Goal: Task Accomplishment & Management: Complete application form

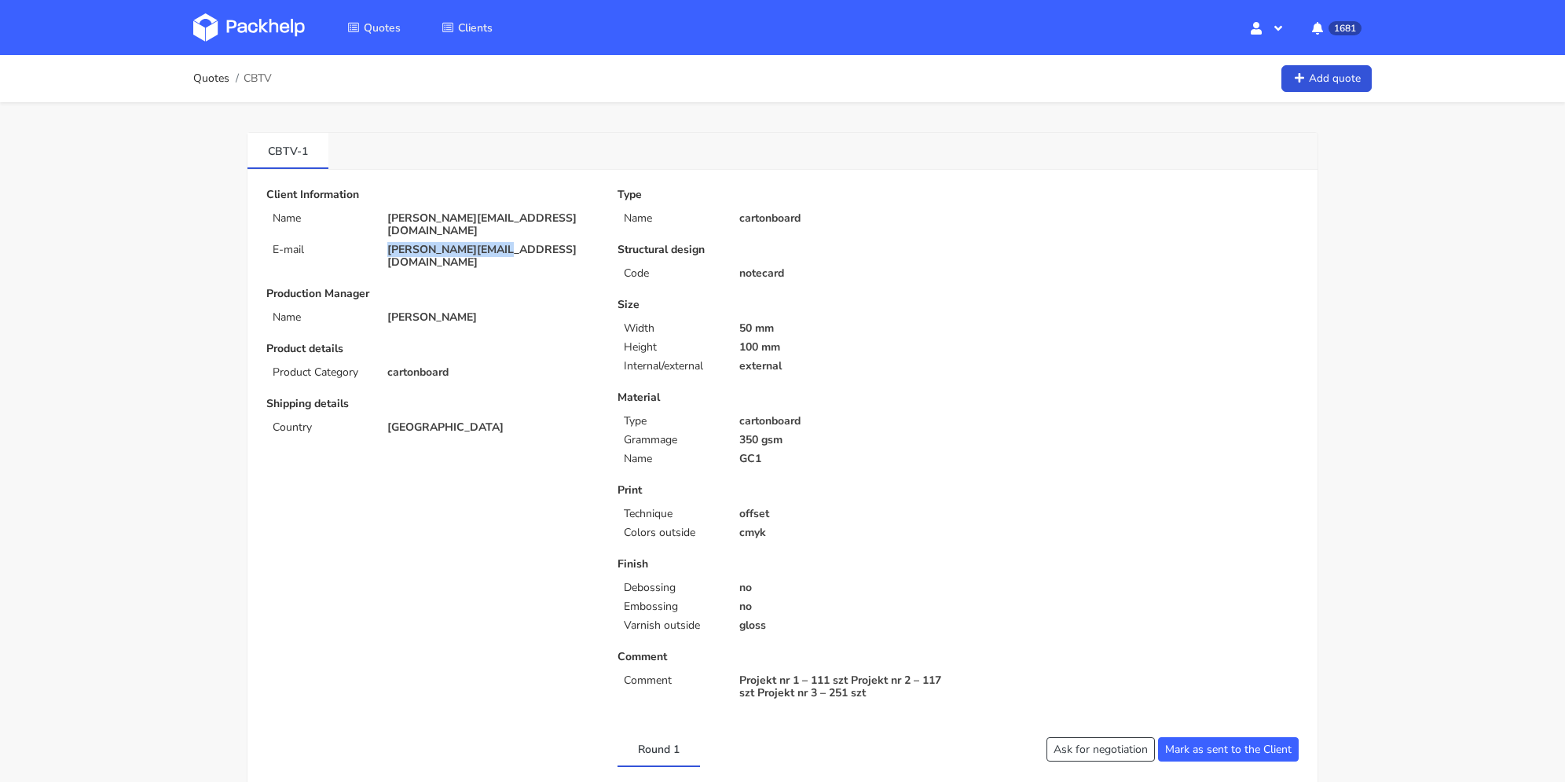
drag, startPoint x: 500, startPoint y: 241, endPoint x: 387, endPoint y: 238, distance: 113.1
click at [387, 243] on p "b.kita@purinova.com" at bounding box center [491, 255] width 208 height 25
copy p "b.kita@purinova.com"
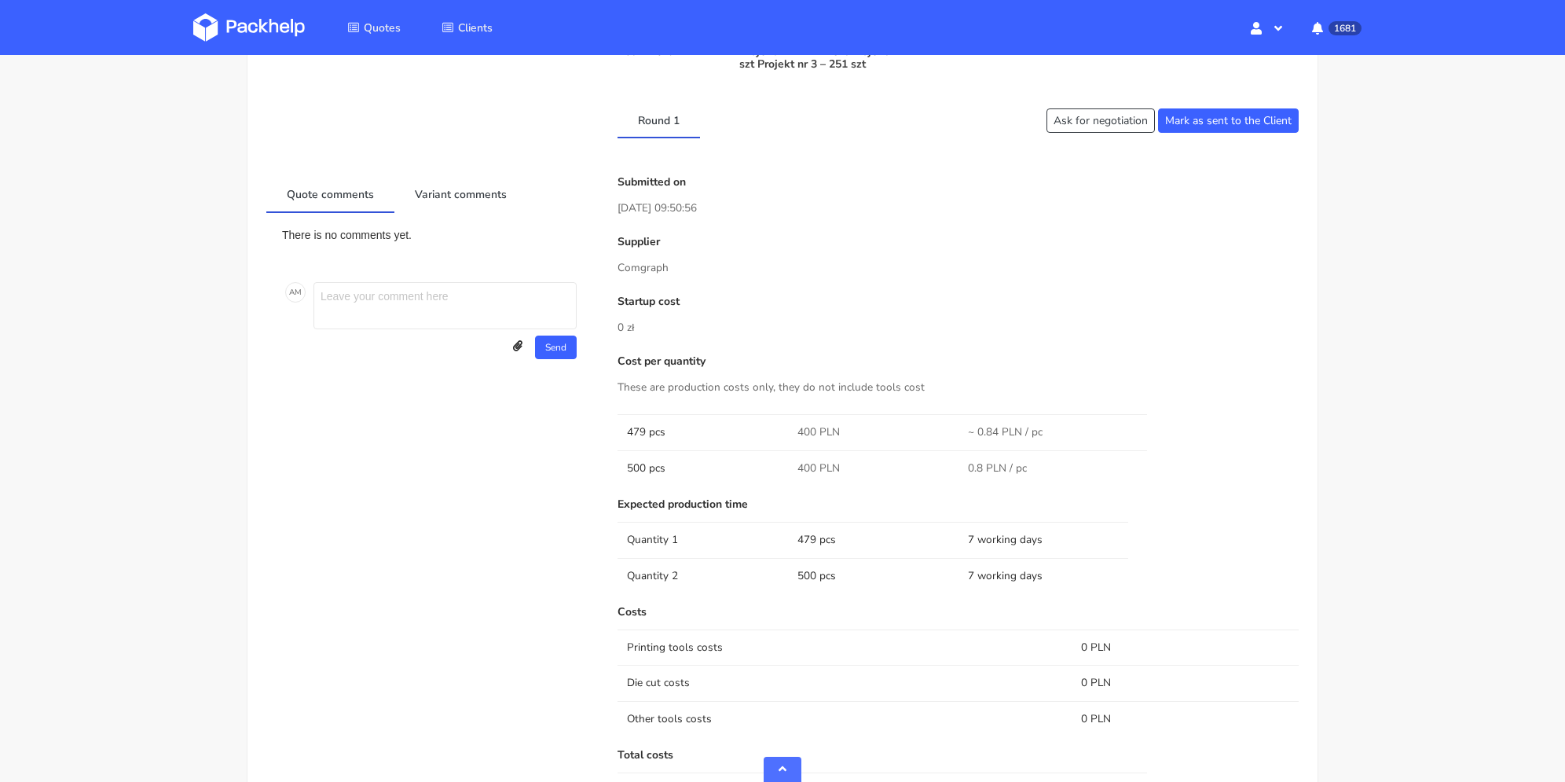
scroll to position [707, 0]
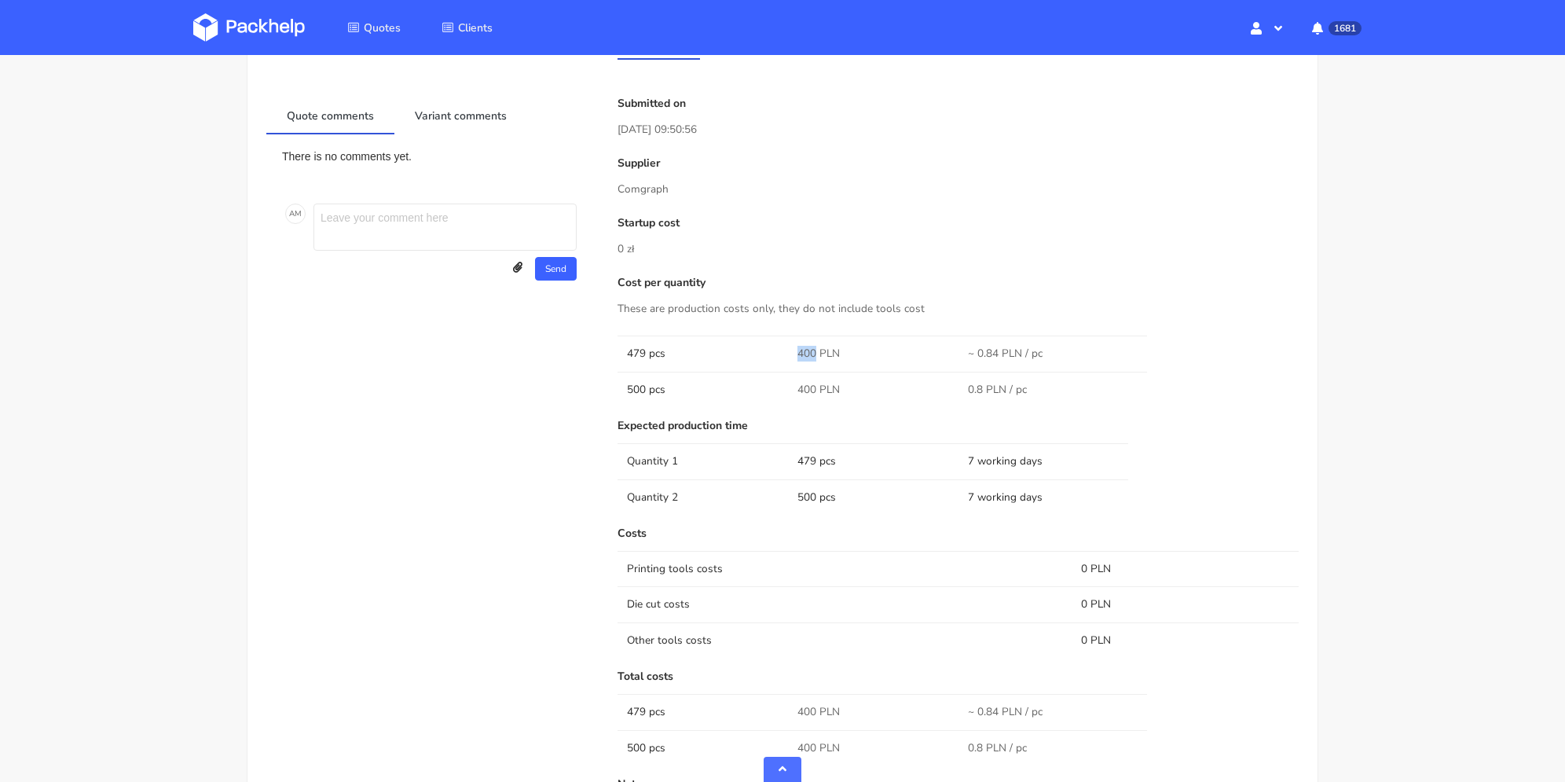
drag, startPoint x: 794, startPoint y: 356, endPoint x: 817, endPoint y: 354, distance: 22.8
click at [817, 354] on td "400 PLN" at bounding box center [873, 352] width 170 height 35
copy span "400"
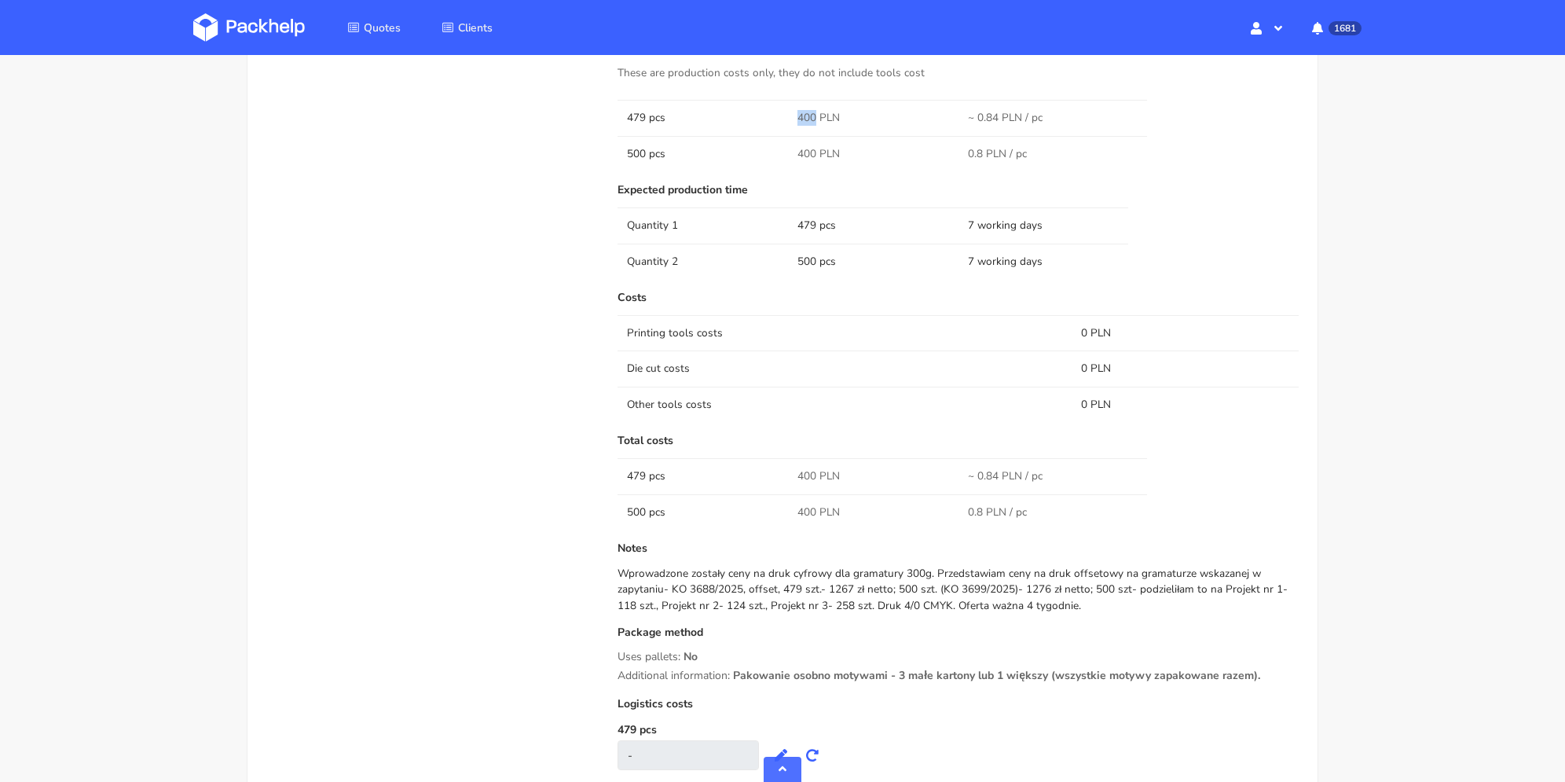
scroll to position [864, 0]
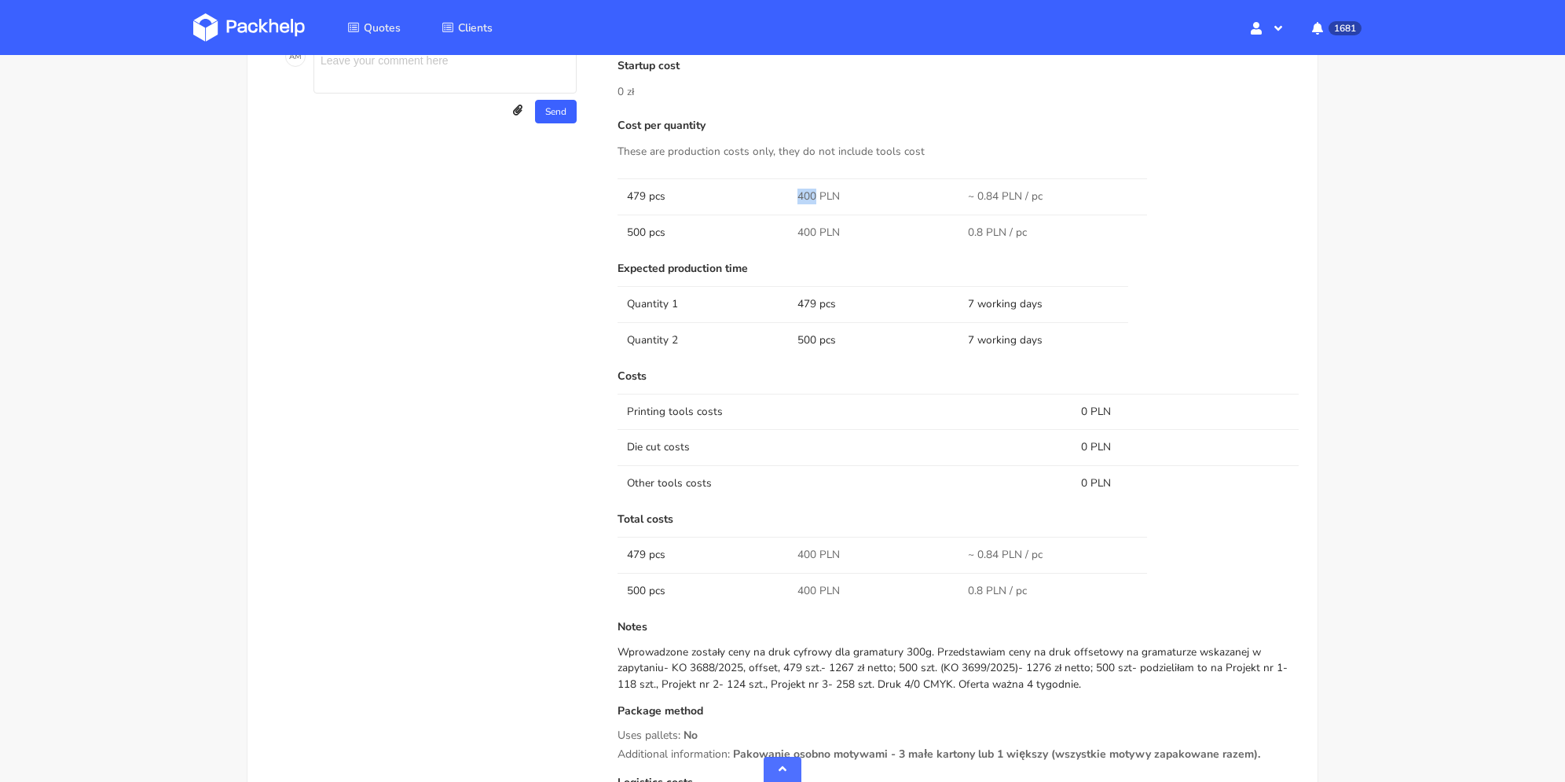
copy span "400"
click at [848, 396] on td "Printing tools costs" at bounding box center [844, 411] width 454 height 35
drag, startPoint x: 826, startPoint y: 664, endPoint x: 850, endPoint y: 665, distance: 23.6
click at [850, 665] on div "Wprowadzone zostały ceny na druk cyfrowy dla gramatury 300g. Przedstawiam ceny …" at bounding box center [957, 668] width 681 height 48
copy div "1267"
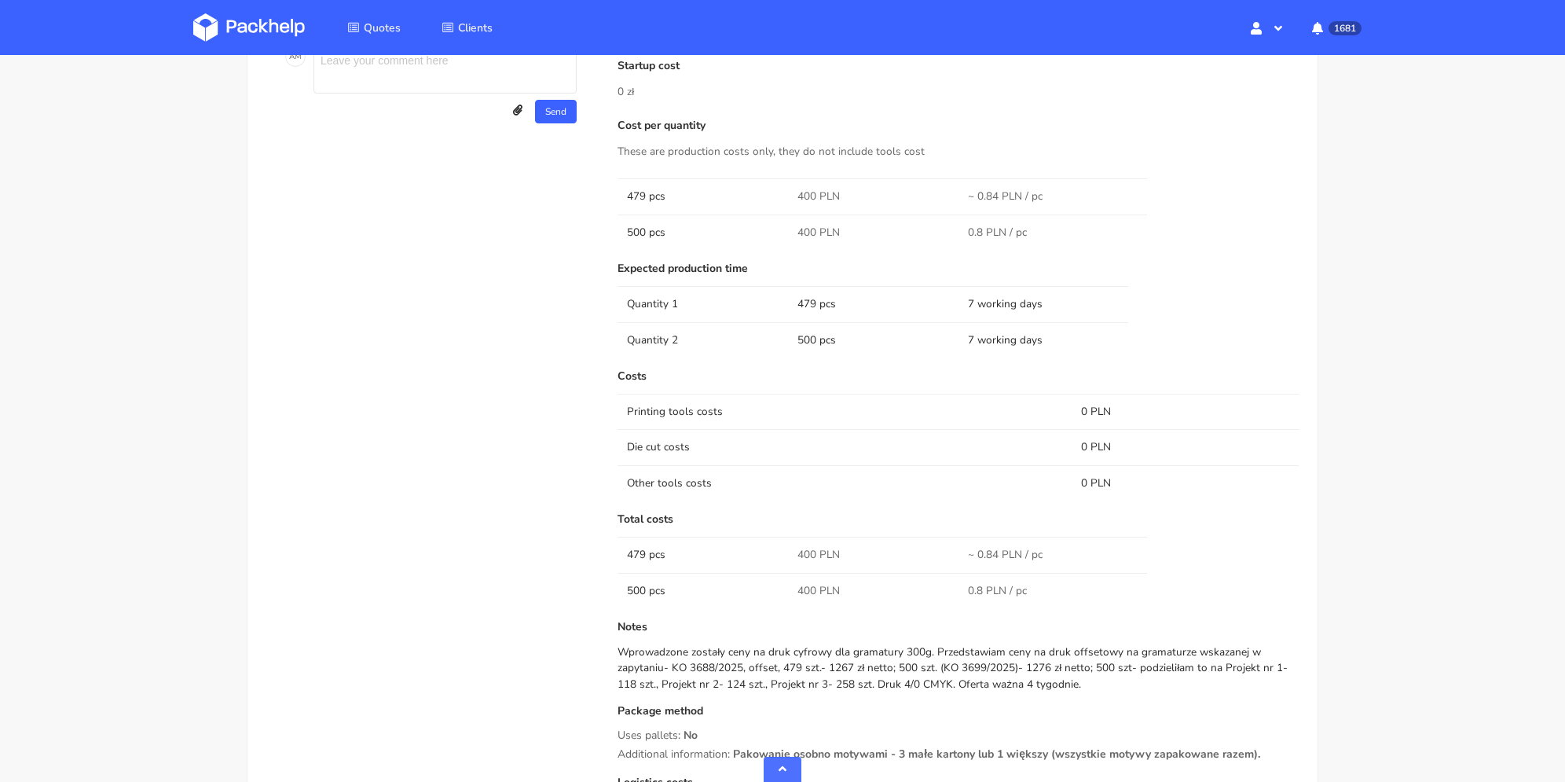
click at [1013, 668] on div "Wprowadzone zostały ceny na druk cyfrowy dla gramatury 300g. Przedstawiam ceny …" at bounding box center [957, 668] width 681 height 48
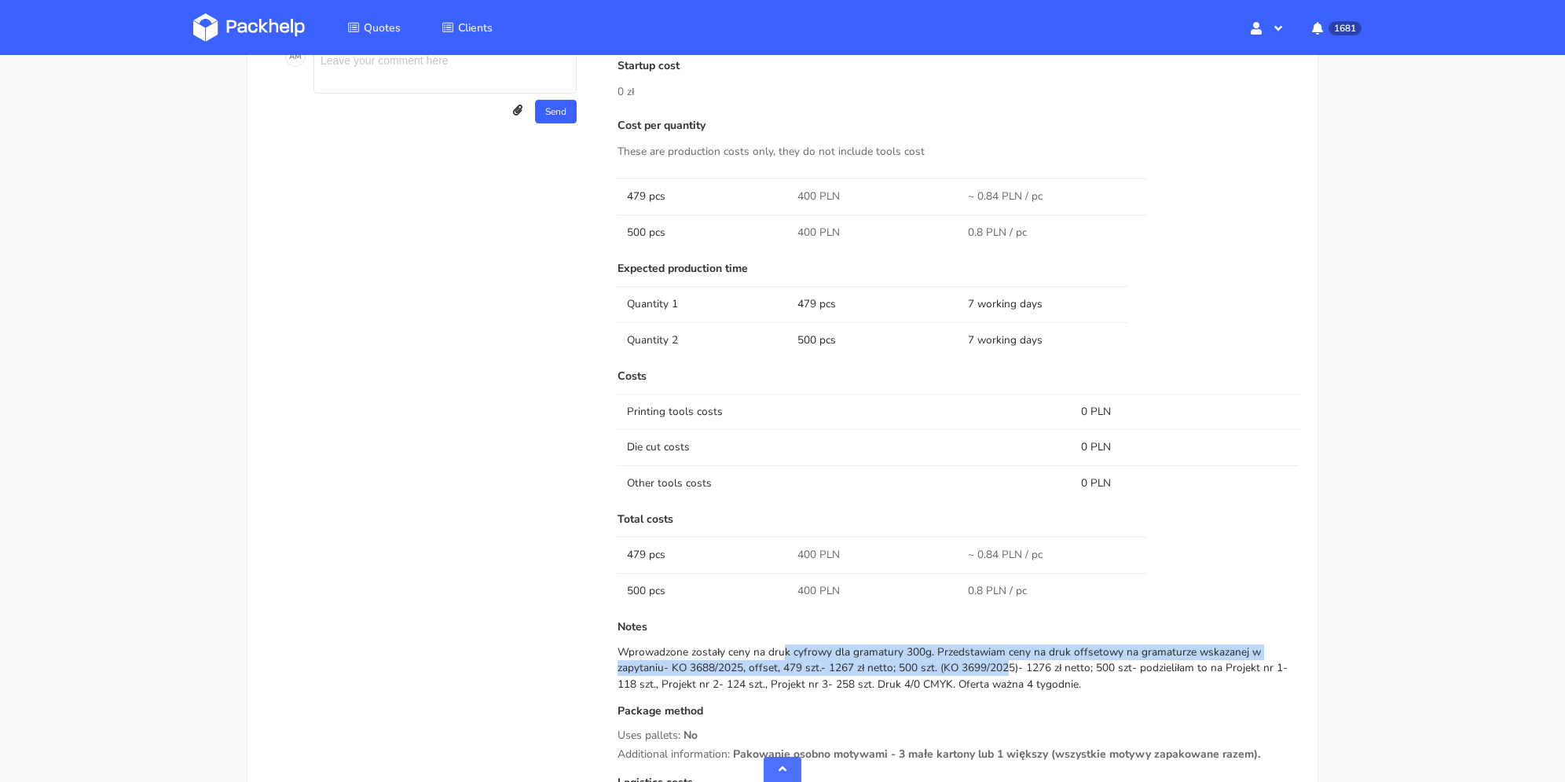
drag, startPoint x: 763, startPoint y: 648, endPoint x: 939, endPoint y: 659, distance: 175.5
click at [926, 659] on div "Wprowadzone zostały ceny na druk cyfrowy dla gramatury 300g. Przedstawiam ceny …" at bounding box center [957, 668] width 681 height 48
click at [964, 650] on div "Wprowadzone zostały ceny na druk cyfrowy dla gramatury 300g. Przedstawiam ceny …" at bounding box center [957, 668] width 681 height 48
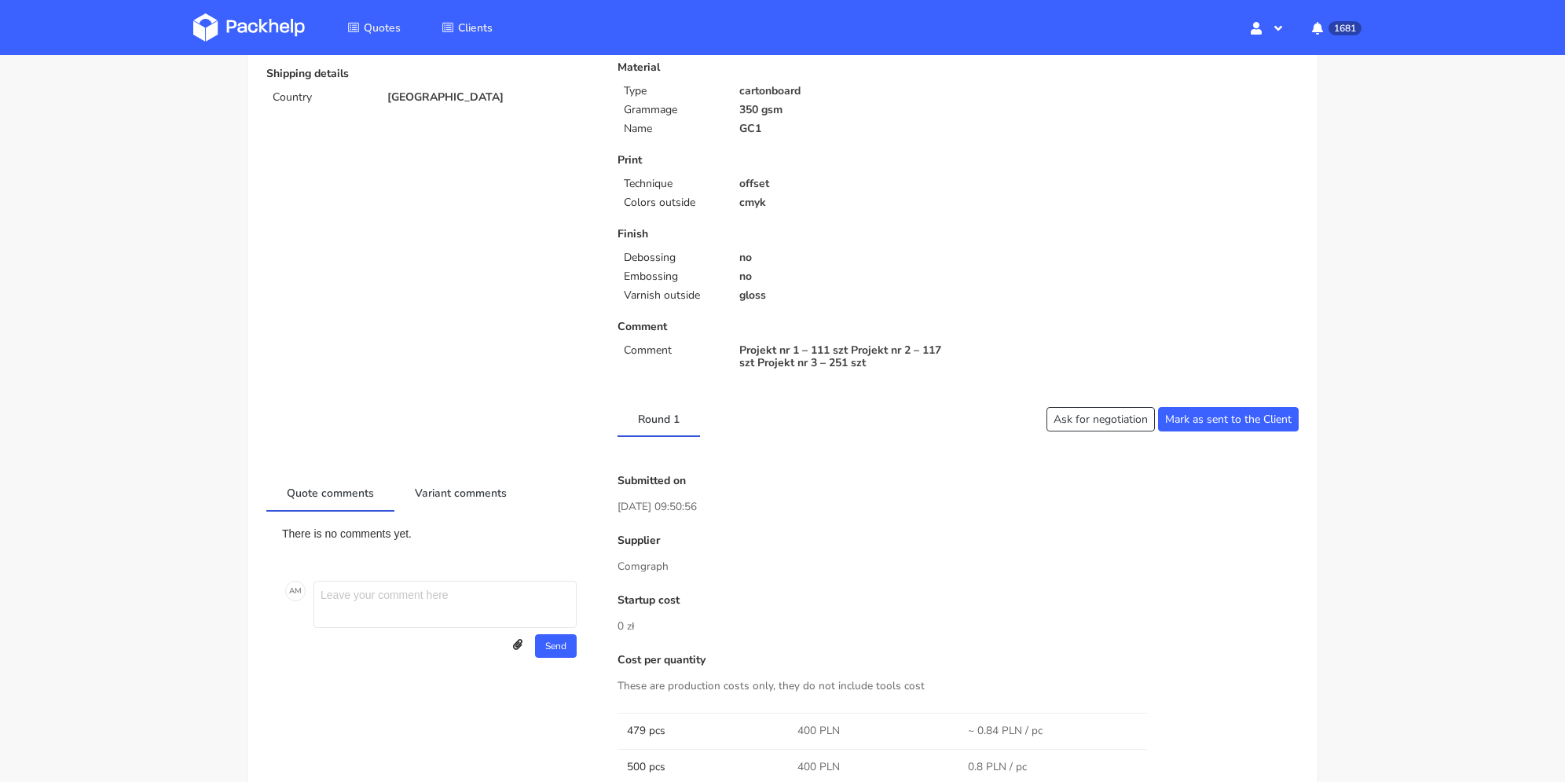
scroll to position [0, 0]
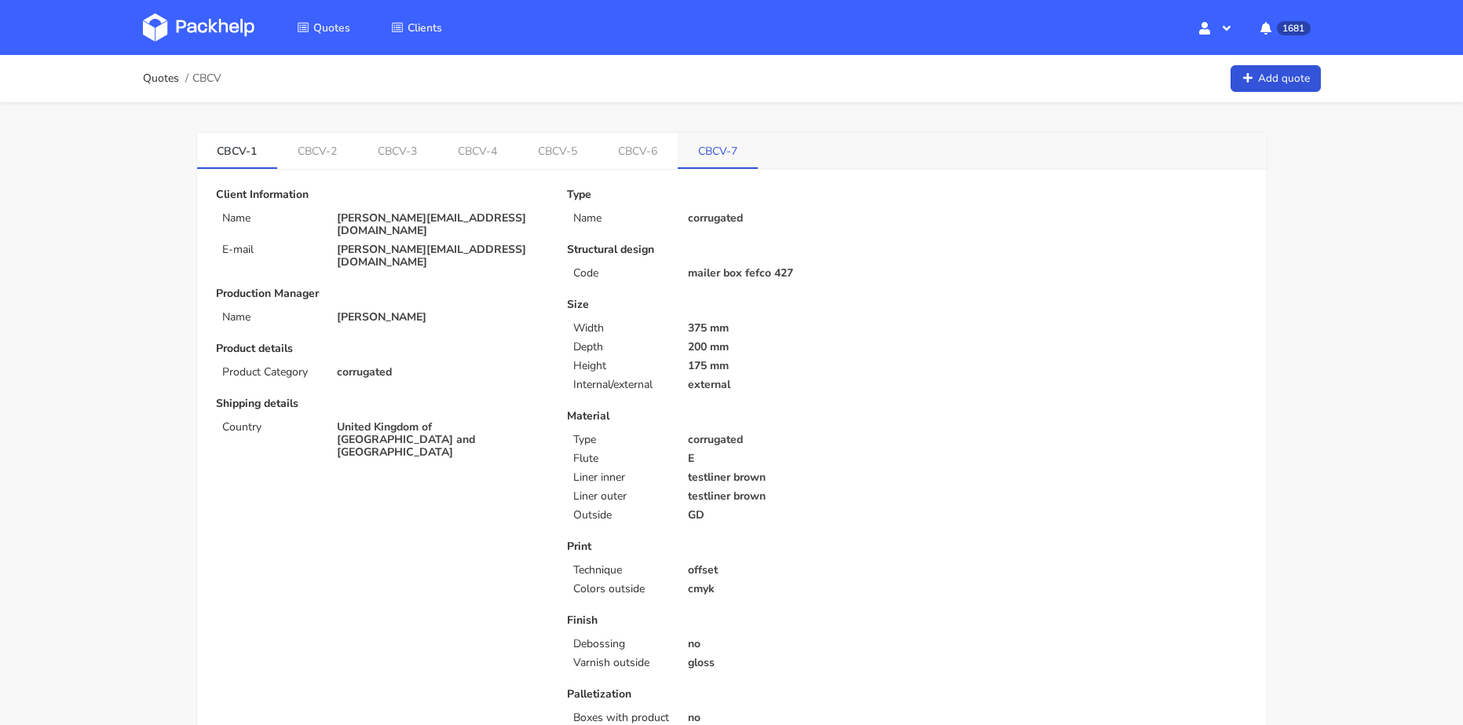
click at [699, 136] on link "CBCV-7" at bounding box center [718, 150] width 80 height 35
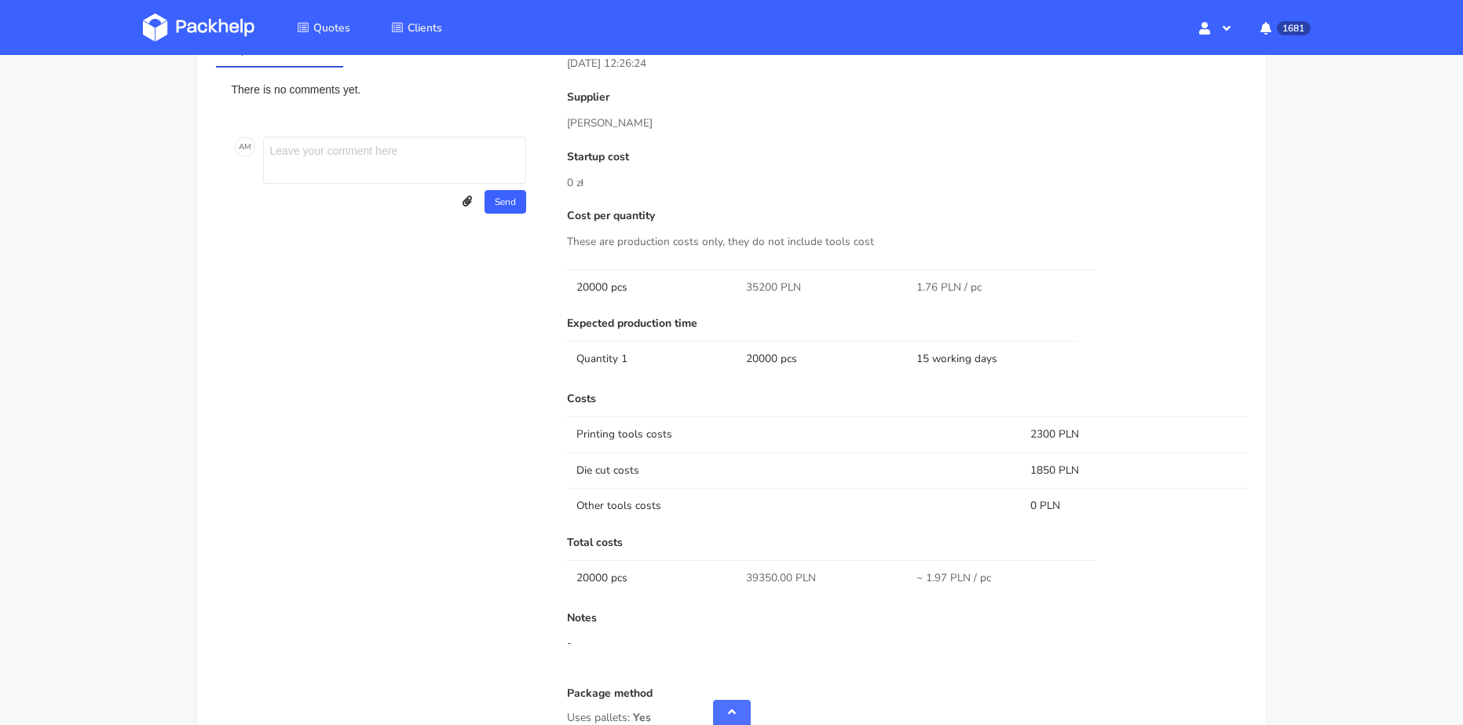
scroll to position [1231, 0]
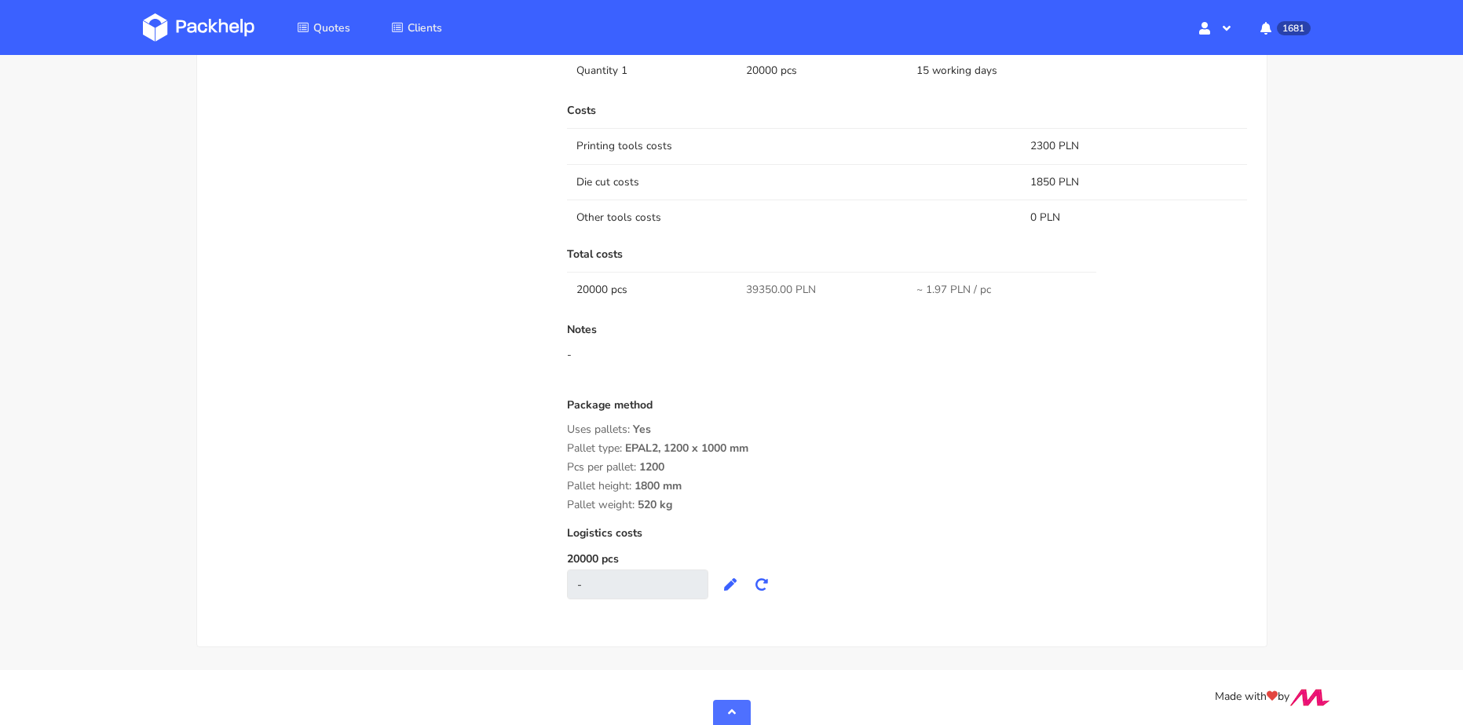
click at [551, 445] on div "Quote comments Variant comments There is no comments yet. A M Send Upload attac…" at bounding box center [380, 179] width 351 height 872
drag, startPoint x: 566, startPoint y: 404, endPoint x: 1006, endPoint y: 253, distance: 465.7
click at [740, 506] on div "Submitted on [DATE] 12:26:24 Supplier [PERSON_NAME] Startup cost 0 zł Cost per …" at bounding box center [907, 179] width 703 height 872
copy div "Package method Uses pallets: Yes Pallet type: EPAL2, 1200 x 1000 mm Pcs per pal…"
click at [731, 243] on div "Costs Printing tools costs 2300 PLN Die cut costs 1850 PLN Other tools costs 0 …" at bounding box center [907, 351] width 681 height 494
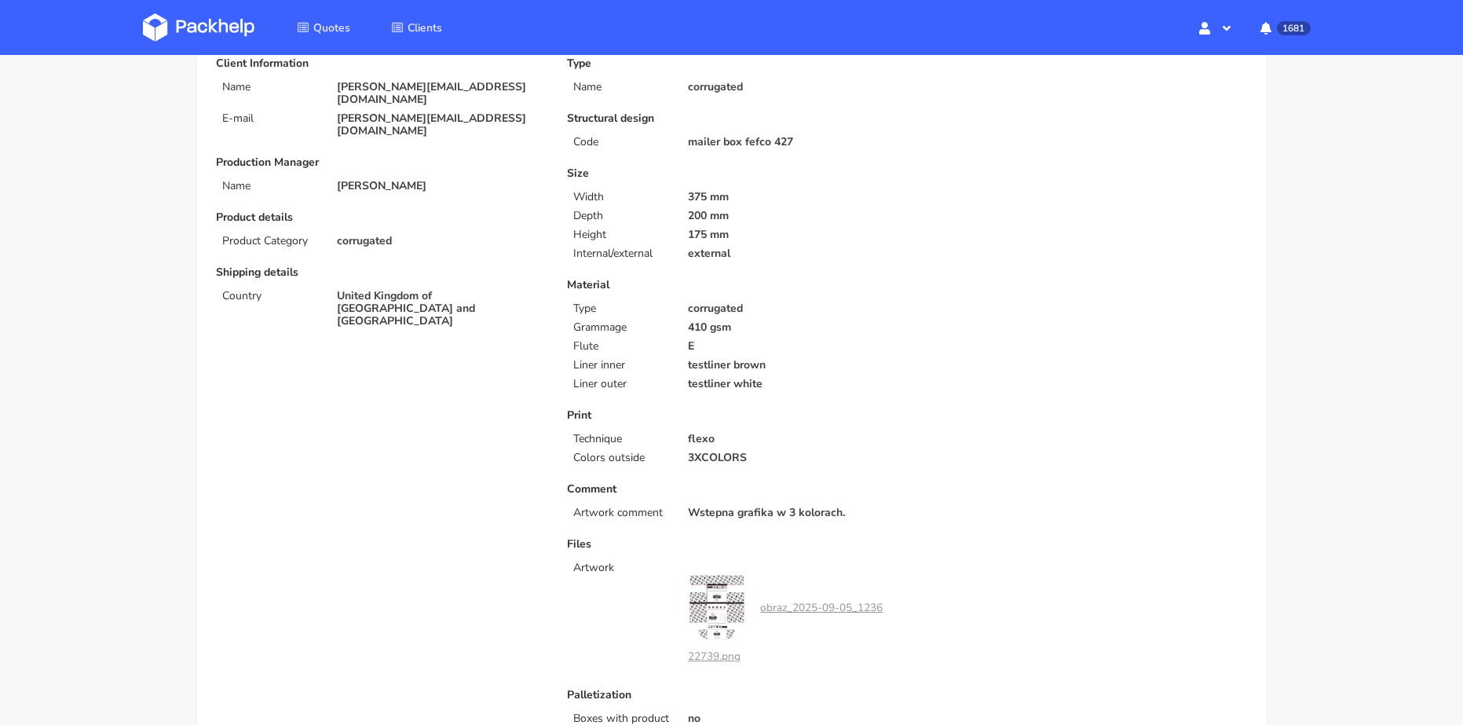
scroll to position [53, 0]
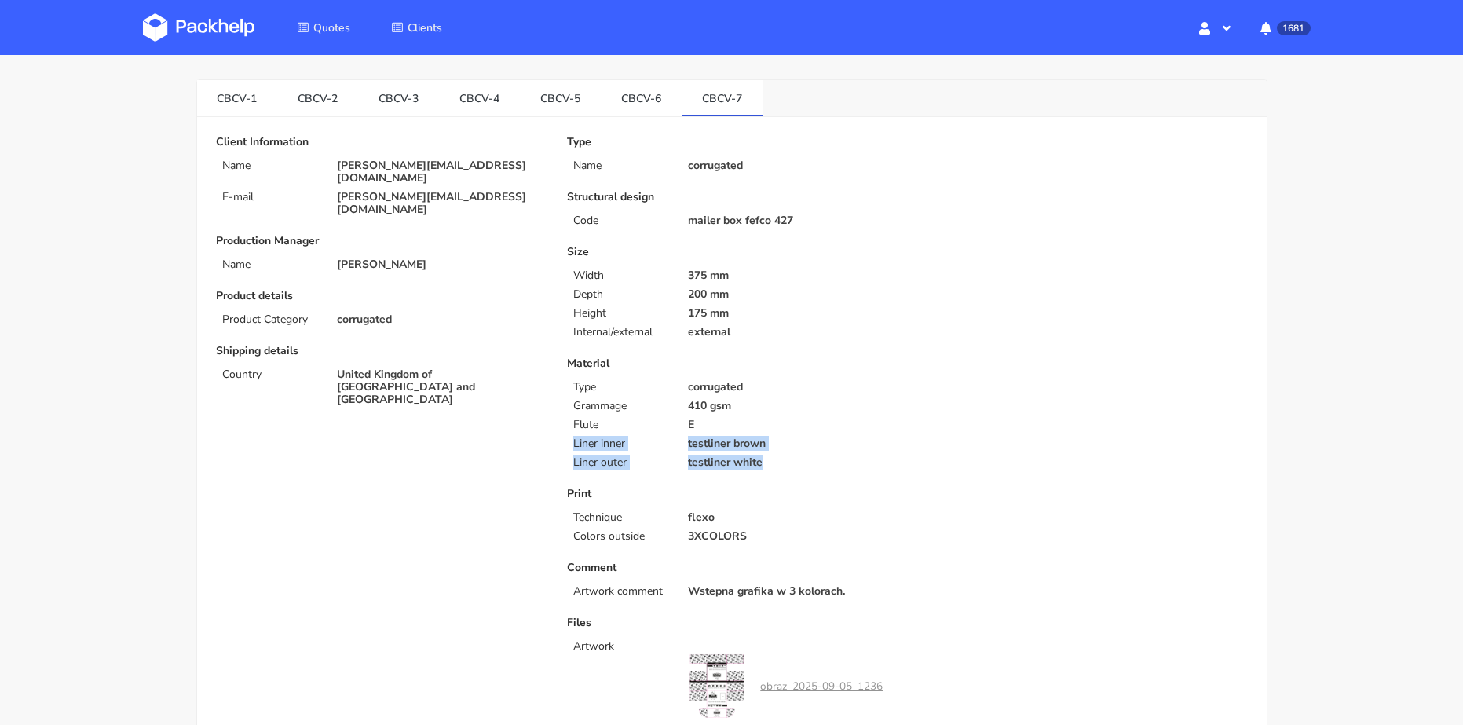
drag, startPoint x: 764, startPoint y: 468, endPoint x: 562, endPoint y: 448, distance: 203.6
click at [567, 448] on div "Material Type corrugated Grammage 410 gsm Flute E Liner inner testliner brown L…" at bounding box center [731, 413] width 329 height 112
copy div "Liner inner testliner brown Liner outer testliner white"
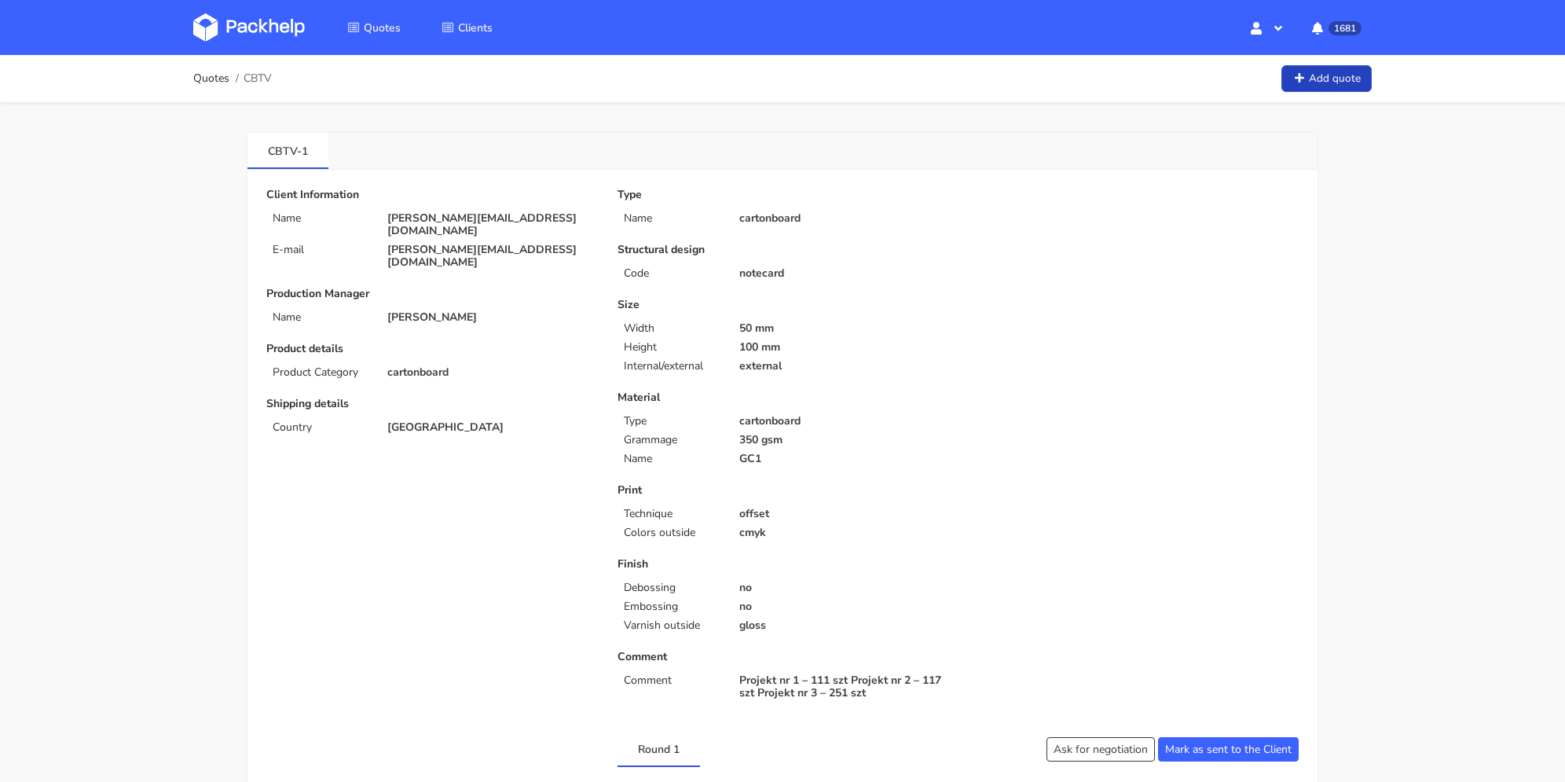
click at [1343, 75] on link "Add quote" at bounding box center [1326, 78] width 90 height 27
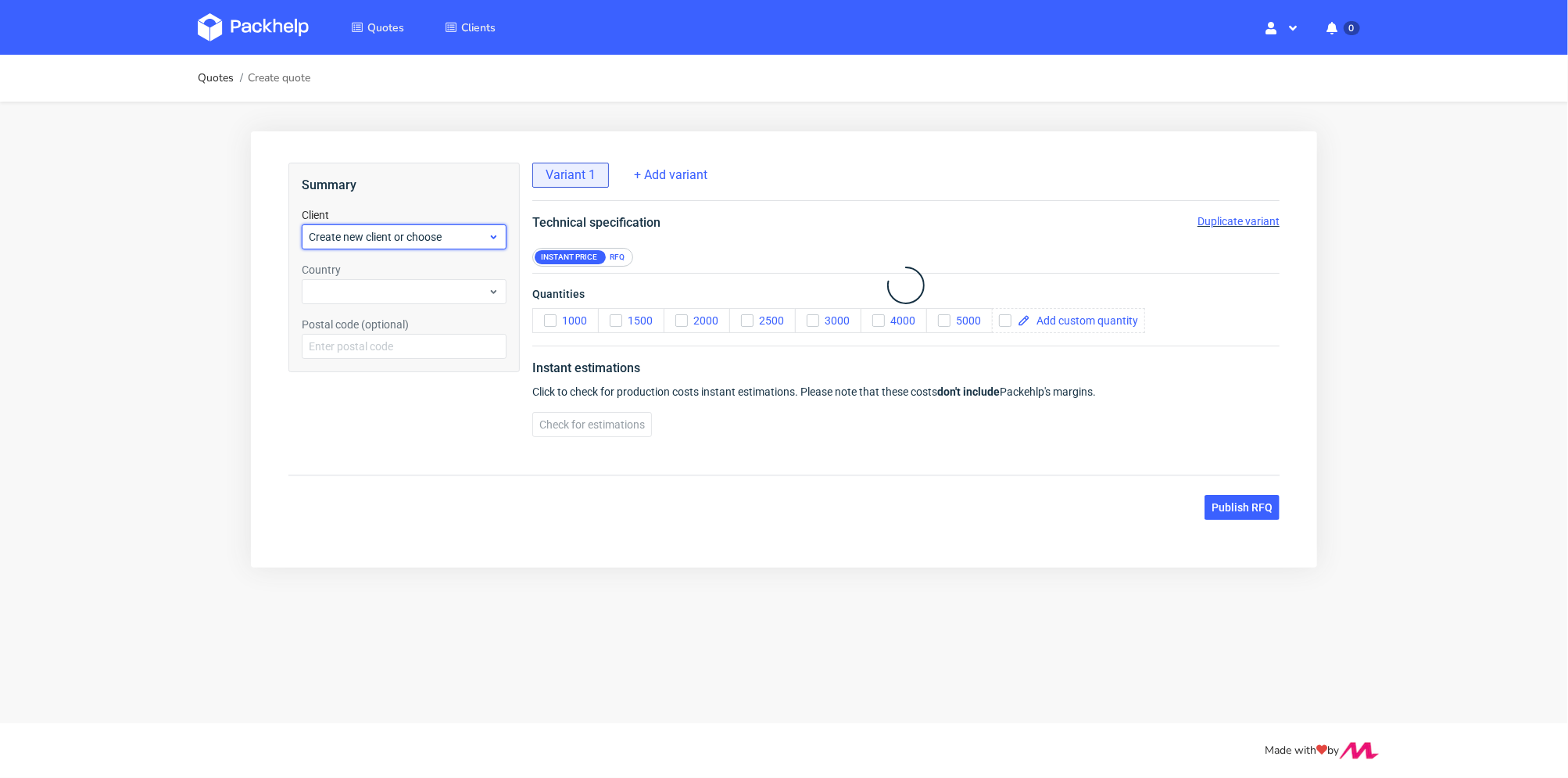
click at [362, 228] on span "Create new client or choose" at bounding box center [397, 236] width 179 height 16
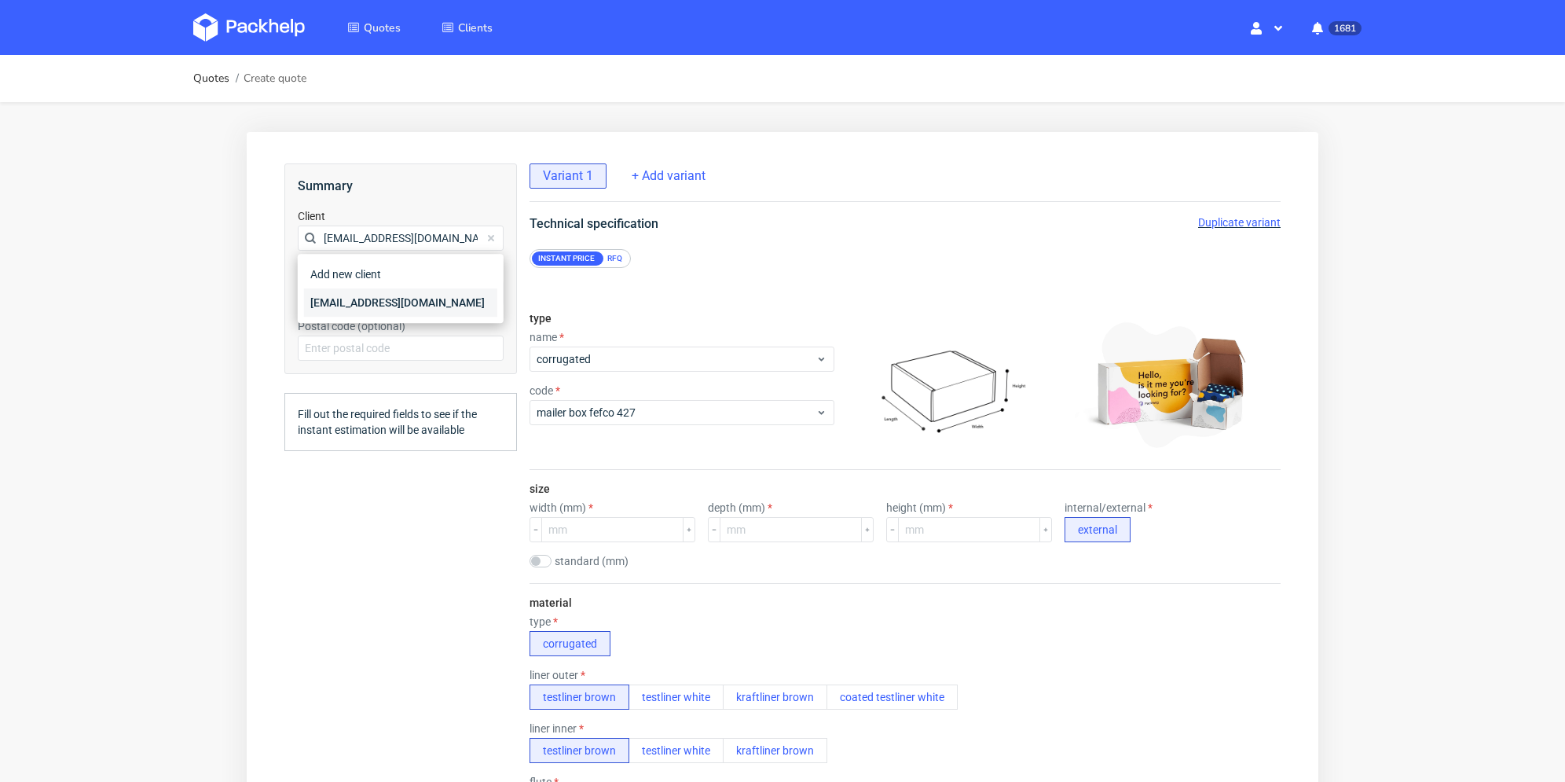
type input "[EMAIL_ADDRESS][DOMAIN_NAME]"
click at [353, 300] on div "[EMAIL_ADDRESS][DOMAIN_NAME]" at bounding box center [400, 302] width 193 height 28
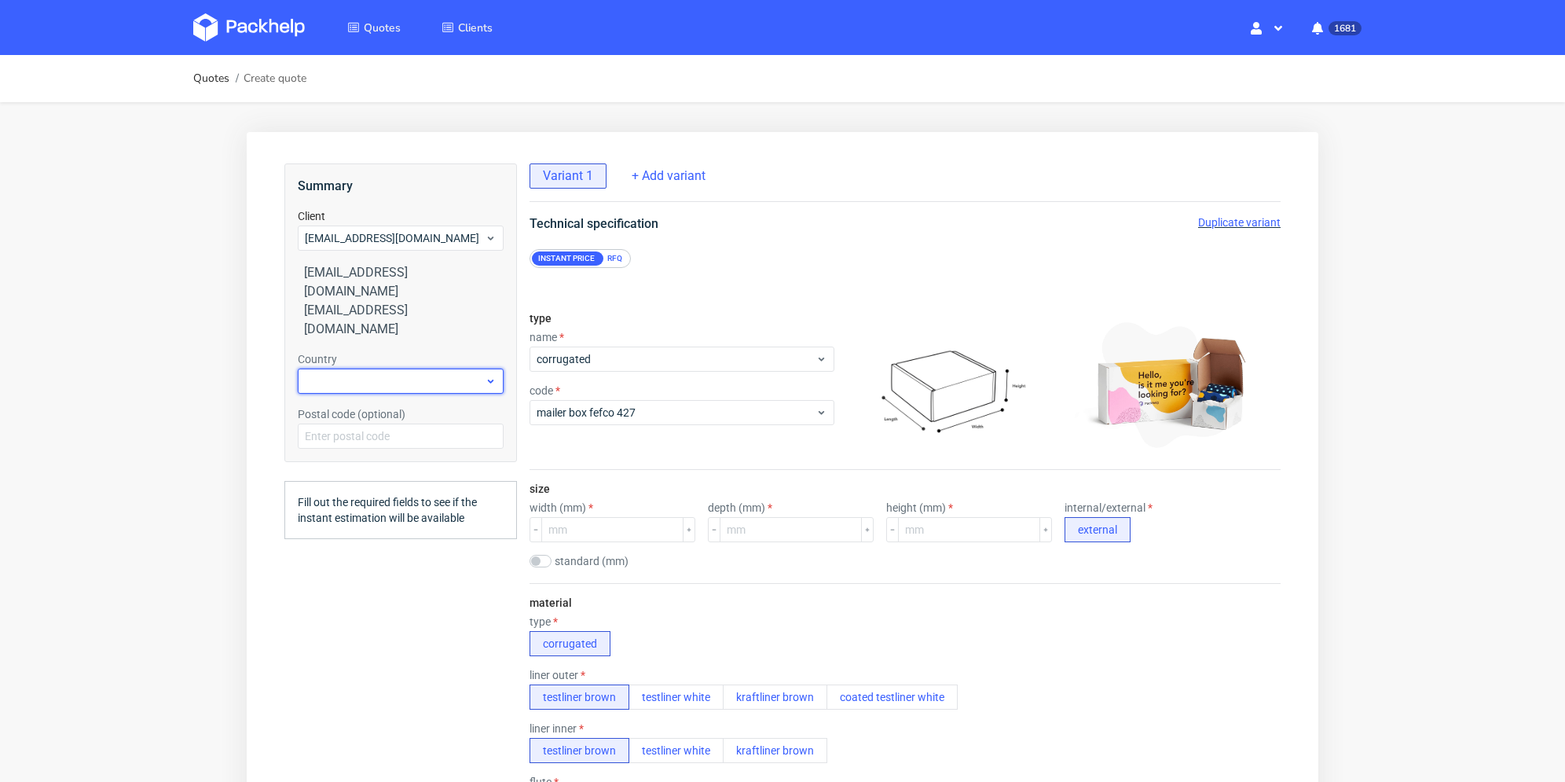
click at [364, 368] on div at bounding box center [401, 380] width 206 height 25
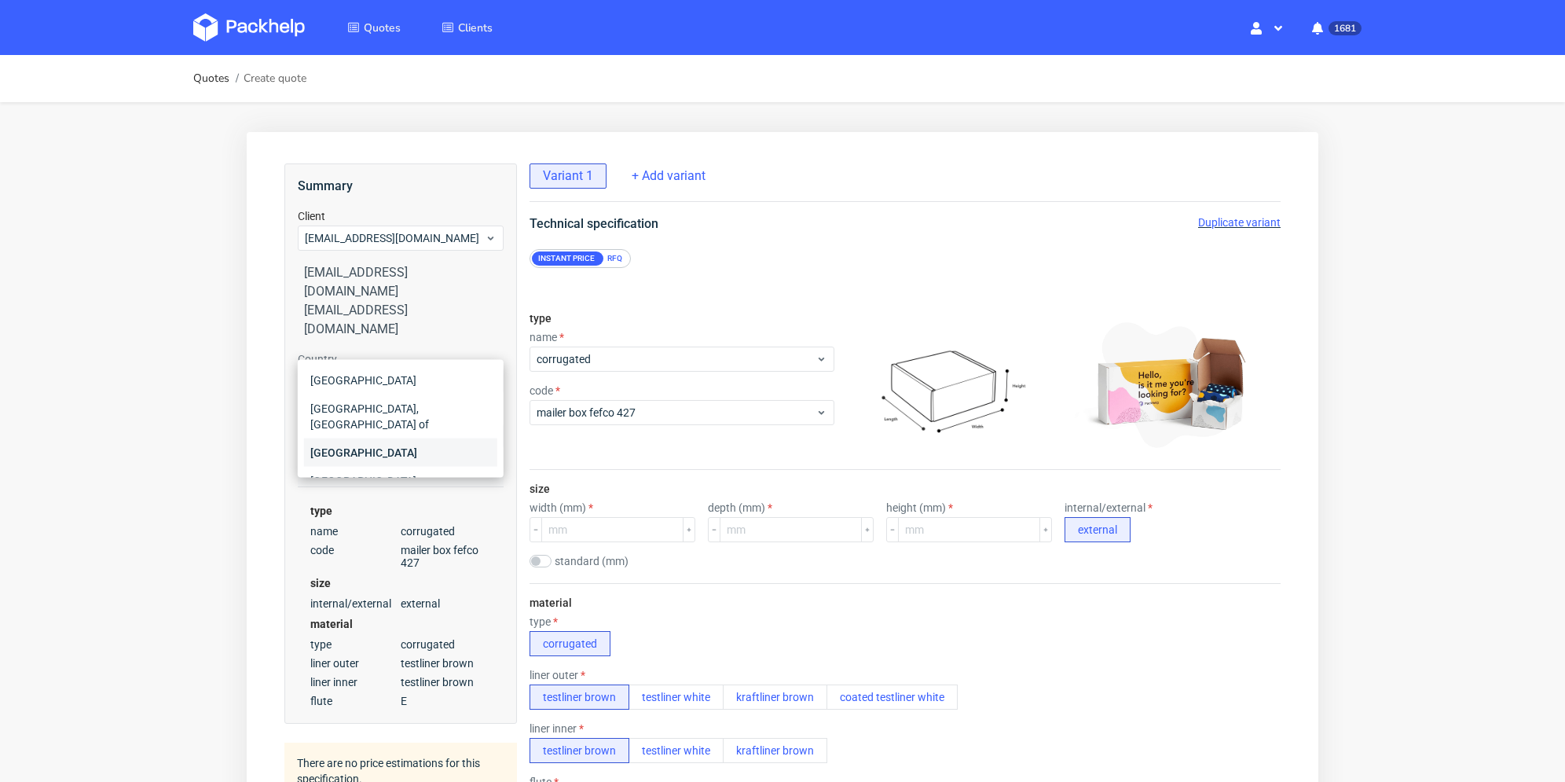
scroll to position [79, 0]
type input "uni"
click at [376, 423] on div "United Kingdom of [GEOGRAPHIC_DATA] and [GEOGRAPHIC_DATA]" at bounding box center [400, 446] width 193 height 60
click at [616, 256] on div "RFQ" at bounding box center [614, 258] width 27 height 14
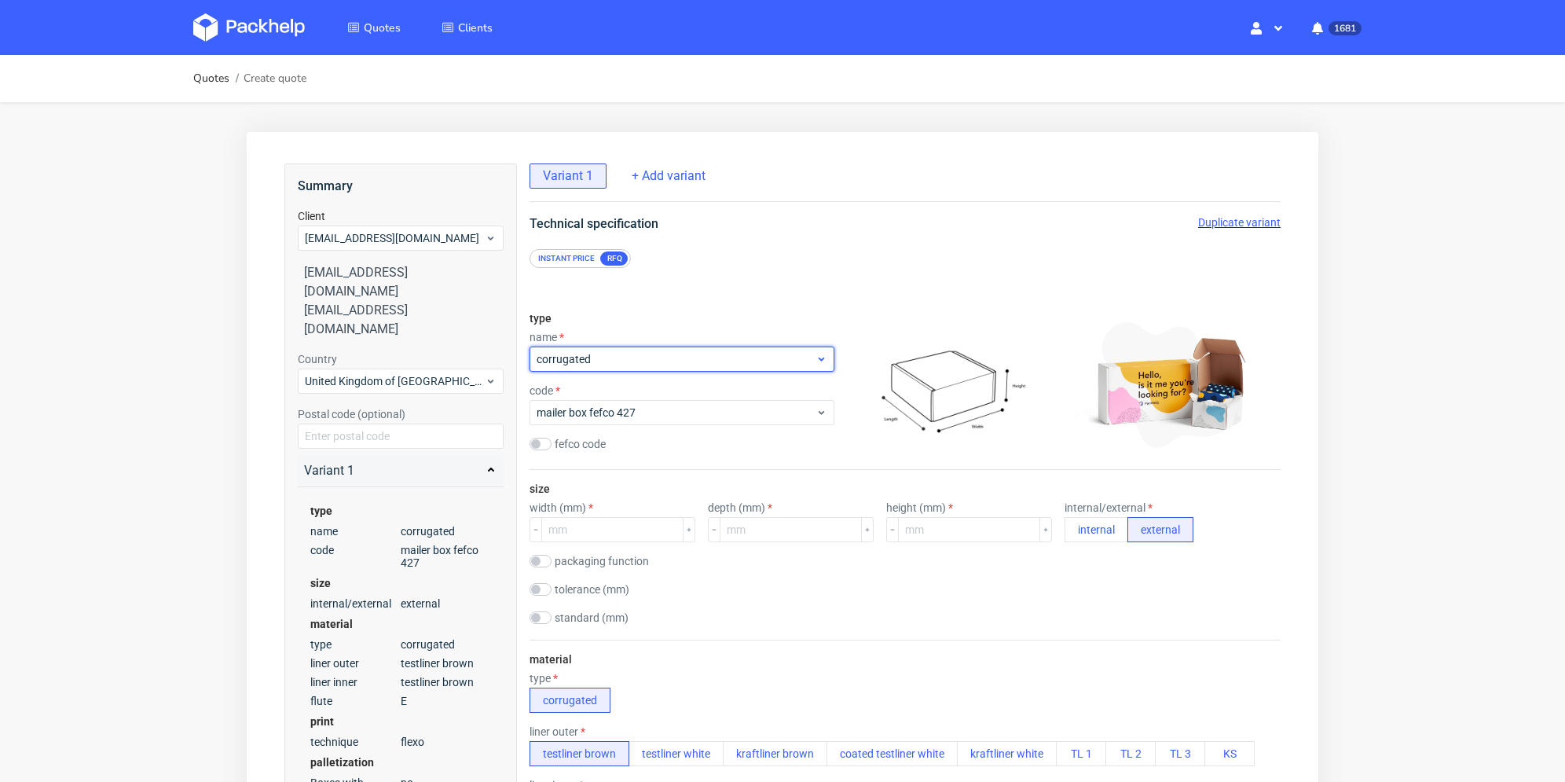
click at [622, 356] on span "corrugated" at bounding box center [675, 359] width 279 height 16
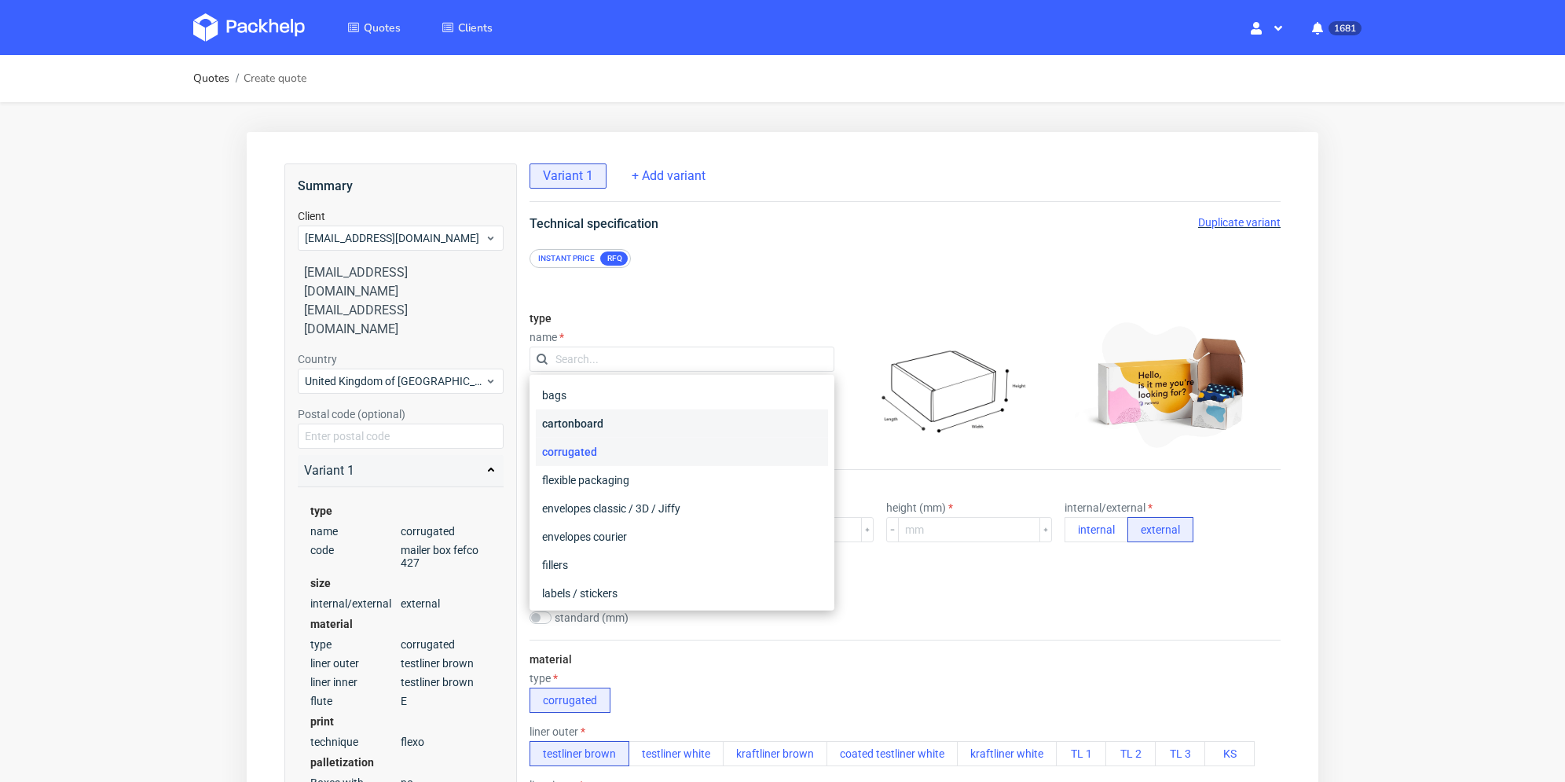
click at [608, 412] on div "cartonboard" at bounding box center [682, 423] width 292 height 28
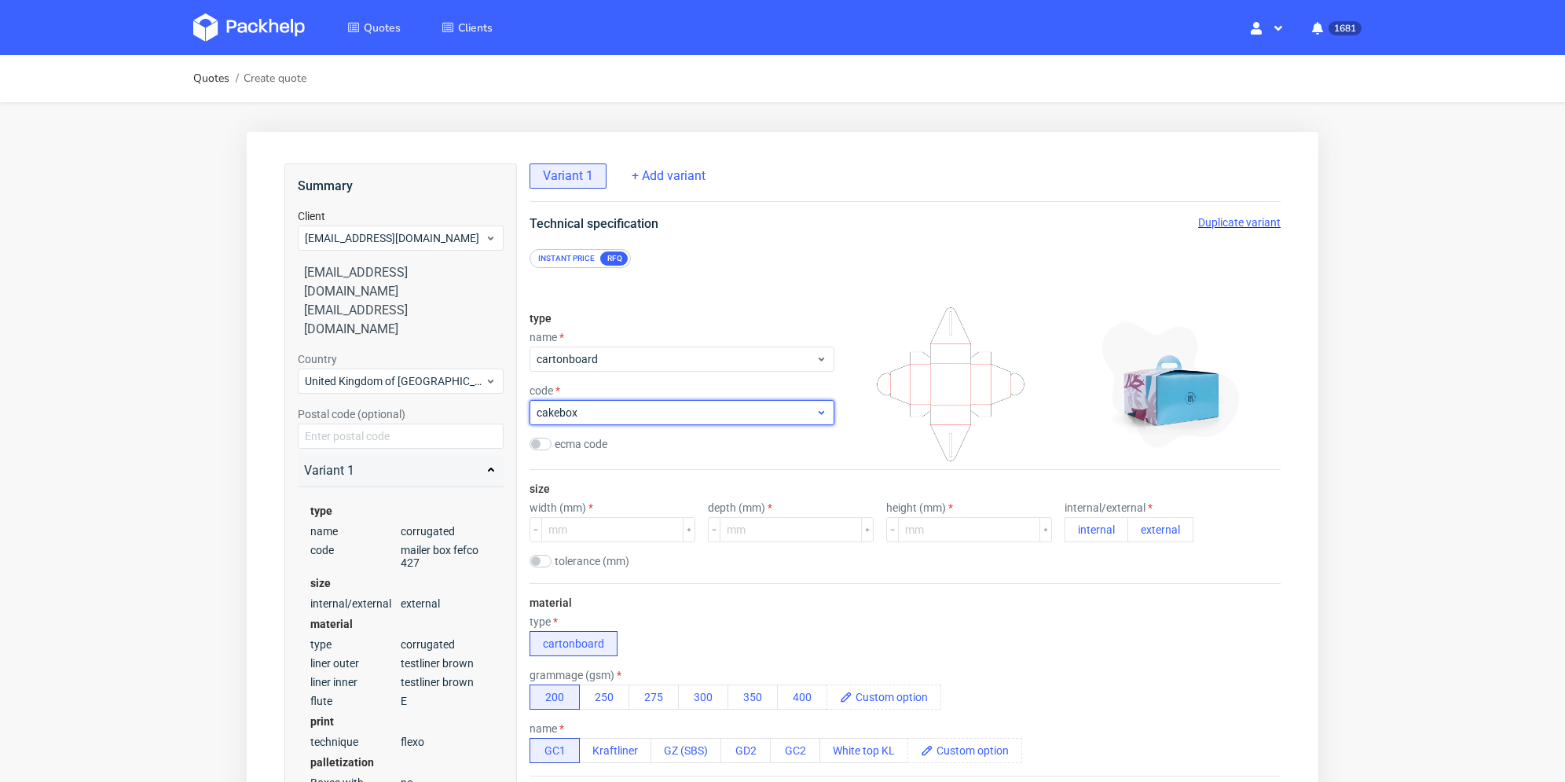
click at [617, 420] on div "cakebox" at bounding box center [681, 412] width 305 height 25
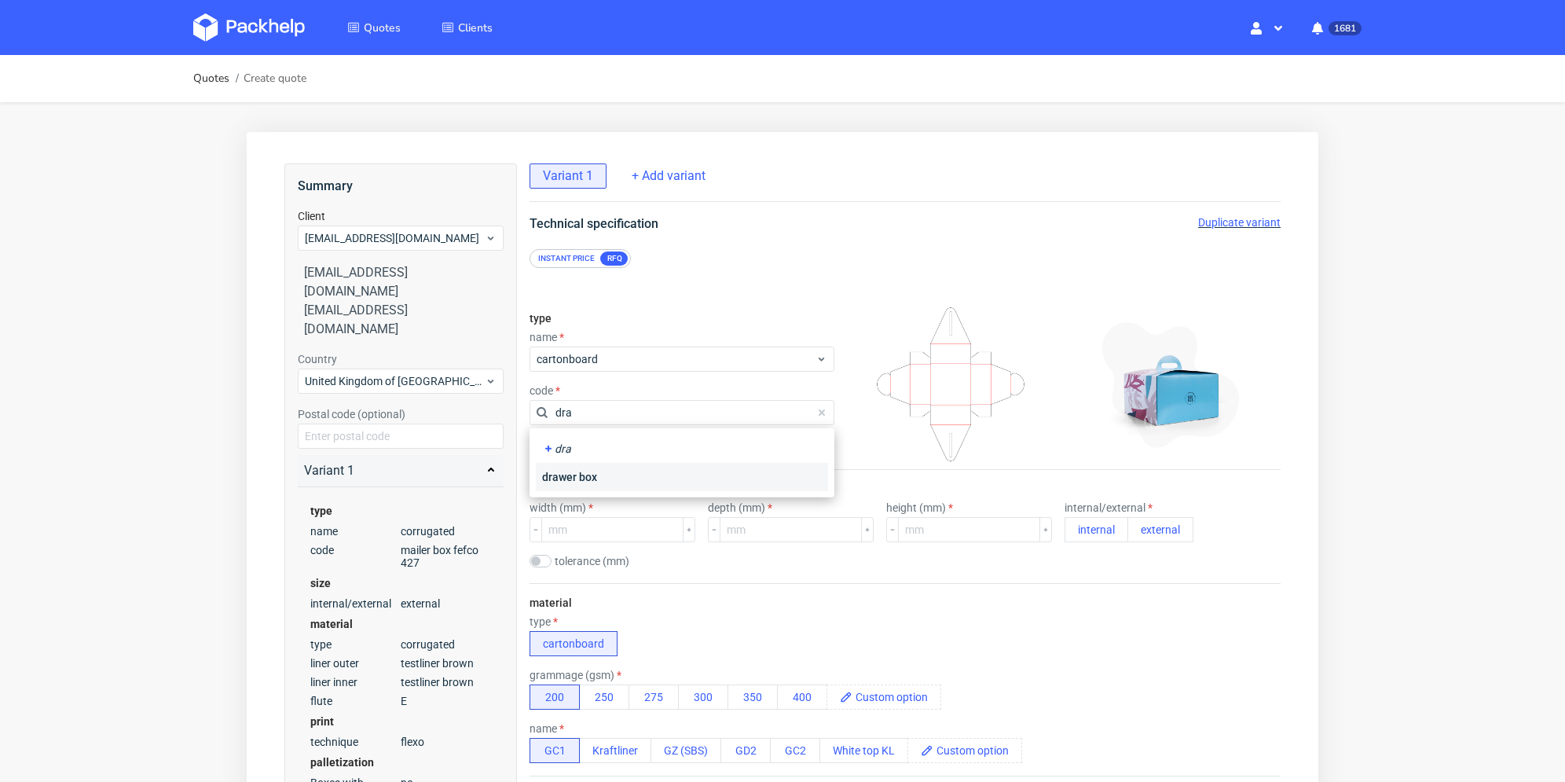
type input "dra"
click at [606, 474] on div "drawer box" at bounding box center [682, 477] width 292 height 28
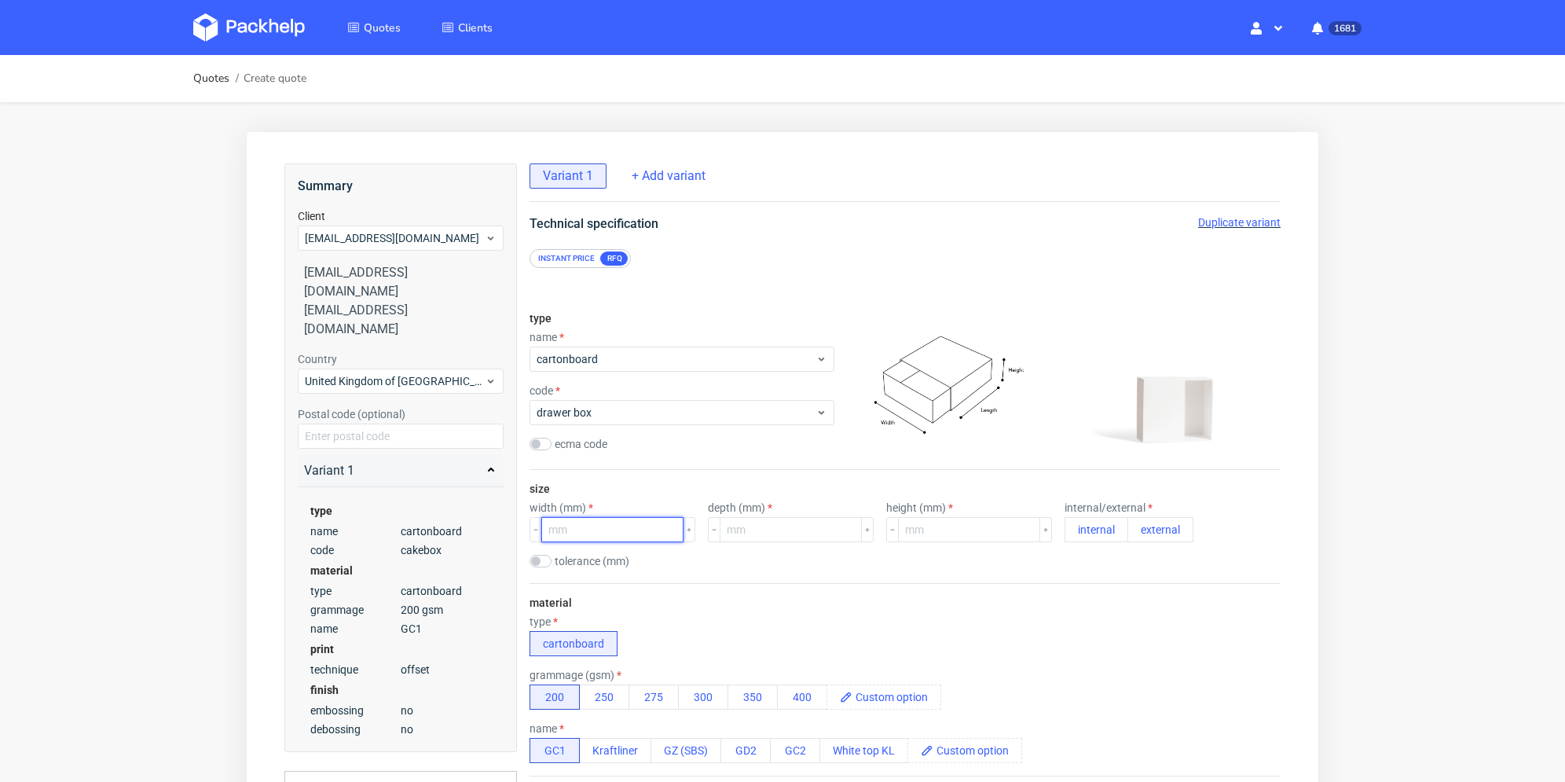
click at [616, 526] on input "number" at bounding box center [612, 529] width 142 height 25
type input "233"
click at [746, 528] on input "number" at bounding box center [790, 529] width 142 height 25
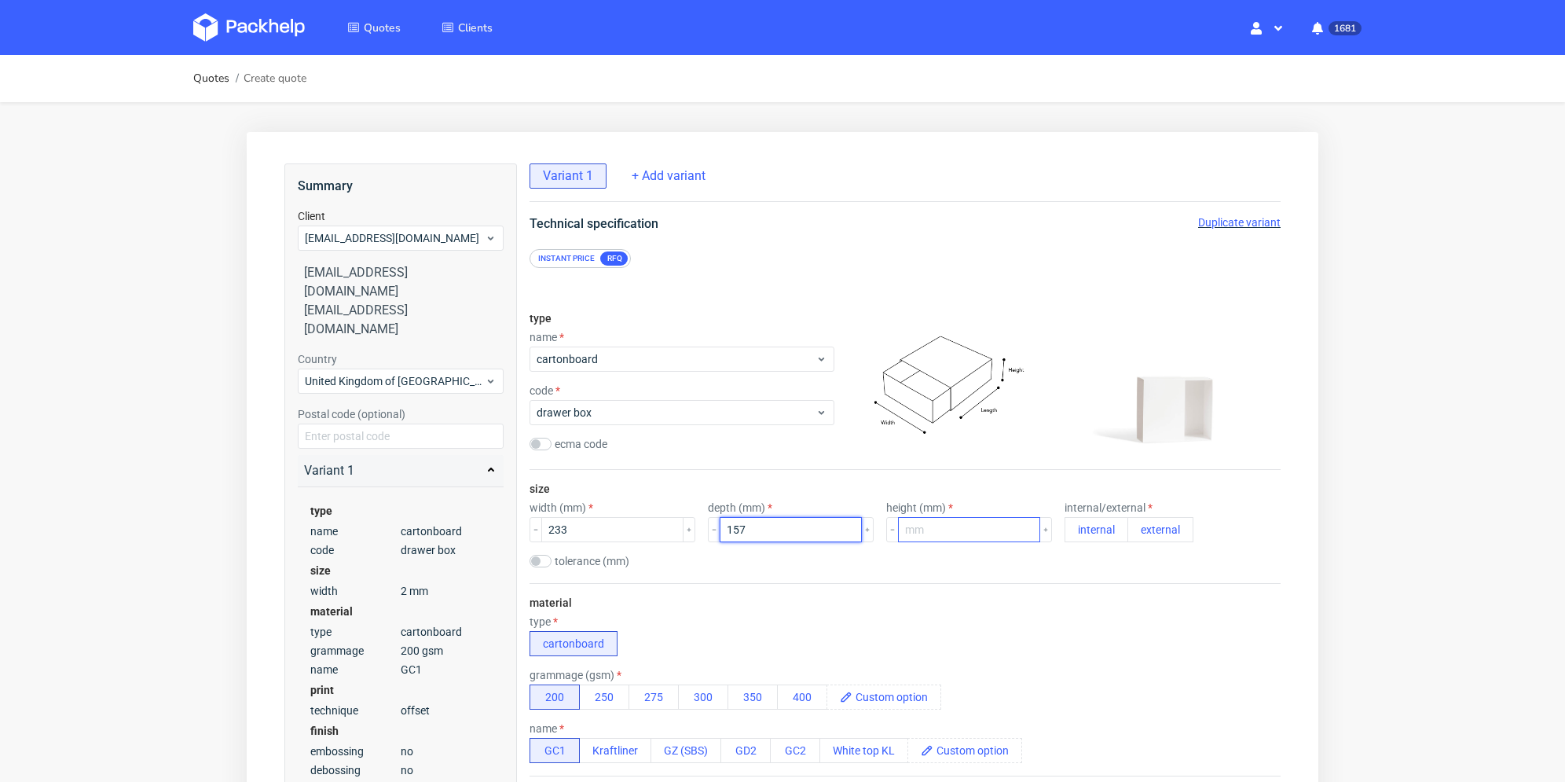
type input "157"
click at [938, 523] on input "number" at bounding box center [969, 529] width 142 height 25
type input "50"
click at [1068, 528] on button "internal" at bounding box center [1096, 529] width 64 height 25
click at [1054, 555] on div "tolerance (mm)" at bounding box center [904, 563] width 751 height 16
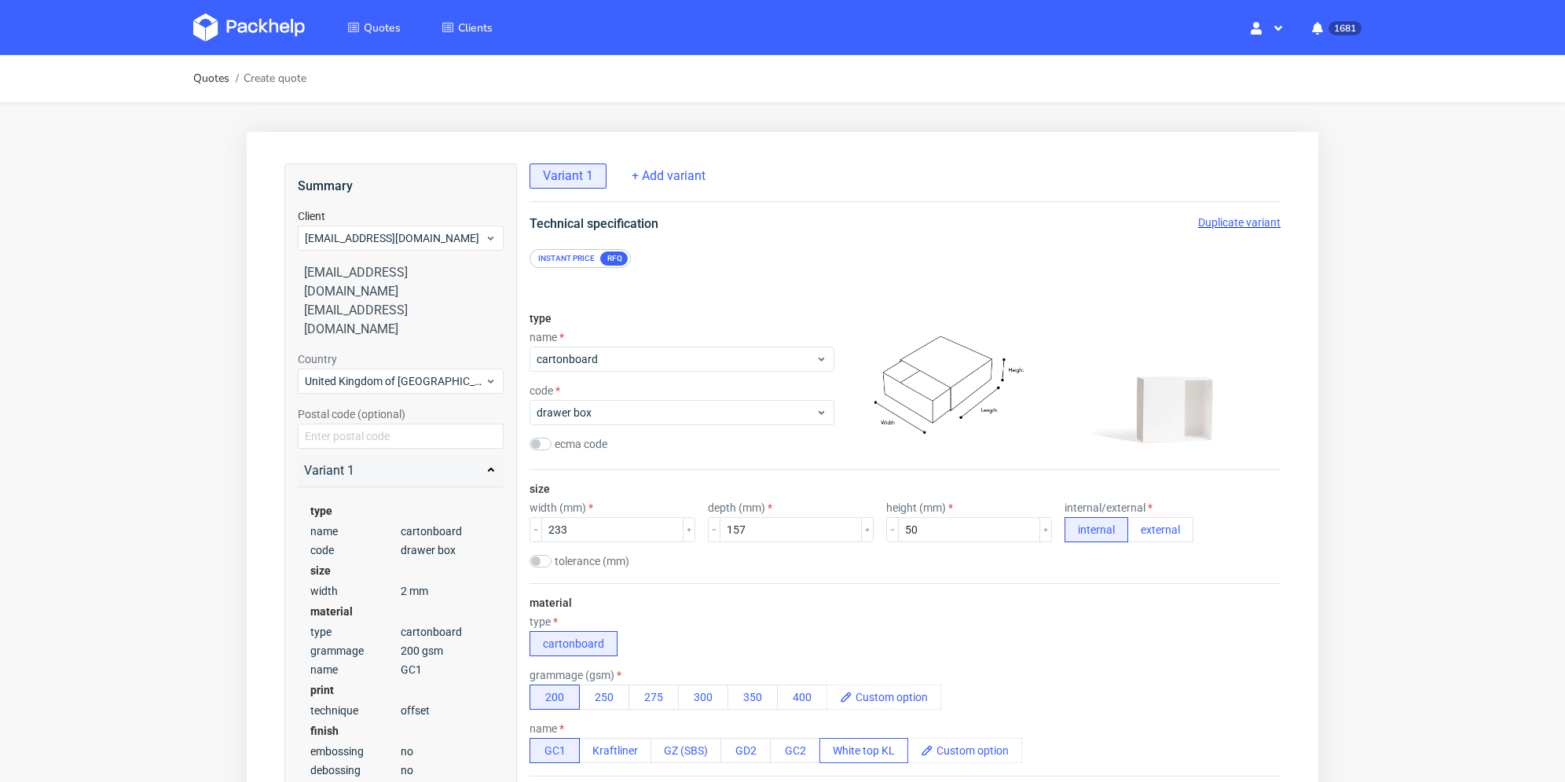
scroll to position [236, 0]
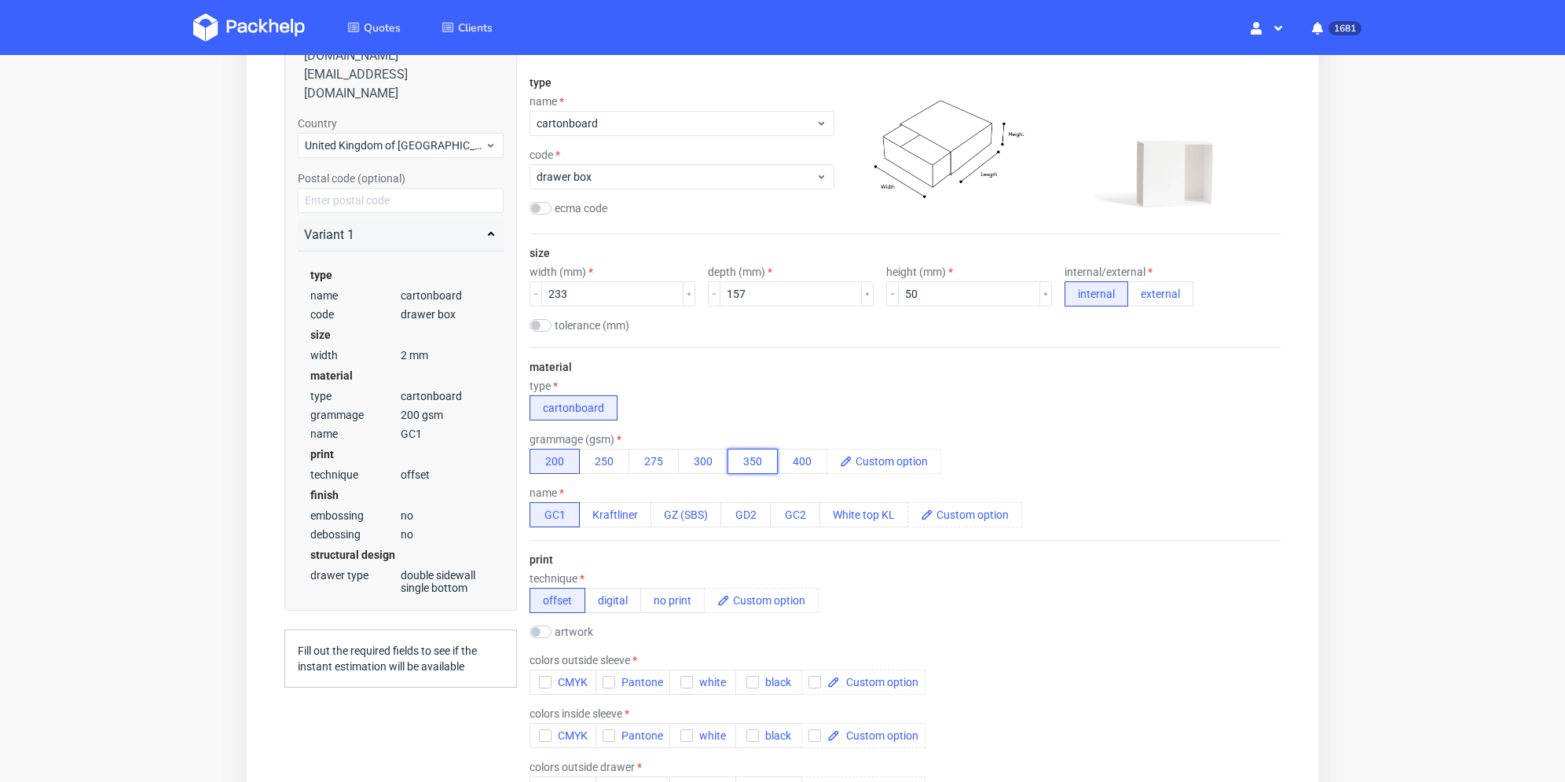
click at [751, 458] on button "350" at bounding box center [752, 460] width 50 height 25
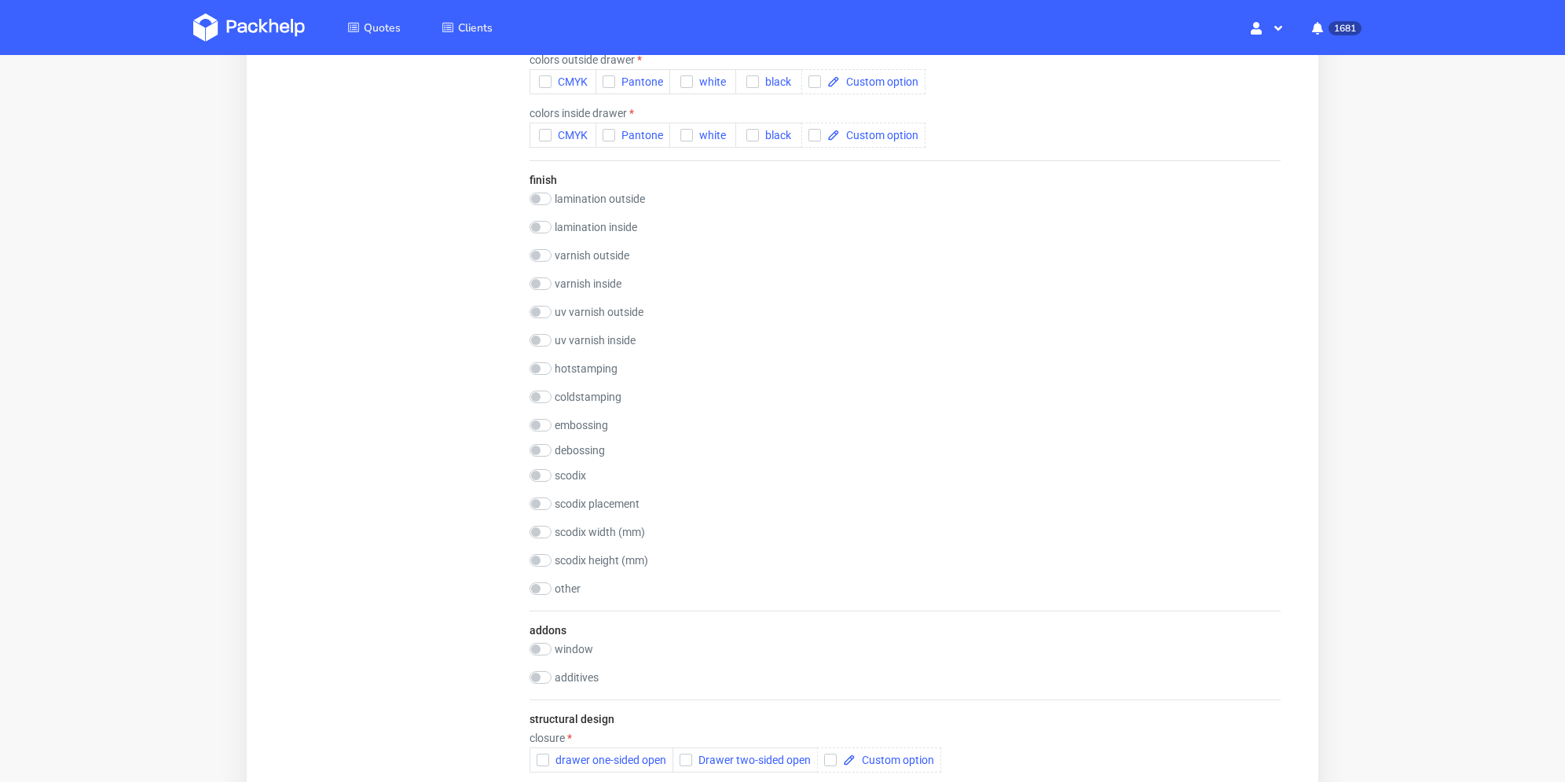
scroll to position [1257, 0]
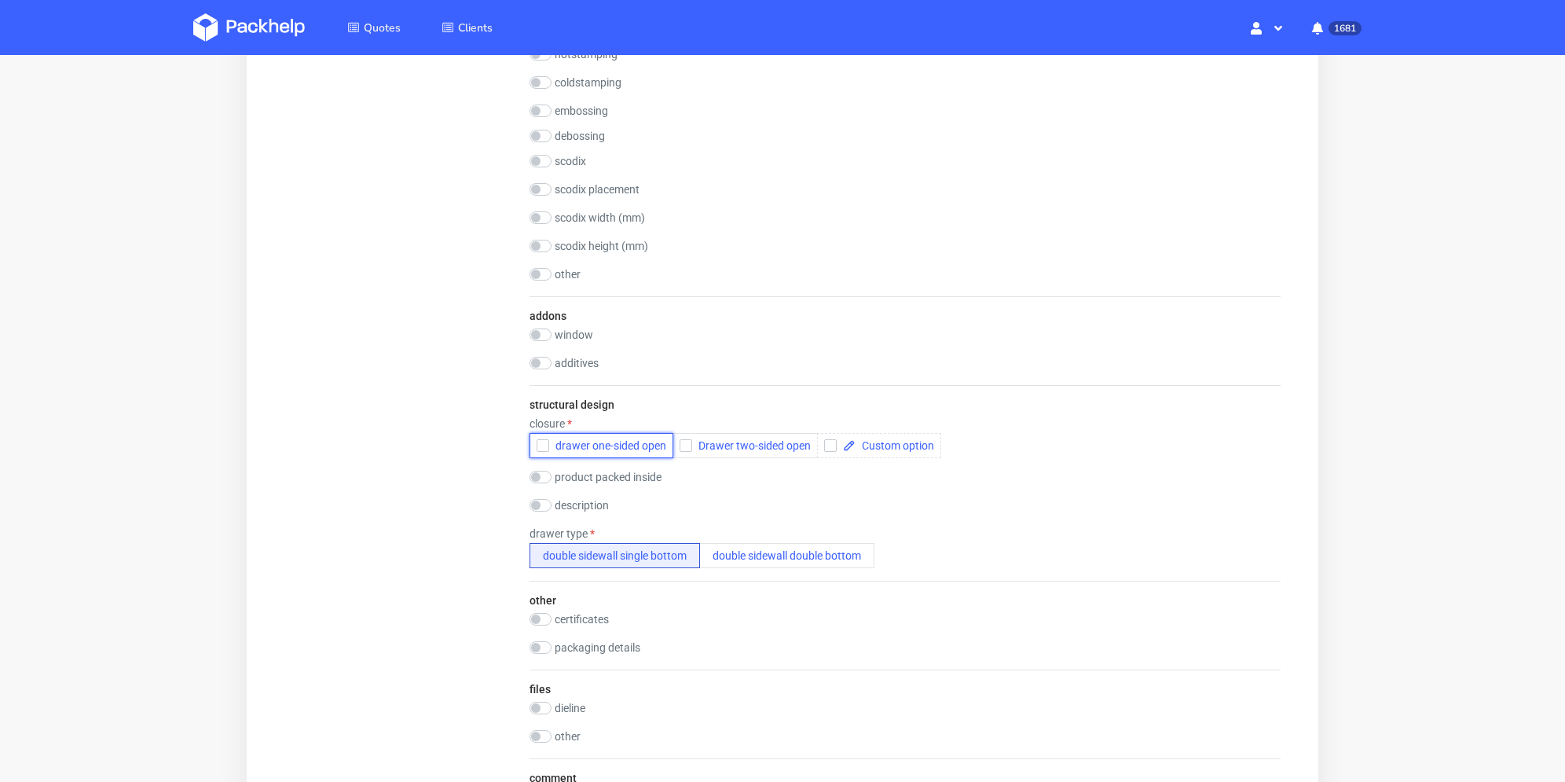
click at [538, 441] on icon "button" at bounding box center [542, 445] width 11 height 11
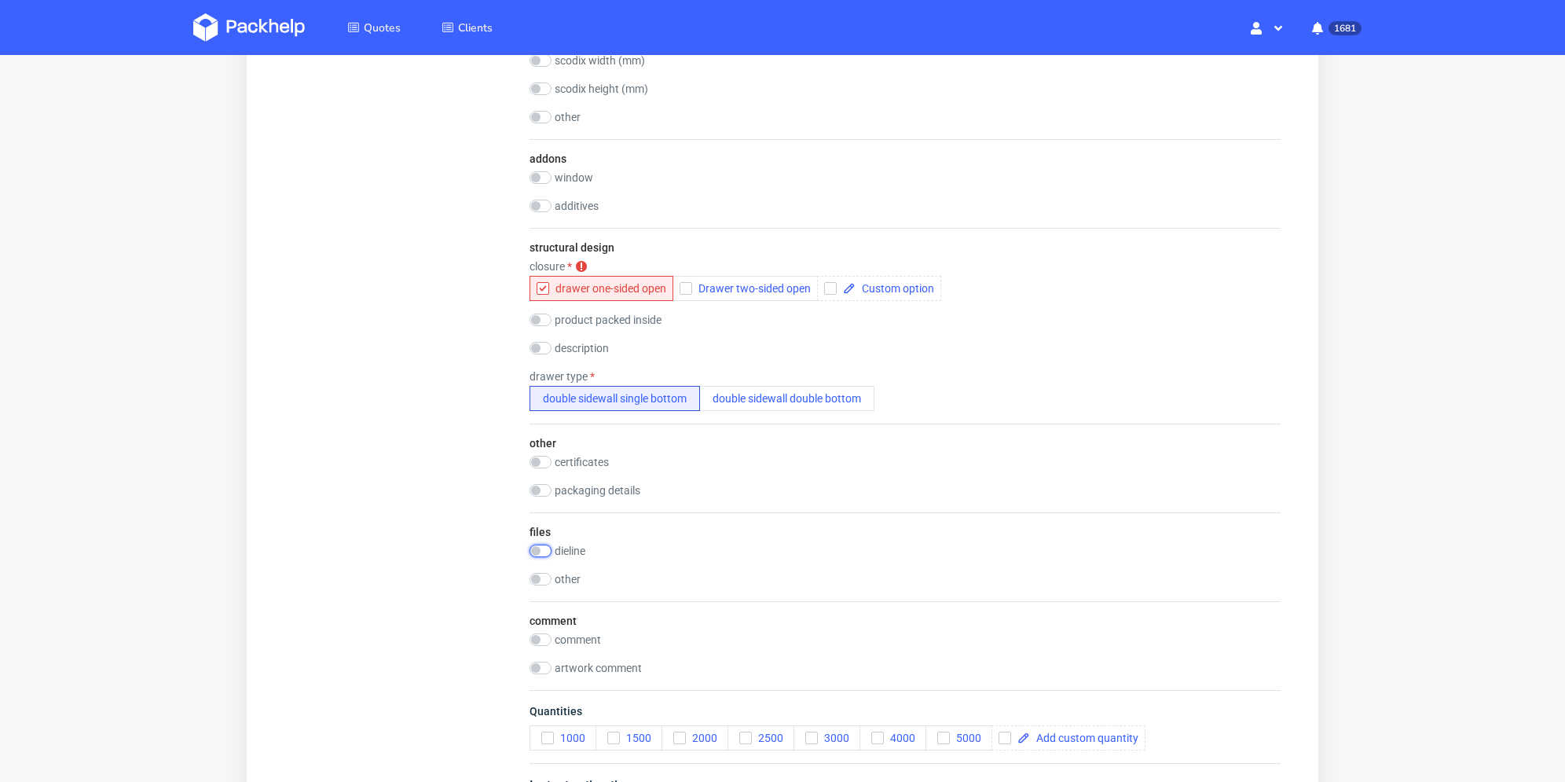
click at [544, 555] on input "checkbox" at bounding box center [540, 550] width 22 height 13
checkbox input "true"
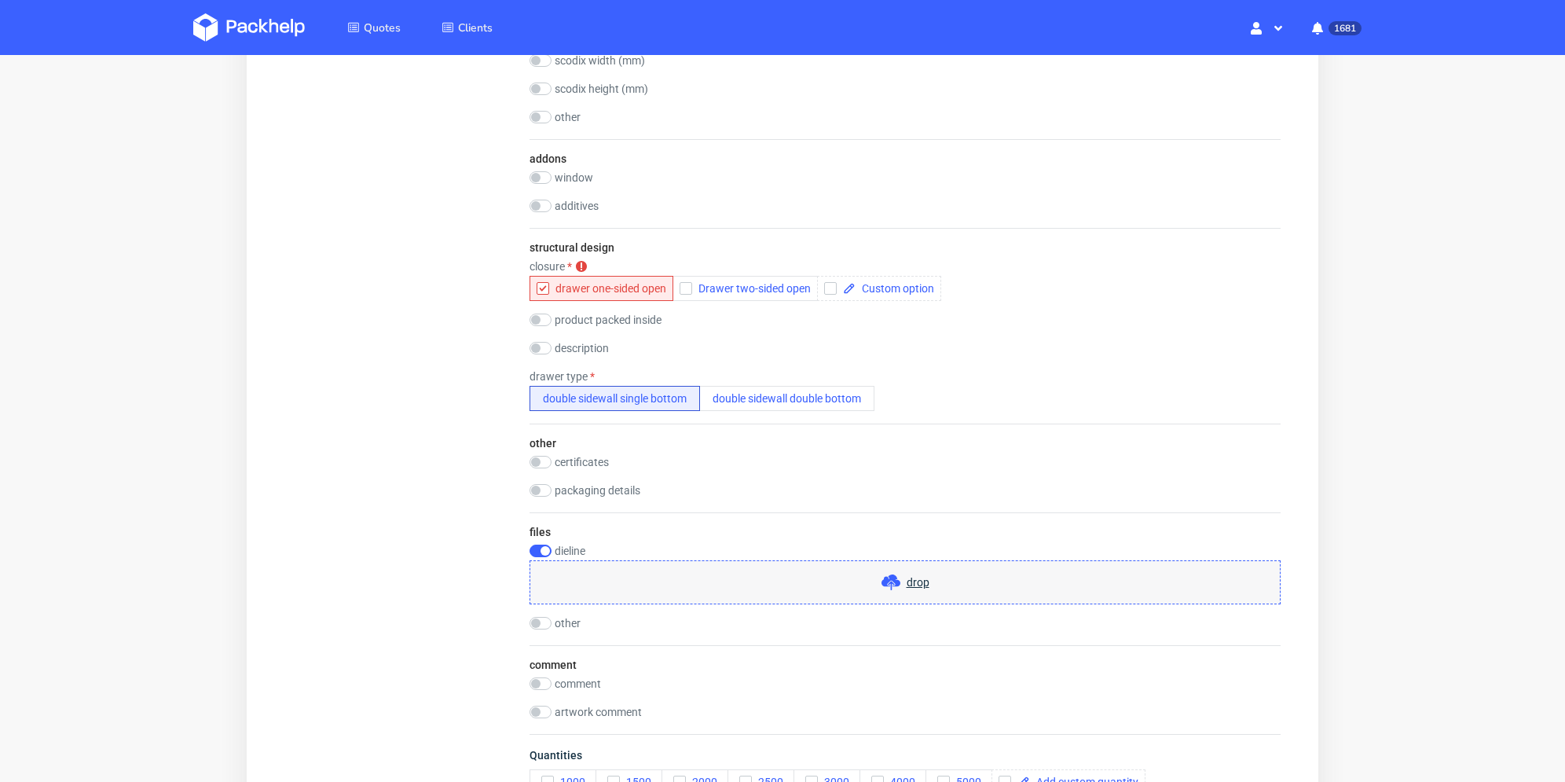
click at [627, 572] on div "drop" at bounding box center [904, 582] width 751 height 44
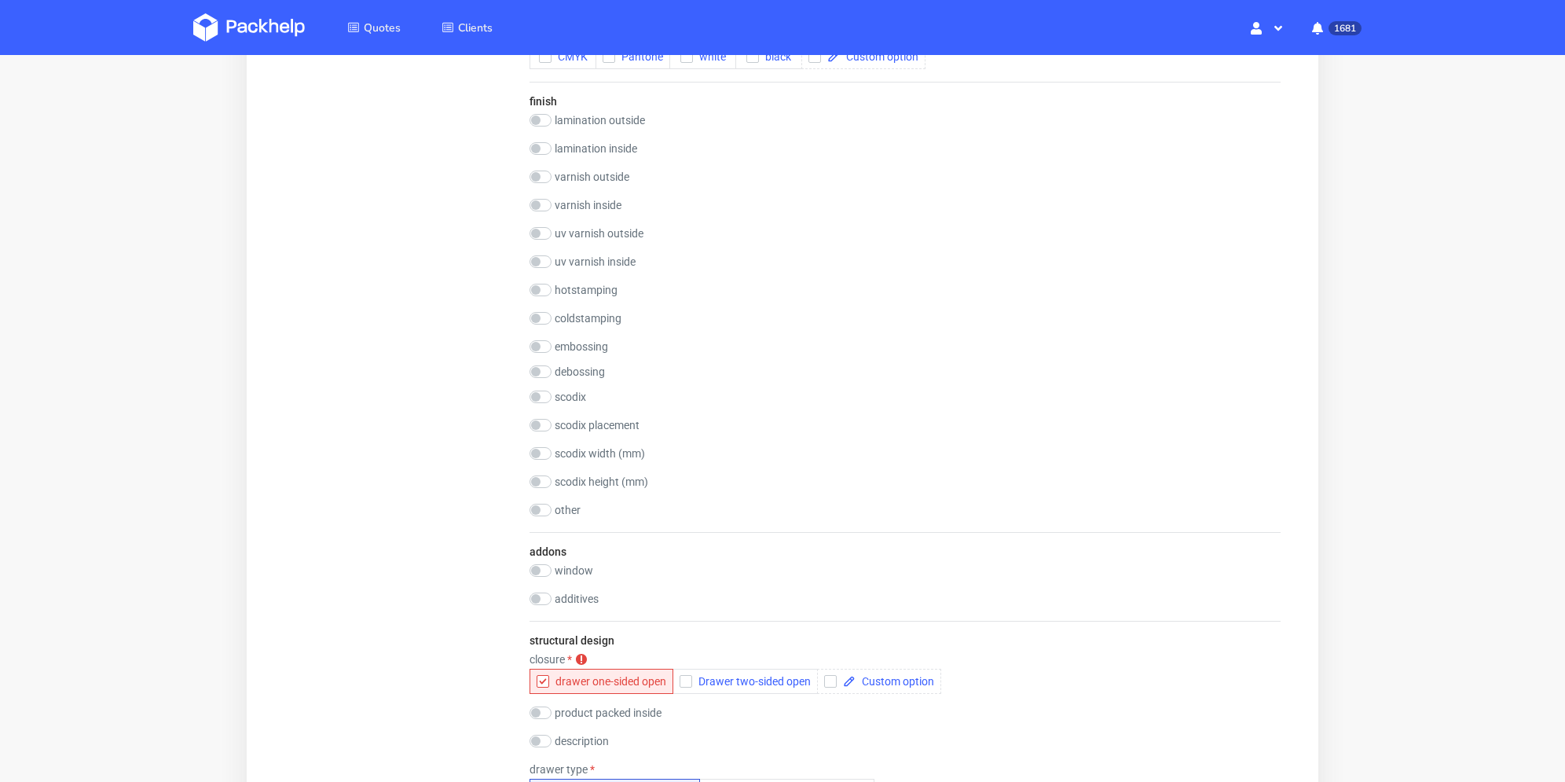
scroll to position [628, 0]
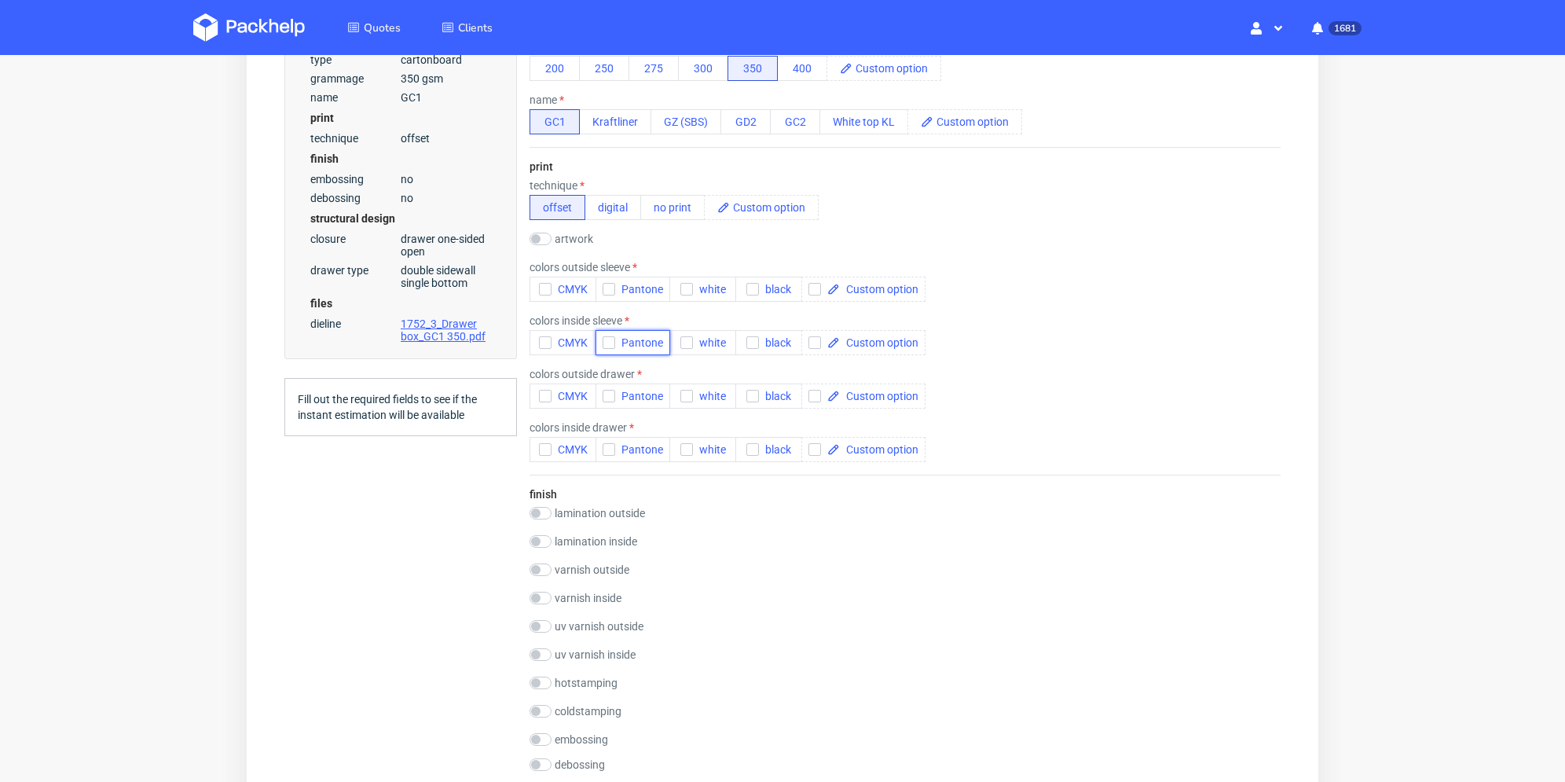
click at [608, 345] on icon "button" at bounding box center [608, 342] width 11 height 11
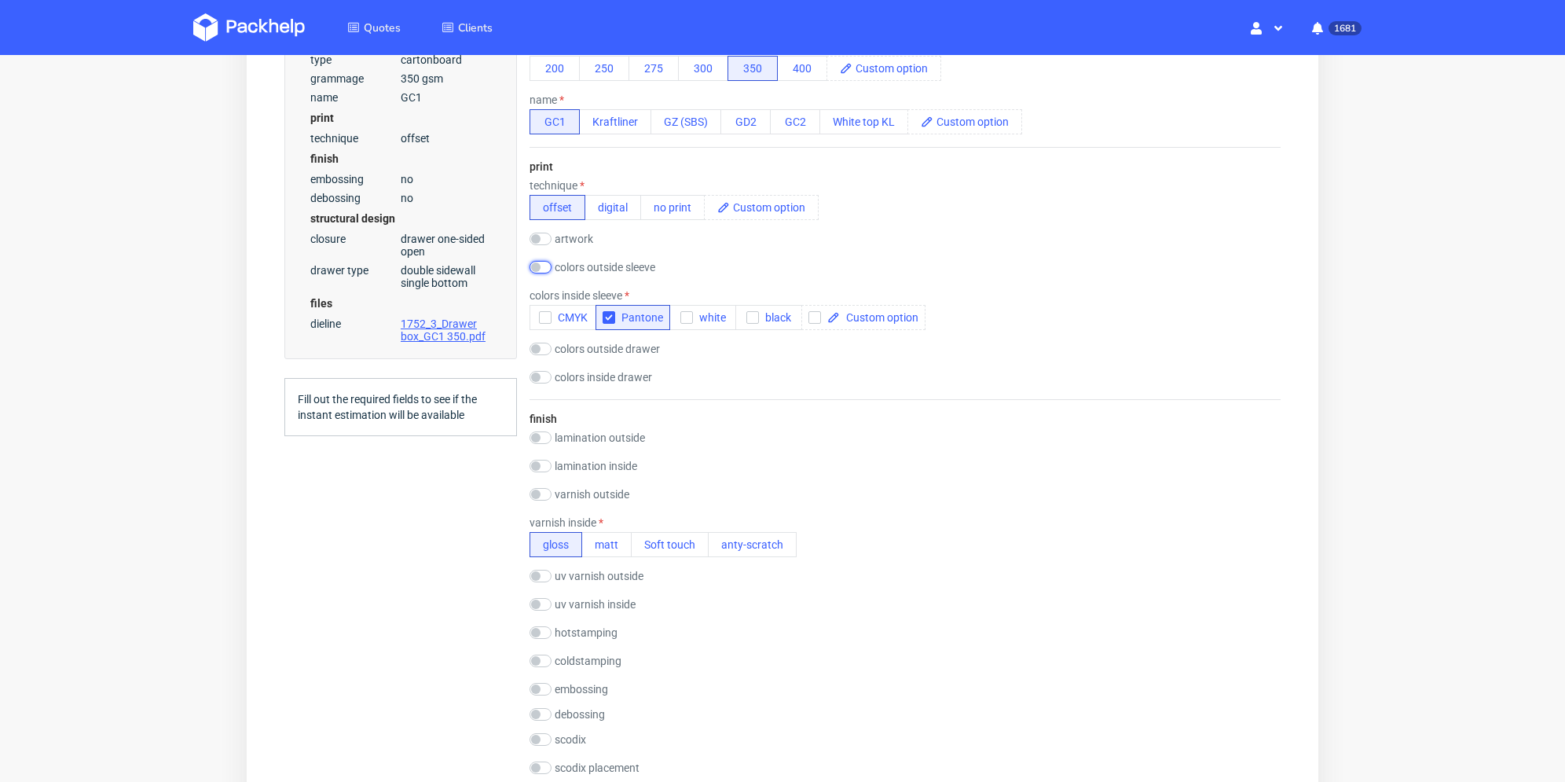
drag, startPoint x: 541, startPoint y: 265, endPoint x: 566, endPoint y: 263, distance: 24.4
click at [542, 265] on input "checkbox" at bounding box center [540, 267] width 22 height 13
checkbox input "true"
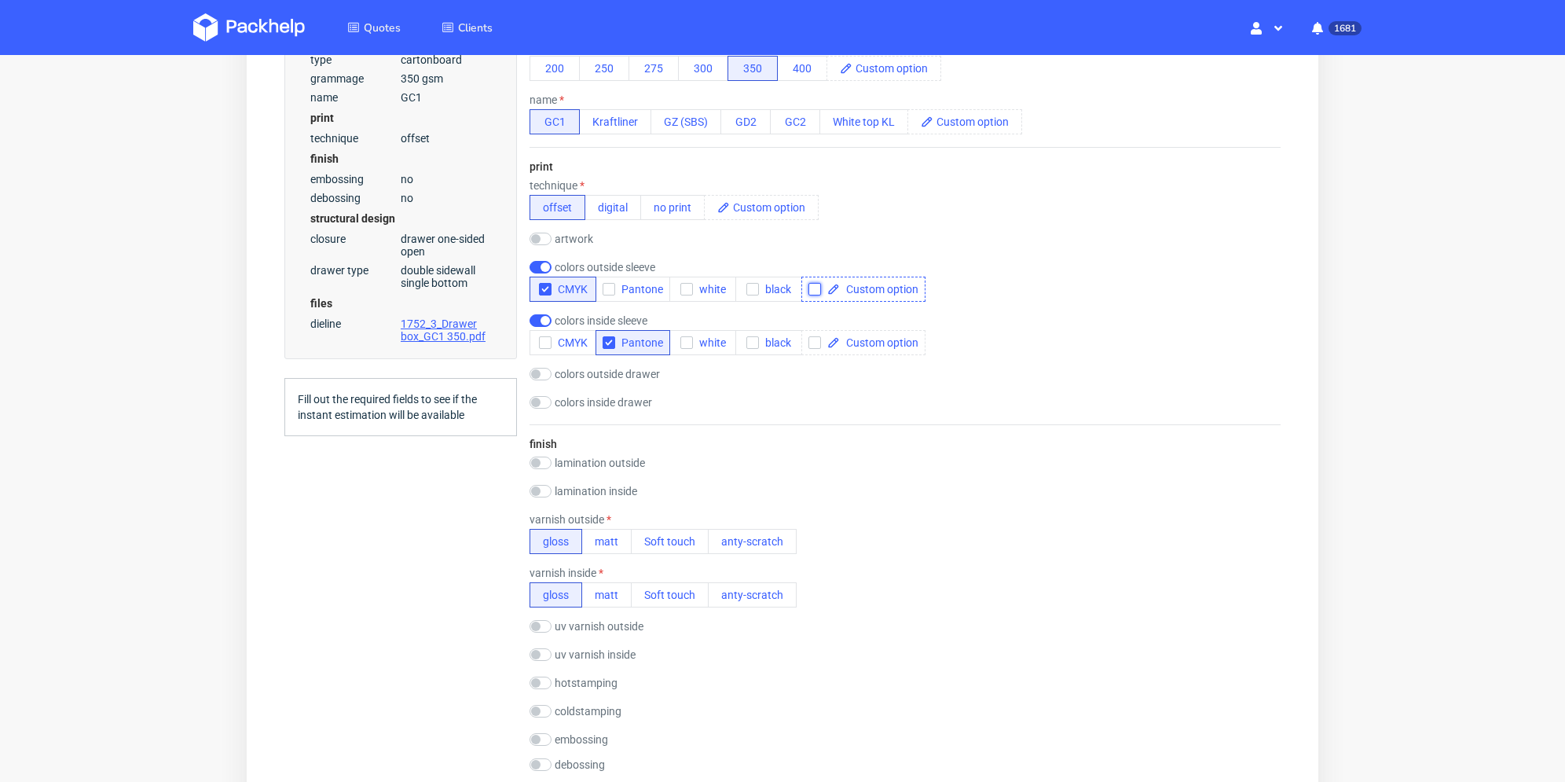
drag, startPoint x: 811, startPoint y: 288, endPoint x: 850, endPoint y: 288, distance: 38.5
click at [812, 288] on input "checkbox" at bounding box center [814, 289] width 13 height 13
checkbox input "true"
click at [853, 288] on span at bounding box center [879, 289] width 79 height 11
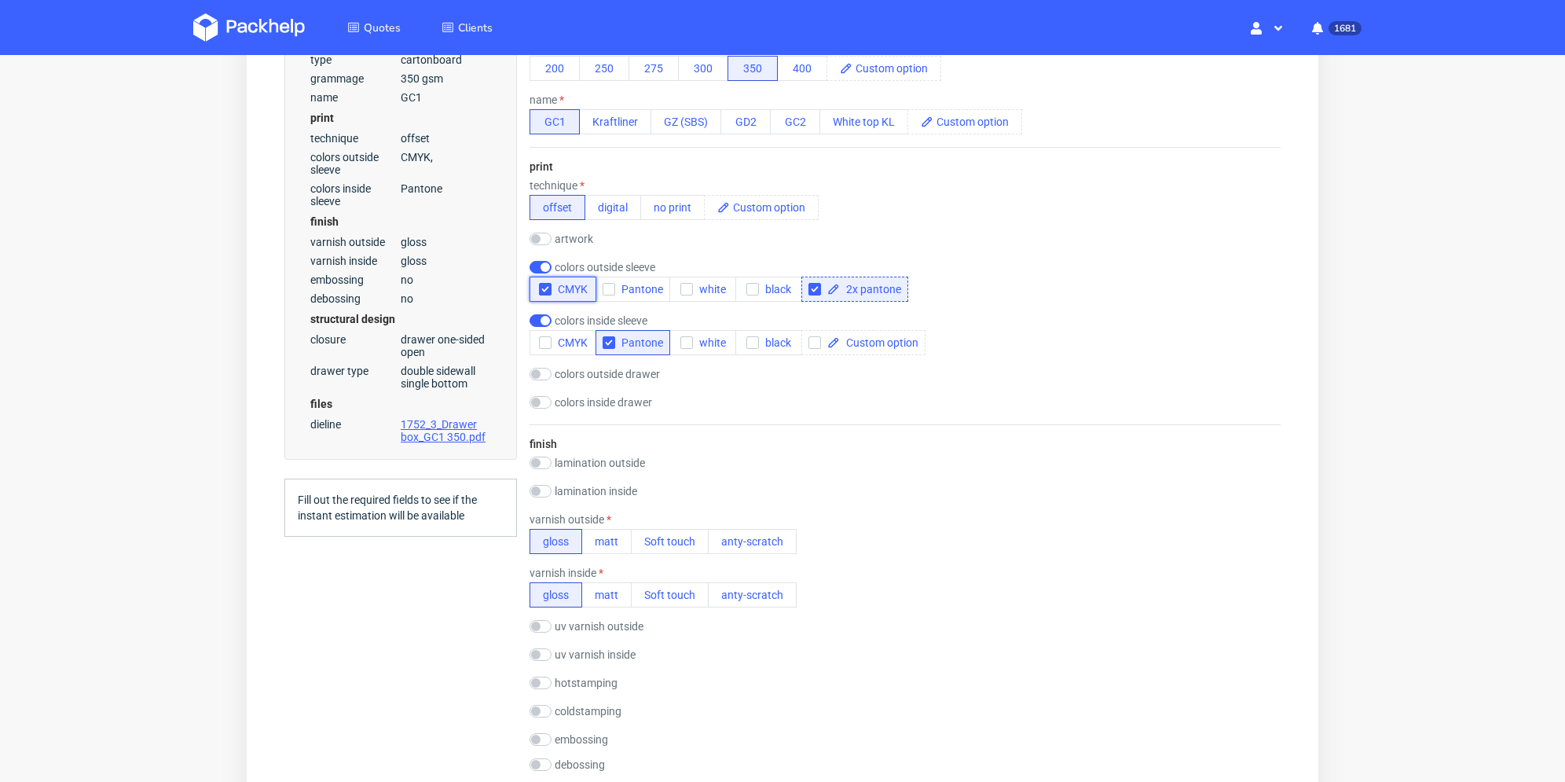
checkbox input "true"
click at [543, 288] on icon "button" at bounding box center [545, 289] width 11 height 11
click at [535, 373] on input "checkbox" at bounding box center [540, 374] width 22 height 13
checkbox input "true"
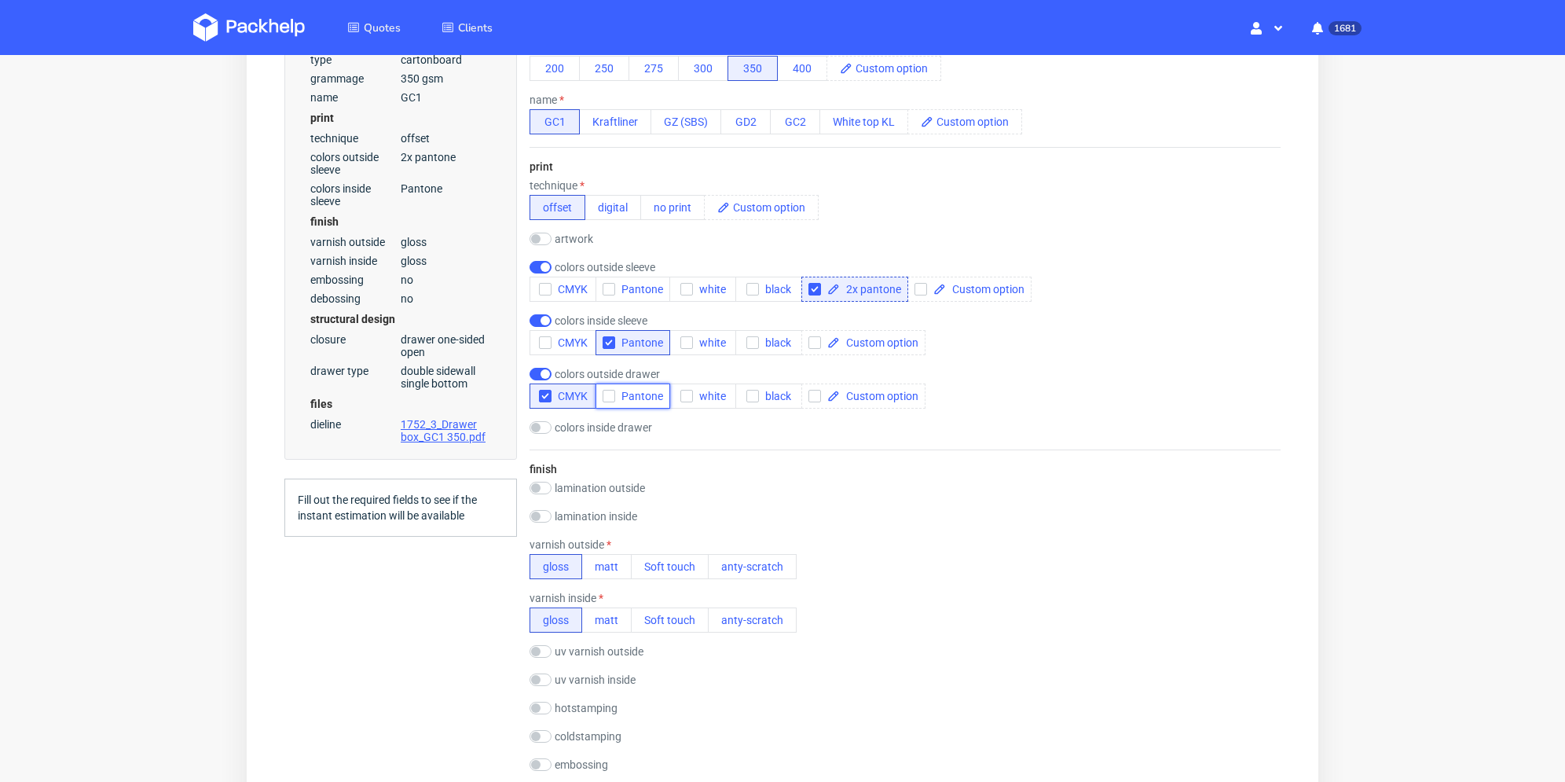
click at [613, 392] on icon "button" at bounding box center [608, 395] width 11 height 11
click at [542, 394] on icon "button" at bounding box center [545, 395] width 11 height 11
click at [542, 421] on input "checkbox" at bounding box center [540, 427] width 22 height 13
checkbox input "true"
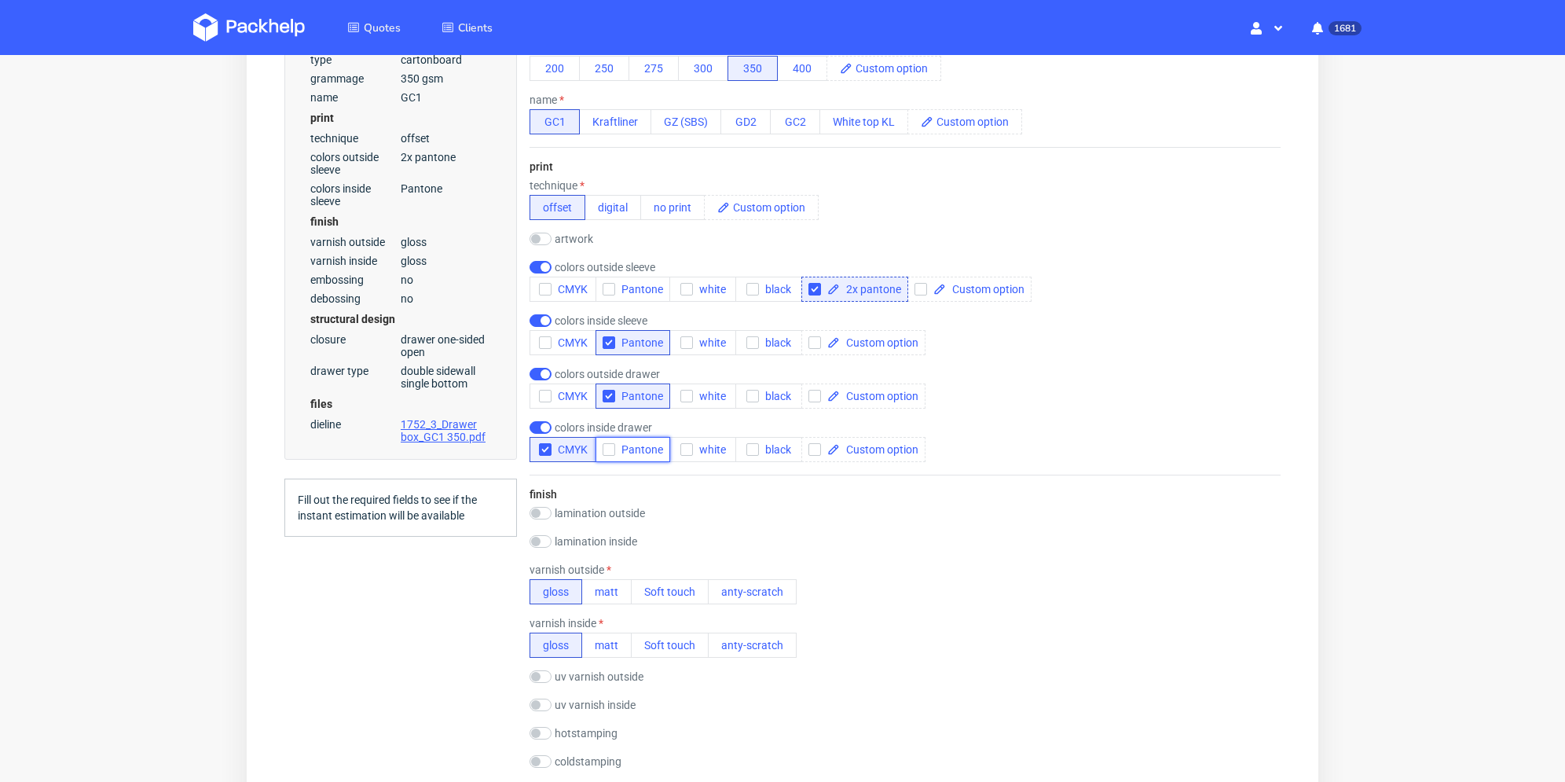
click at [616, 444] on span "Pantone" at bounding box center [639, 449] width 48 height 13
click at [540, 445] on icon "button" at bounding box center [545, 449] width 11 height 11
click at [954, 501] on div "finish lamination outside gloss matt Soft touch anty-scratch PE(HDPE) laminatio…" at bounding box center [904, 724] width 751 height 500
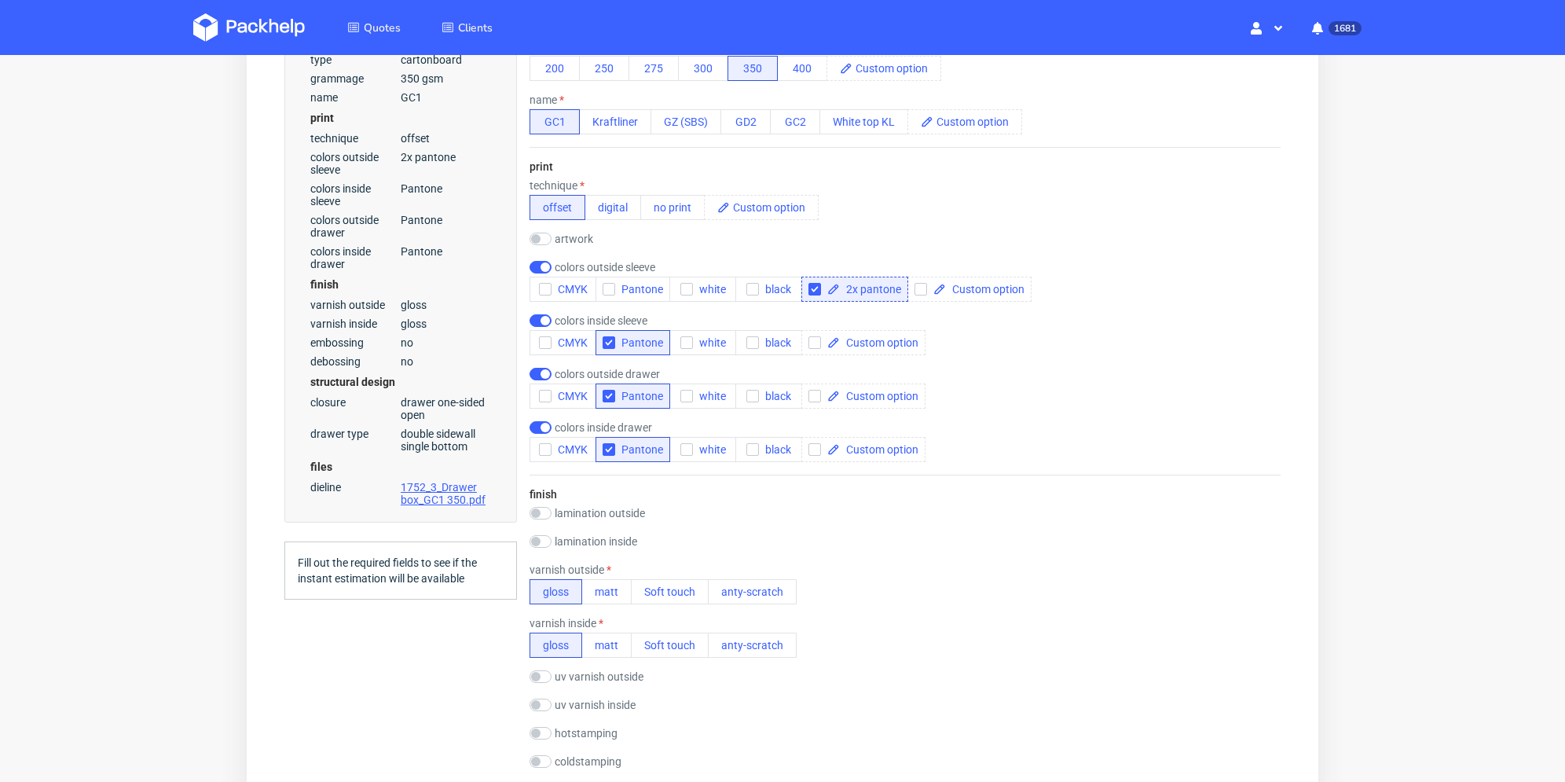
scroll to position [785, 0]
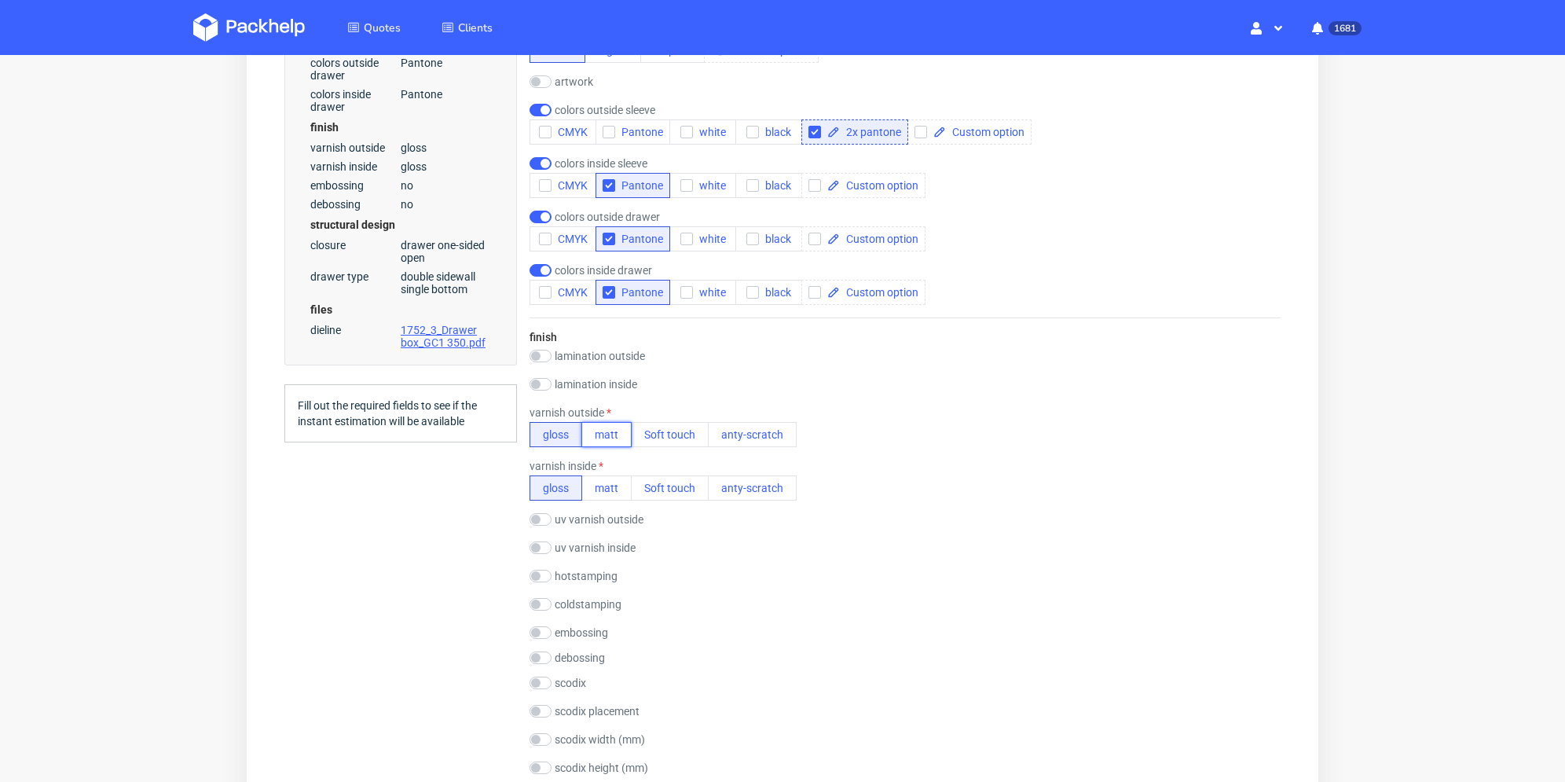
click at [603, 440] on button "matt" at bounding box center [606, 434] width 50 height 25
click at [610, 504] on div "finish lamination outside gloss matt Soft touch anty-scratch PE(HDPE) laminatio…" at bounding box center [904, 567] width 751 height 500
click at [599, 491] on button "matt" at bounding box center [606, 487] width 50 height 25
click at [448, 522] on div "Summary Client chelsie@blondieskitchen.co.uk chelsie@blondieskitchen.co.uk chel…" at bounding box center [400, 498] width 232 height 2240
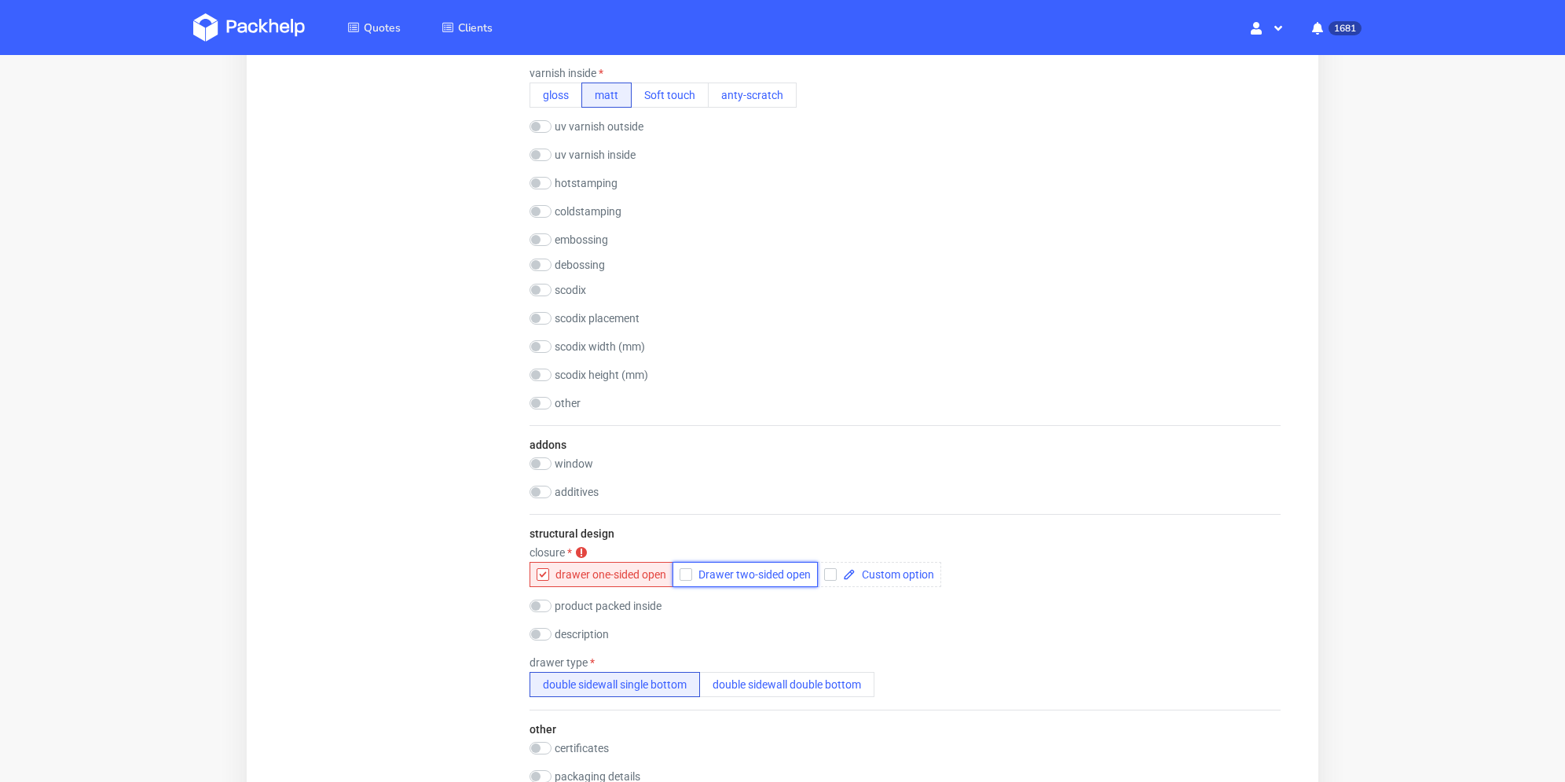
click at [676, 573] on button "Drawer two-sided open" at bounding box center [744, 574] width 145 height 25
click at [539, 574] on icon "button" at bounding box center [542, 574] width 11 height 11
click at [580, 552] on div "closure" at bounding box center [735, 552] width 412 height 13
click at [501, 580] on form "type name cartonboard code drawer box ecma code size width (mm) 233 depth (mm) …" at bounding box center [905, 85] width 814 height 1990
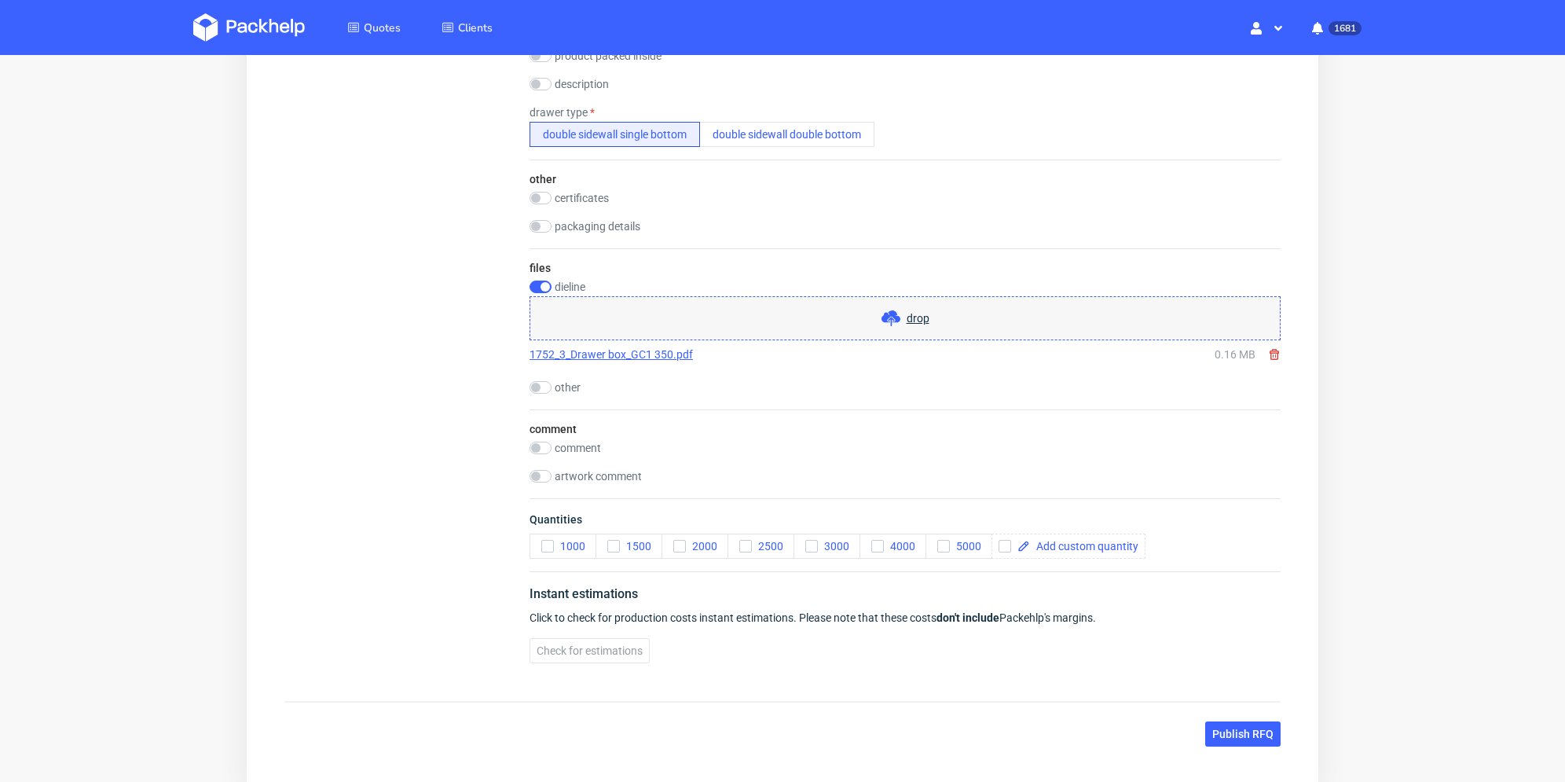
scroll to position [1807, 0]
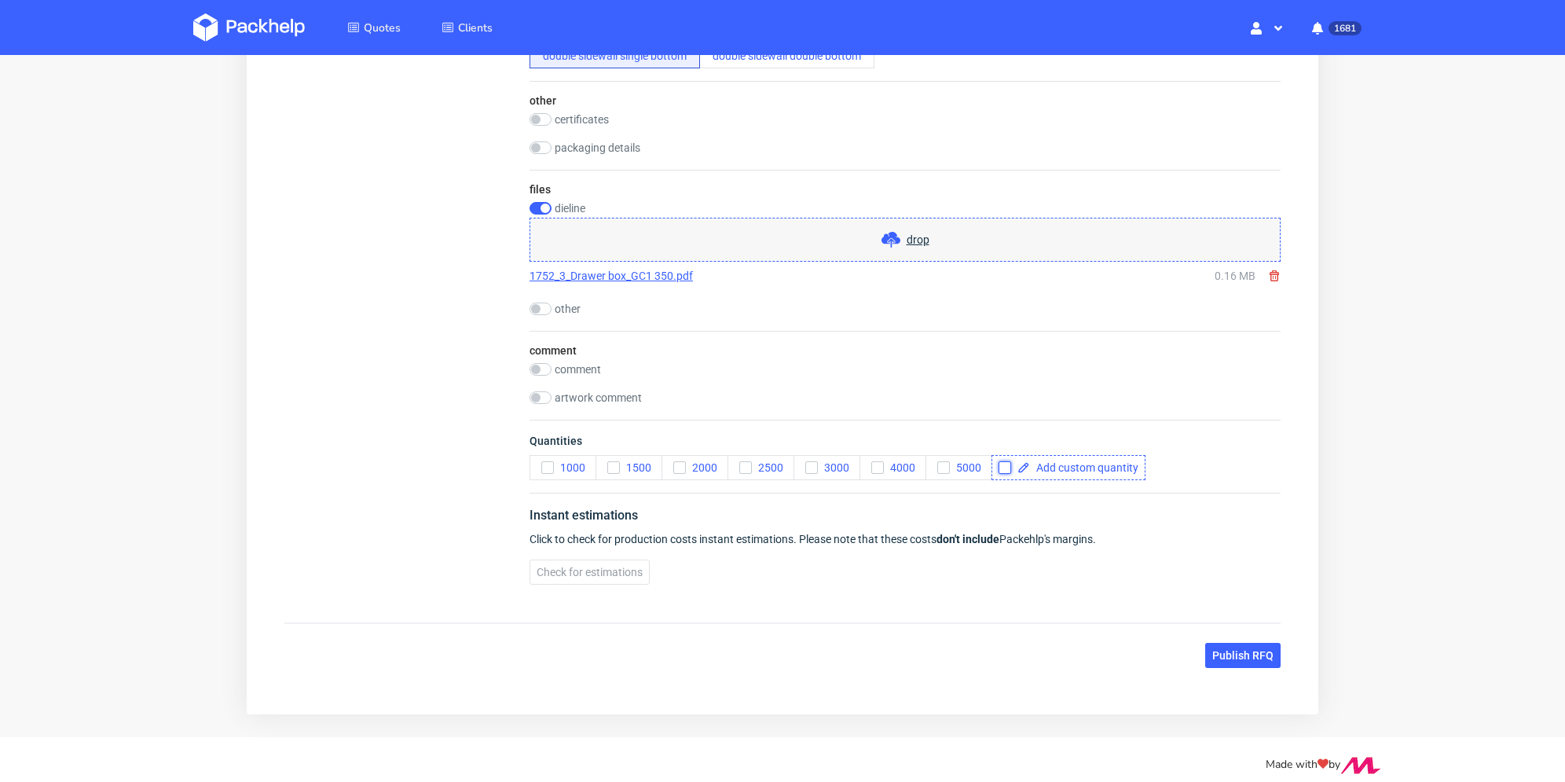
drag, startPoint x: 1004, startPoint y: 468, endPoint x: 1070, endPoint y: 472, distance: 66.1
click at [1005, 468] on input "checkbox" at bounding box center [1004, 467] width 13 height 13
checkbox input "true"
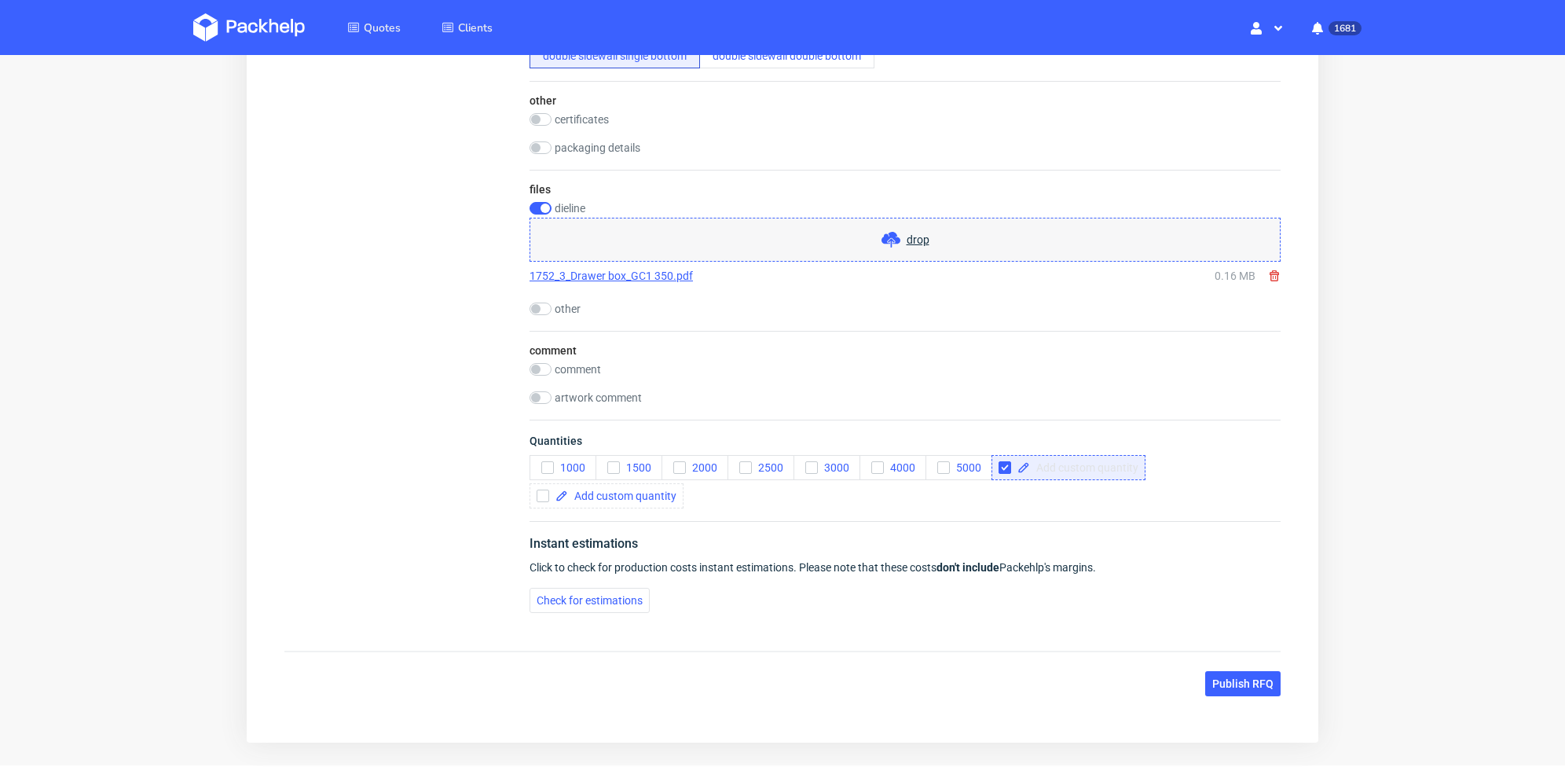
click at [1070, 472] on div "1000 1500 2000 2500 3000 4000 5000" at bounding box center [904, 481] width 751 height 53
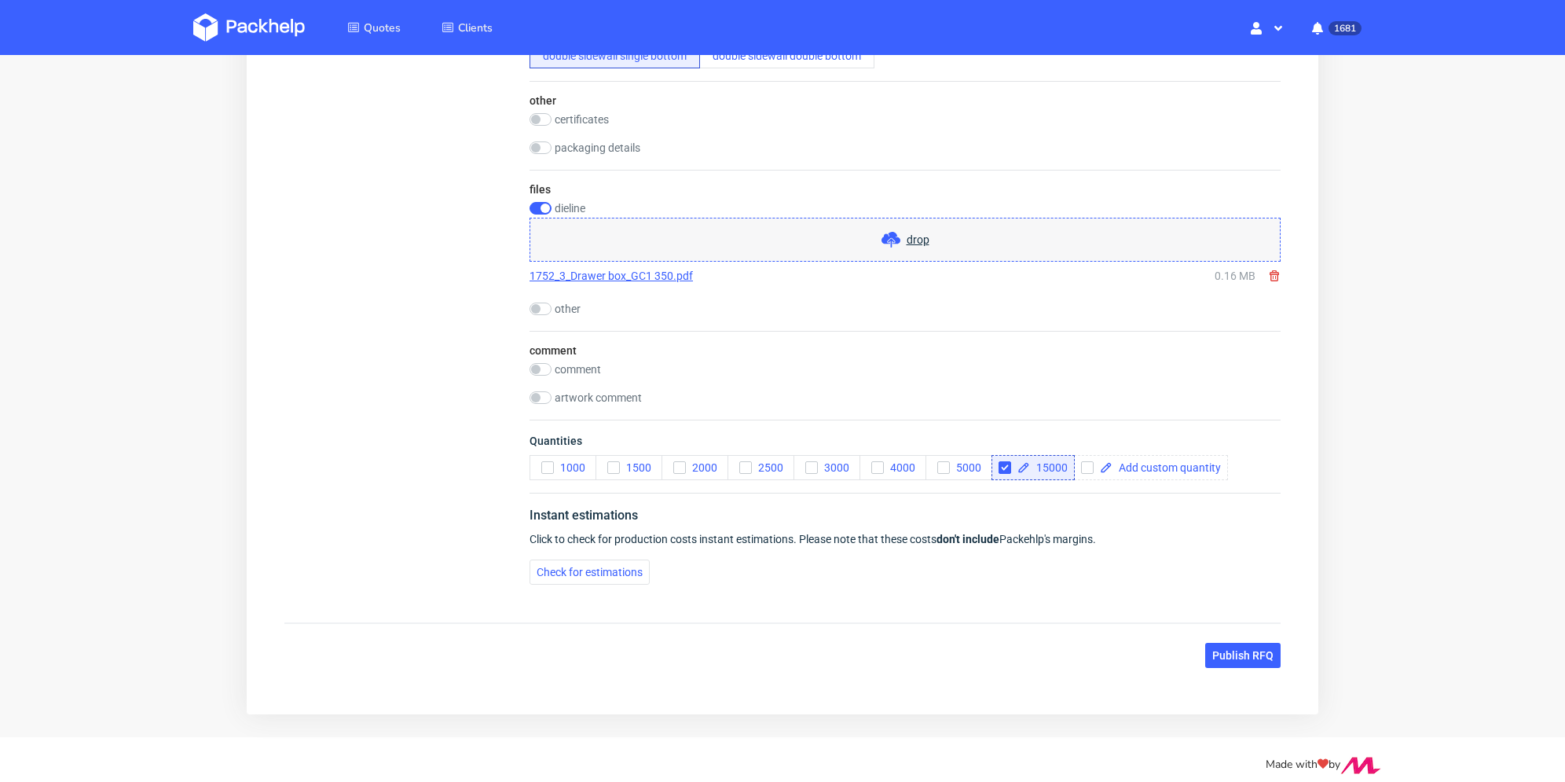
checkbox input "true"
click at [1040, 500] on div "Instant estimations Click to check for production costs instant estimations. Pl…" at bounding box center [904, 544] width 751 height 104
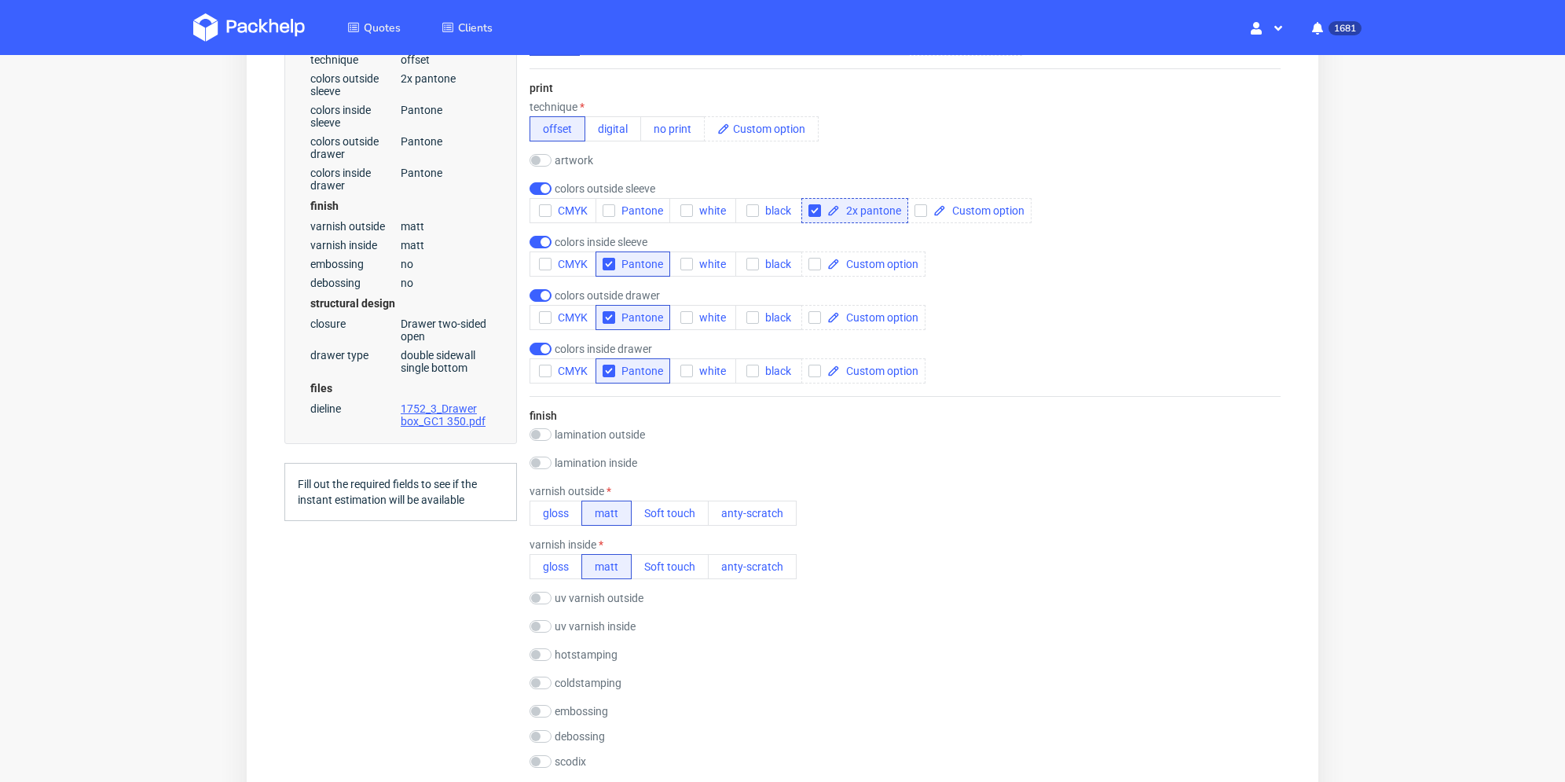
scroll to position [471, 0]
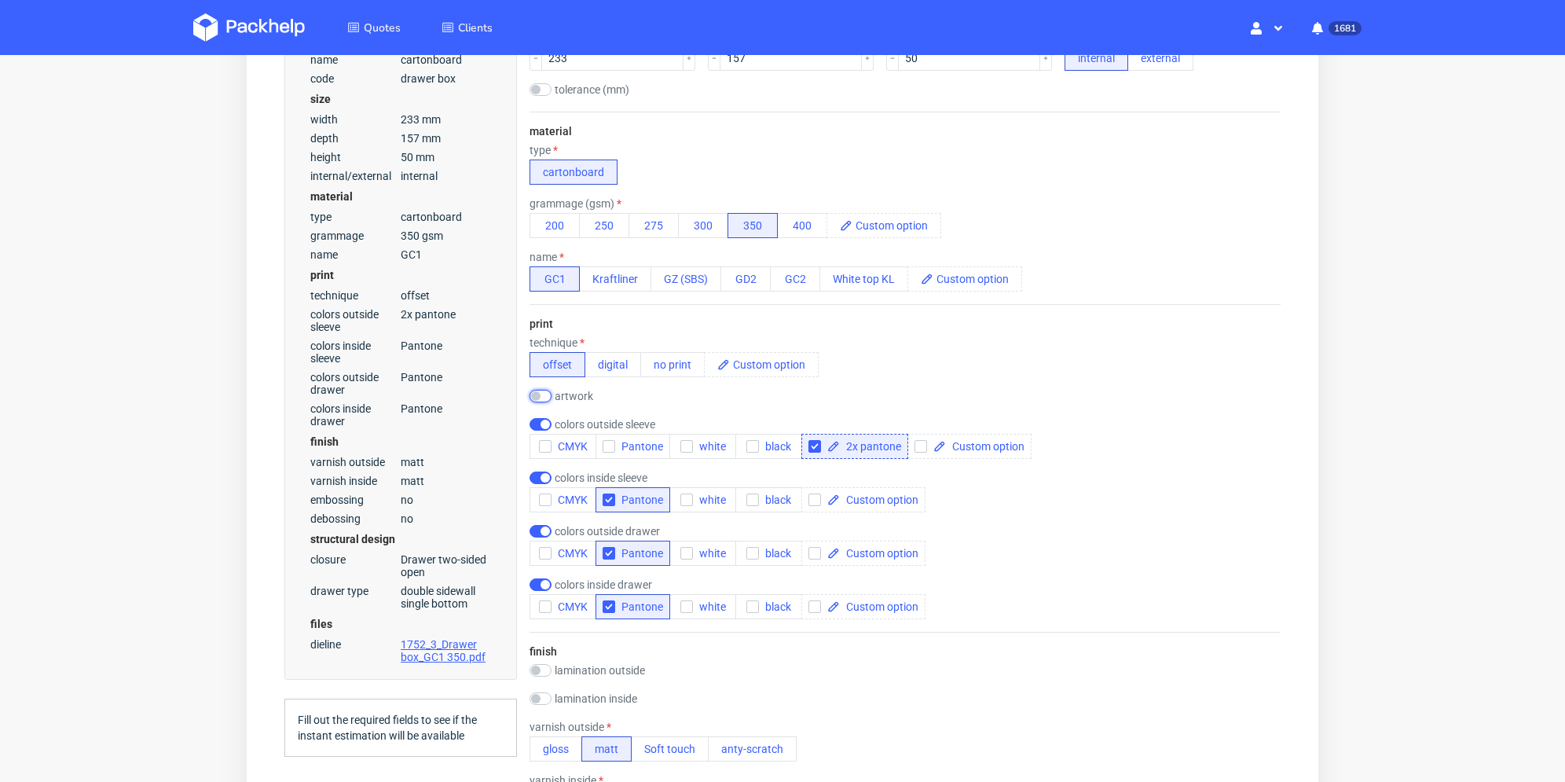
click at [544, 399] on input "checkbox" at bounding box center [540, 396] width 22 height 13
checkbox input "true"
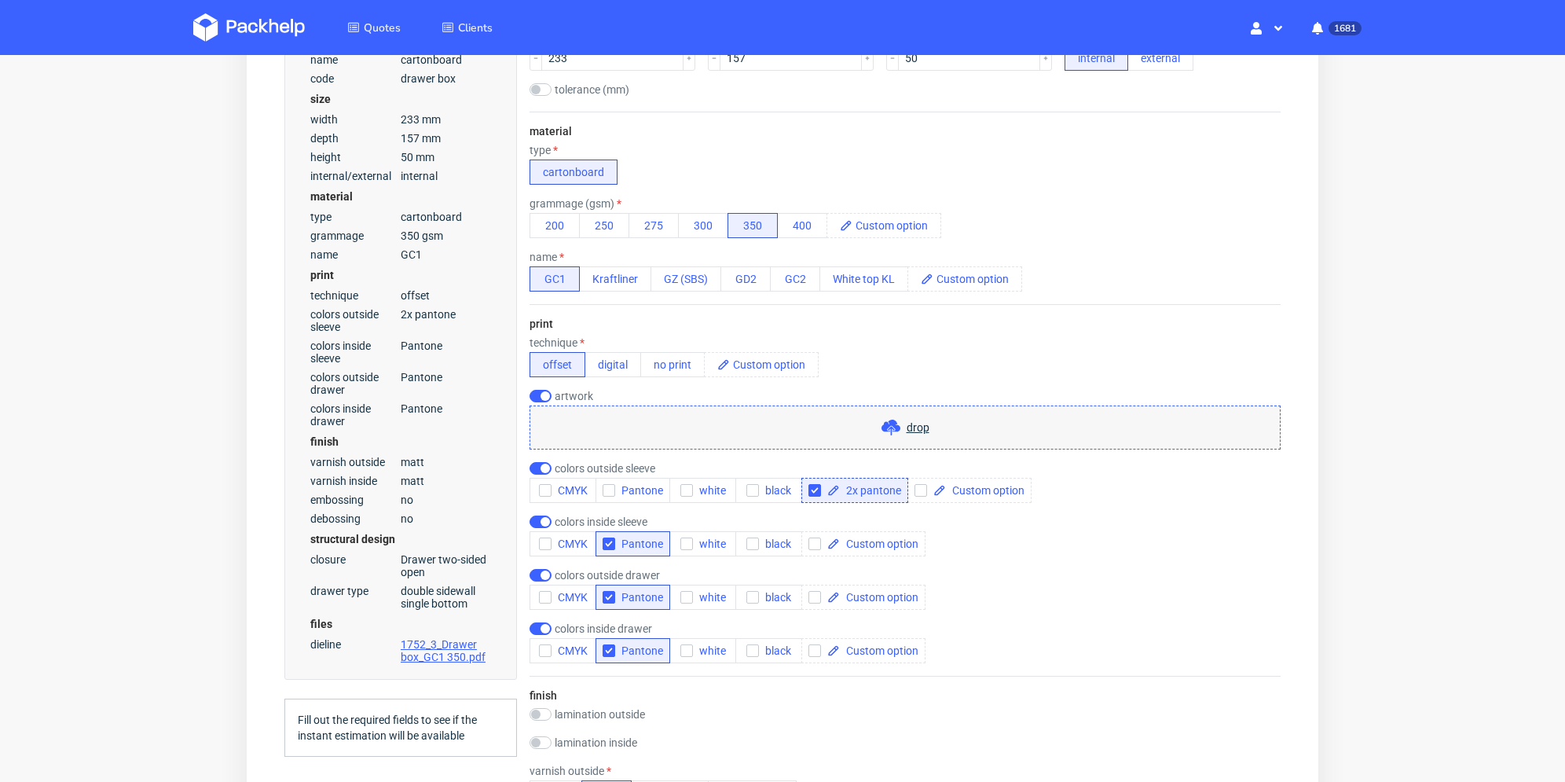
click at [608, 438] on div "drop" at bounding box center [904, 427] width 751 height 44
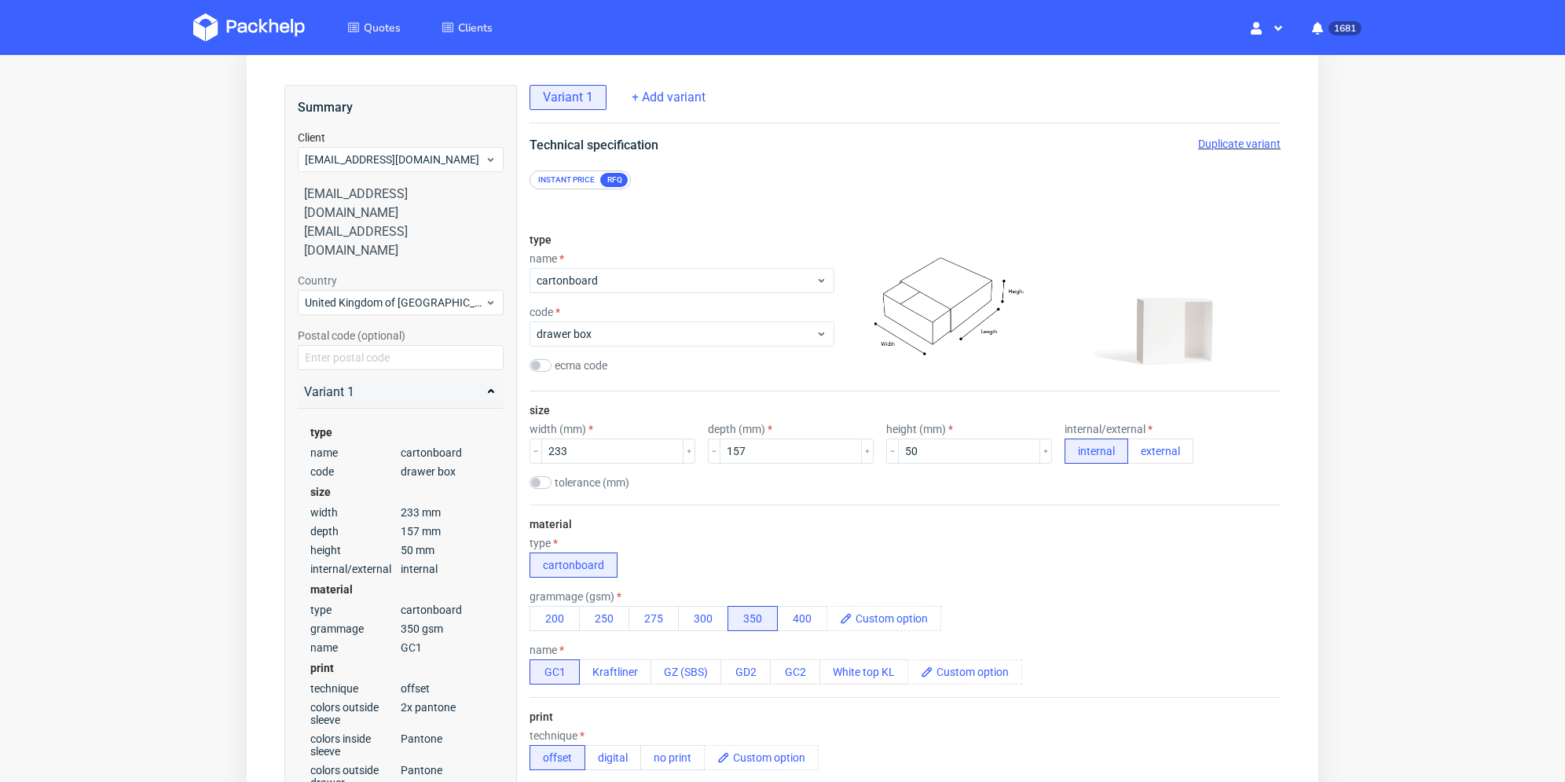
scroll to position [0, 0]
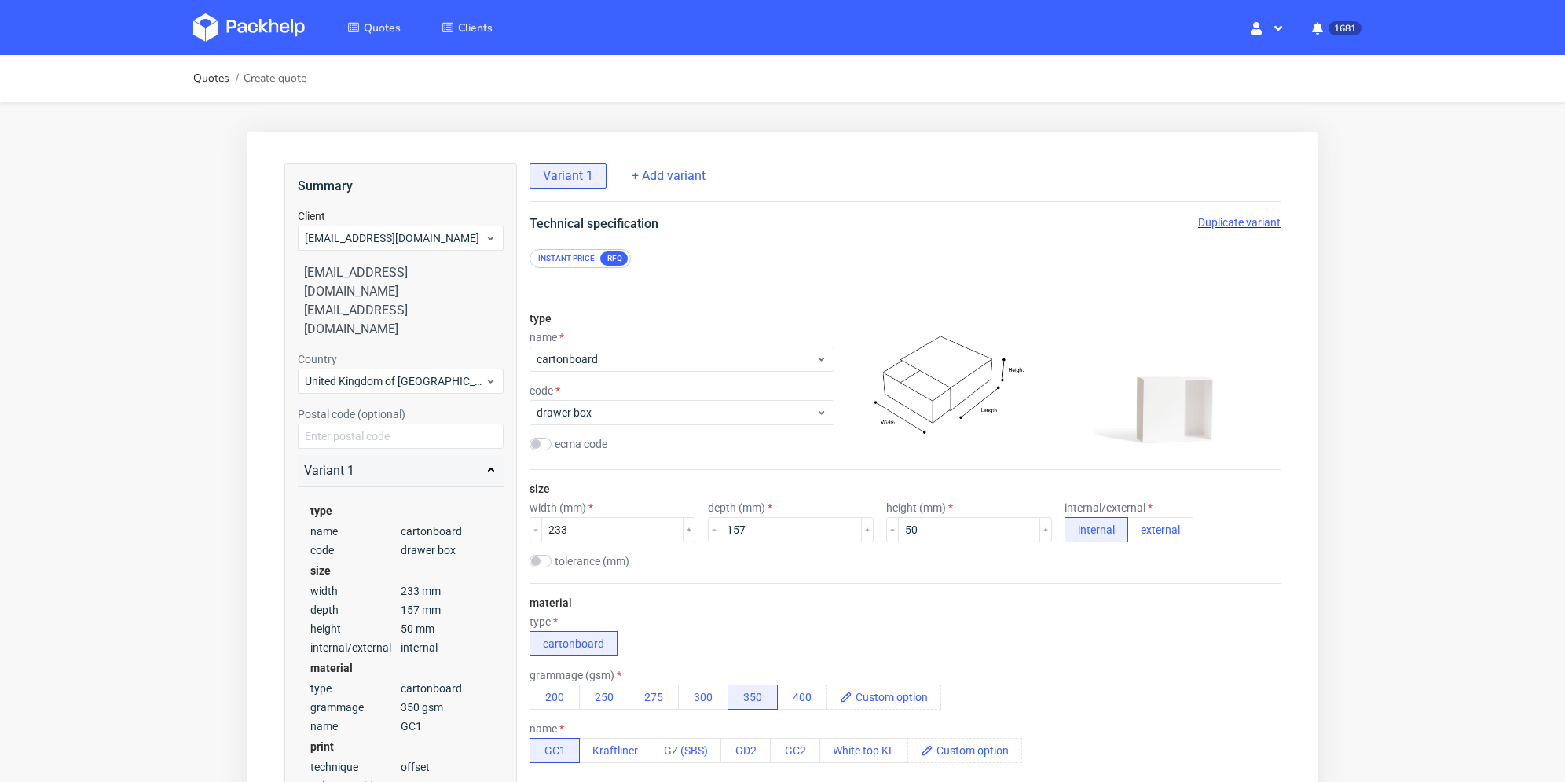
click at [1246, 225] on span "Duplicate variant" at bounding box center [1239, 222] width 82 height 13
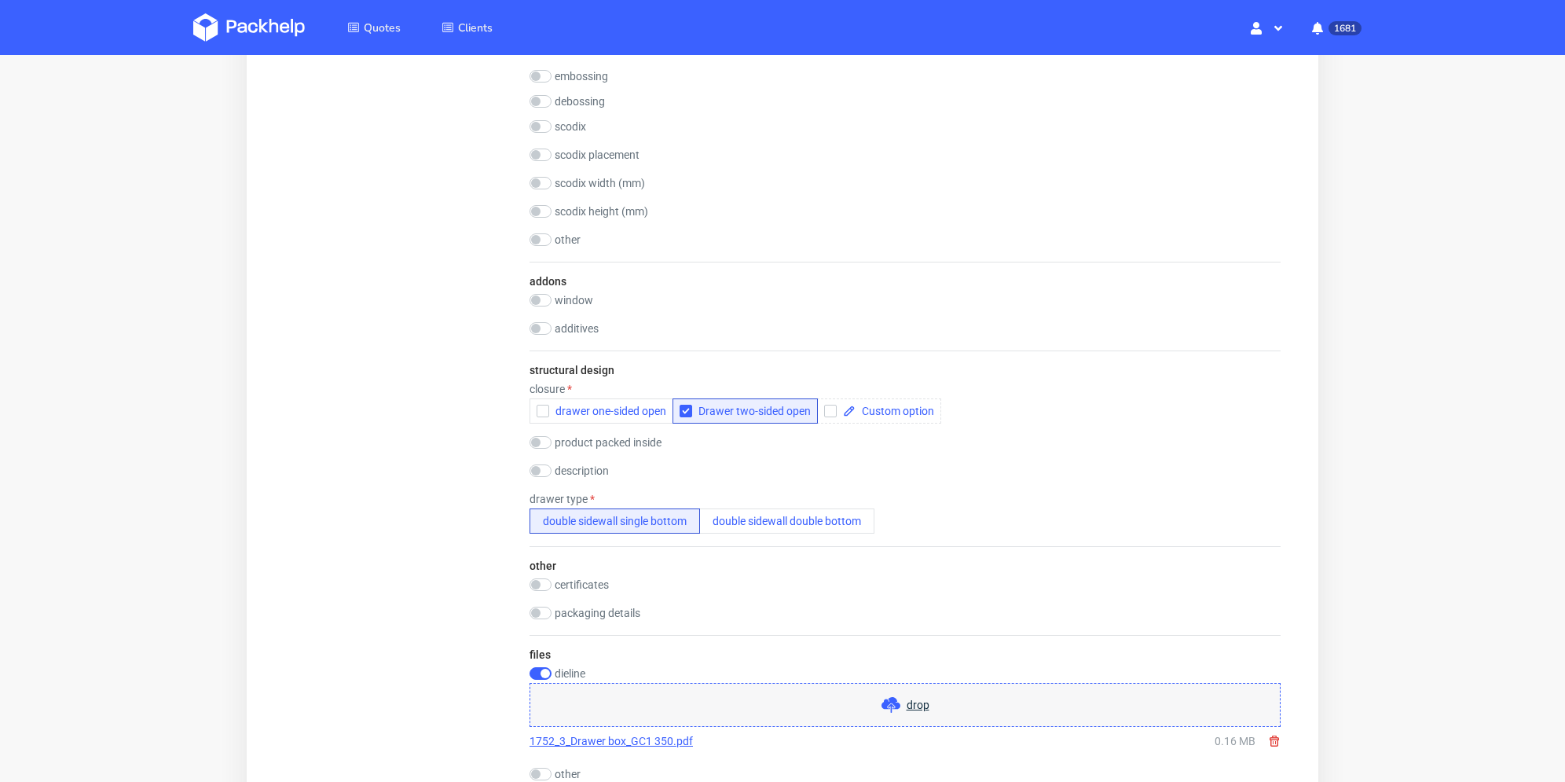
scroll to position [1571, 0]
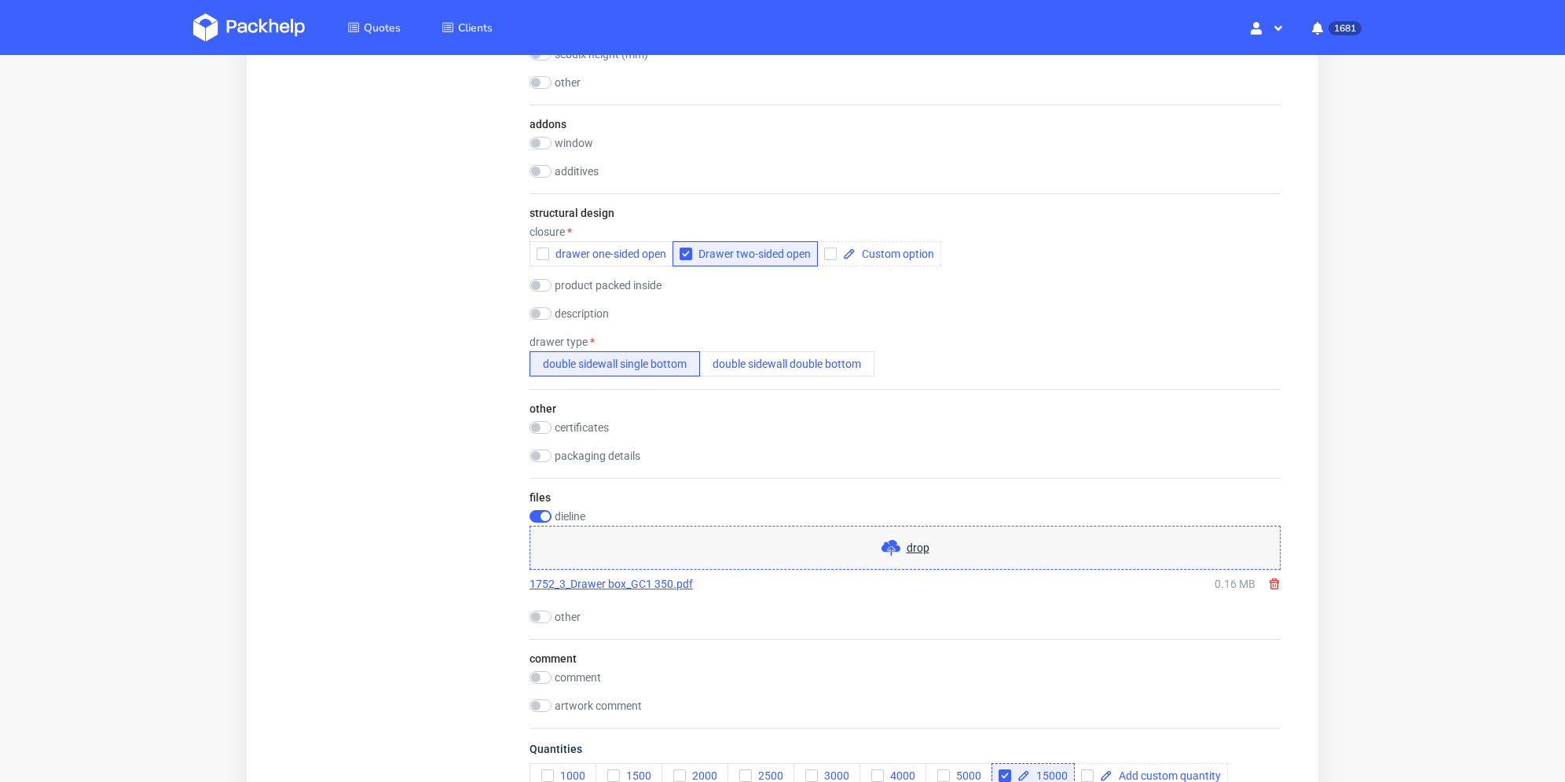
click at [1274, 582] on icon at bounding box center [1274, 583] width 13 height 13
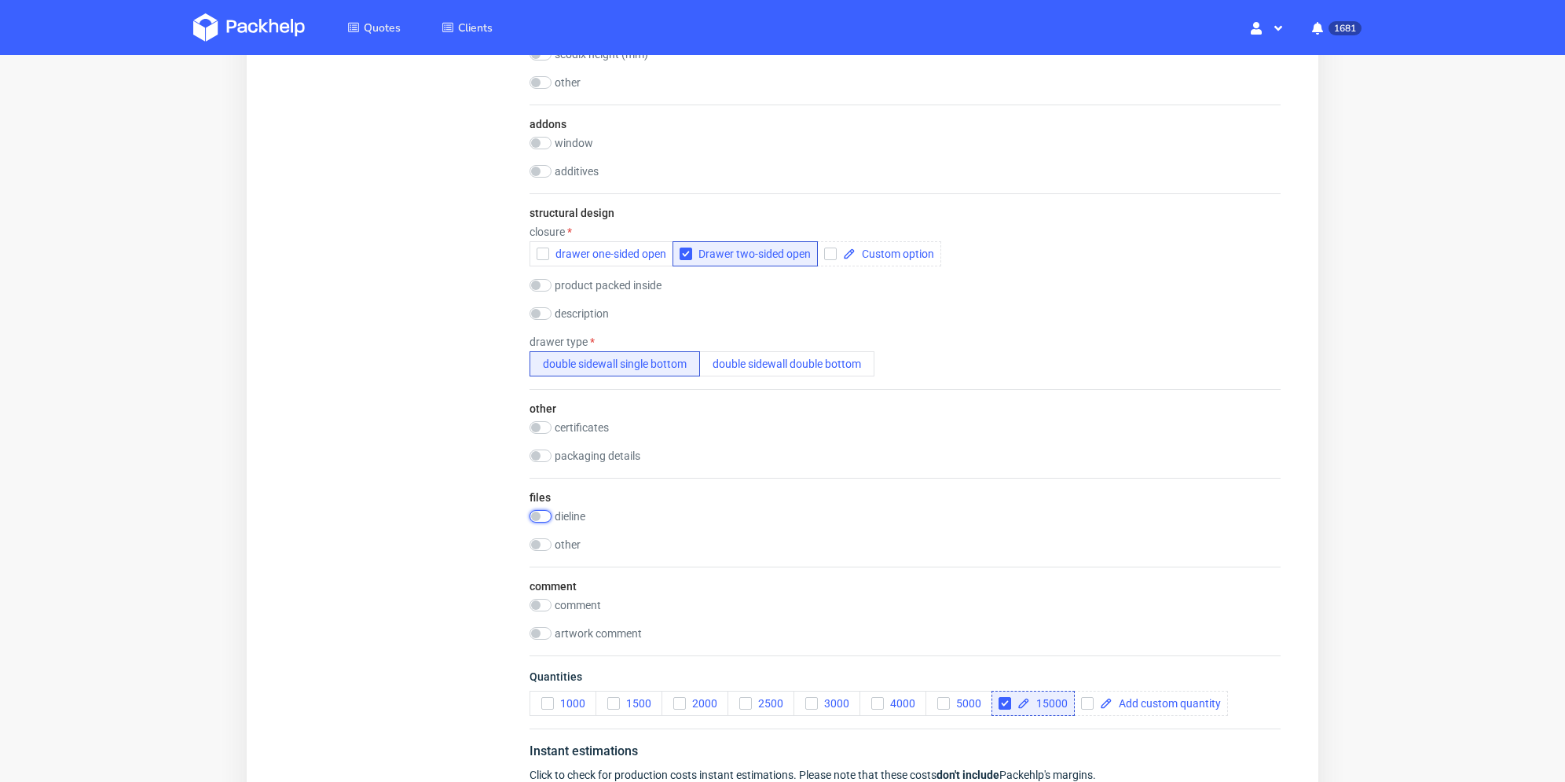
click at [541, 512] on input "checkbox" at bounding box center [540, 516] width 22 height 13
checkbox input "true"
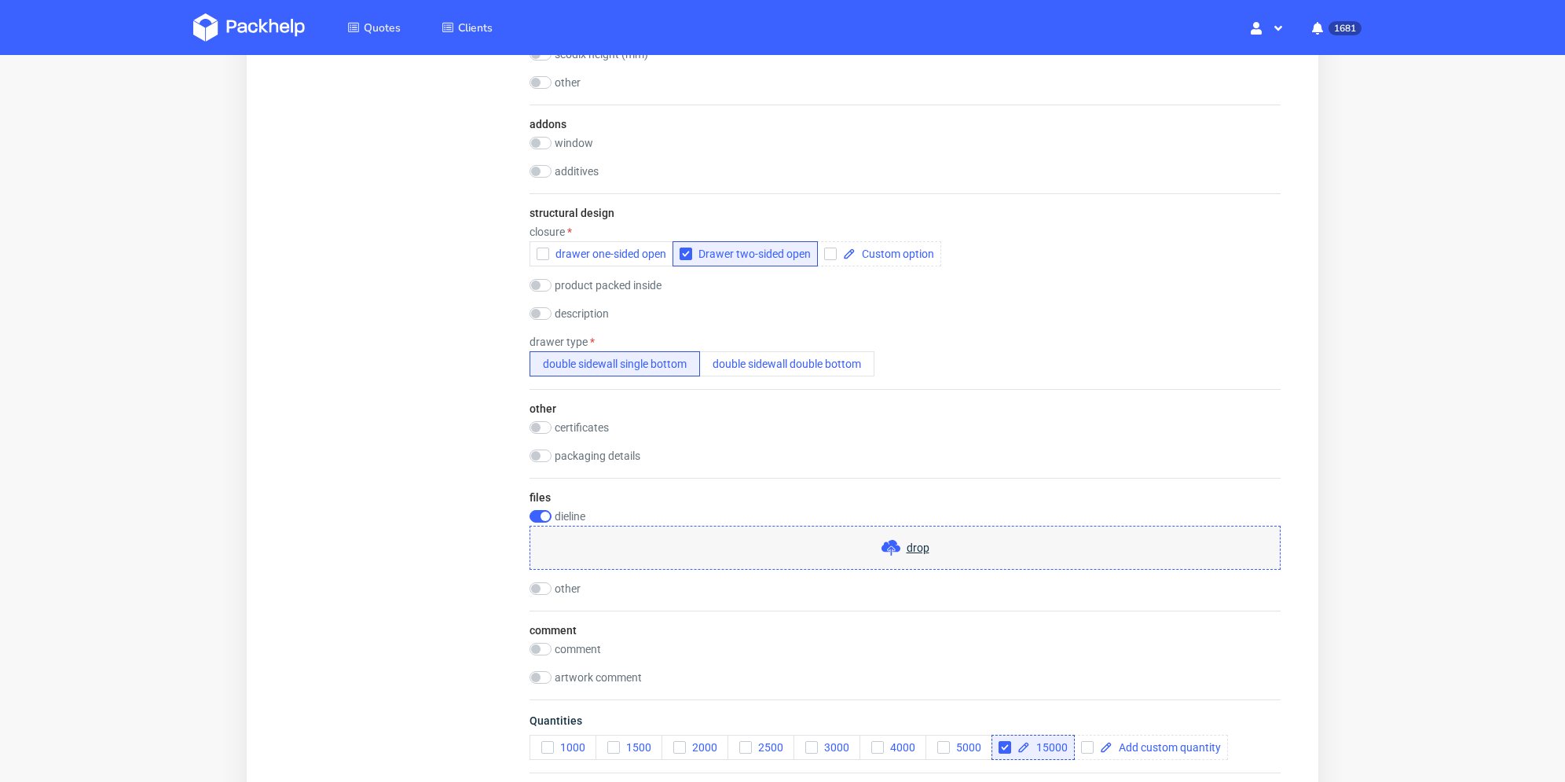
click at [650, 540] on div "drop" at bounding box center [904, 547] width 751 height 44
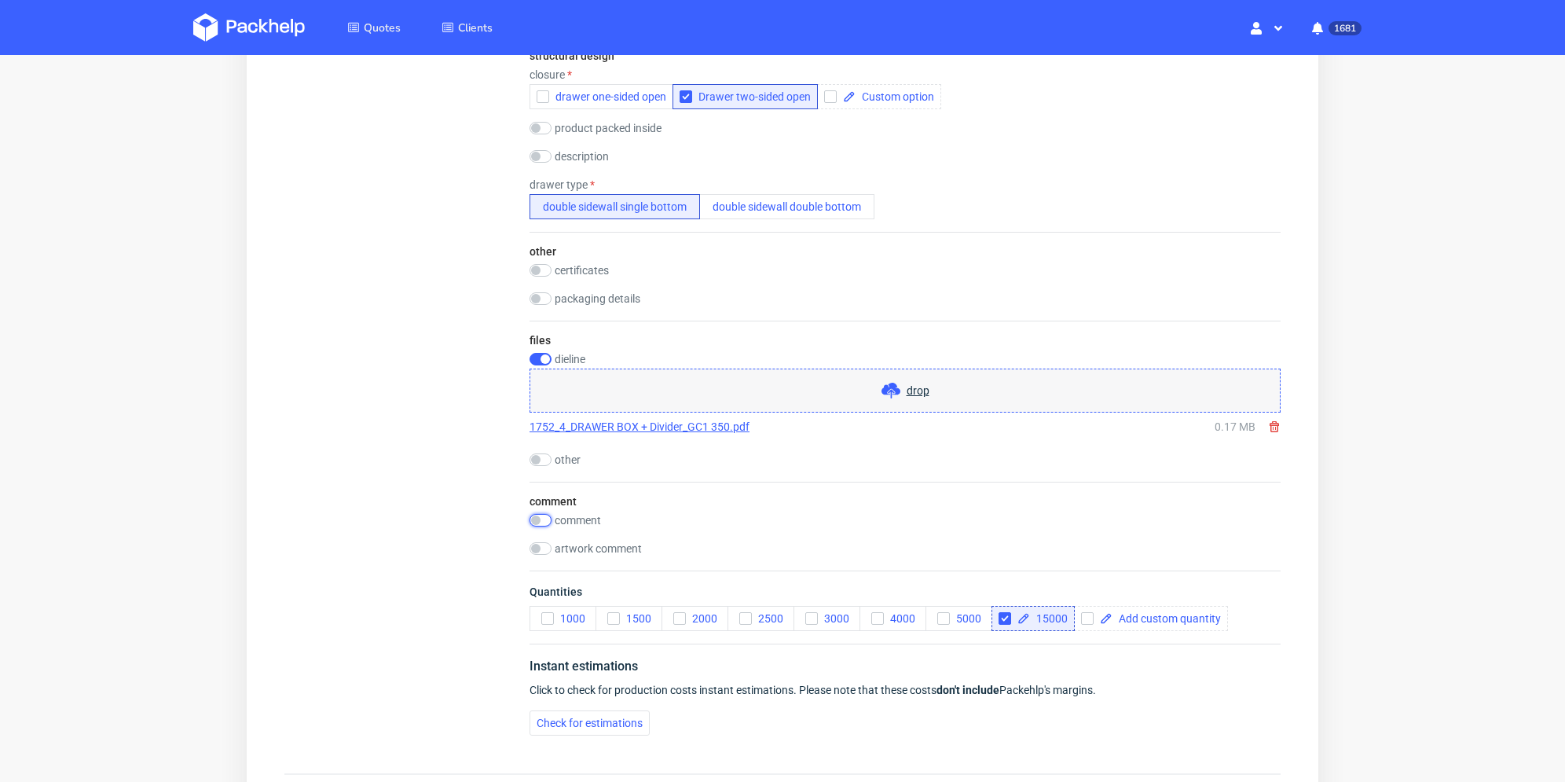
click at [536, 519] on input "checkbox" at bounding box center [540, 520] width 22 height 13
checkbox input "true"
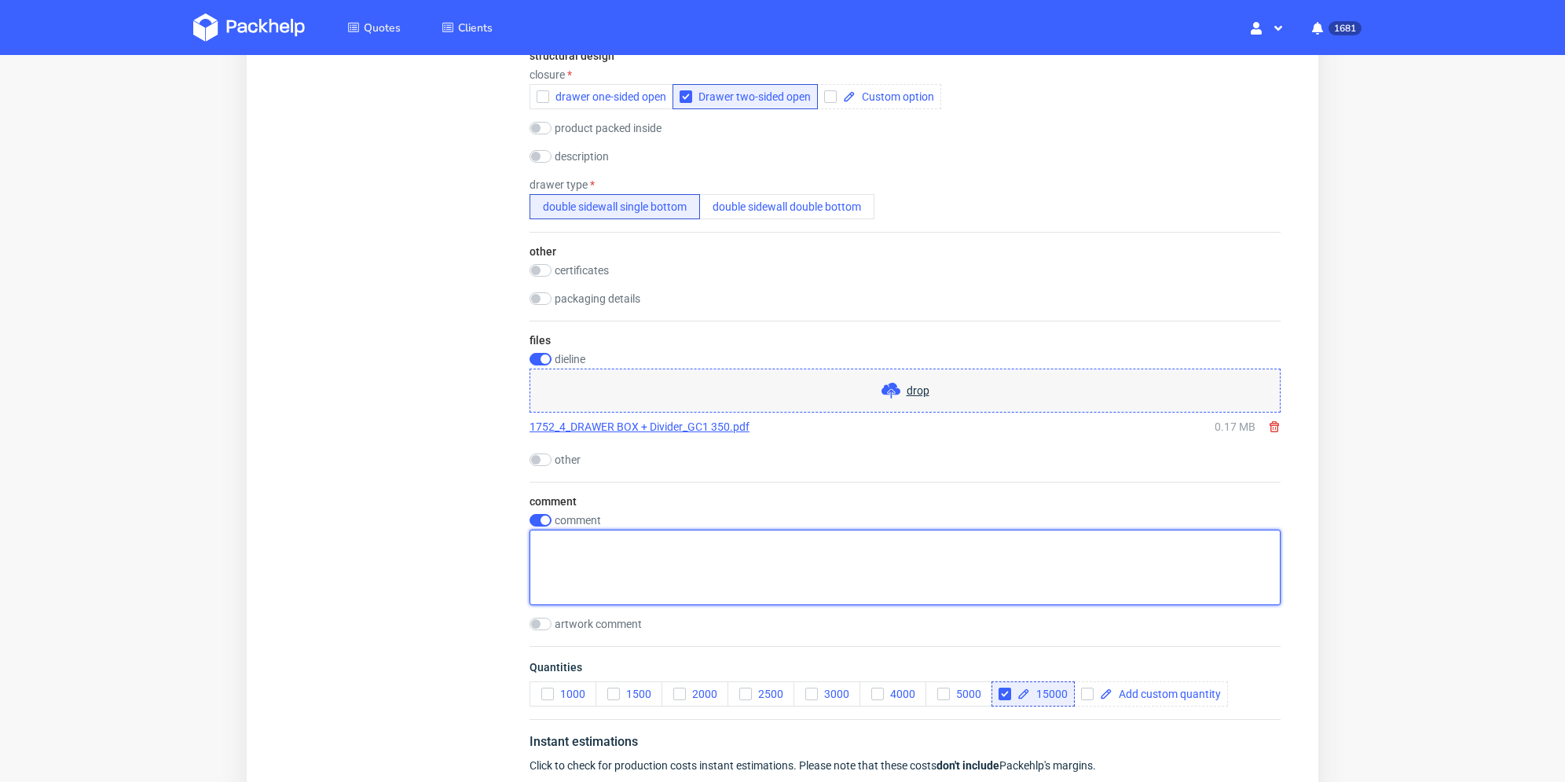
click at [575, 546] on textarea at bounding box center [904, 566] width 751 height 75
type textarea "+ inlay without print"
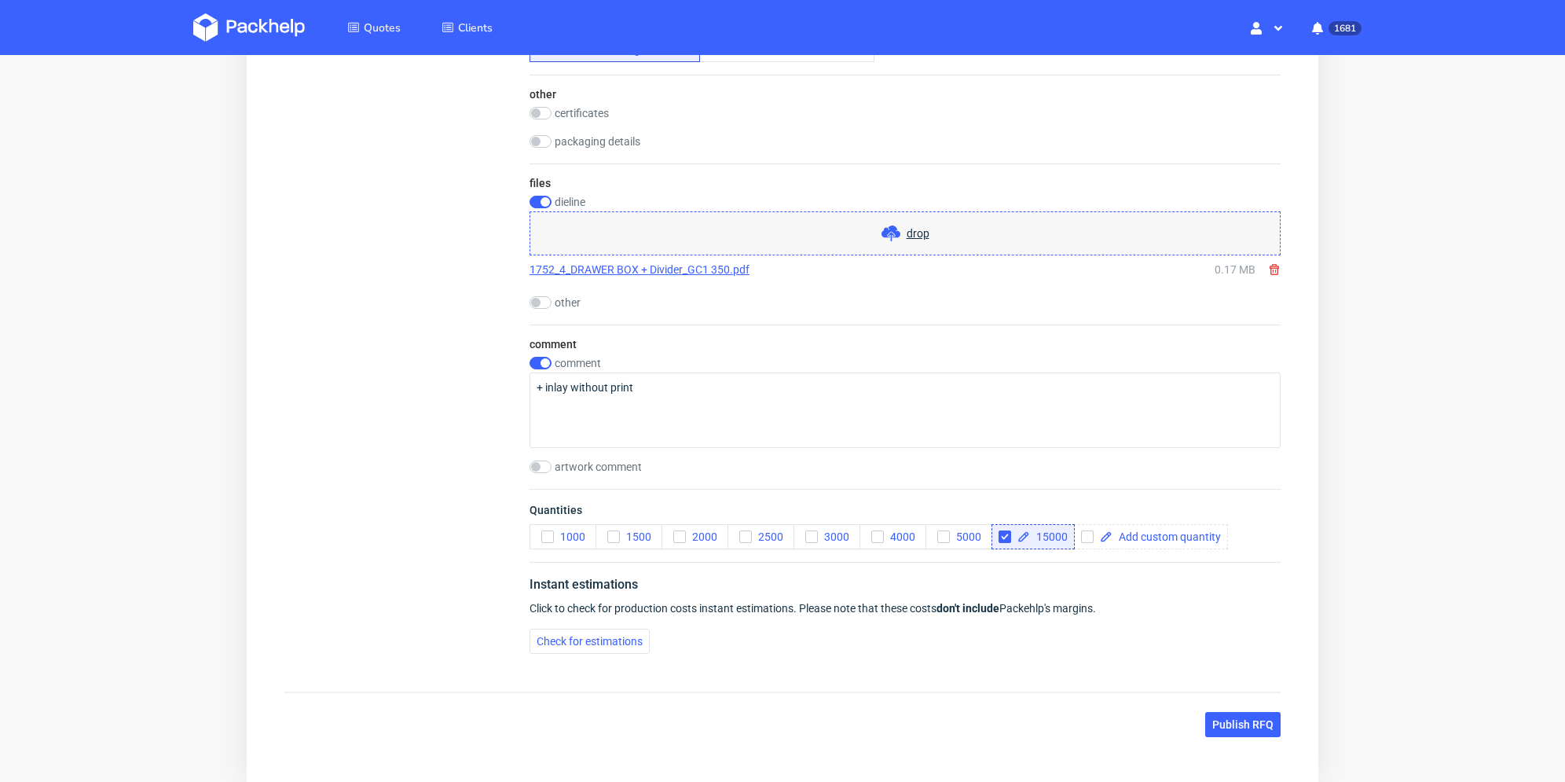
scroll to position [1964, 0]
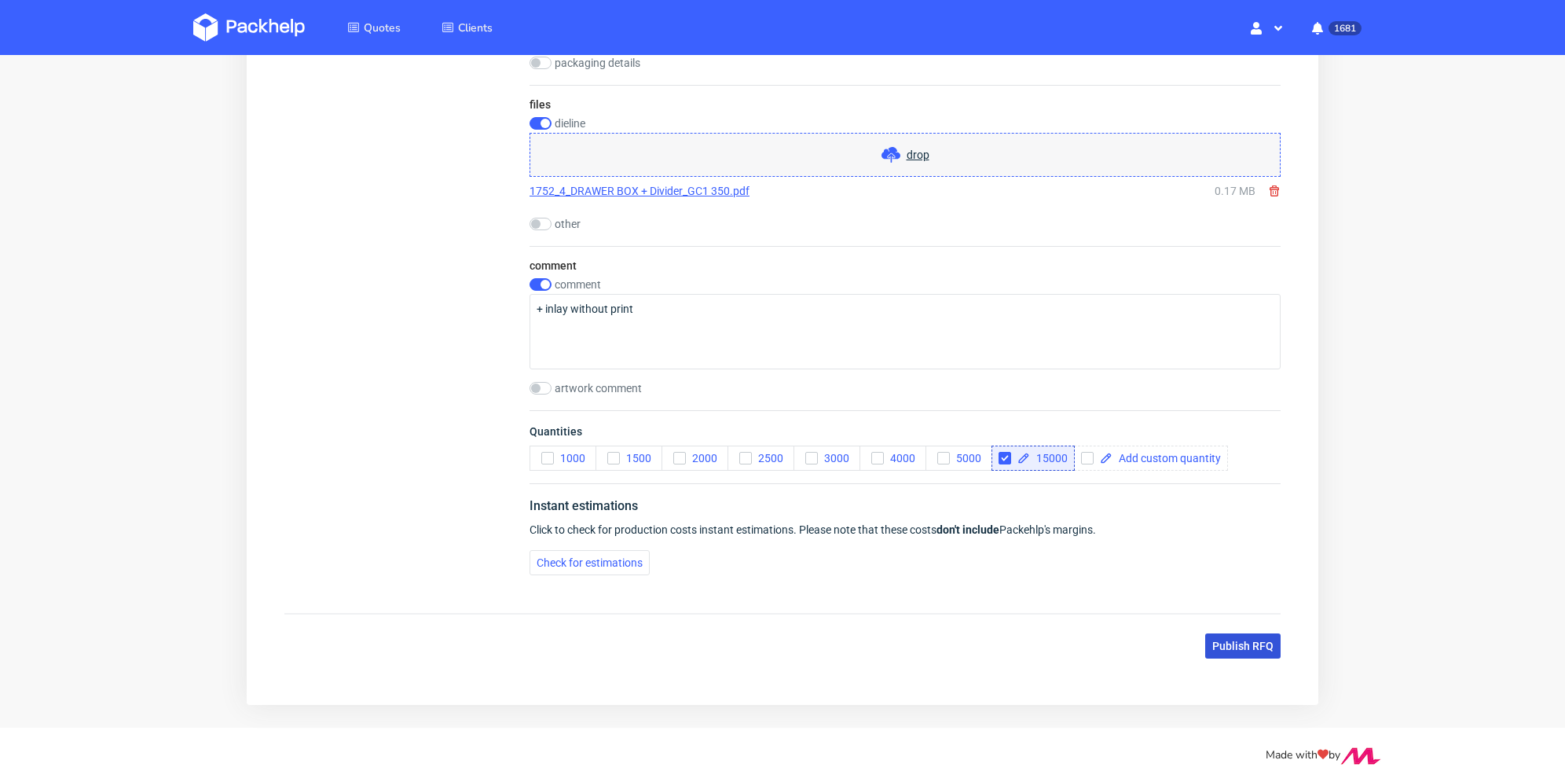
click at [1248, 646] on span "Publish RFQ" at bounding box center [1242, 645] width 61 height 11
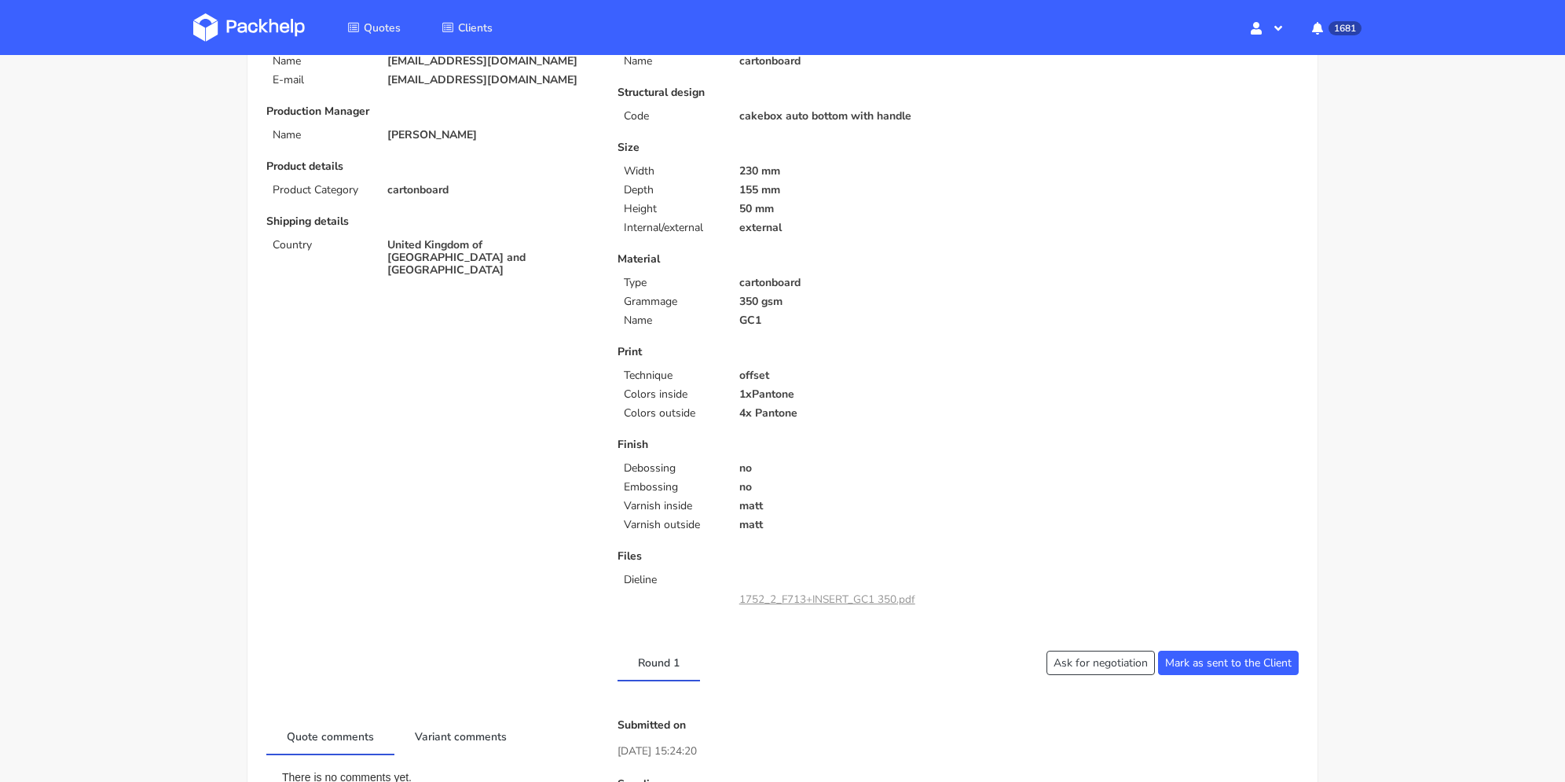
scroll to position [236, 0]
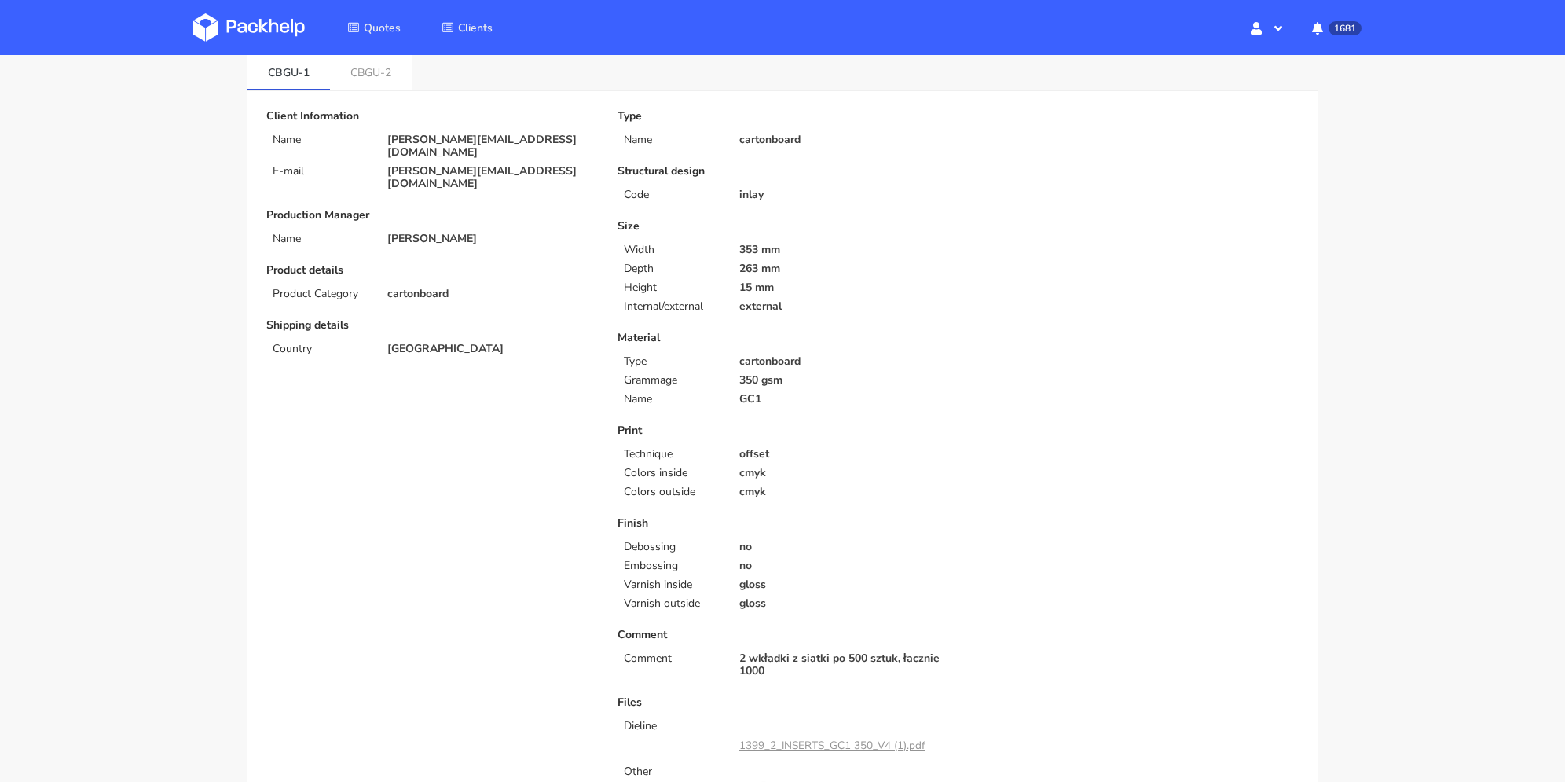
scroll to position [157, 0]
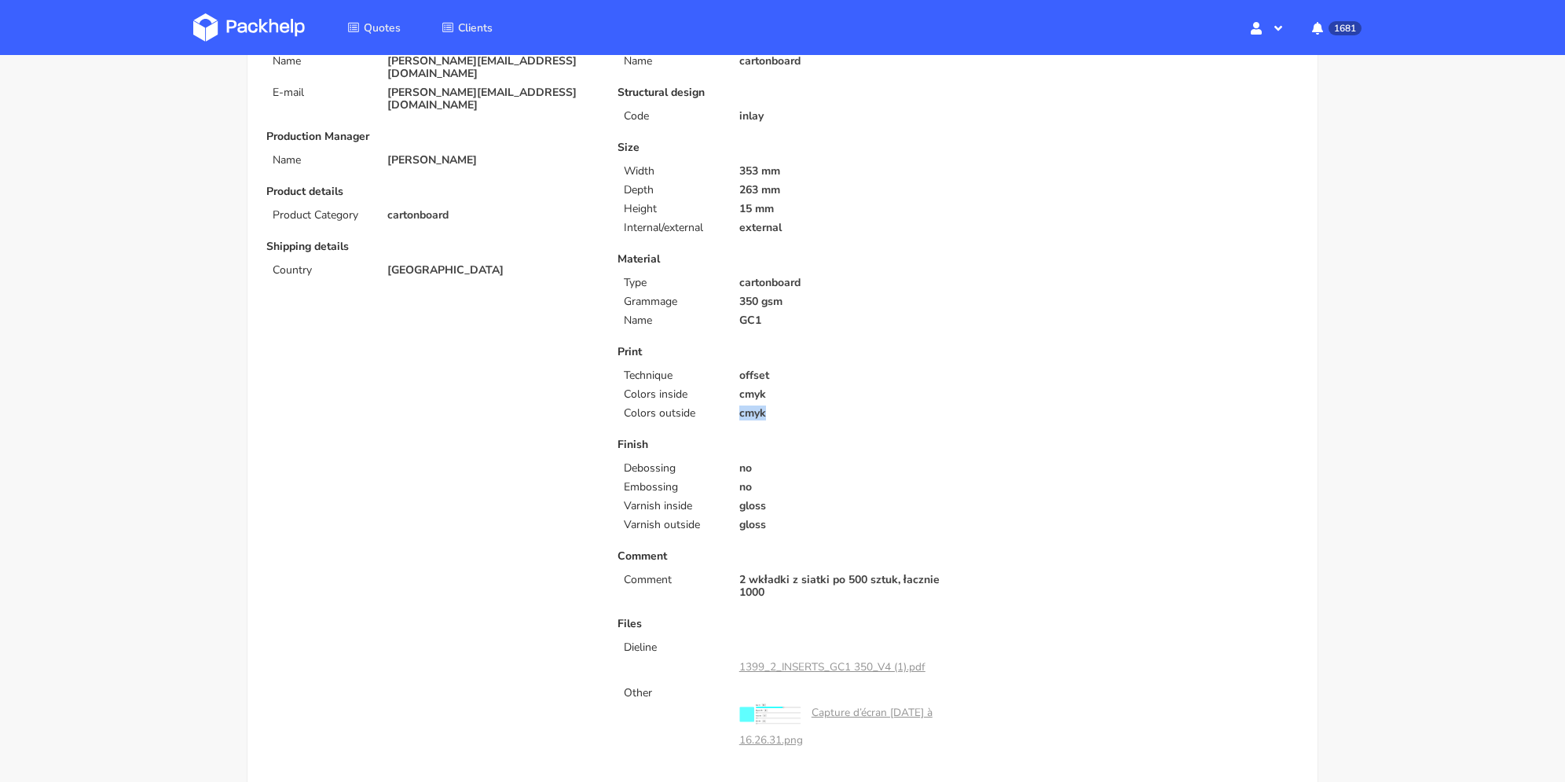
drag, startPoint x: 770, startPoint y: 404, endPoint x: 705, endPoint y: 404, distance: 64.4
click at [739, 405] on div "Print Technique offset Colors inside cmyk Colors outside cmyk" at bounding box center [781, 383] width 329 height 74
drag, startPoint x: 666, startPoint y: 419, endPoint x: 694, endPoint y: 438, distance: 33.8
click at [666, 419] on p "Colors outside" at bounding box center [672, 413] width 96 height 13
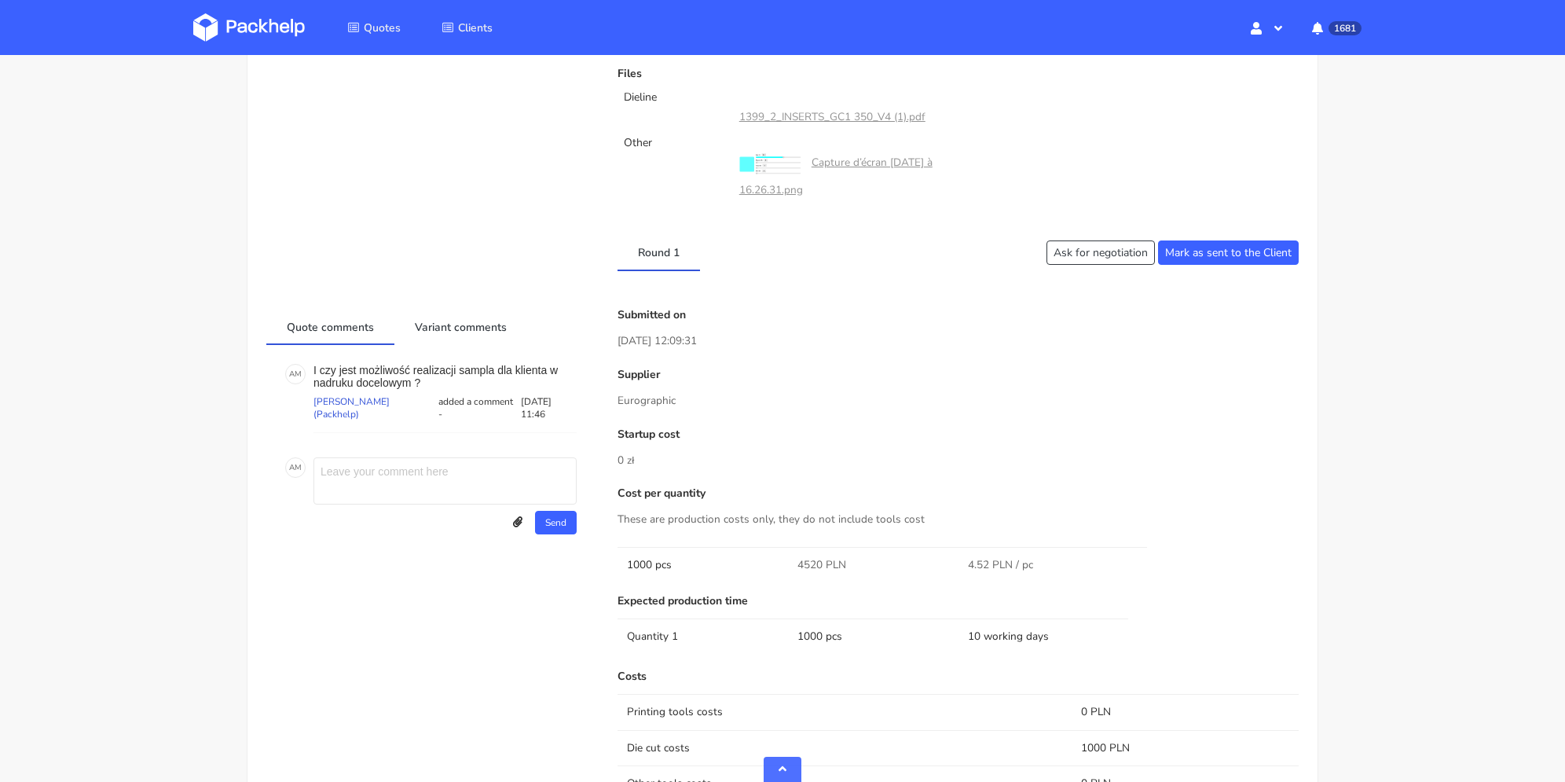
scroll to position [393, 0]
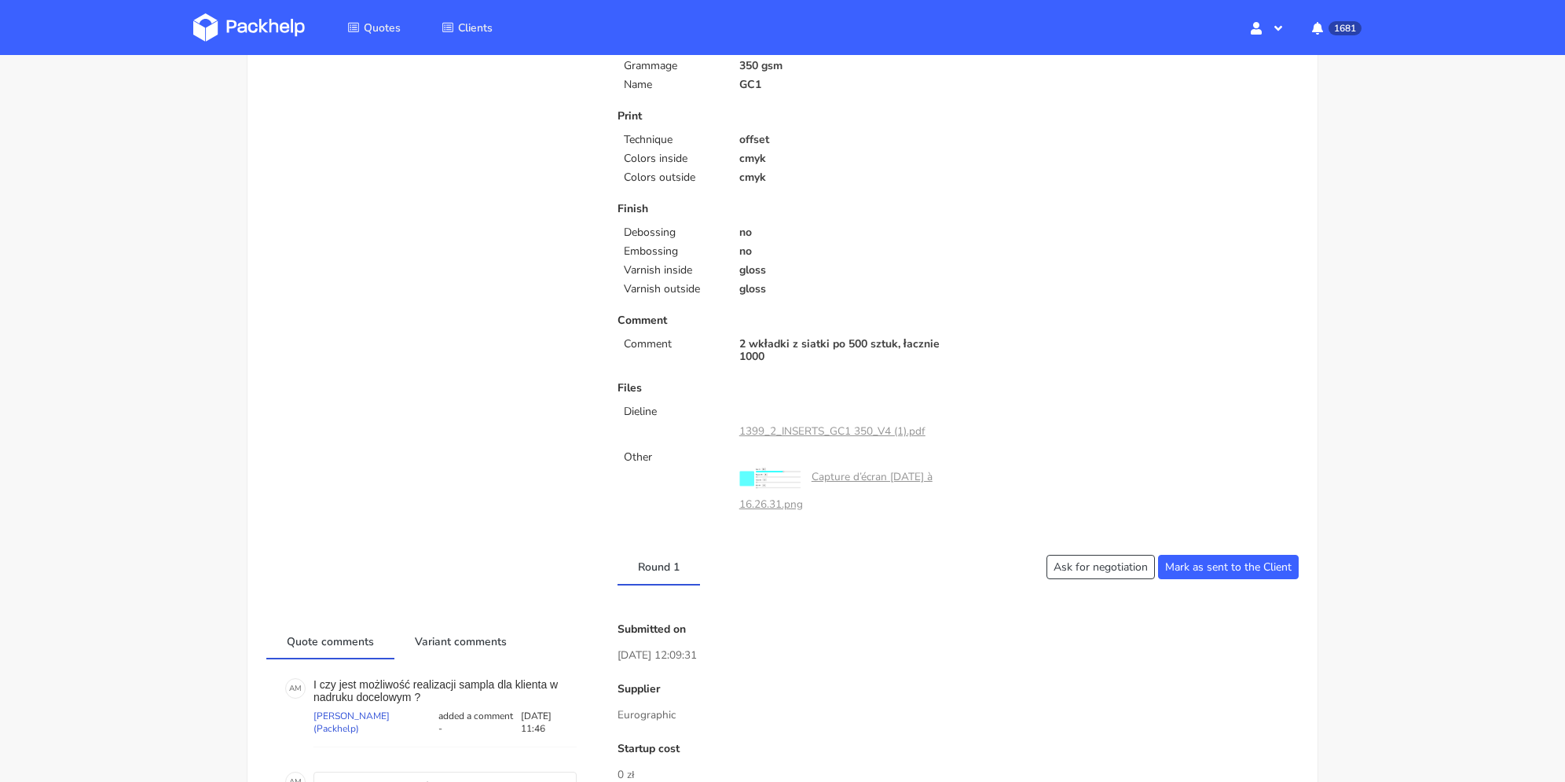
click at [847, 430] on link "1399_2_INSERTS_GC1 350_V4 (1).pdf" at bounding box center [832, 430] width 186 height 15
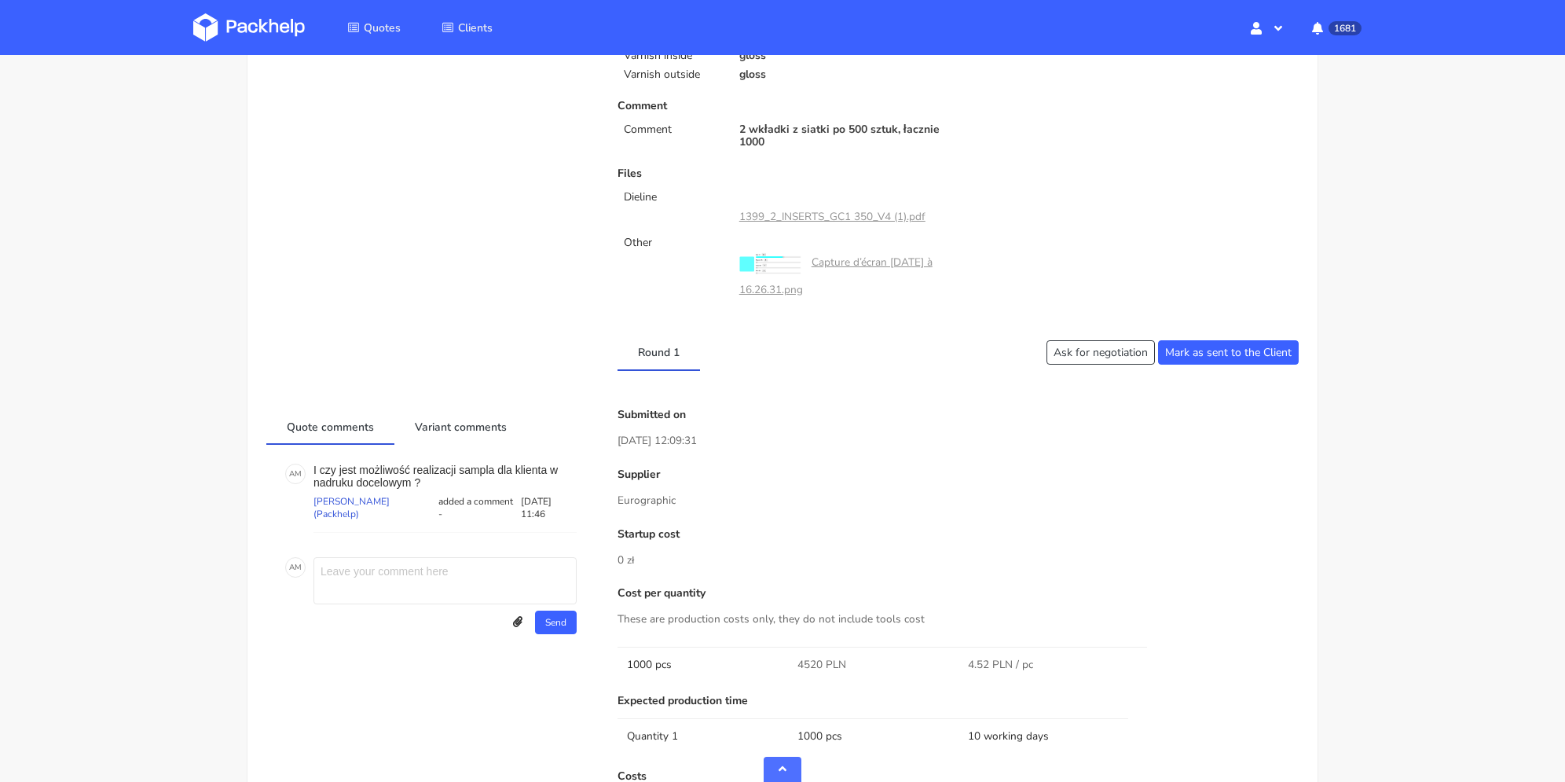
scroll to position [450, 0]
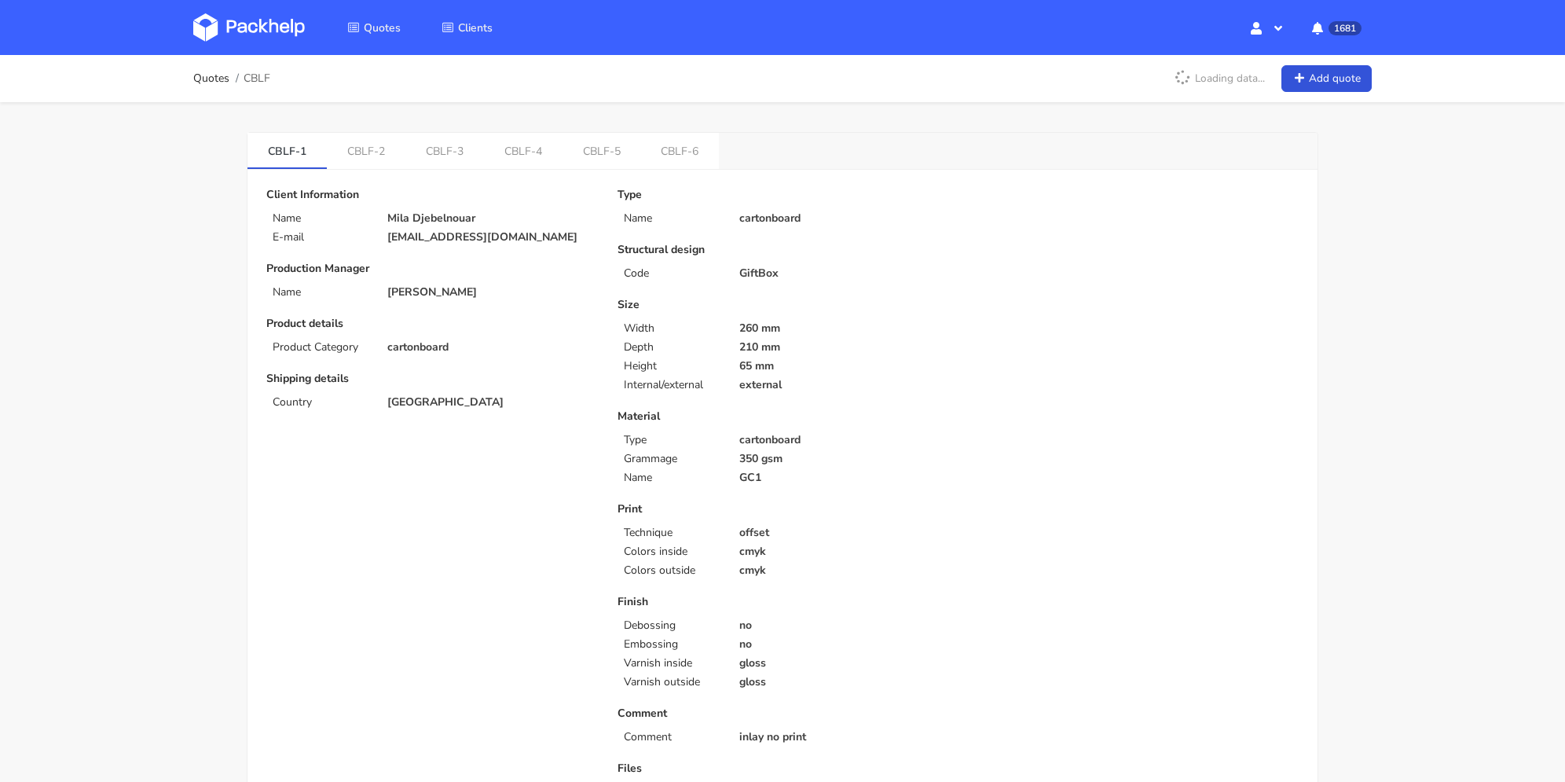
click at [676, 146] on link "CBLF-6" at bounding box center [680, 150] width 79 height 35
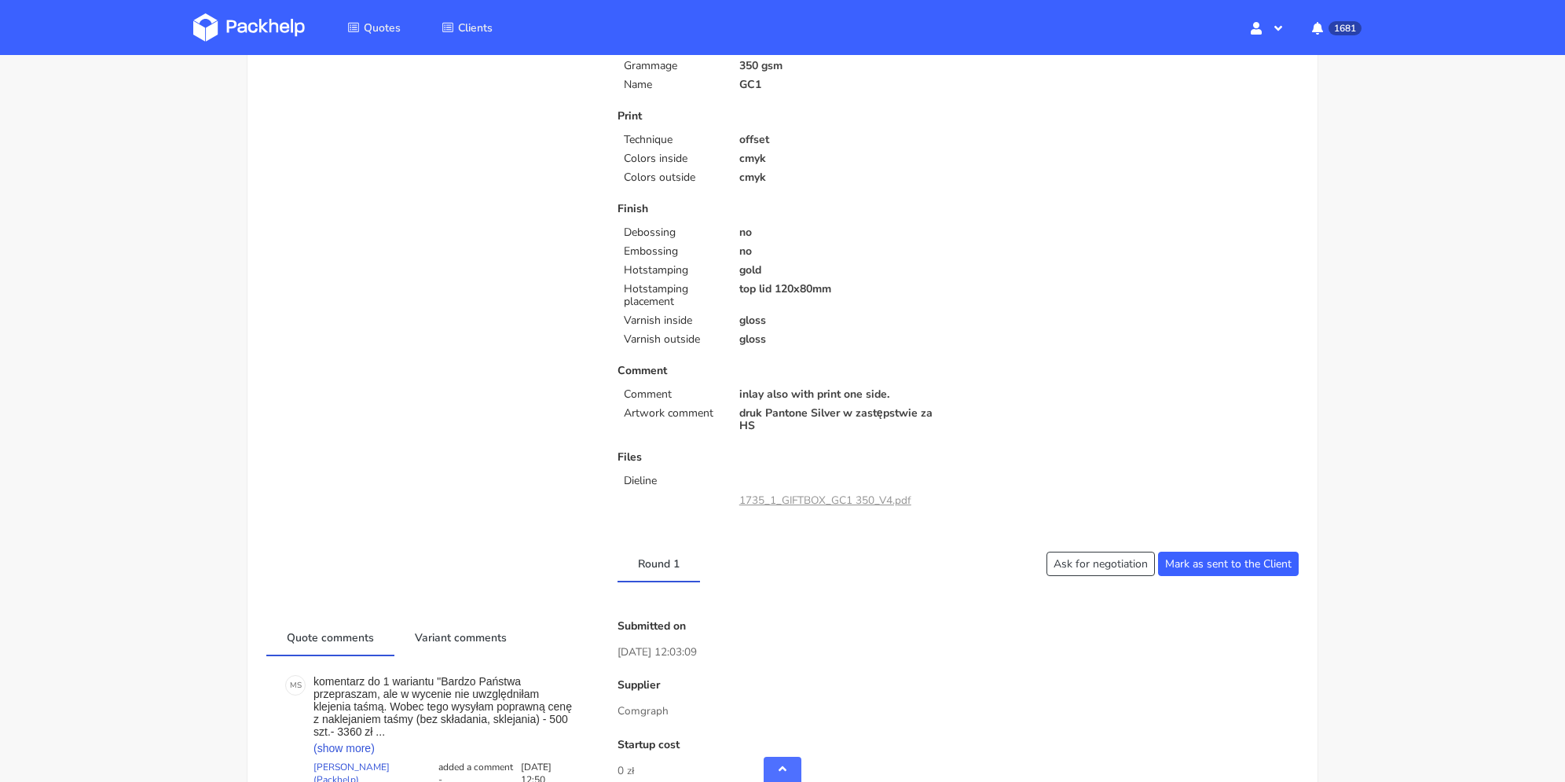
scroll to position [628, 0]
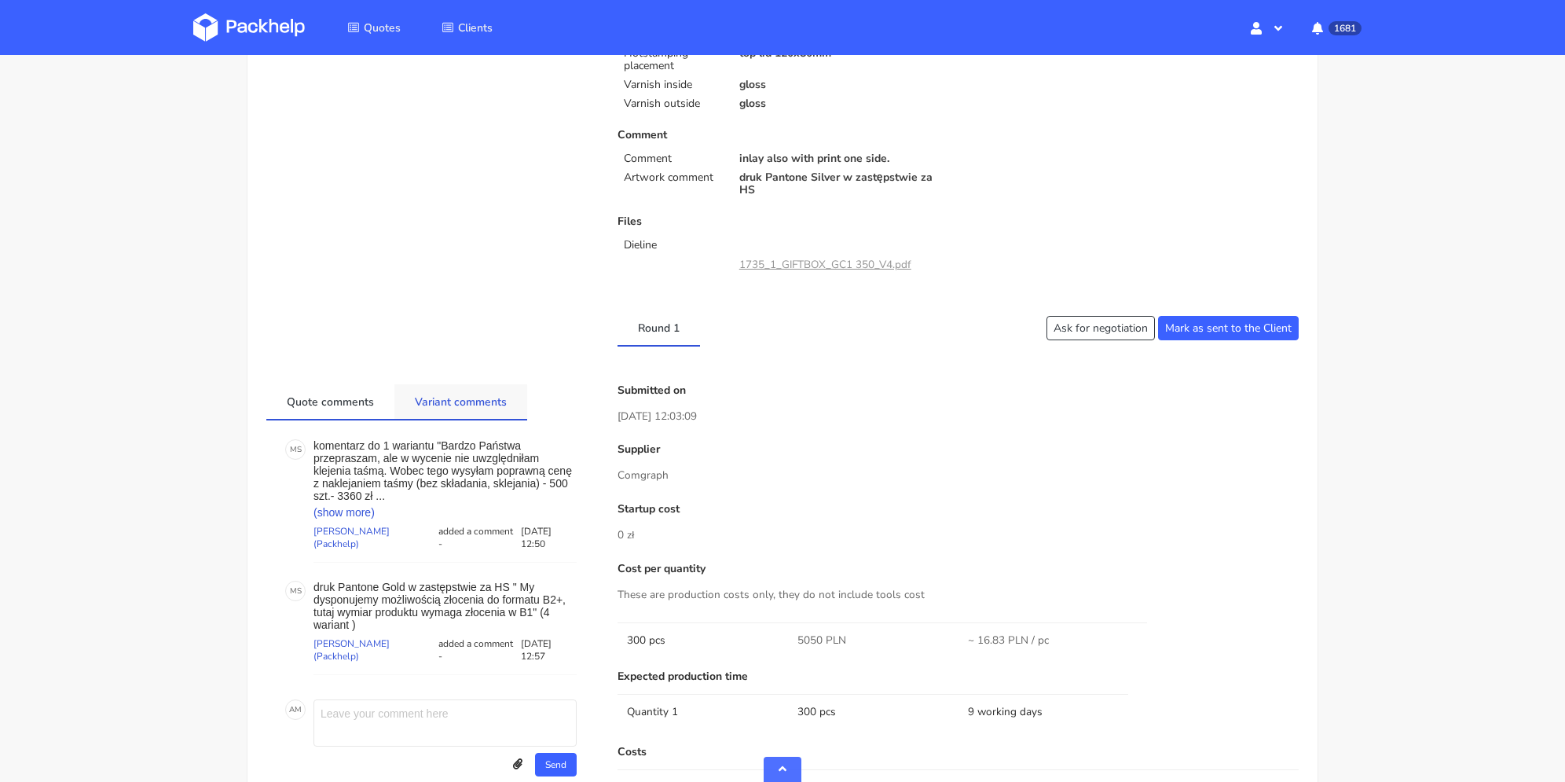
click at [481, 406] on link "Variant comments" at bounding box center [460, 401] width 133 height 35
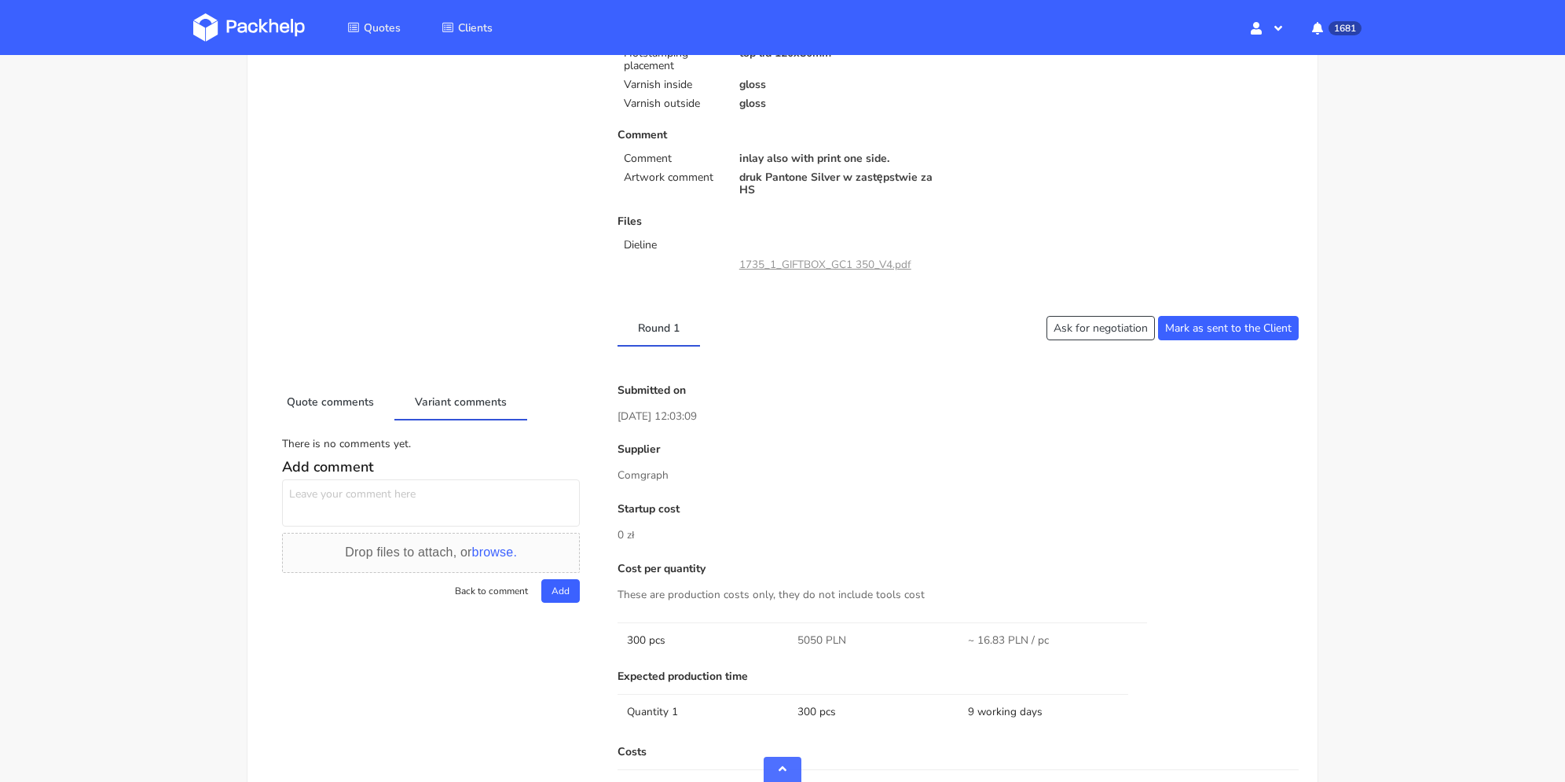
click at [411, 512] on textarea at bounding box center [431, 502] width 298 height 47
type textarea "Czy możemy tutaj zrobić sampla z zadrukiem klienta? Jaki koszt na cyfrze?"
click at [551, 584] on button "Add" at bounding box center [560, 591] width 38 height 24
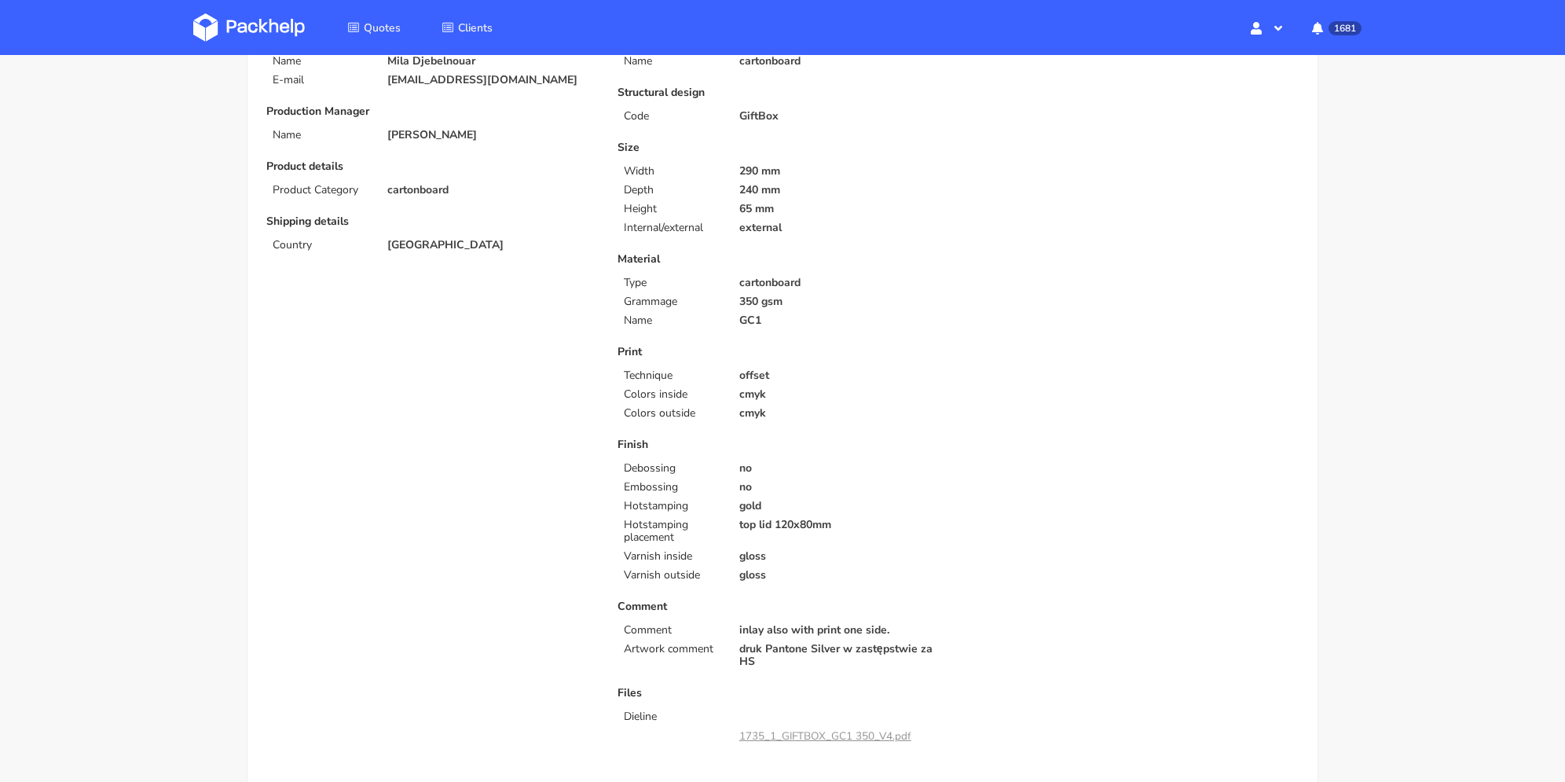
scroll to position [0, 0]
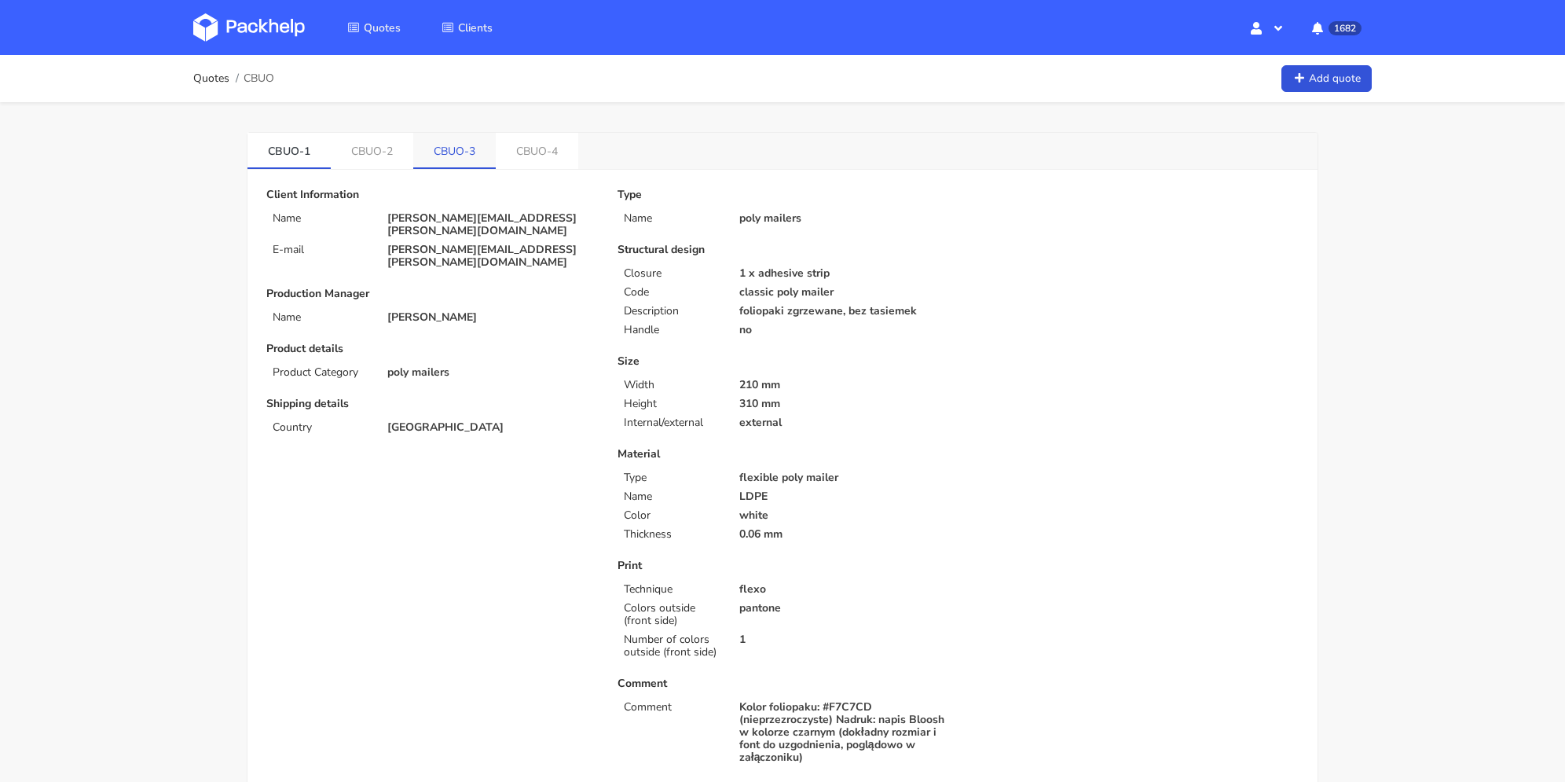
click at [460, 160] on link "CBUO-3" at bounding box center [454, 150] width 82 height 35
click at [533, 159] on link "CBUO-4" at bounding box center [538, 150] width 82 height 35
click at [459, 168] on div "CBUO-1 CBUO-2 CBUO-3 CBUO-4" at bounding box center [782, 151] width 1070 height 37
click at [497, 155] on link "CBUO-4" at bounding box center [538, 150] width 83 height 35
click at [469, 162] on link "CBUO-3" at bounding box center [455, 150] width 83 height 35
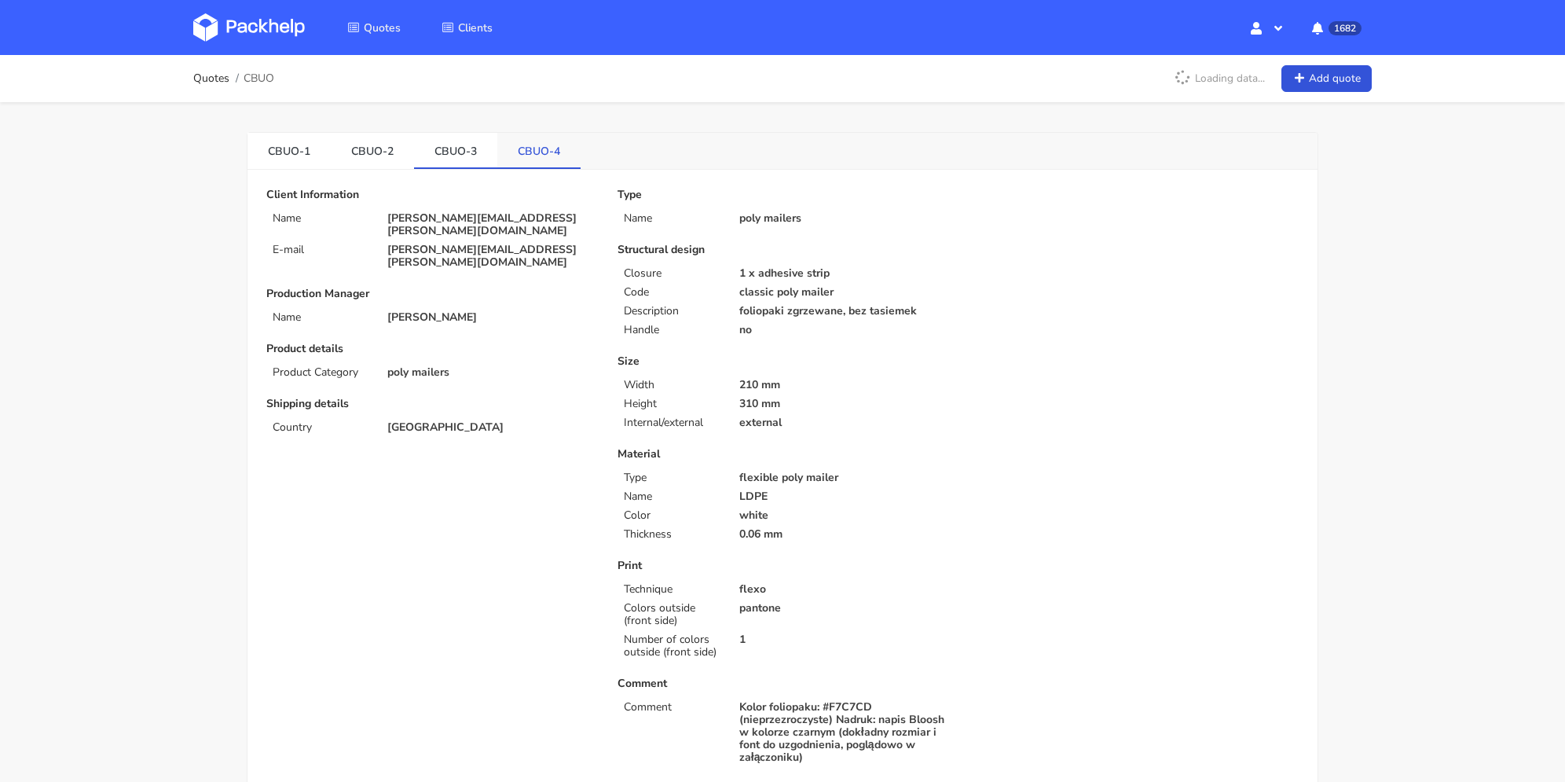
click at [542, 158] on link "CBUO-4" at bounding box center [538, 150] width 83 height 35
click at [465, 150] on link "CBUO-3" at bounding box center [455, 150] width 83 height 35
click at [542, 148] on link "CBUO-4" at bounding box center [538, 150] width 83 height 35
click at [203, 82] on link "Quotes" at bounding box center [211, 78] width 36 height 13
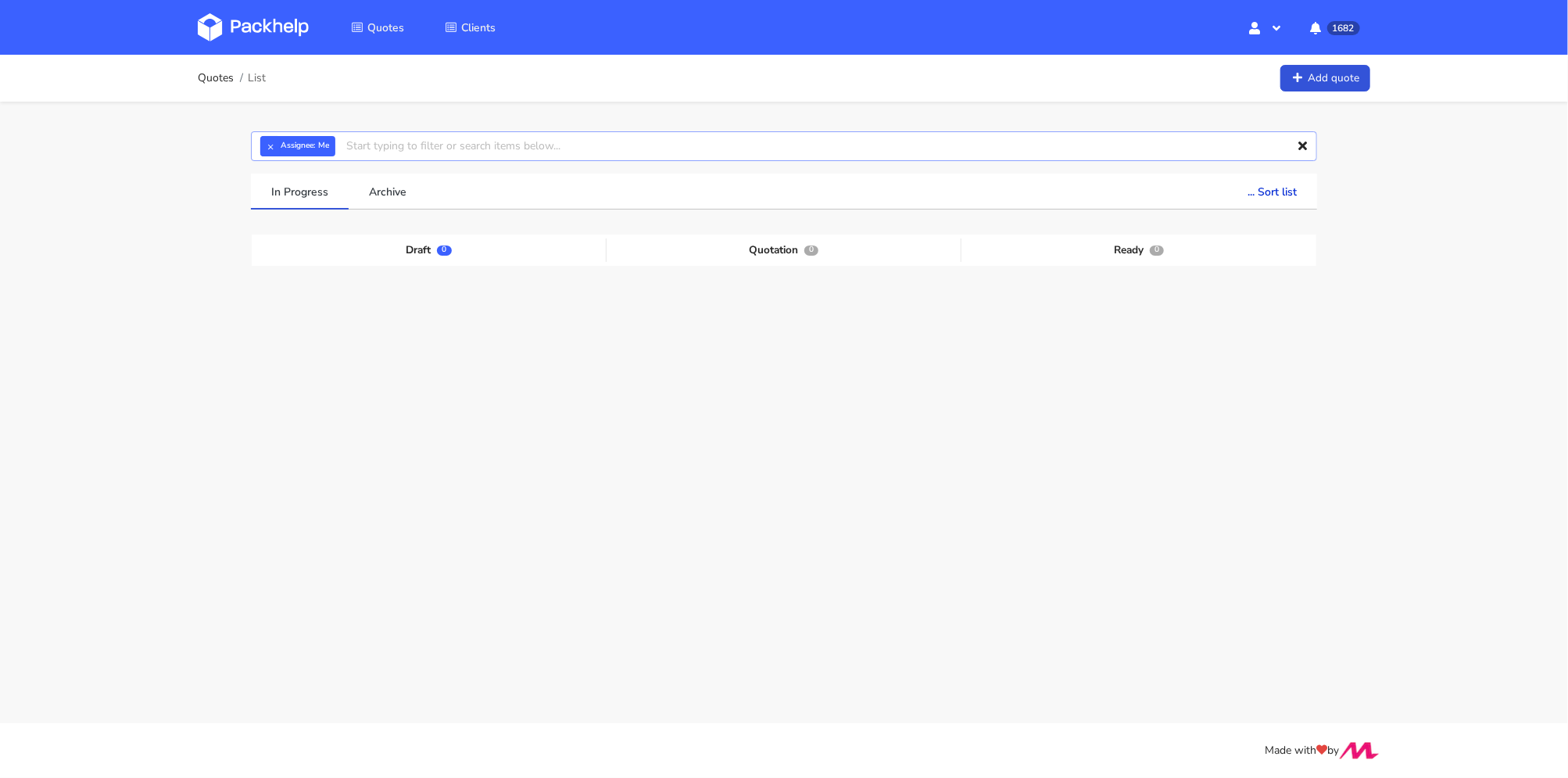
click at [537, 152] on input "text" at bounding box center [783, 146] width 1066 height 30
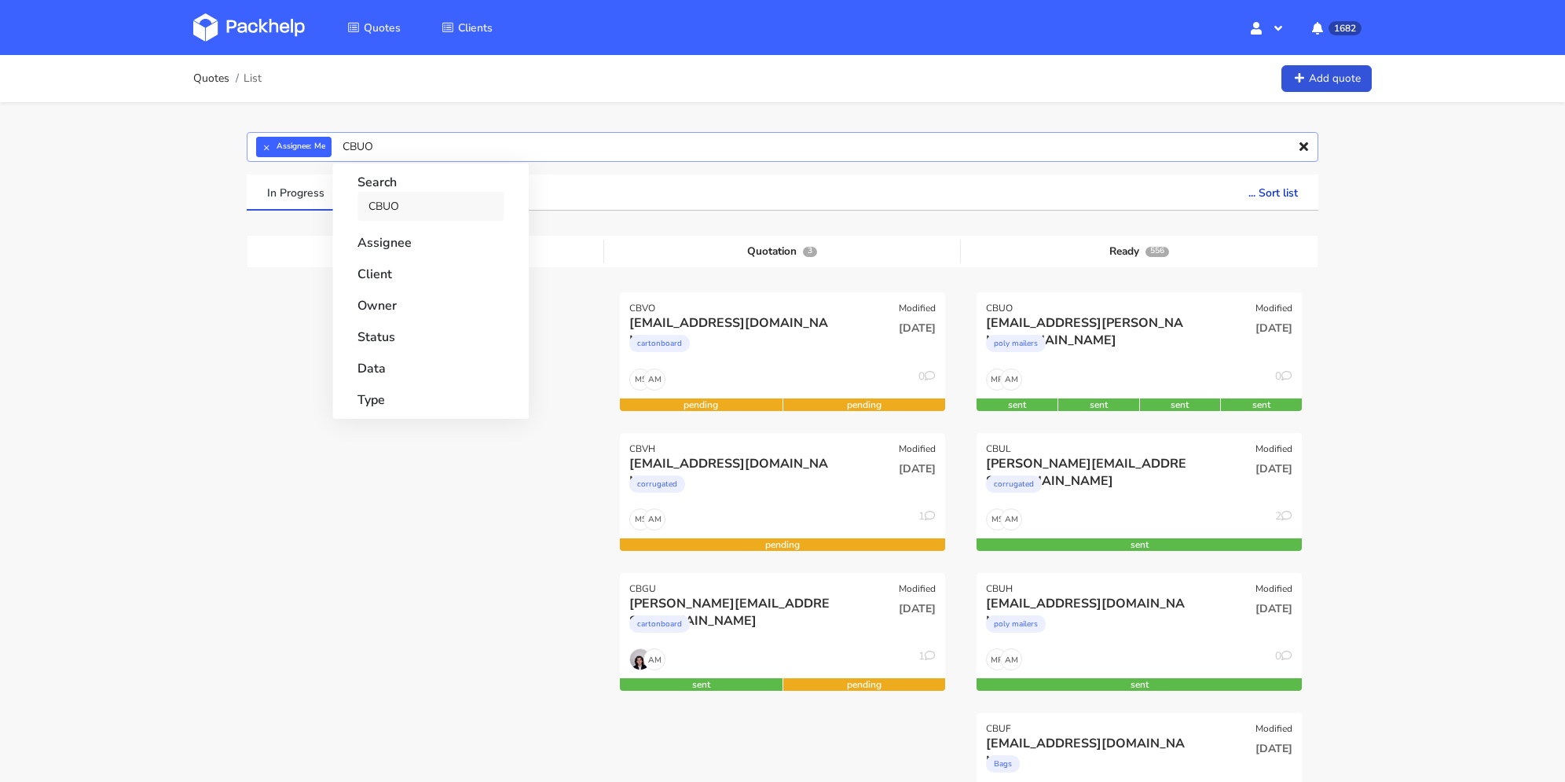
type input "CBUO"
click at [426, 203] on link "CBUO" at bounding box center [430, 206] width 146 height 29
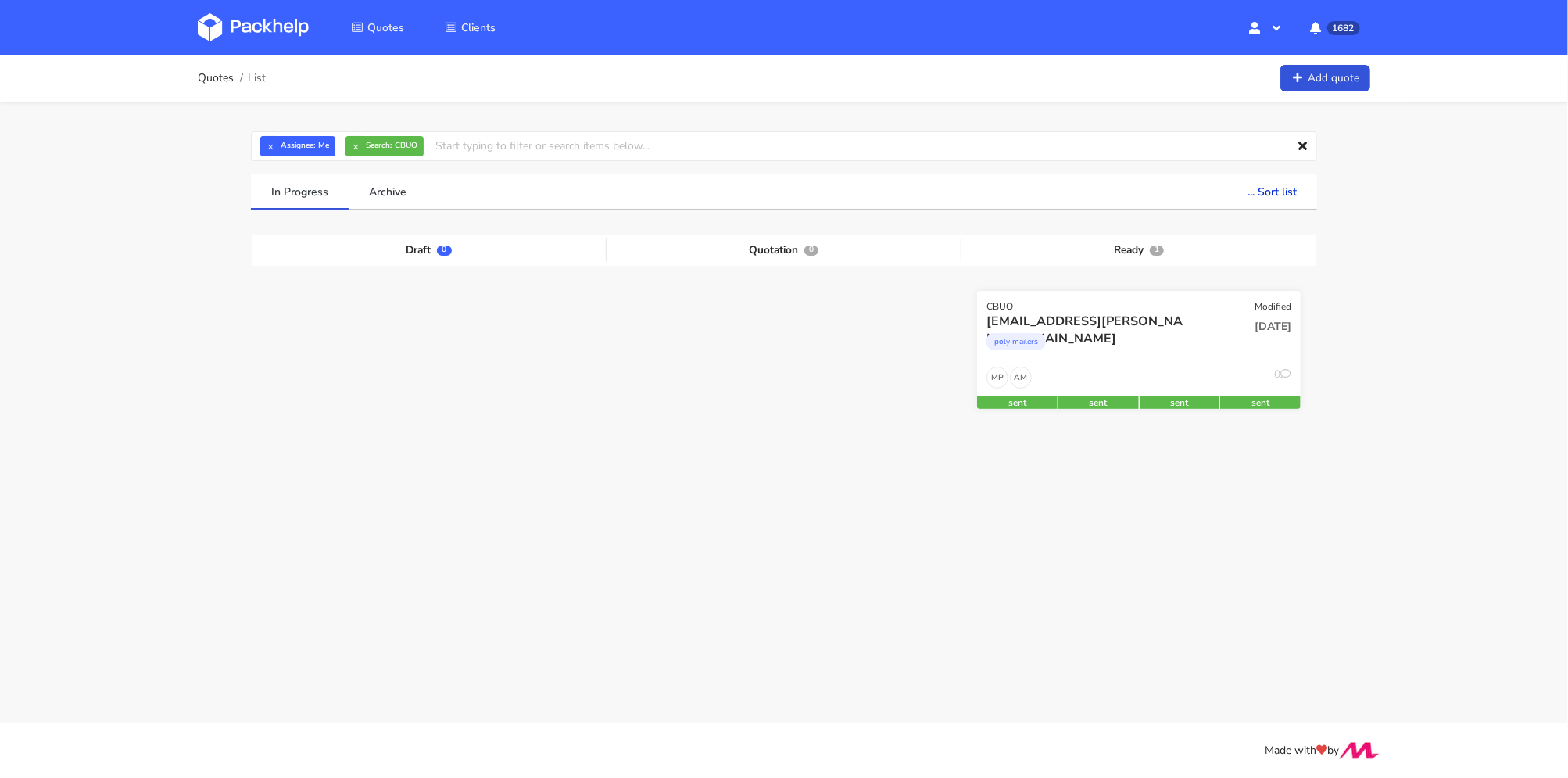
click at [1112, 357] on div "poly mailers" at bounding box center [1089, 344] width 207 height 31
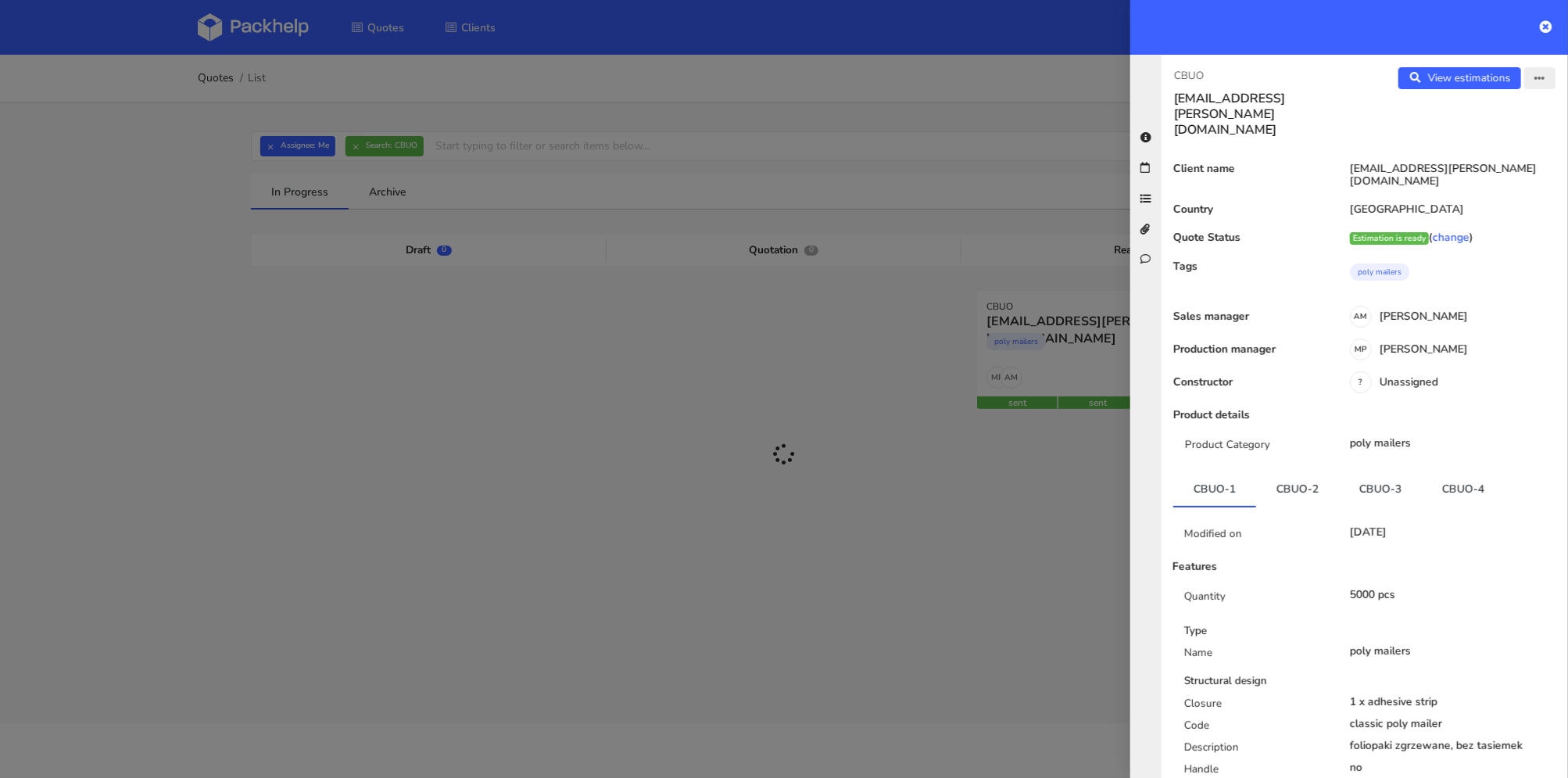
click at [1534, 83] on icon "button" at bounding box center [1539, 79] width 11 height 11
click at [1435, 139] on link "Edit quote" at bounding box center [1488, 138] width 137 height 26
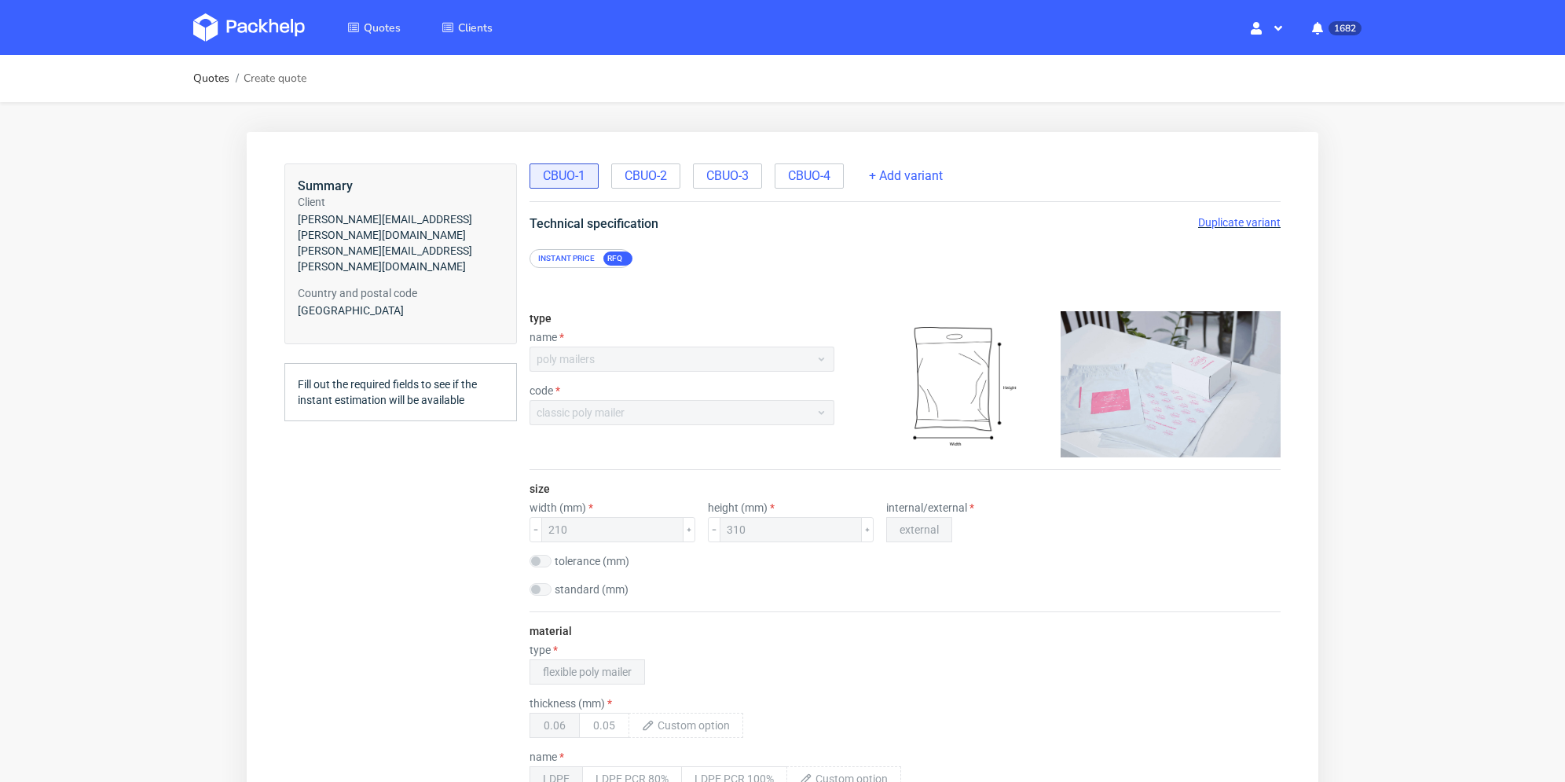
click at [743, 178] on span "CBUO-3" at bounding box center [727, 175] width 42 height 17
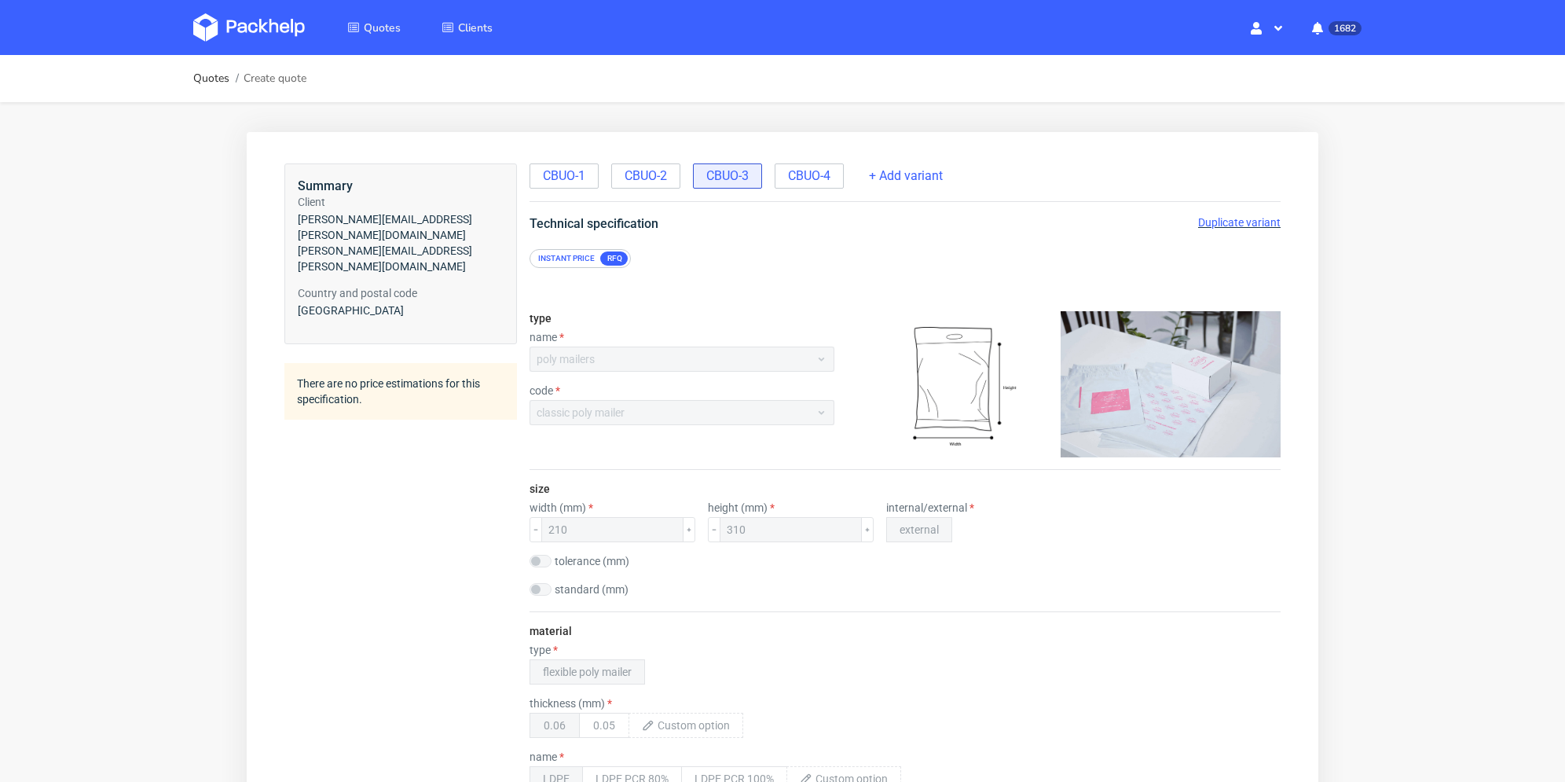
click at [1232, 225] on span "Duplicate variant" at bounding box center [1239, 222] width 82 height 13
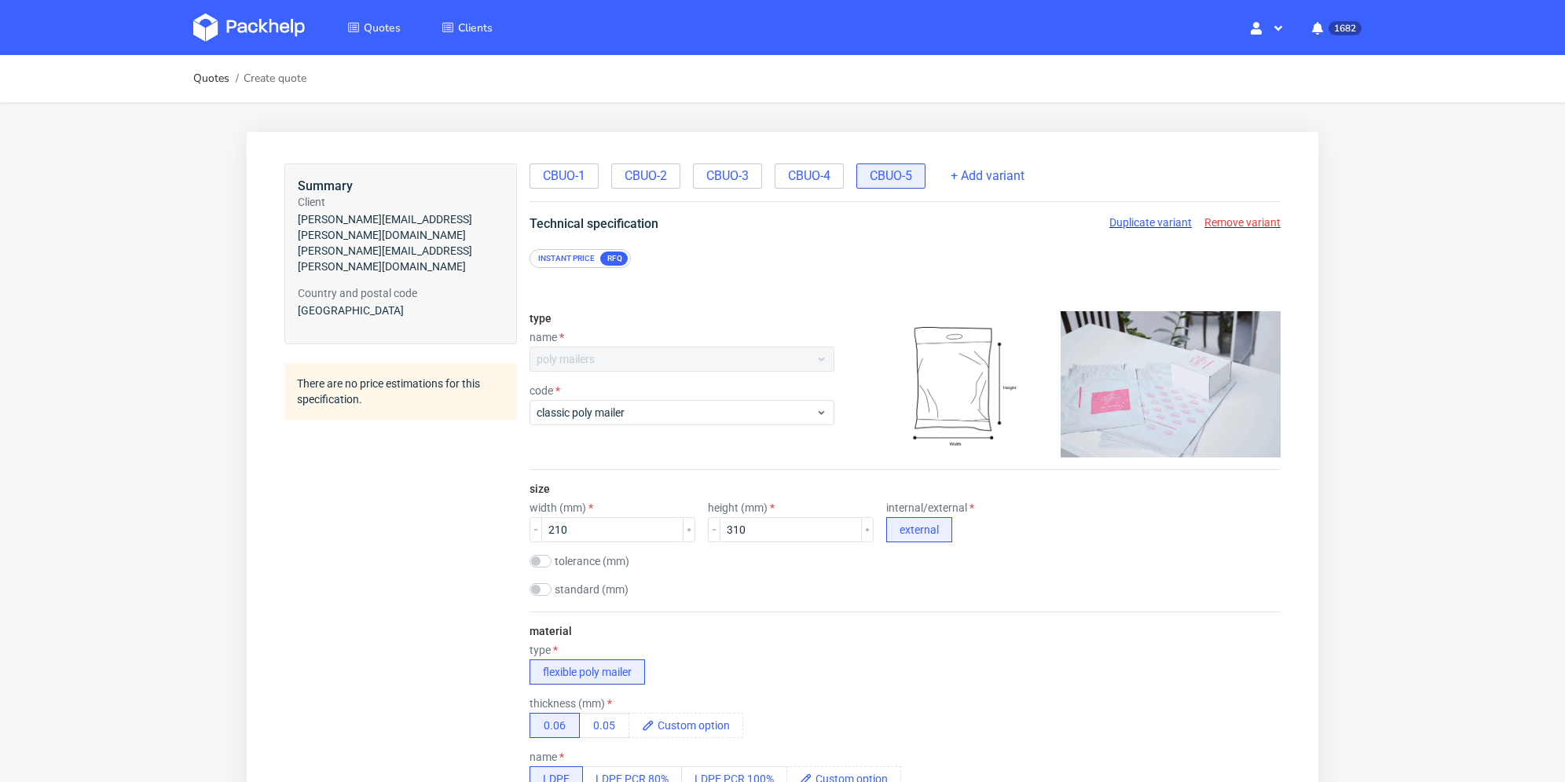
drag, startPoint x: 819, startPoint y: 181, endPoint x: 950, endPoint y: 197, distance: 132.1
click at [820, 181] on span "CBUO-4" at bounding box center [809, 175] width 42 height 17
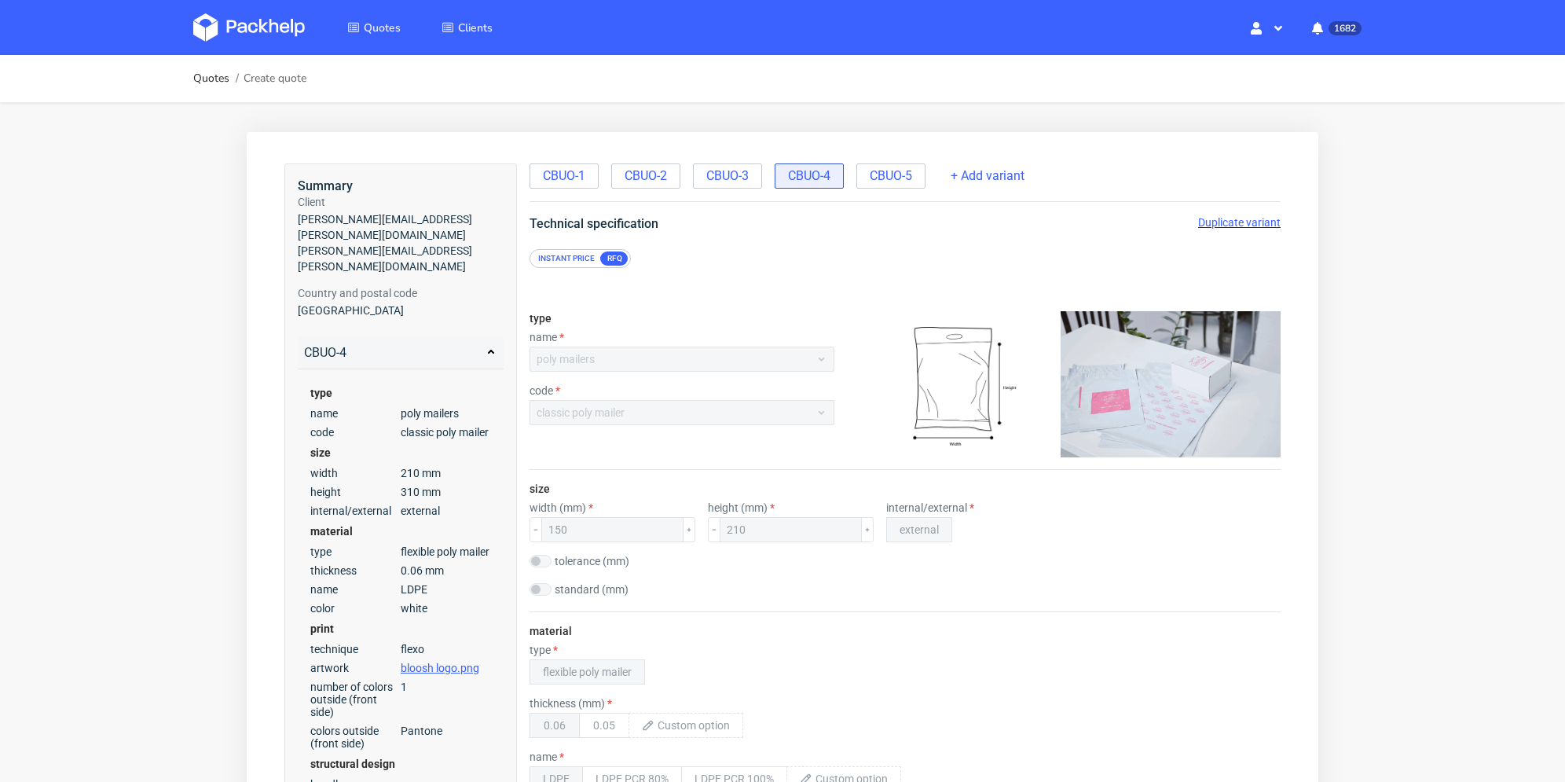
click at [1220, 221] on span "Duplicate variant" at bounding box center [1239, 222] width 82 height 13
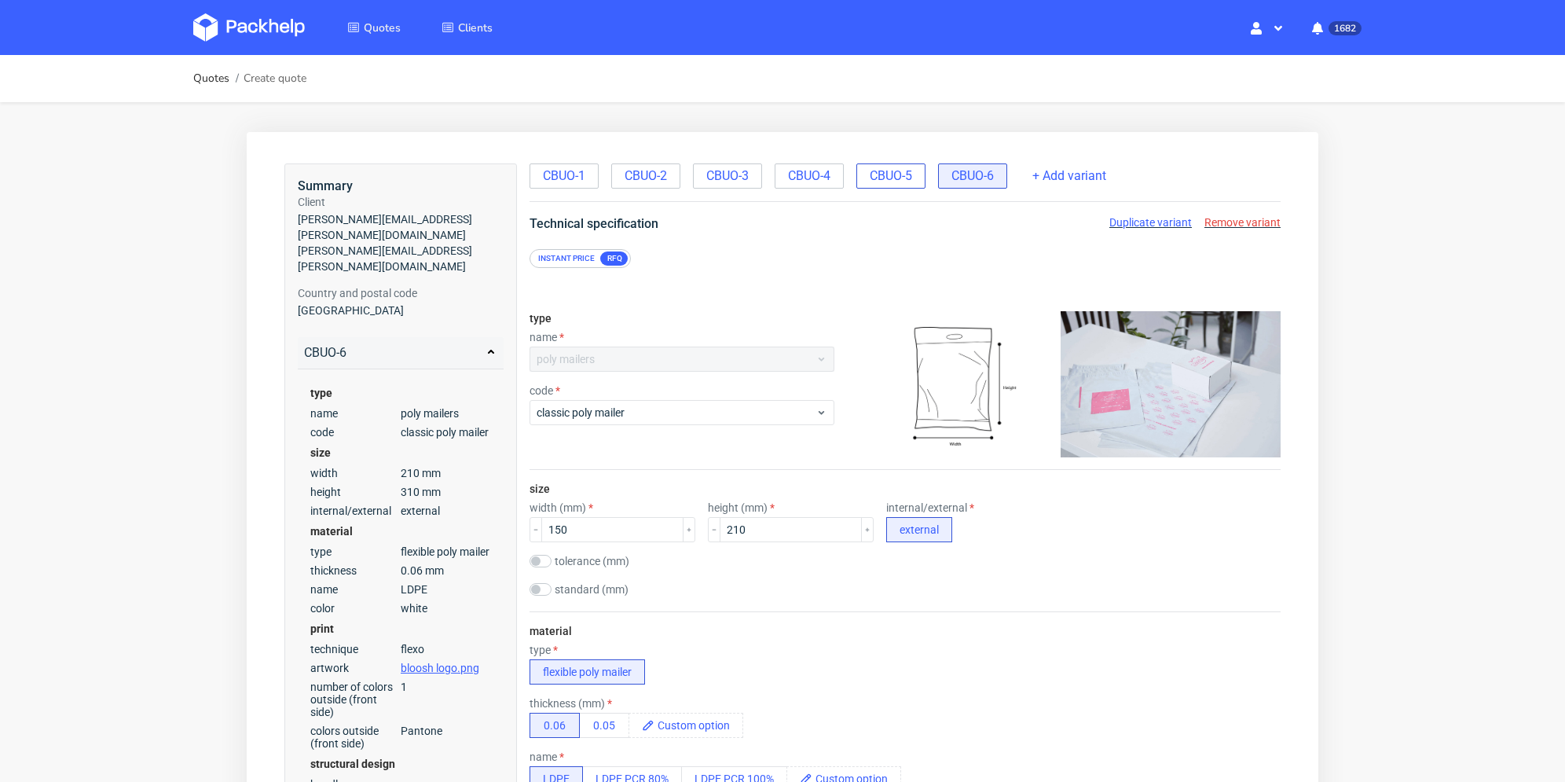
click at [903, 179] on span "CBUO-5" at bounding box center [891, 175] width 42 height 17
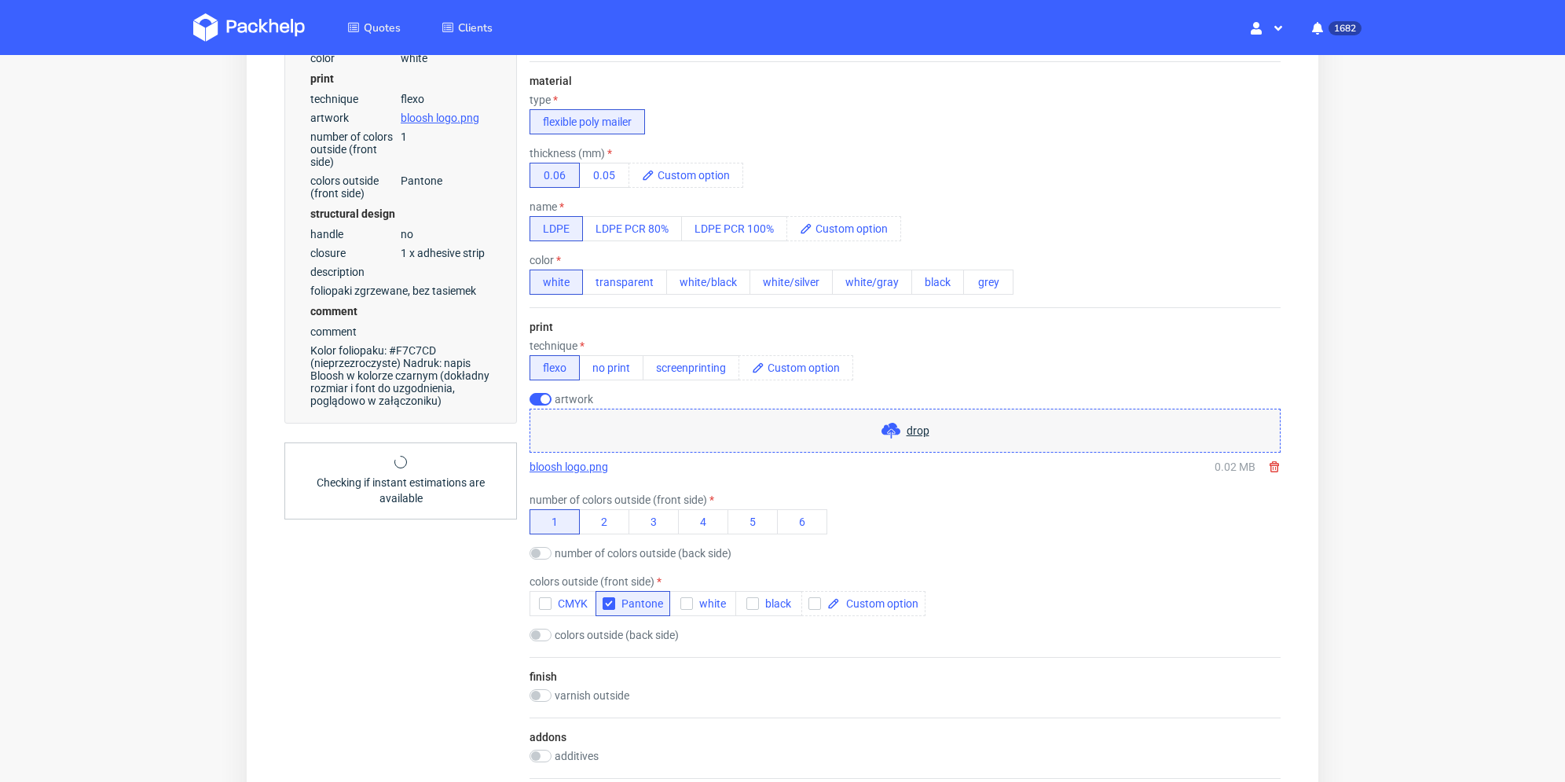
scroll to position [628, 0]
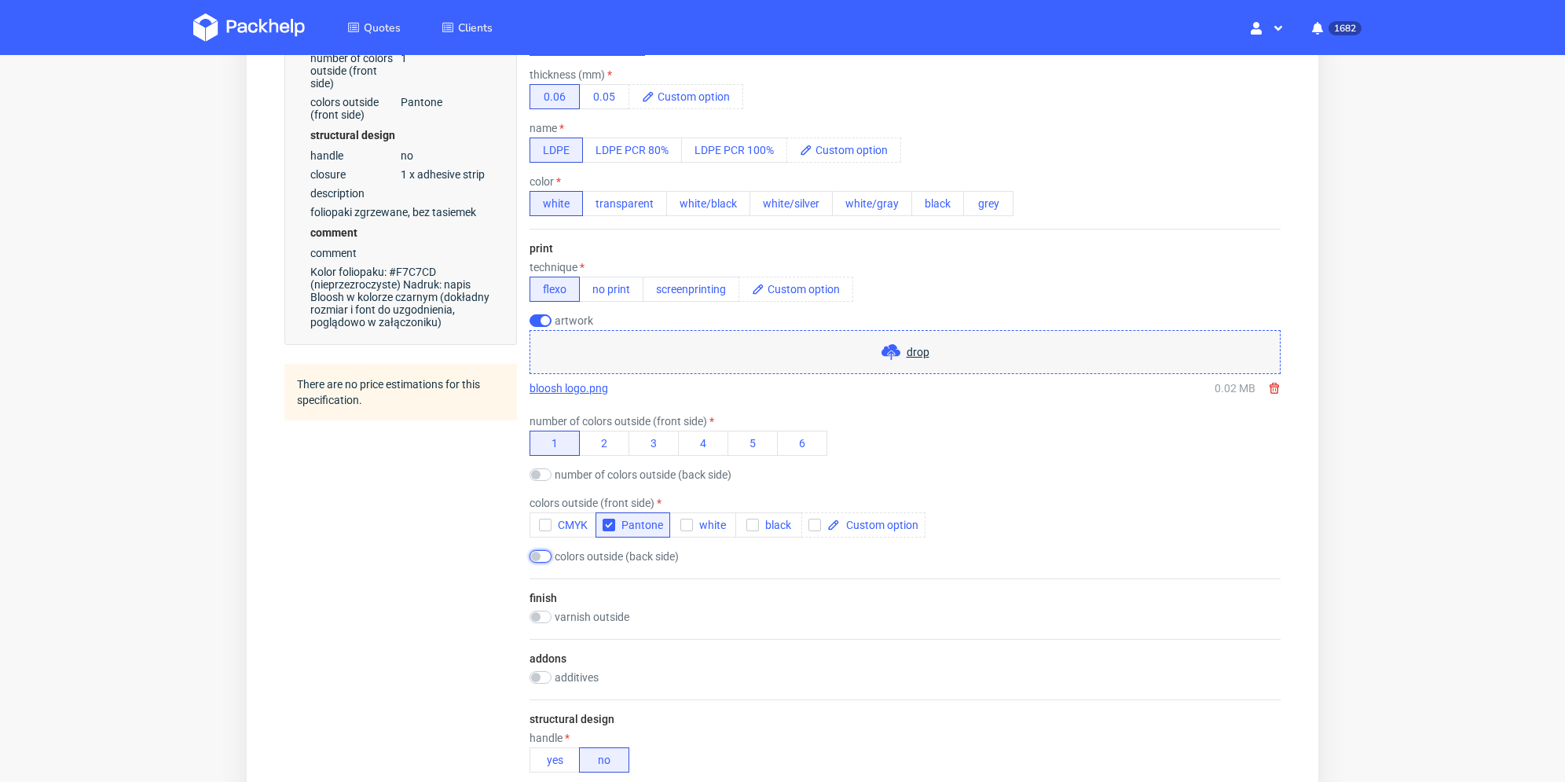
click at [544, 555] on input "checkbox" at bounding box center [540, 556] width 22 height 13
checkbox input "true"
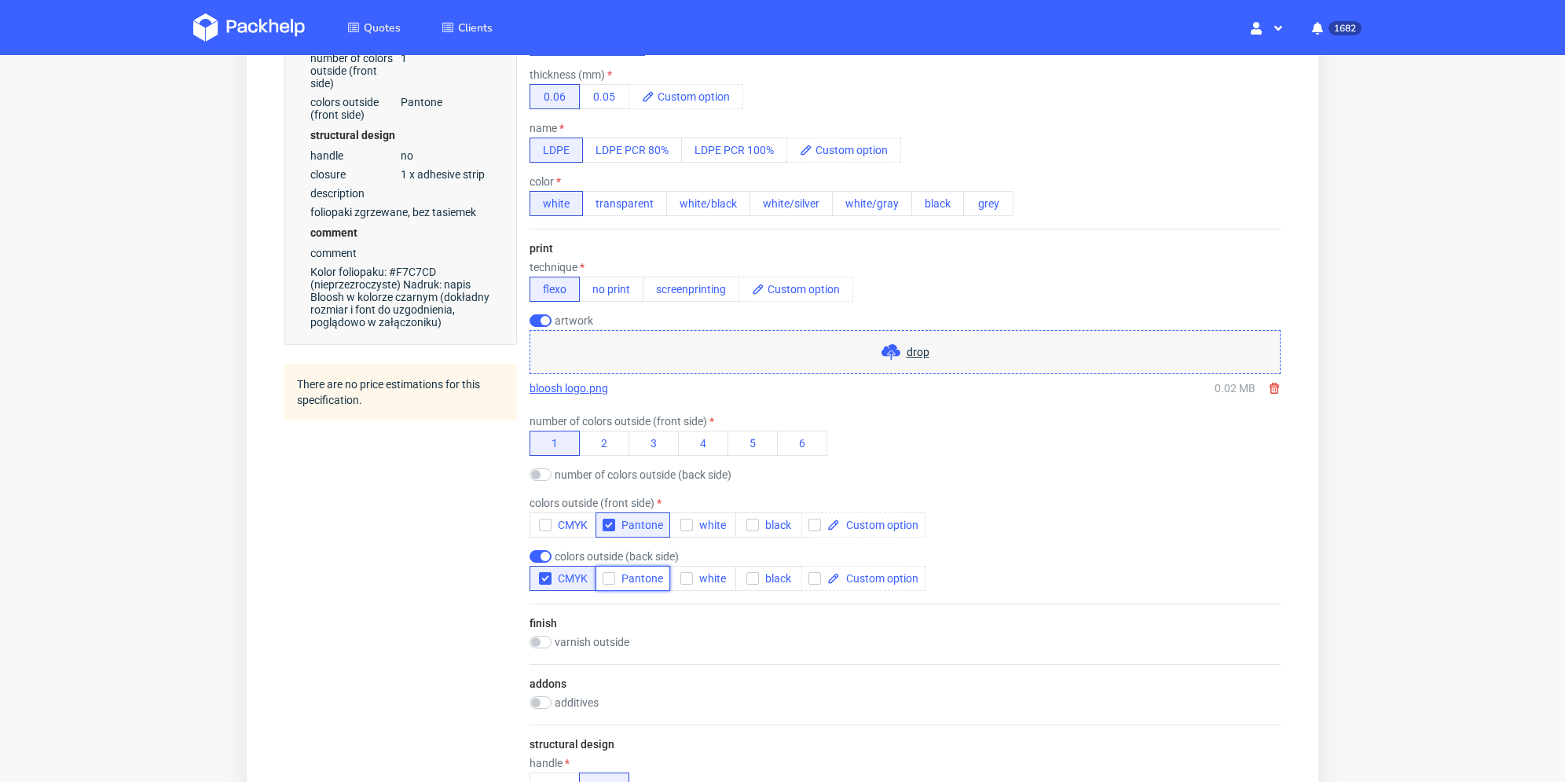
drag, startPoint x: 610, startPoint y: 576, endPoint x: 542, endPoint y: 576, distance: 68.3
click at [610, 576] on use "button" at bounding box center [609, 578] width 7 height 5
click at [546, 578] on icon "button" at bounding box center [545, 578] width 11 height 11
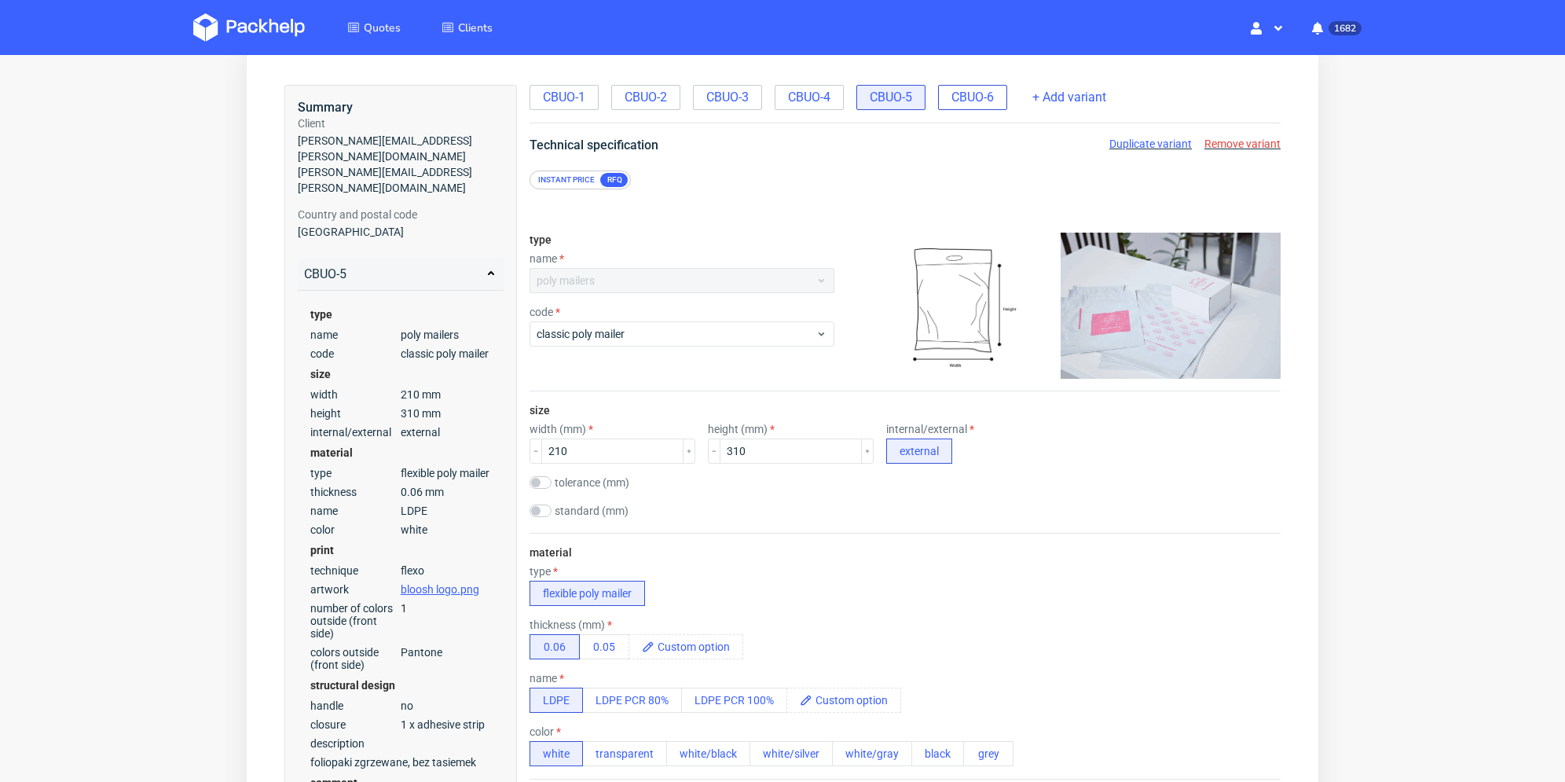
click at [981, 97] on span "CBUO-6" at bounding box center [972, 97] width 42 height 17
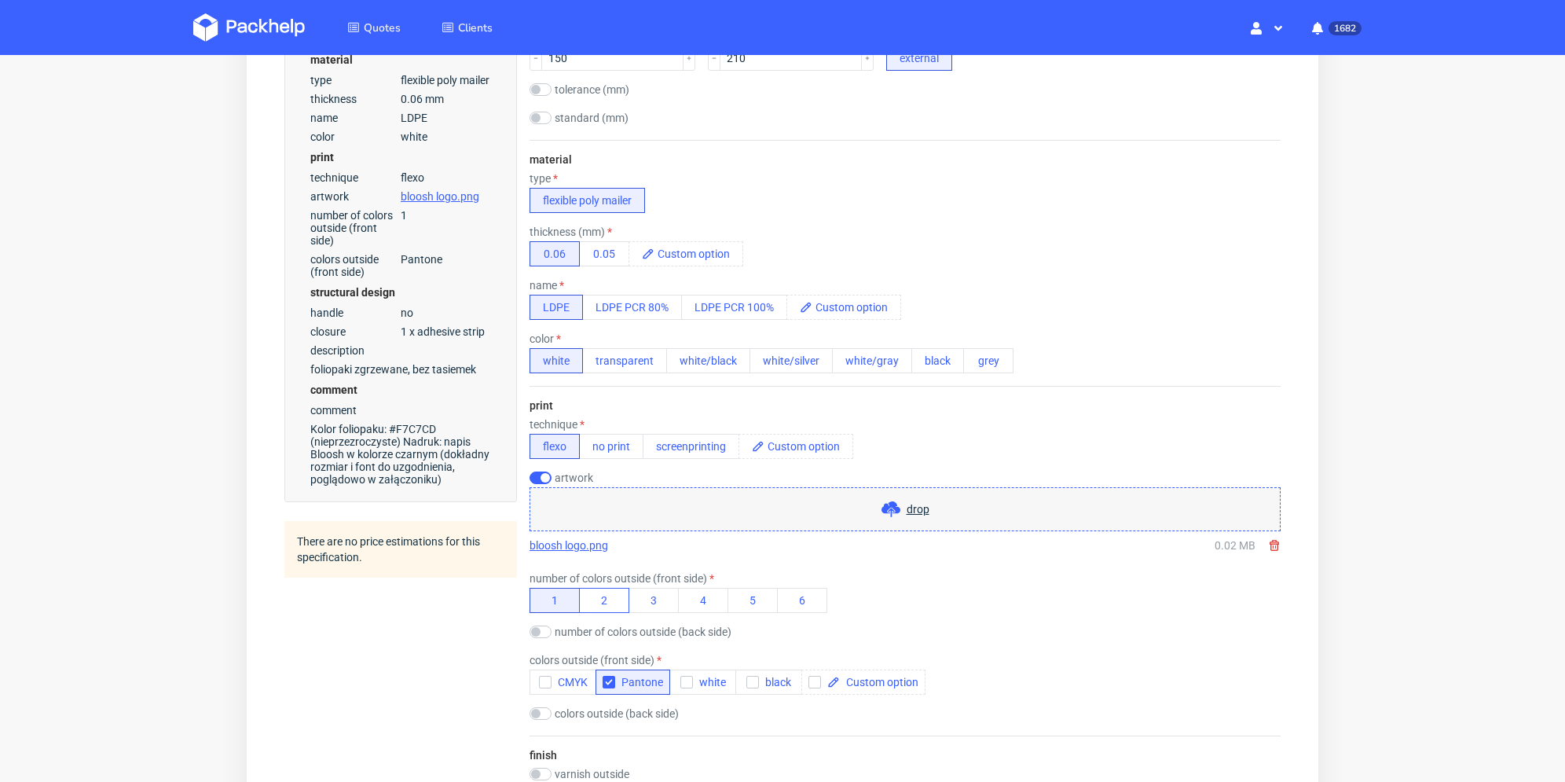
scroll to position [550, 0]
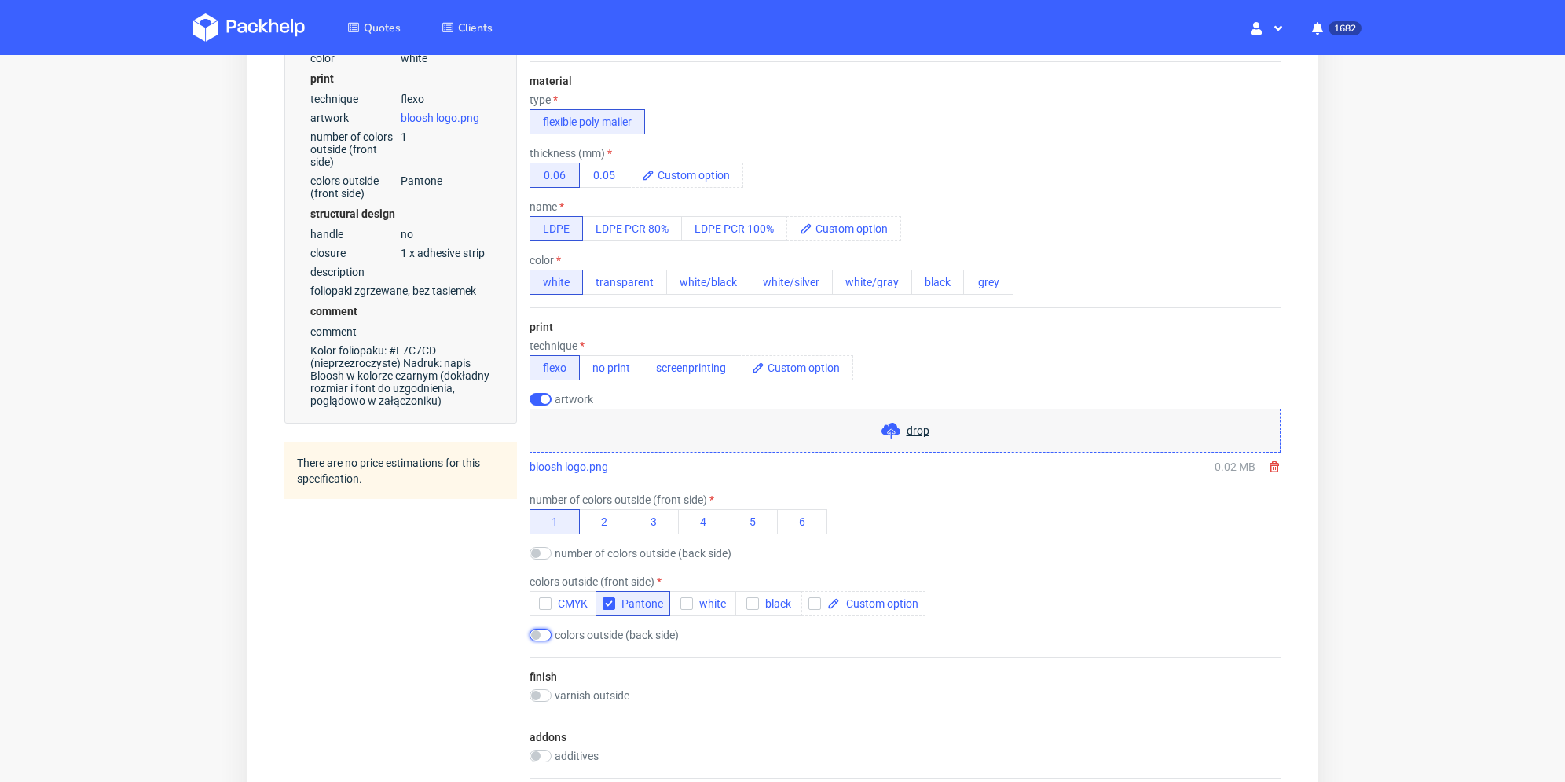
click at [542, 635] on input "checkbox" at bounding box center [540, 634] width 22 height 13
checkbox input "true"
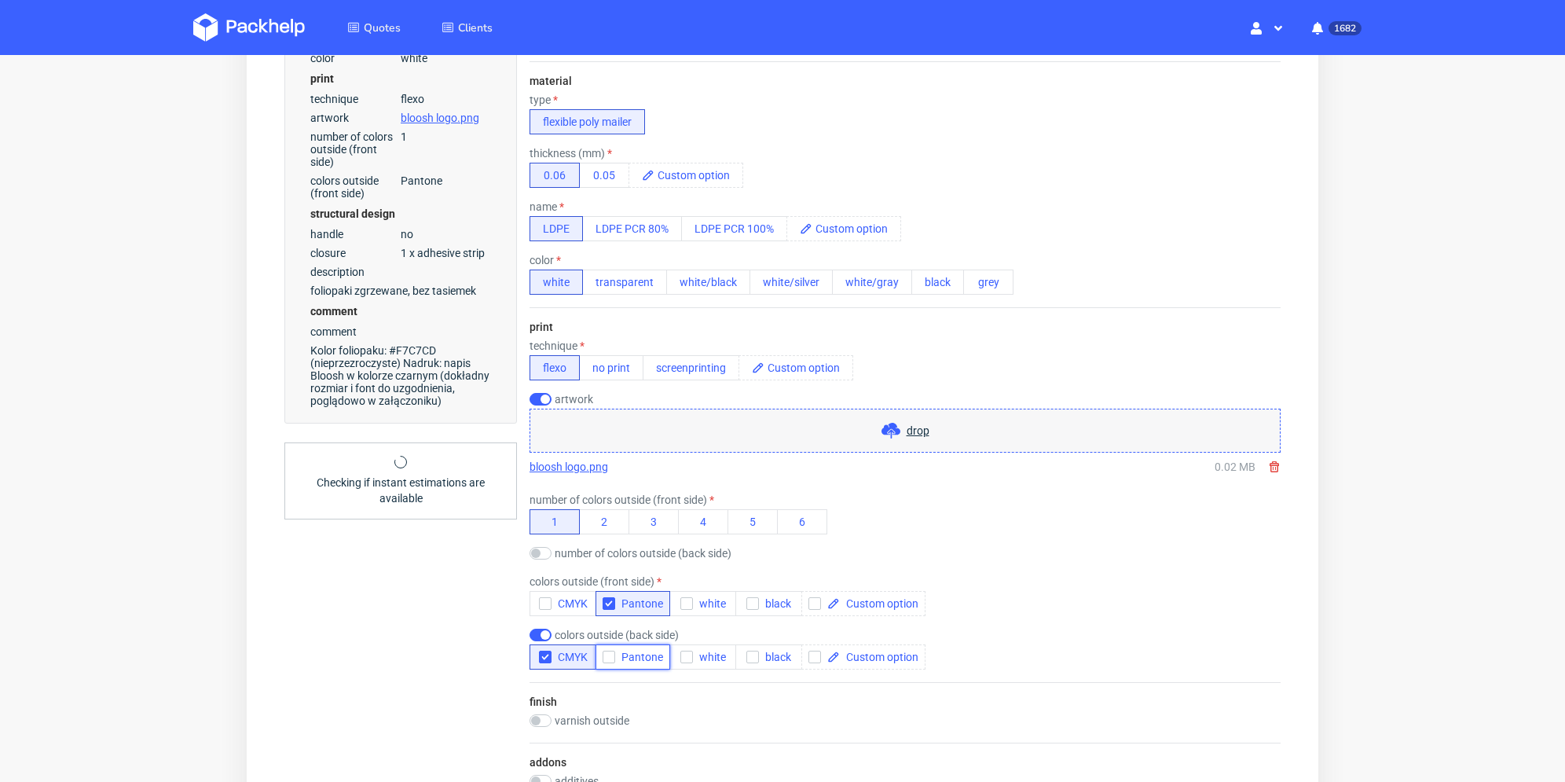
click at [608, 655] on icon "button" at bounding box center [608, 656] width 11 height 11
click at [541, 655] on icon "button" at bounding box center [545, 656] width 11 height 11
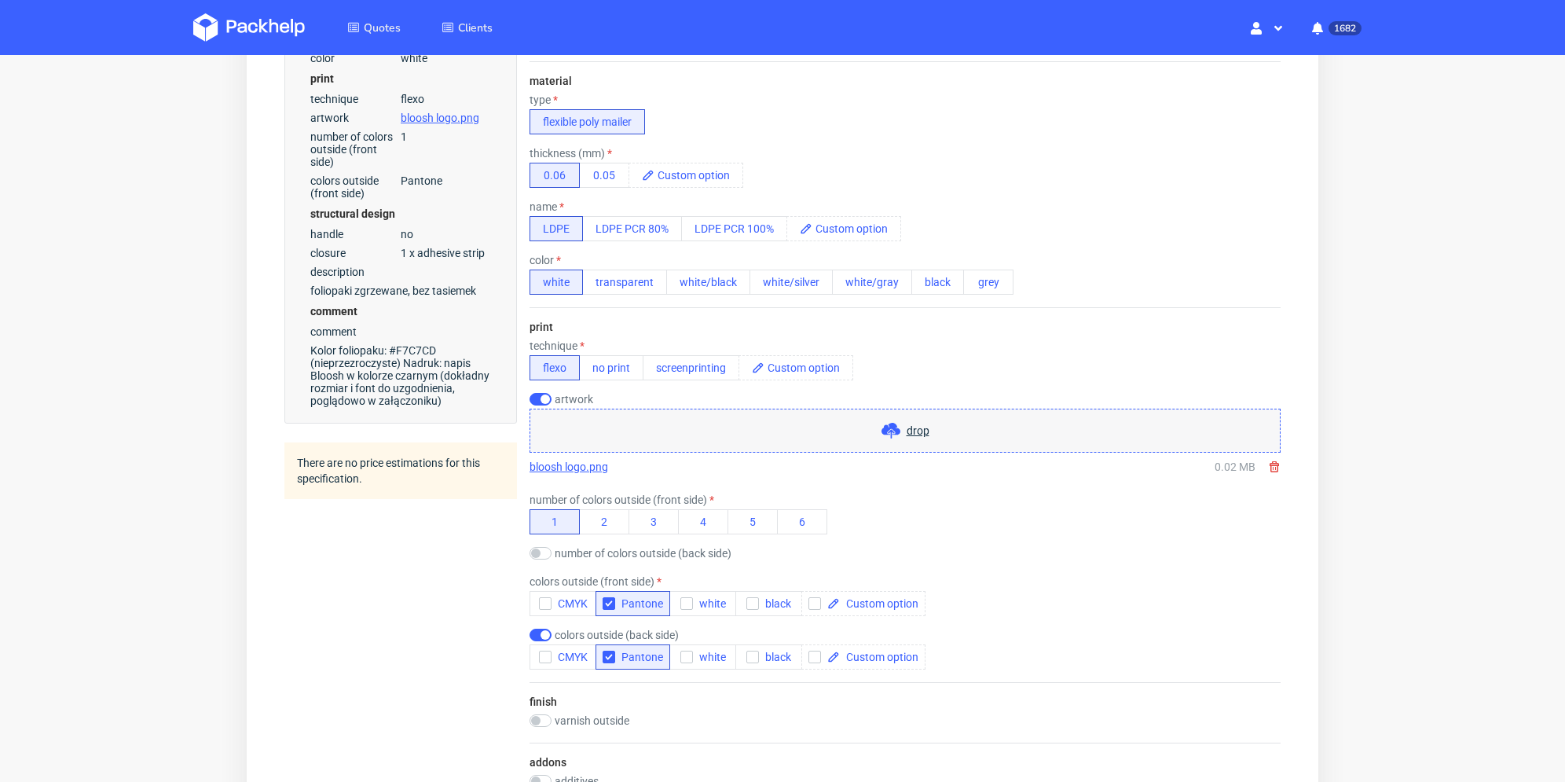
click at [485, 637] on div "Summary Client dawid.pietrzak@herodot.com dawid.pietrzak@herodot.com Country an…" at bounding box center [400, 589] width 232 height 1951
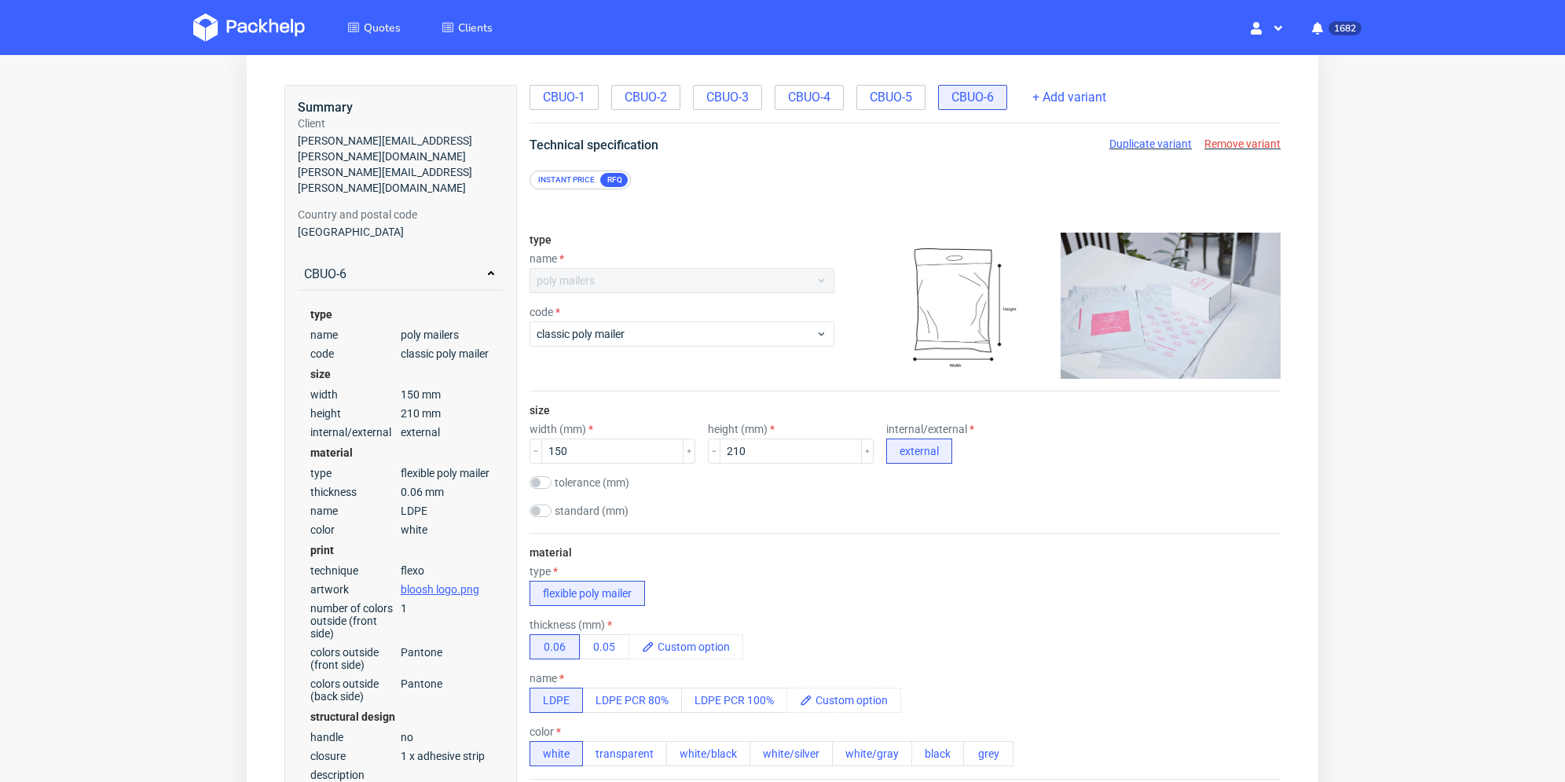
scroll to position [0, 0]
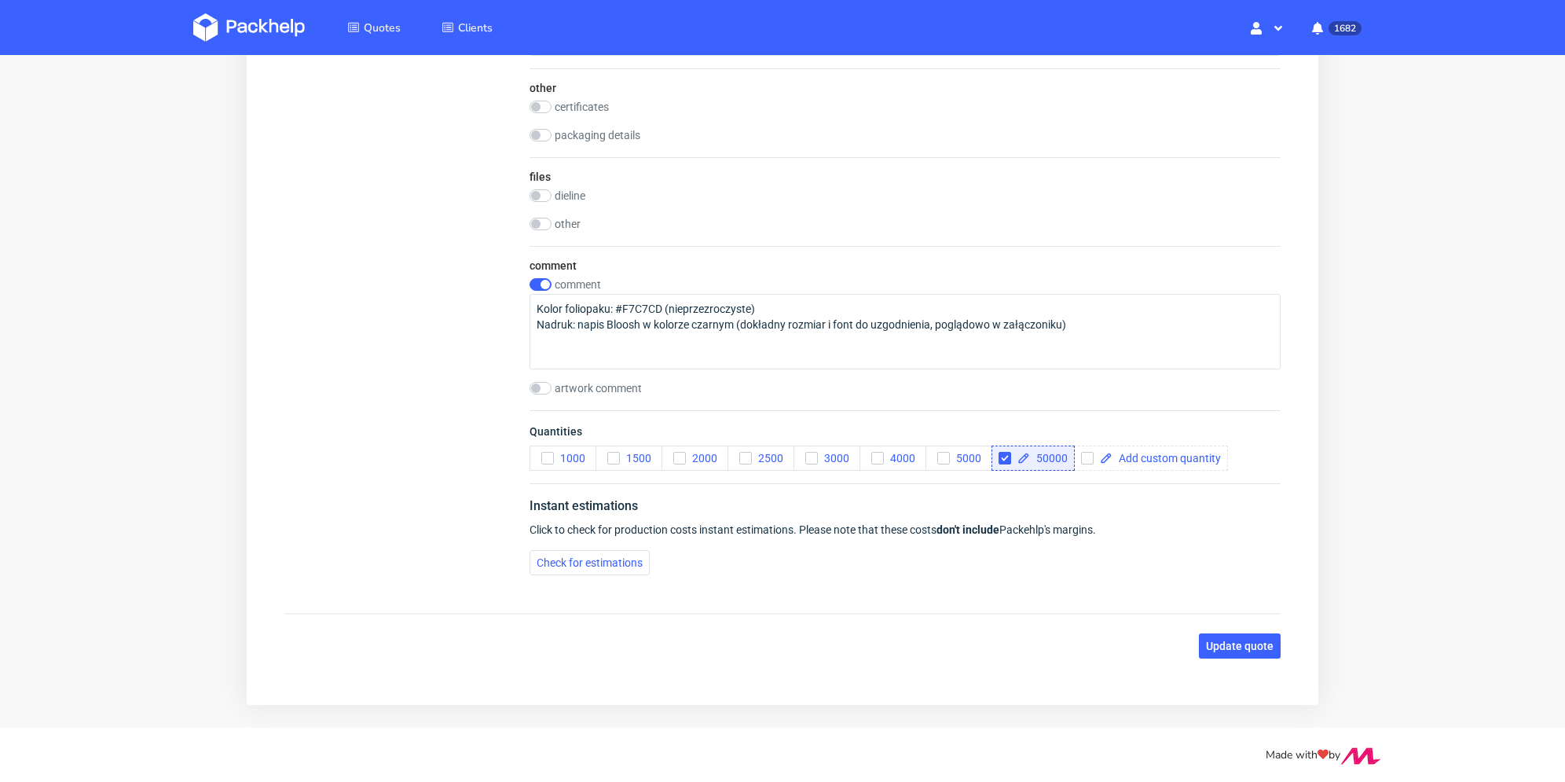
click at [1240, 640] on span "Update quote" at bounding box center [1240, 645] width 68 height 11
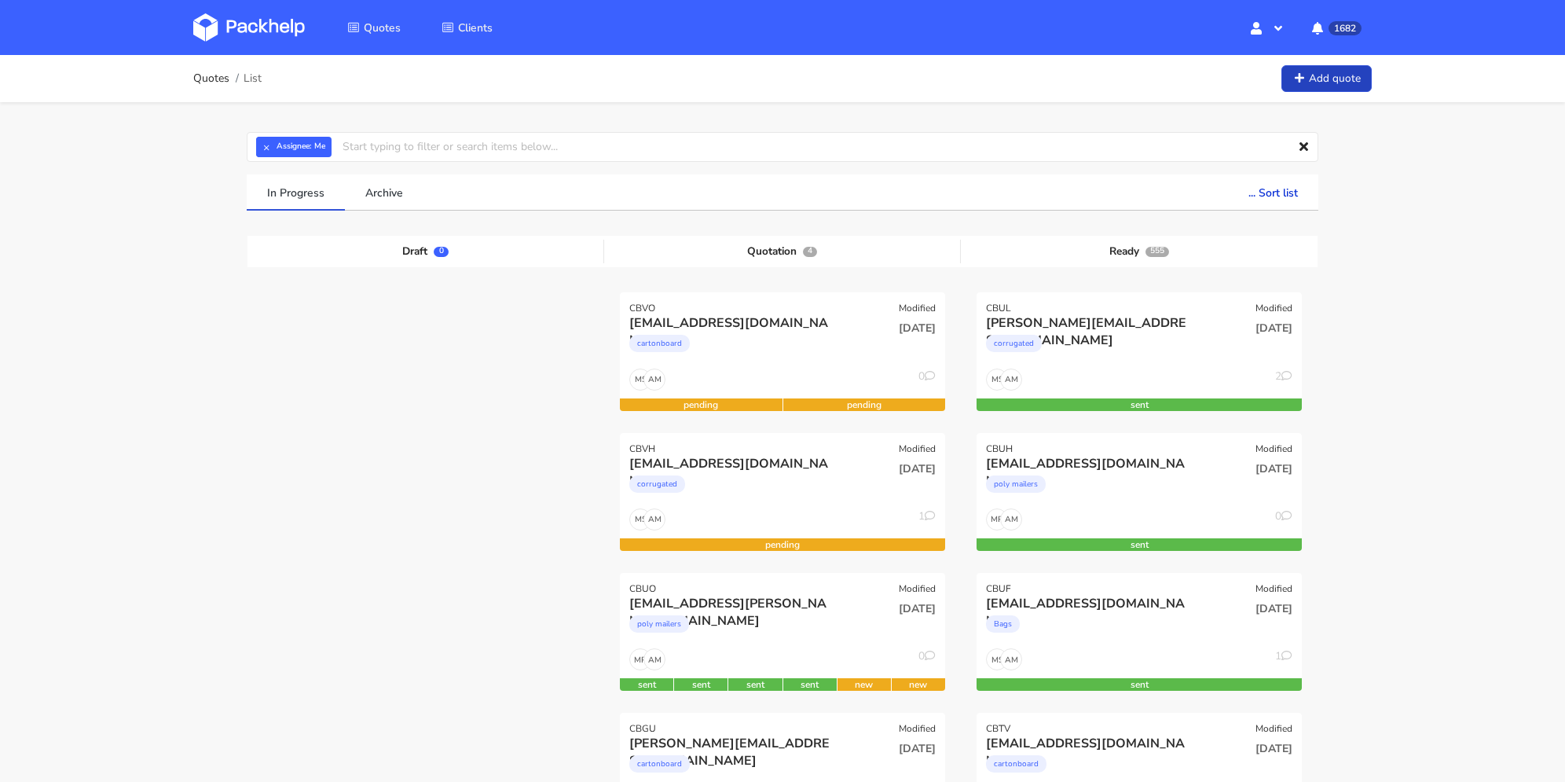
click at [1309, 79] on link "Add quote" at bounding box center [1326, 78] width 90 height 27
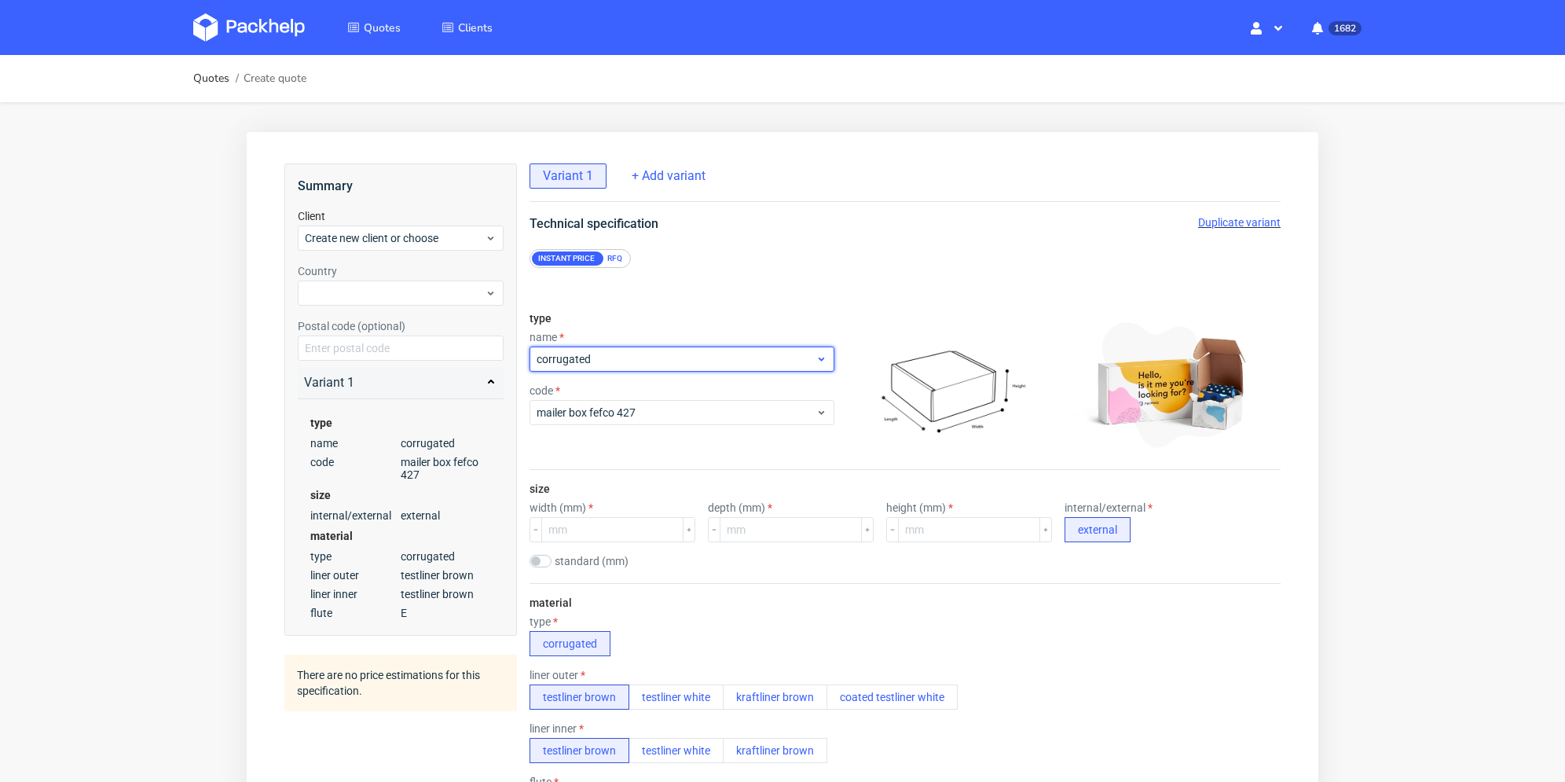
click at [598, 367] on div "corrugated" at bounding box center [681, 358] width 305 height 25
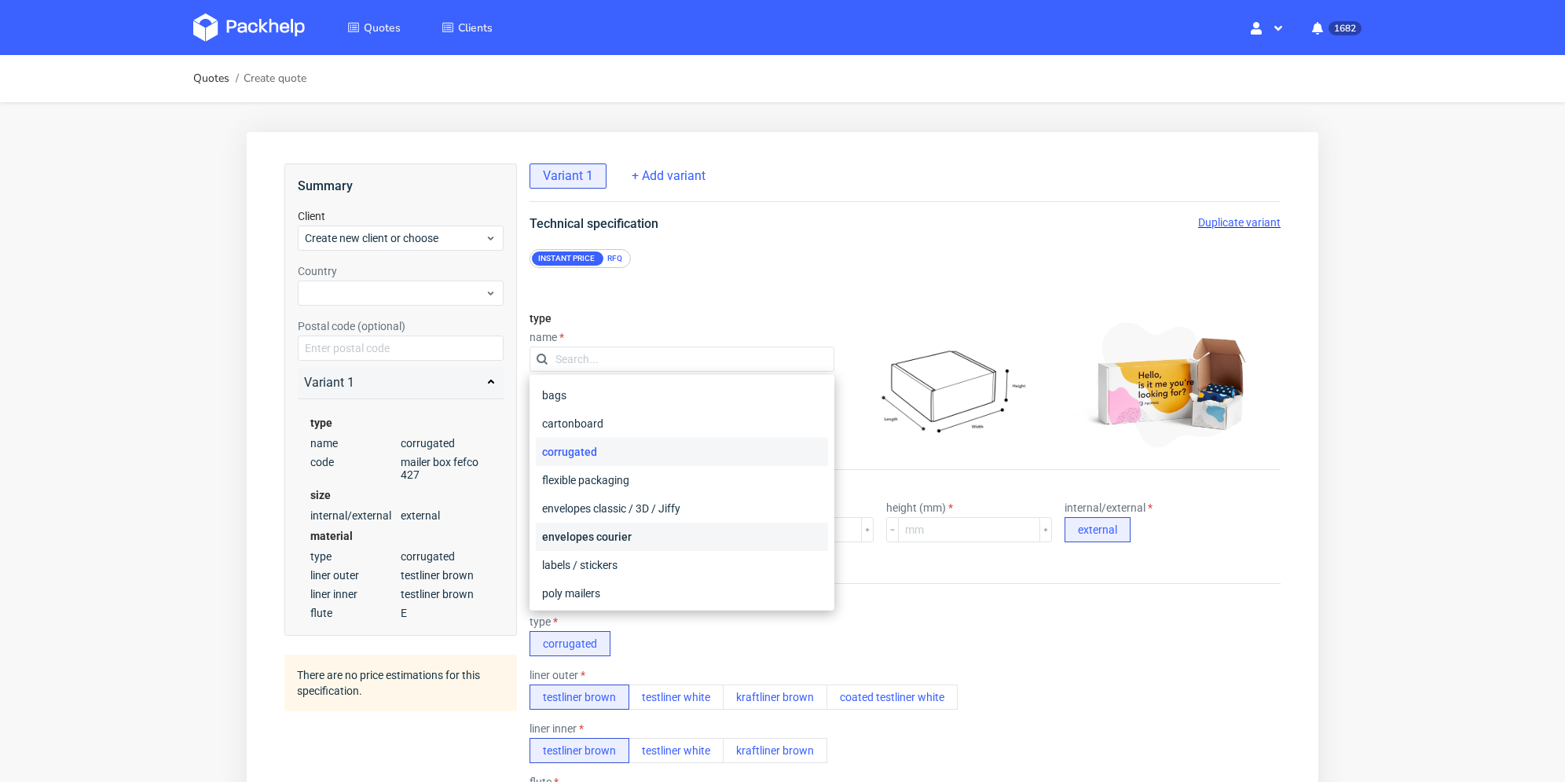
scroll to position [79, 0]
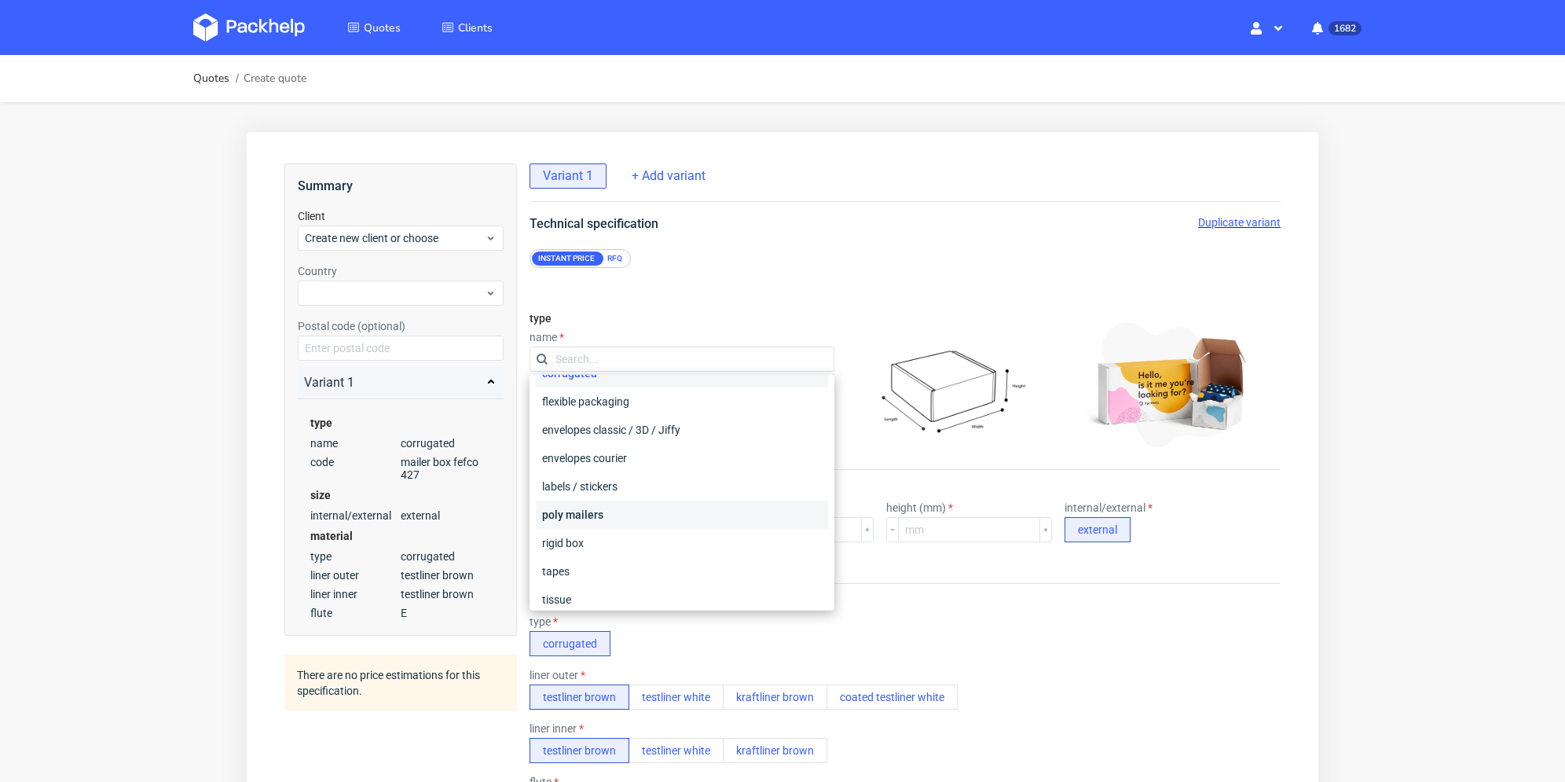
click at [602, 514] on div "poly mailers" at bounding box center [682, 514] width 292 height 28
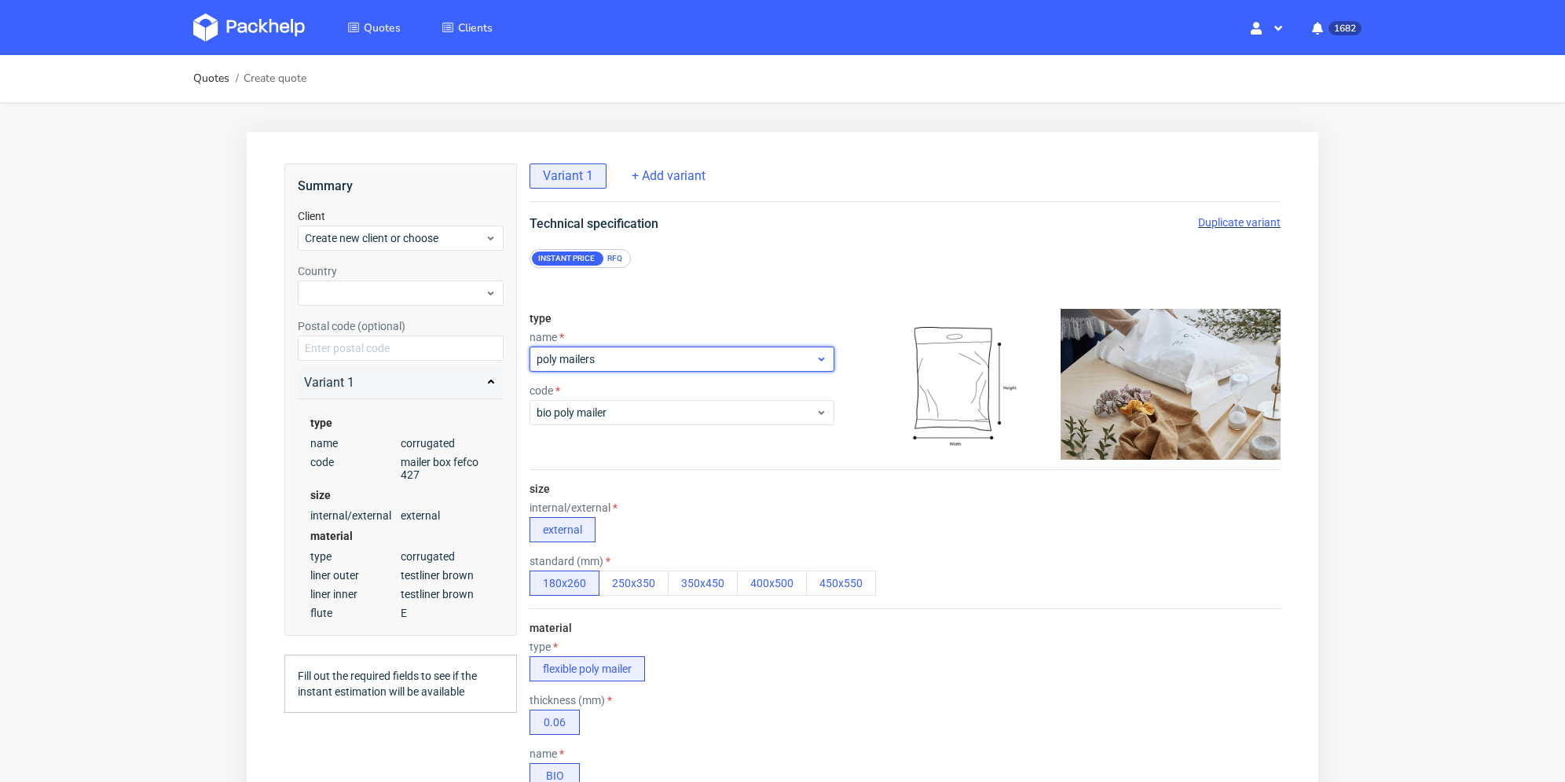
click at [620, 361] on span "poly mailers" at bounding box center [675, 359] width 279 height 16
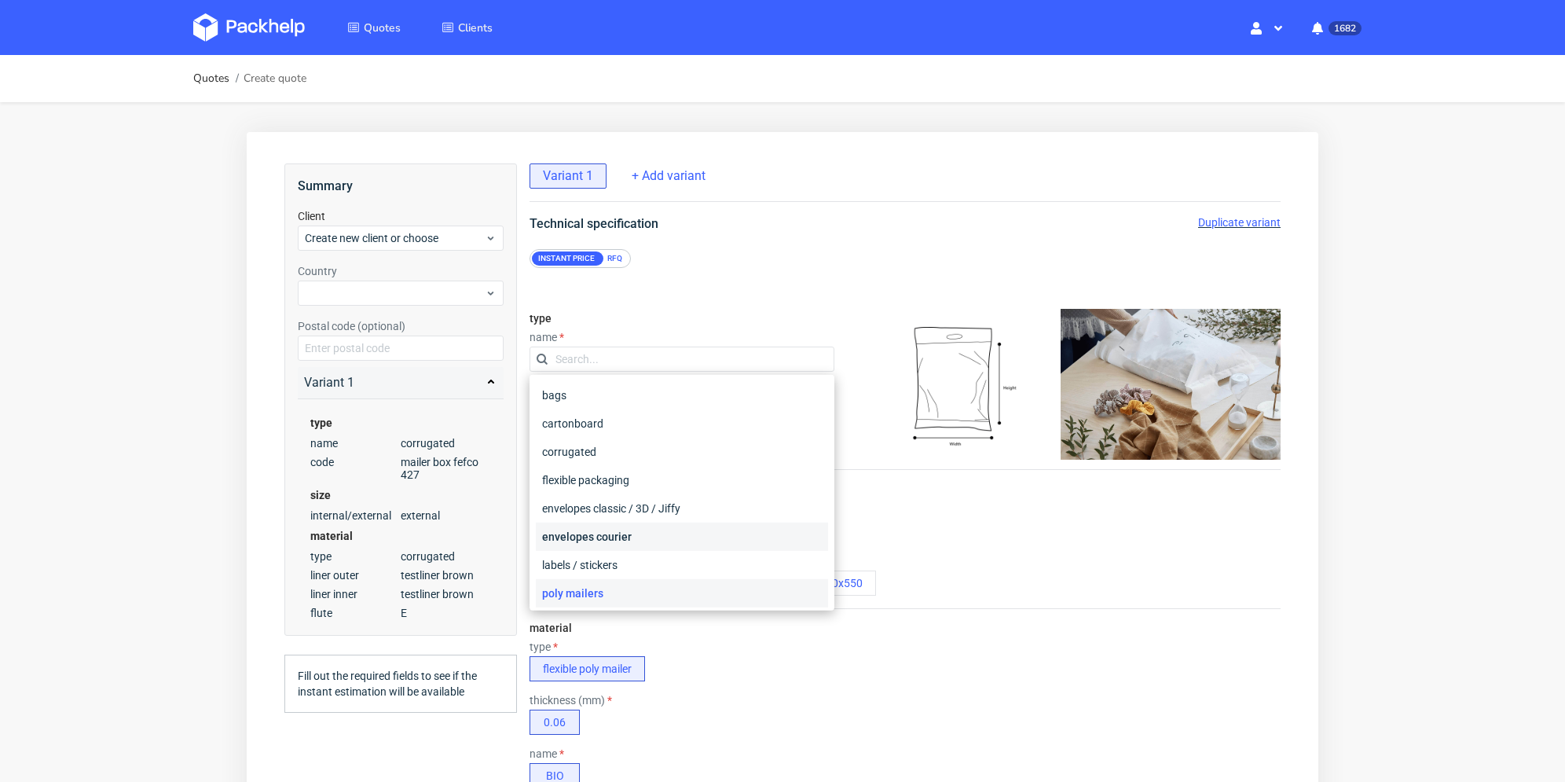
scroll to position [116, 0]
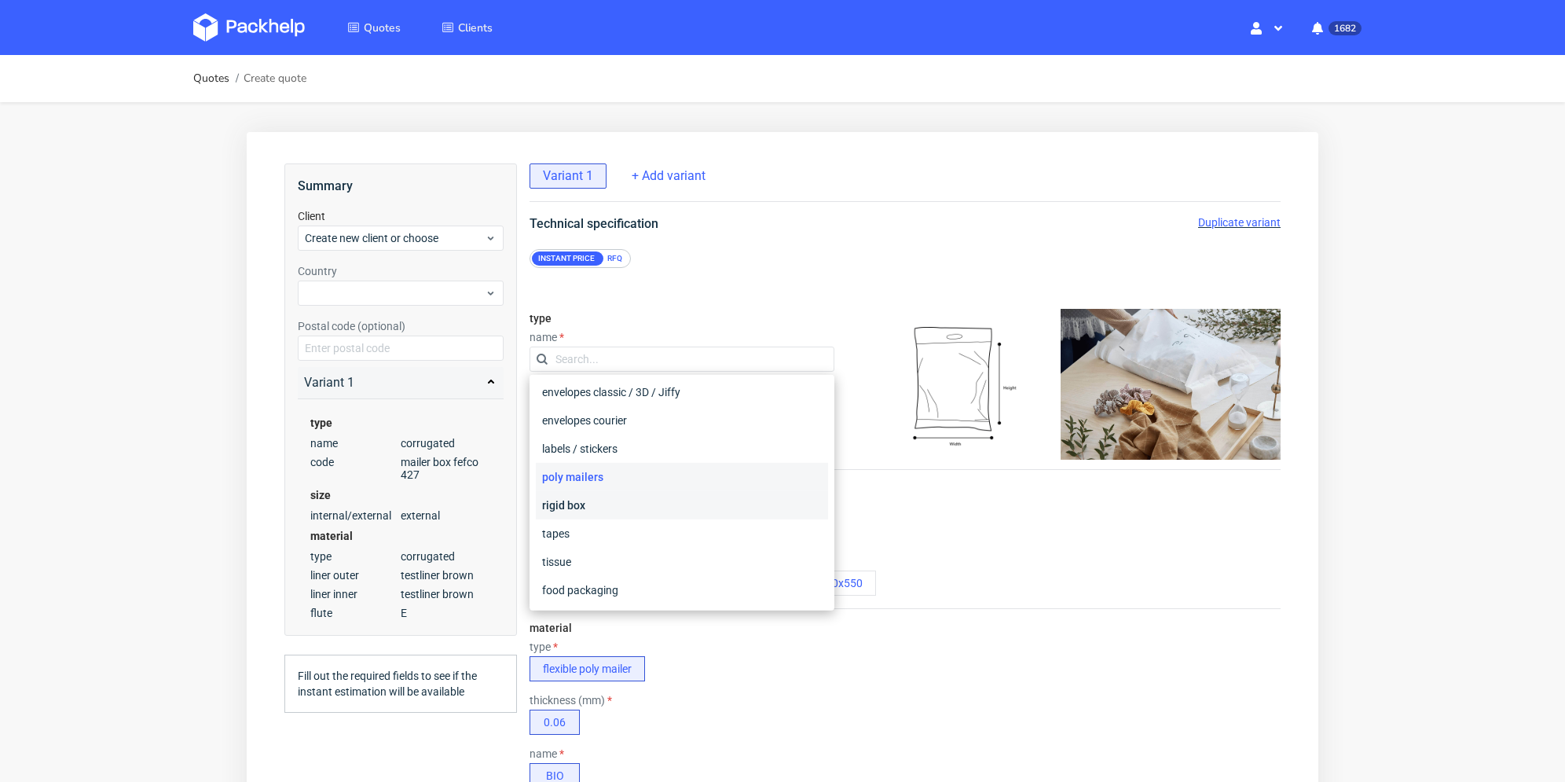
drag, startPoint x: 602, startPoint y: 506, endPoint x: 503, endPoint y: 357, distance: 178.4
click at [602, 505] on div "rigid box" at bounding box center [682, 505] width 292 height 28
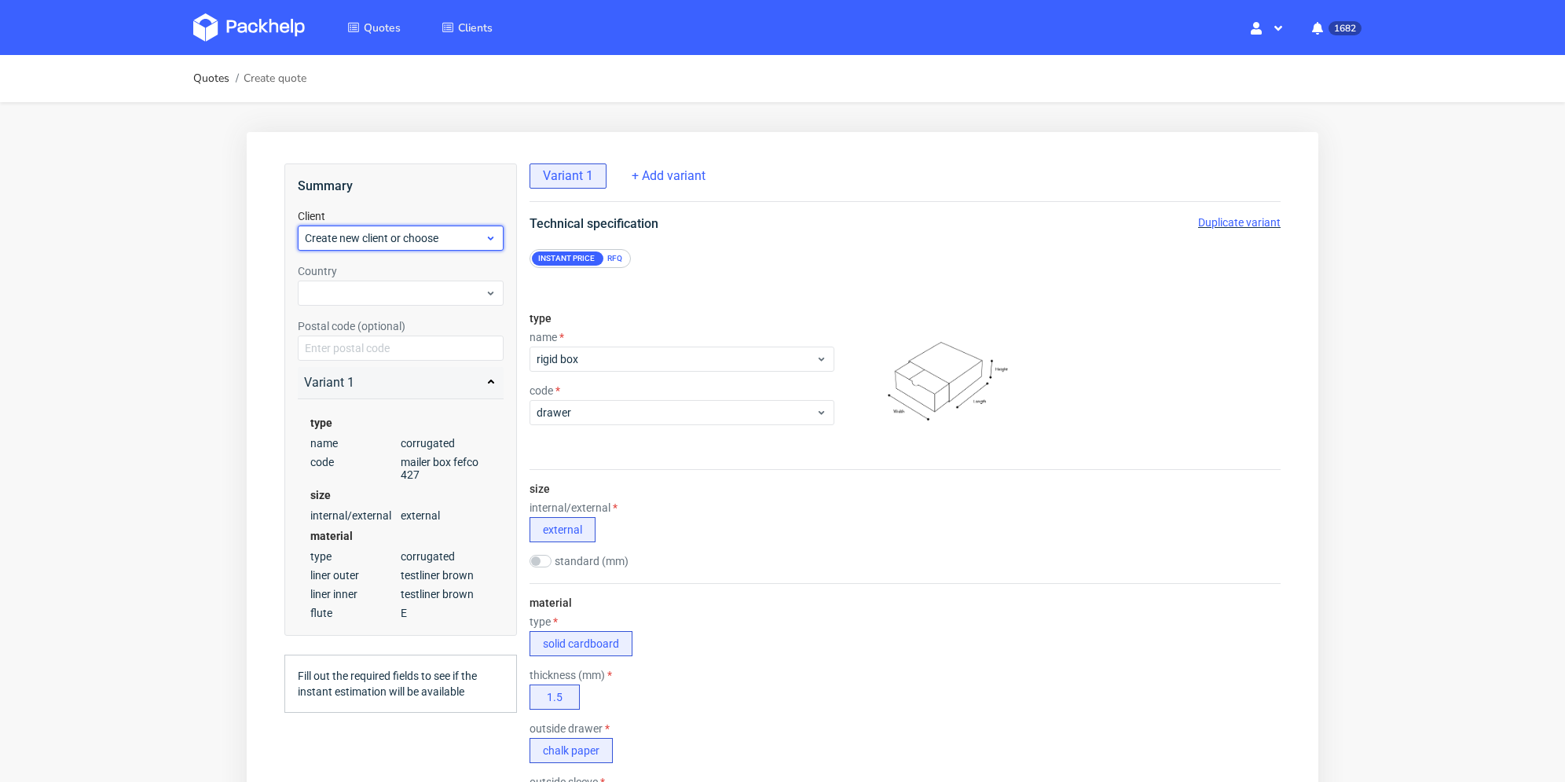
click at [393, 244] on span "Create new client or choose" at bounding box center [395, 238] width 180 height 16
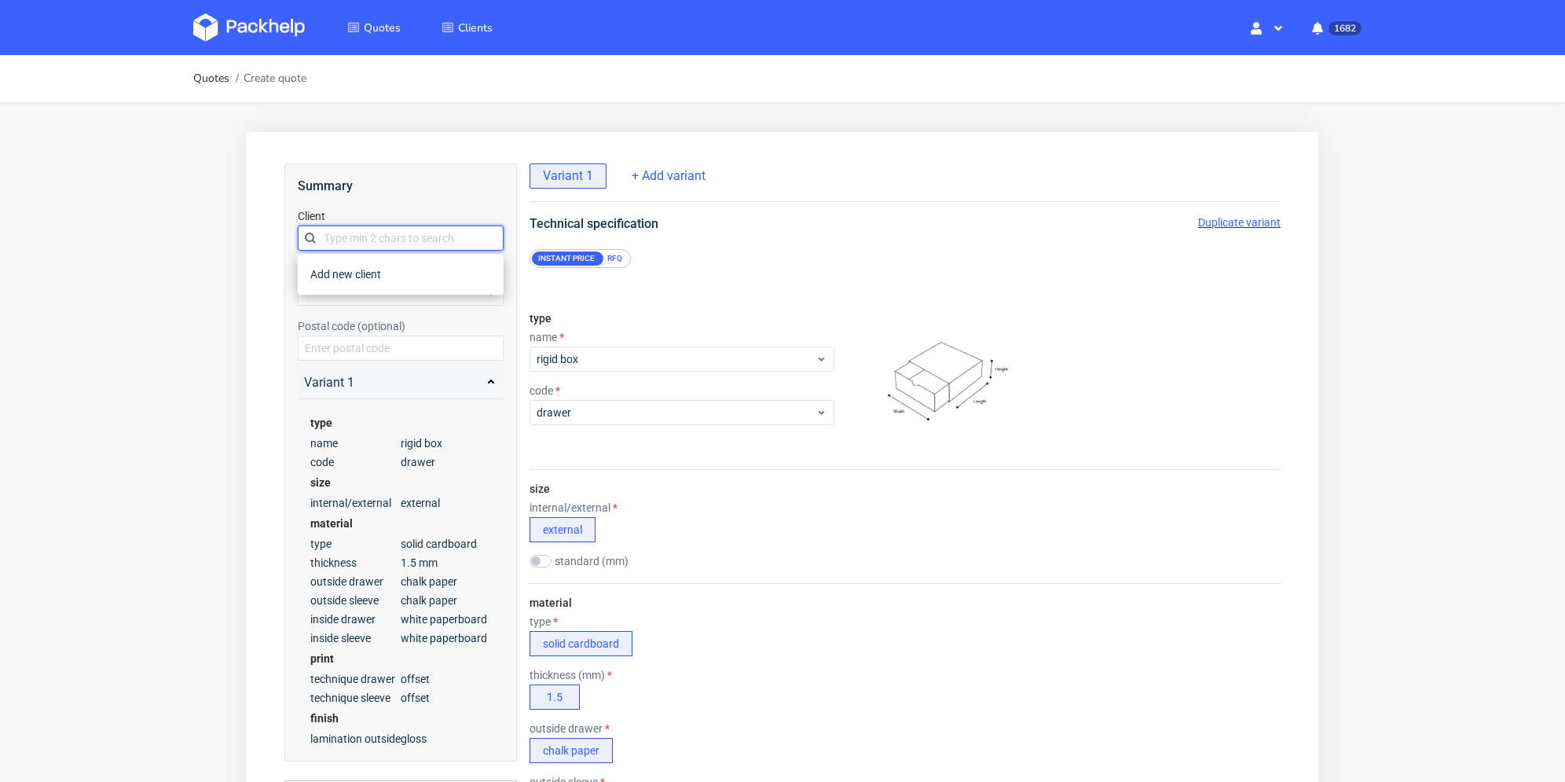
paste input "valentin@bcm-goodies.com"
type input "valentin@bcm-goodies.com"
click at [362, 276] on div "Add new client" at bounding box center [400, 274] width 193 height 28
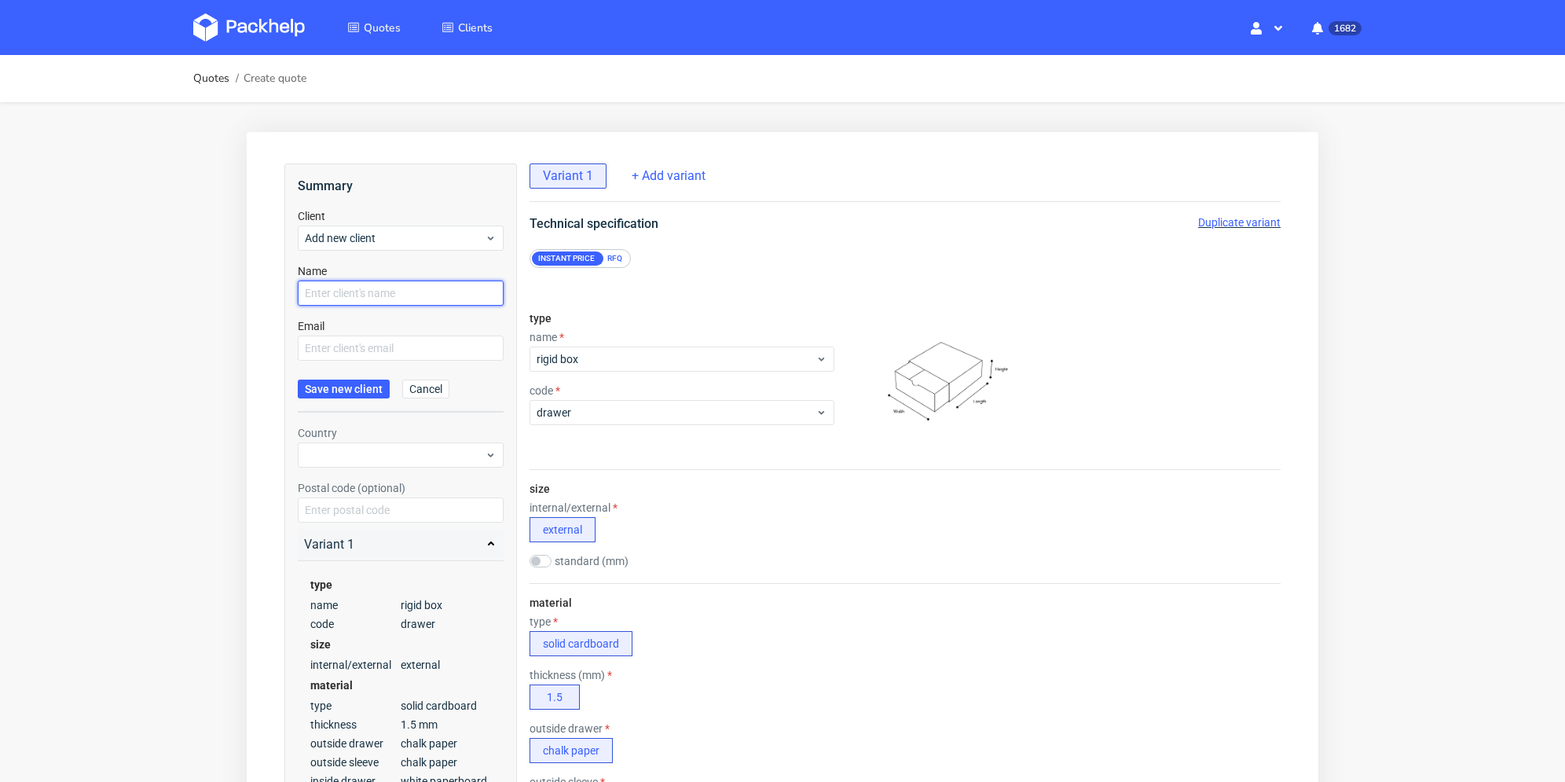
click at [356, 298] on input "text" at bounding box center [401, 292] width 206 height 25
paste input "valentin@bcm-goodies.com"
type input "valentin@bcm-goodies.com"
drag, startPoint x: 345, startPoint y: 345, endPoint x: 341, endPoint y: 354, distance: 10.2
click at [345, 345] on input "text" at bounding box center [401, 347] width 206 height 25
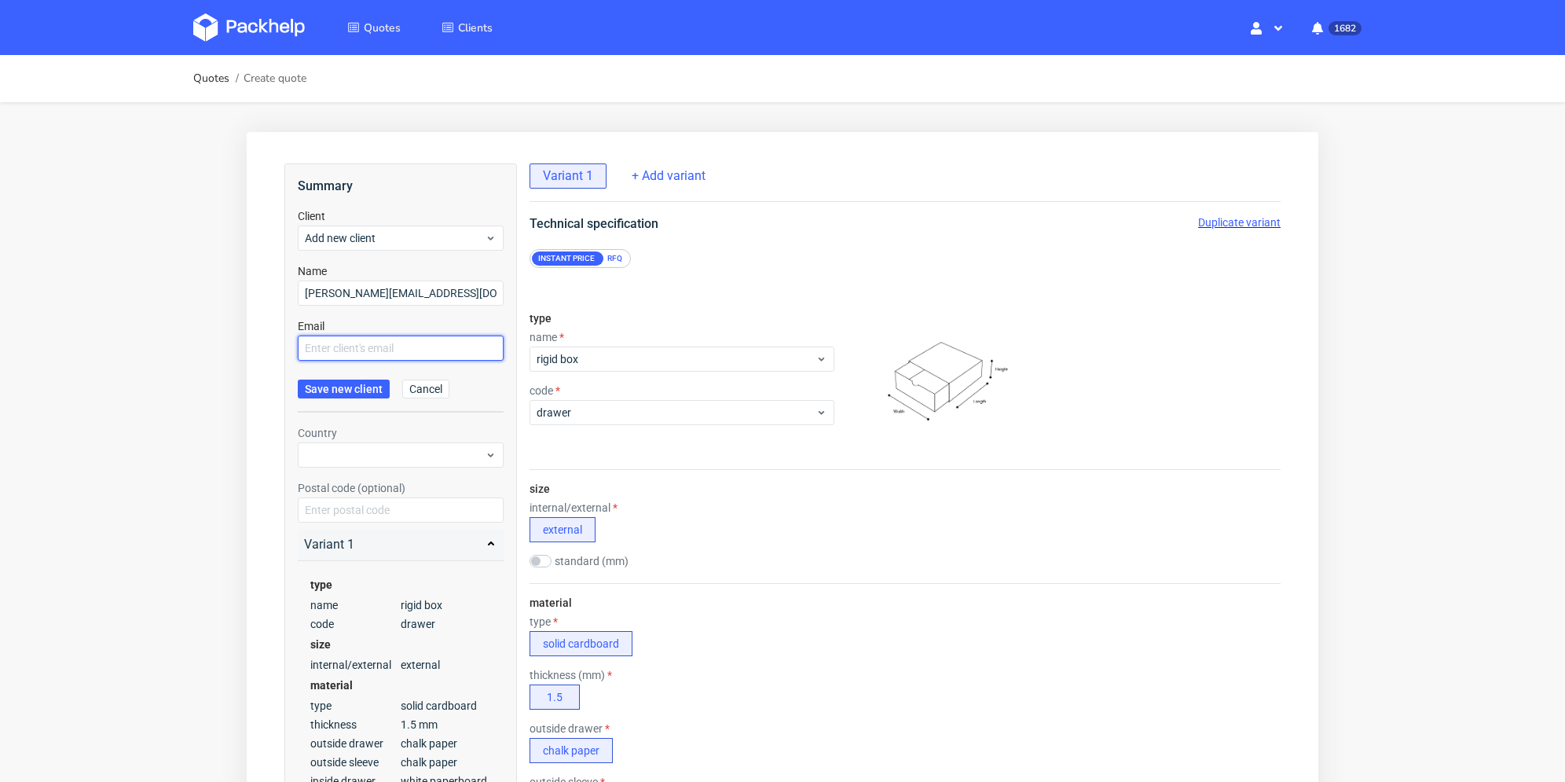
paste input "valentin@bcm-goodies.com"
type input "valentin@bcm-goodies.com"
click at [331, 385] on button "Save new client" at bounding box center [344, 388] width 92 height 19
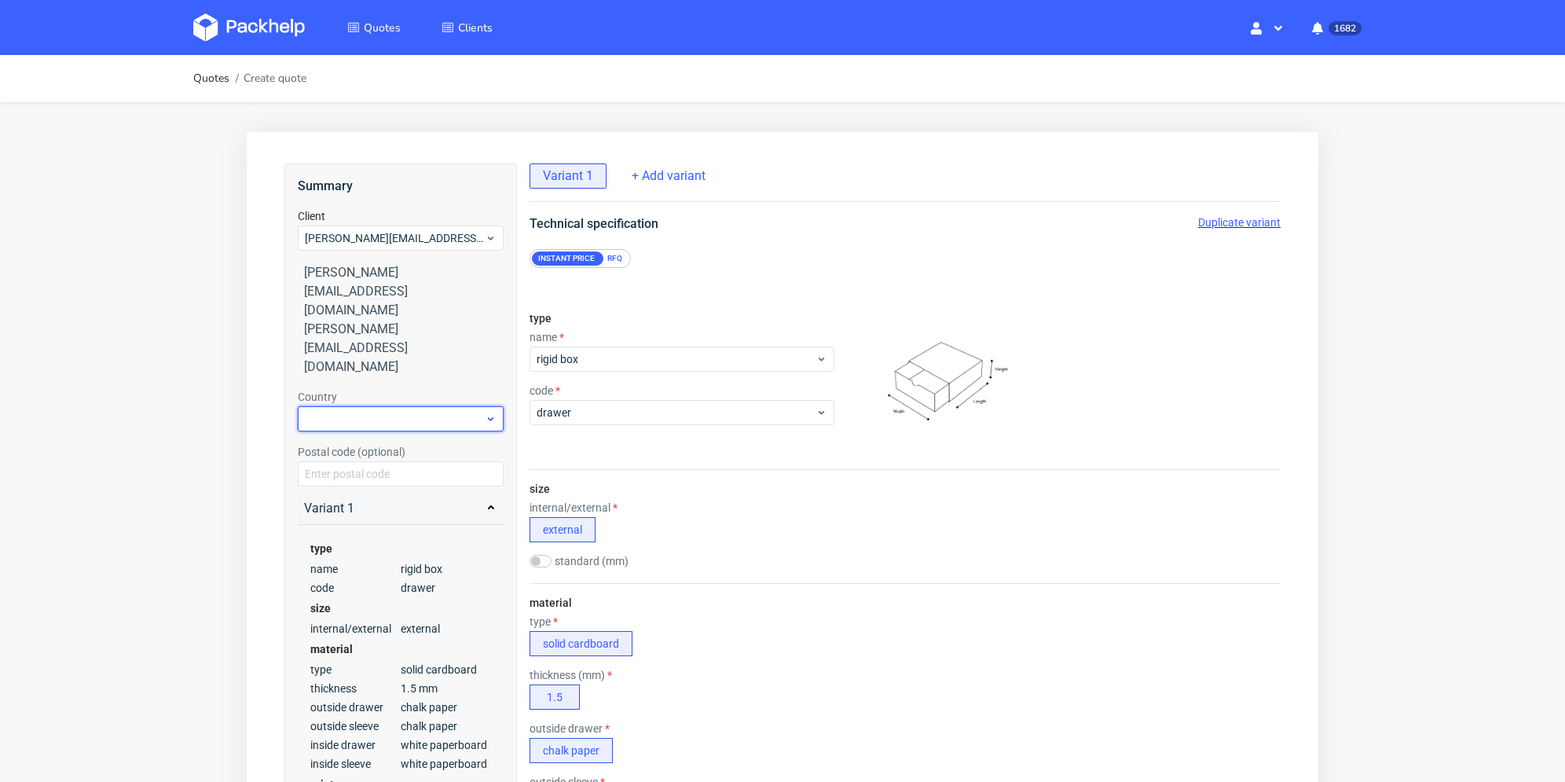
click at [361, 406] on div at bounding box center [401, 418] width 206 height 25
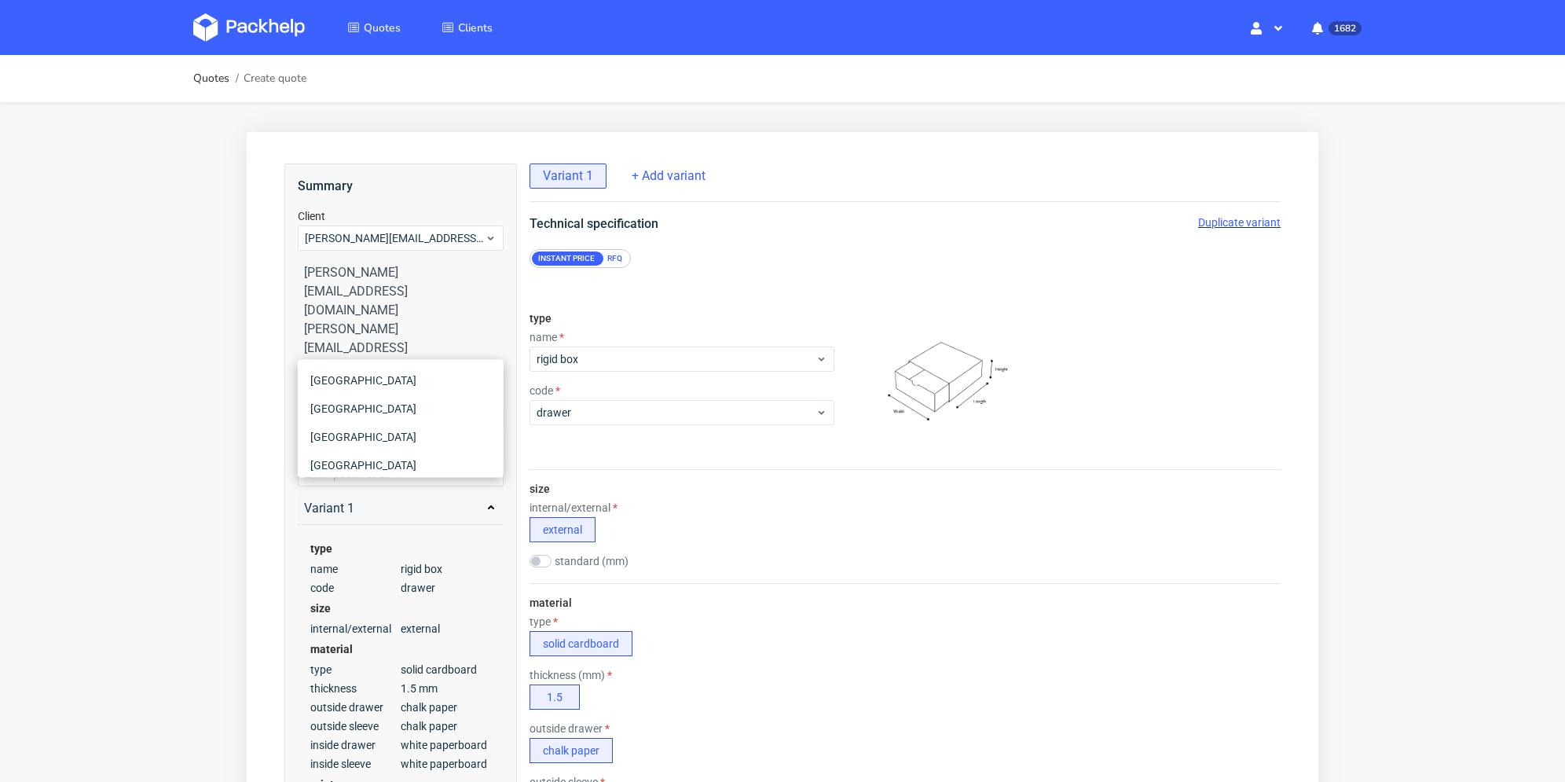
type input "r"
click at [360, 406] on input "r" at bounding box center [401, 418] width 206 height 25
click at [347, 406] on div at bounding box center [401, 418] width 206 height 25
type input "fr"
click at [360, 408] on div "France" at bounding box center [400, 408] width 193 height 28
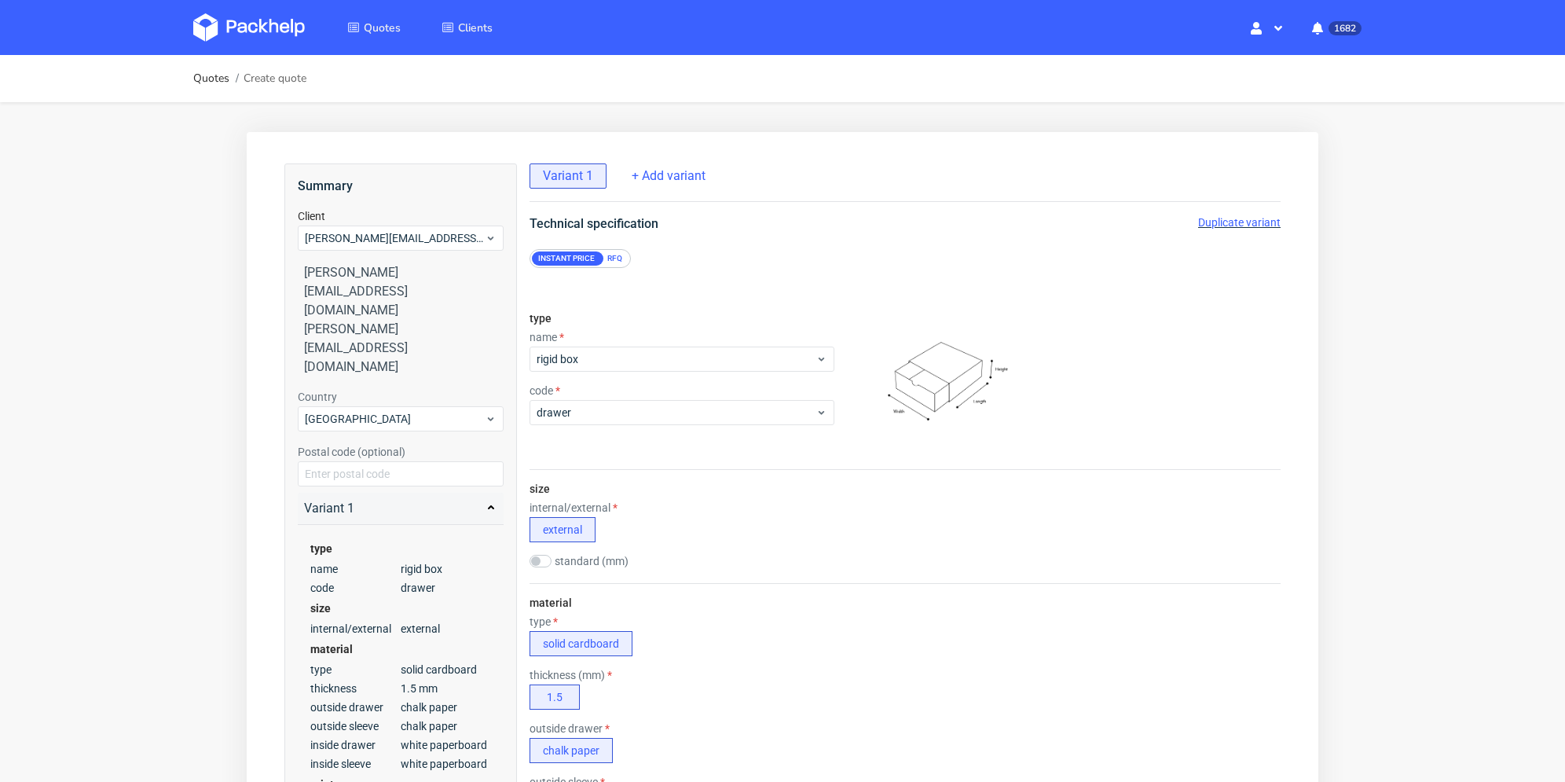
click at [614, 320] on div "type name rigid box code drawer" at bounding box center [681, 384] width 305 height 170
click at [632, 411] on span "drawer" at bounding box center [675, 413] width 279 height 16
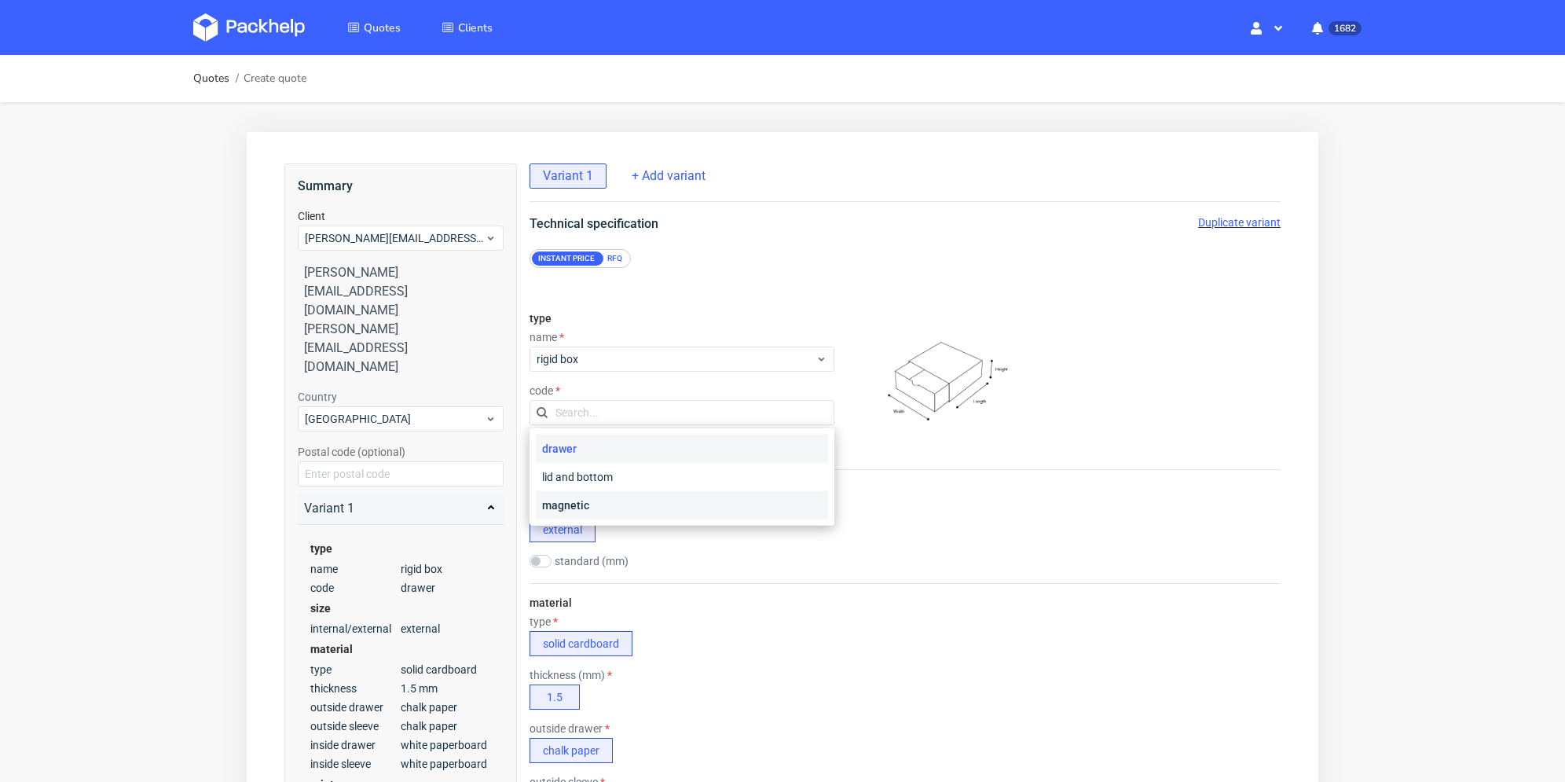
click at [654, 502] on div "magnetic" at bounding box center [682, 505] width 292 height 28
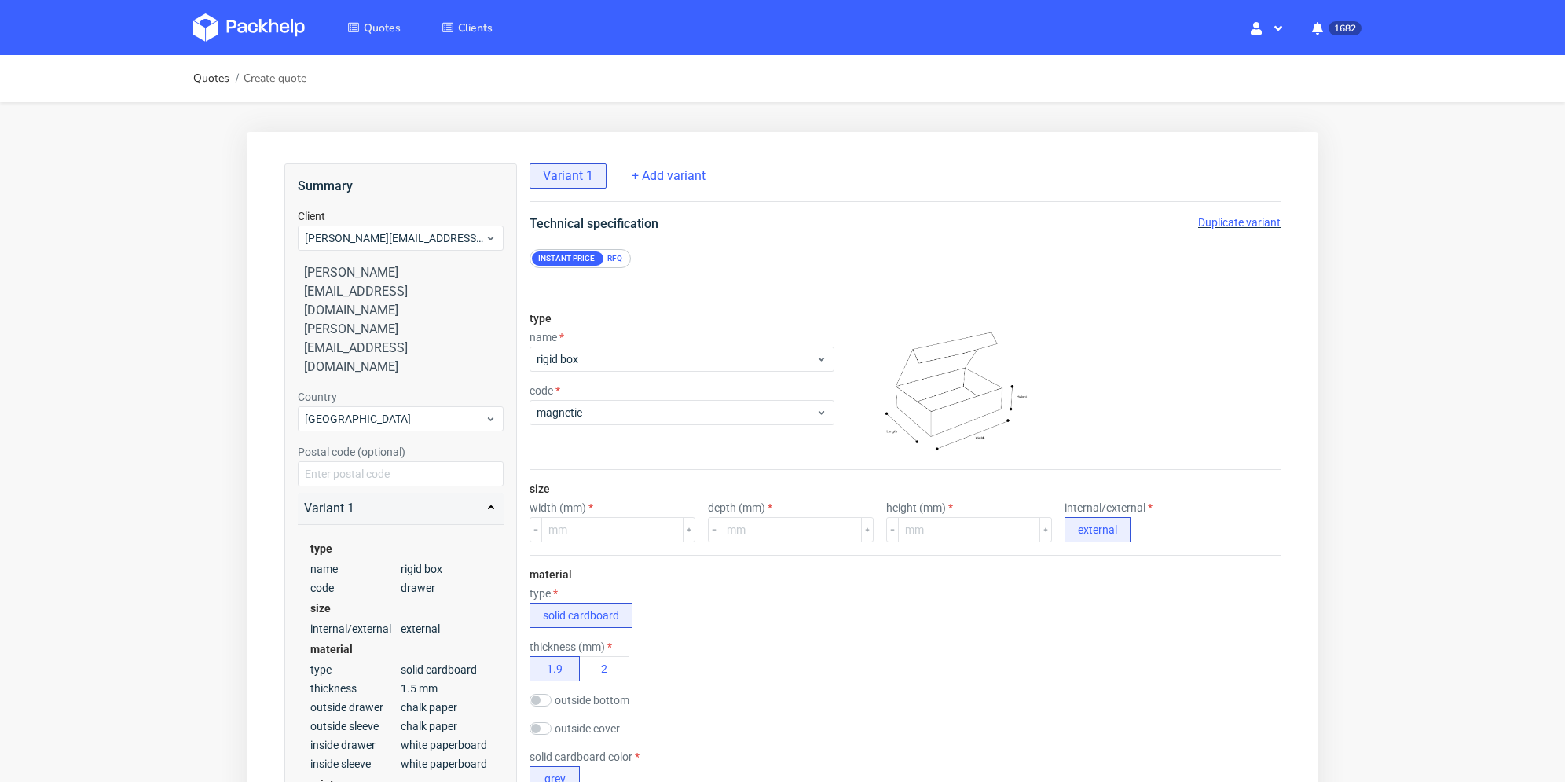
click at [617, 254] on div "RFQ" at bounding box center [614, 258] width 27 height 14
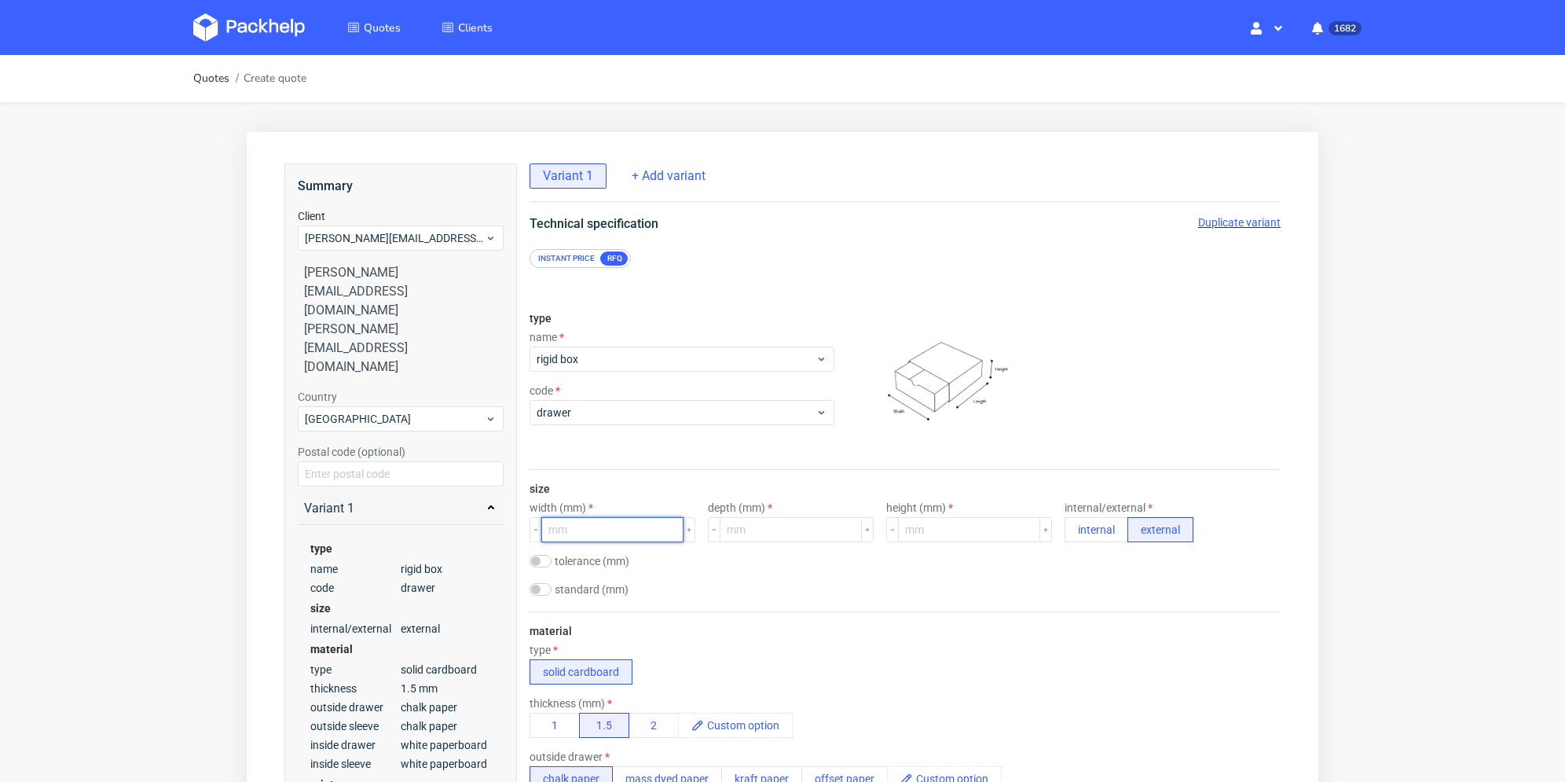
click at [619, 525] on input "number" at bounding box center [612, 529] width 142 height 25
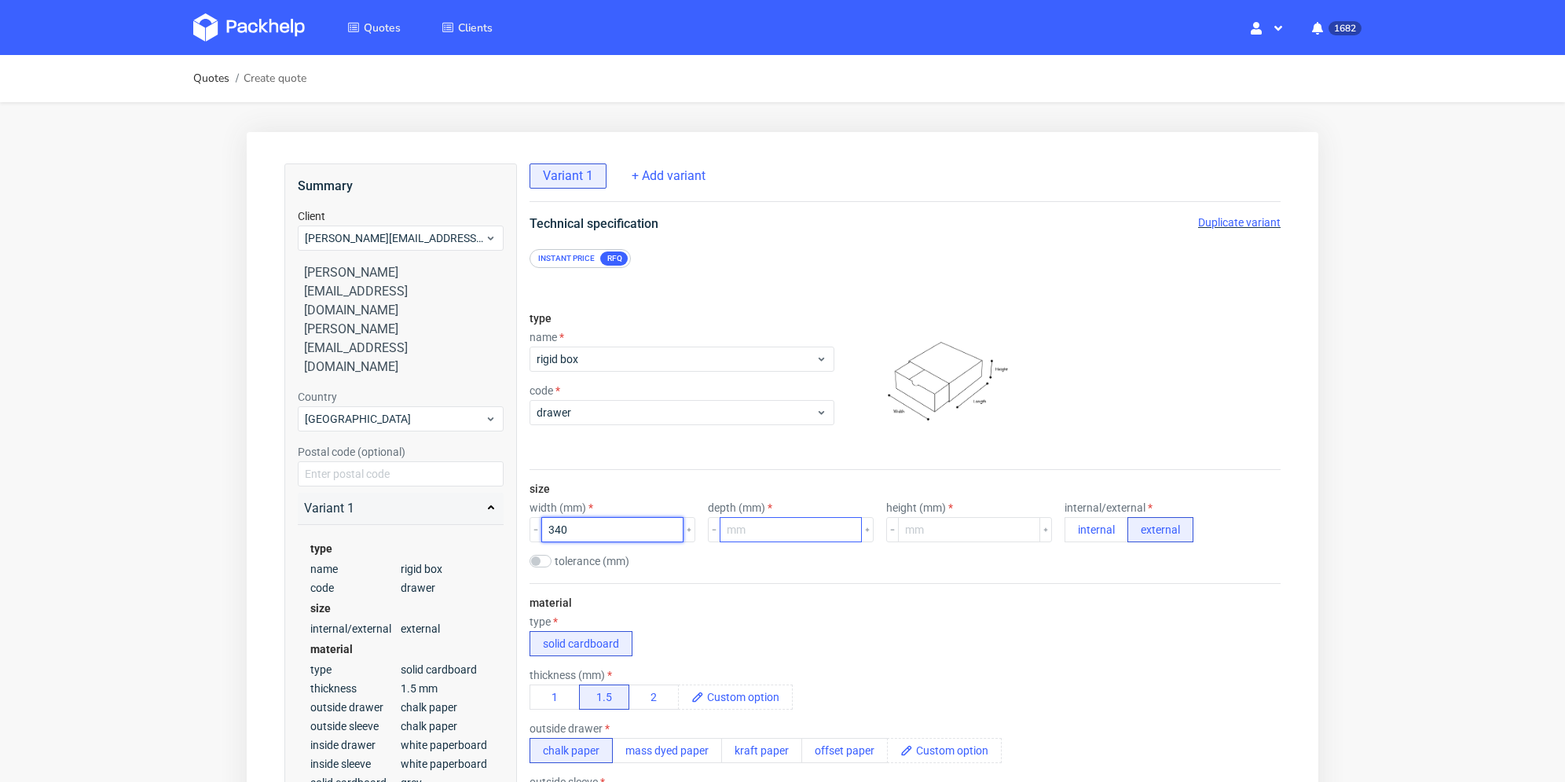
type input "340"
click at [764, 527] on input "number" at bounding box center [790, 529] width 142 height 25
type input "240"
drag, startPoint x: 917, startPoint y: 535, endPoint x: 957, endPoint y: 533, distance: 40.1
click at [917, 535] on input "number" at bounding box center [969, 529] width 142 height 25
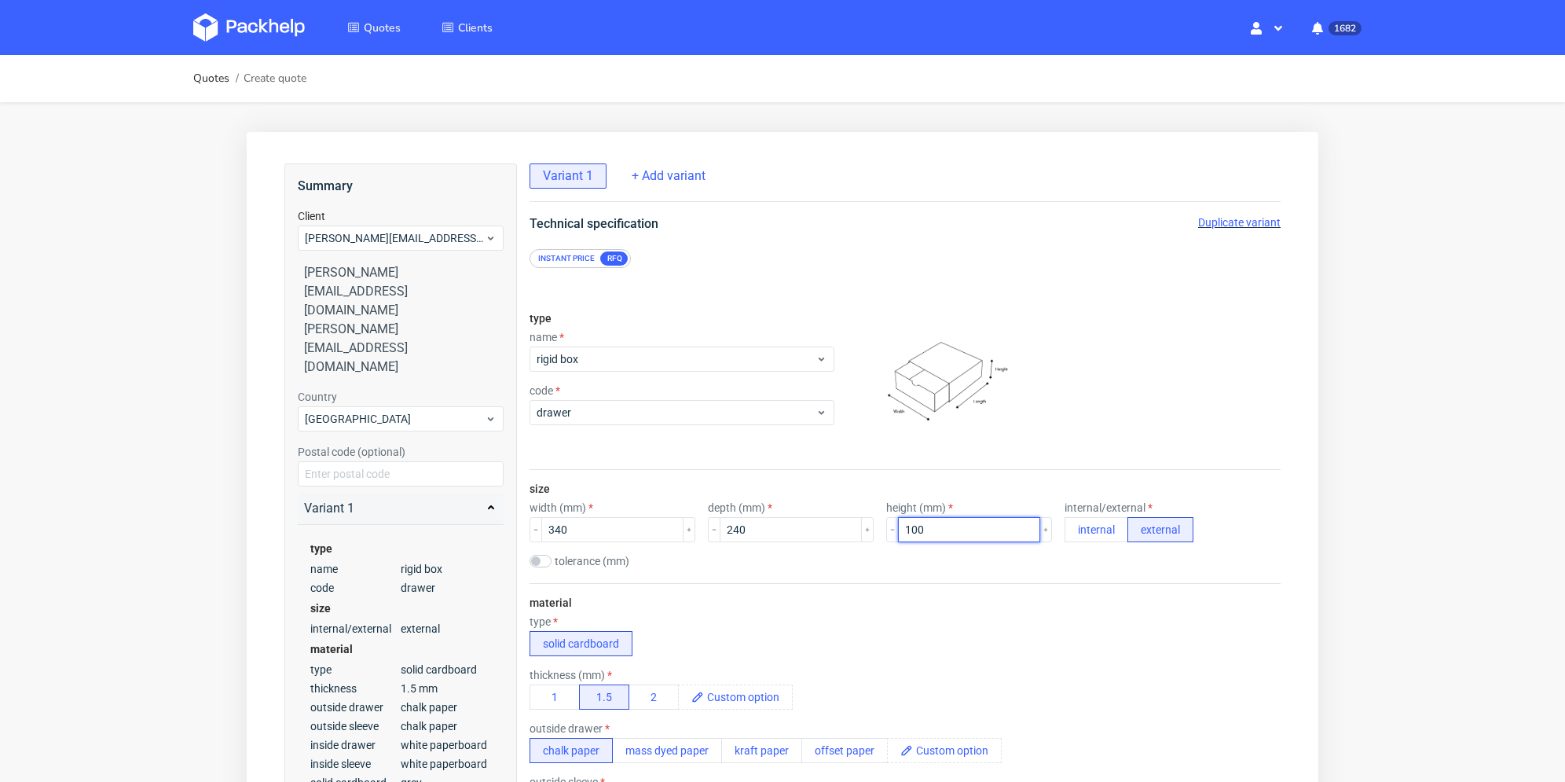
type input "100"
click at [1056, 565] on div "tolerance (mm)" at bounding box center [904, 563] width 751 height 16
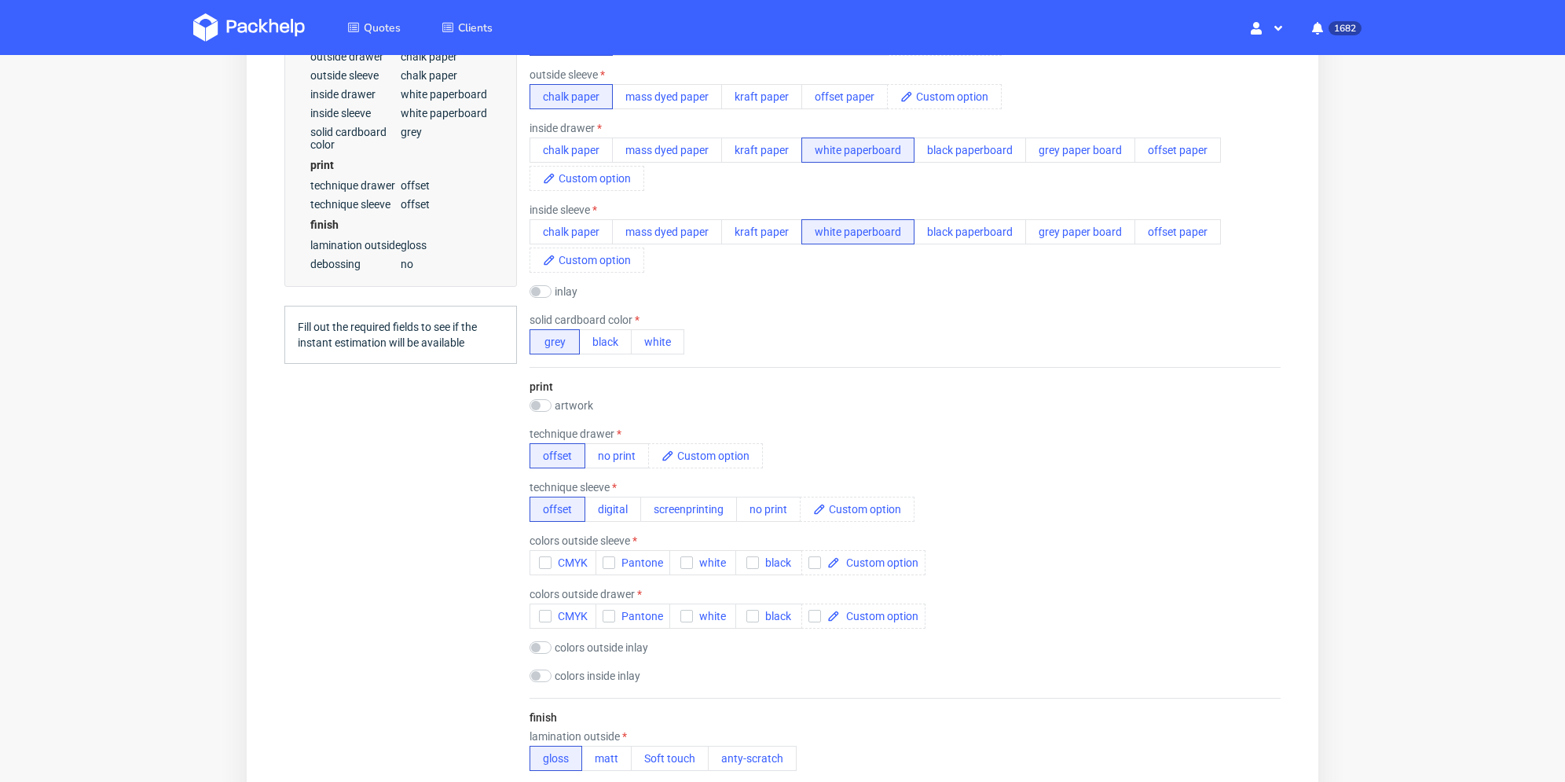
scroll to position [628, 0]
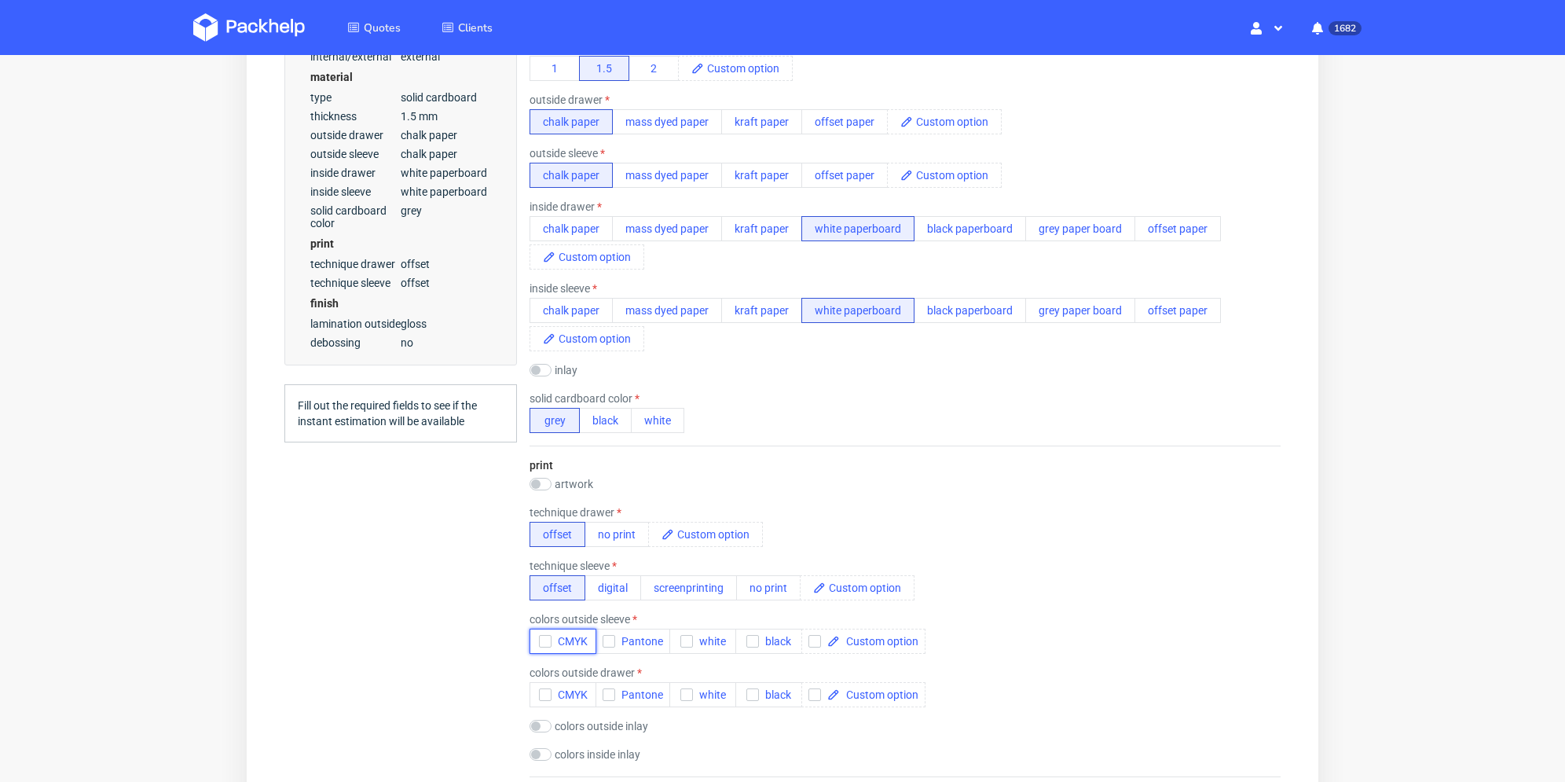
click at [547, 639] on use "button" at bounding box center [544, 641] width 7 height 5
click at [545, 688] on div "button" at bounding box center [545, 694] width 13 height 13
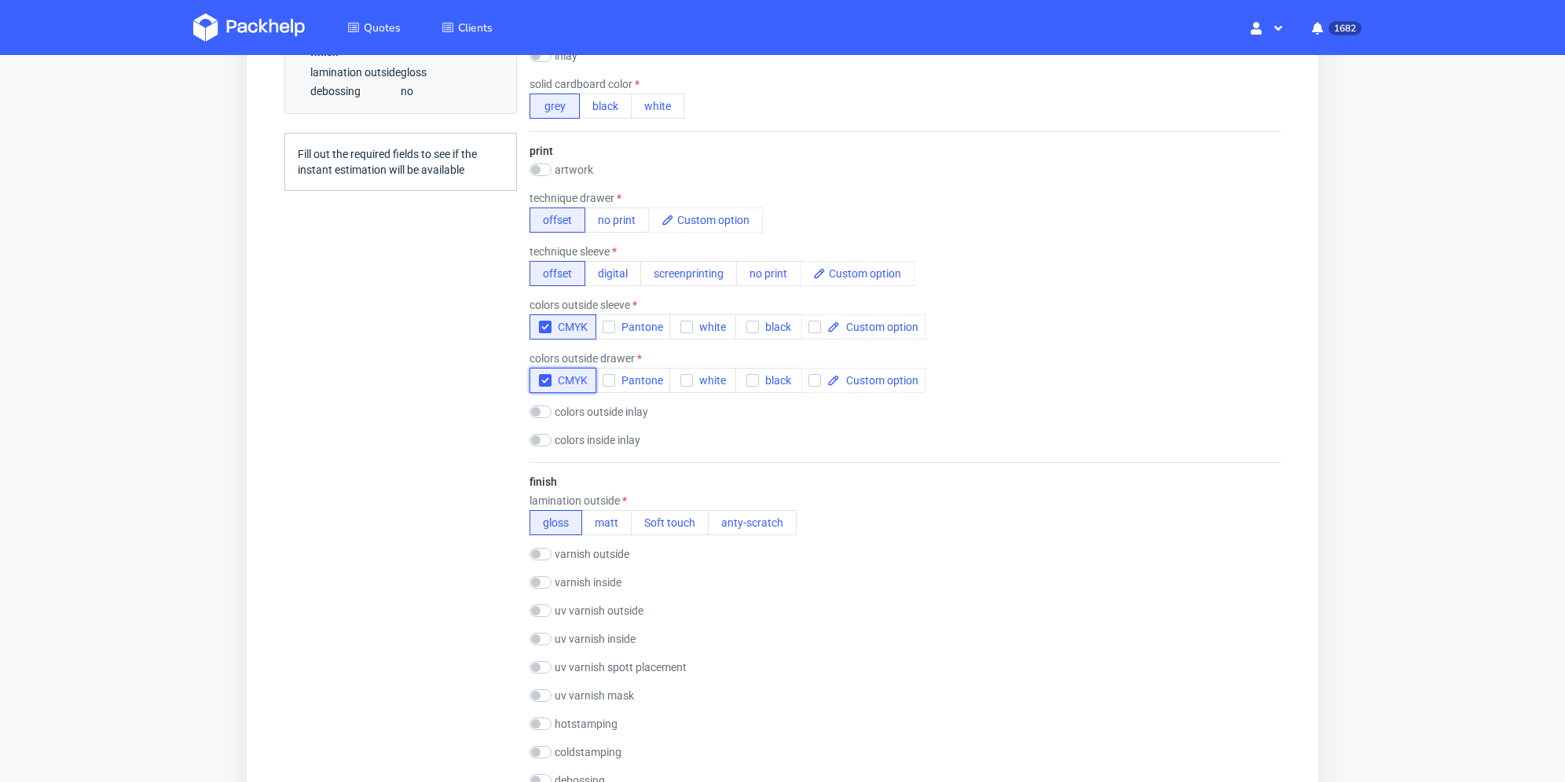
scroll to position [1021, 0]
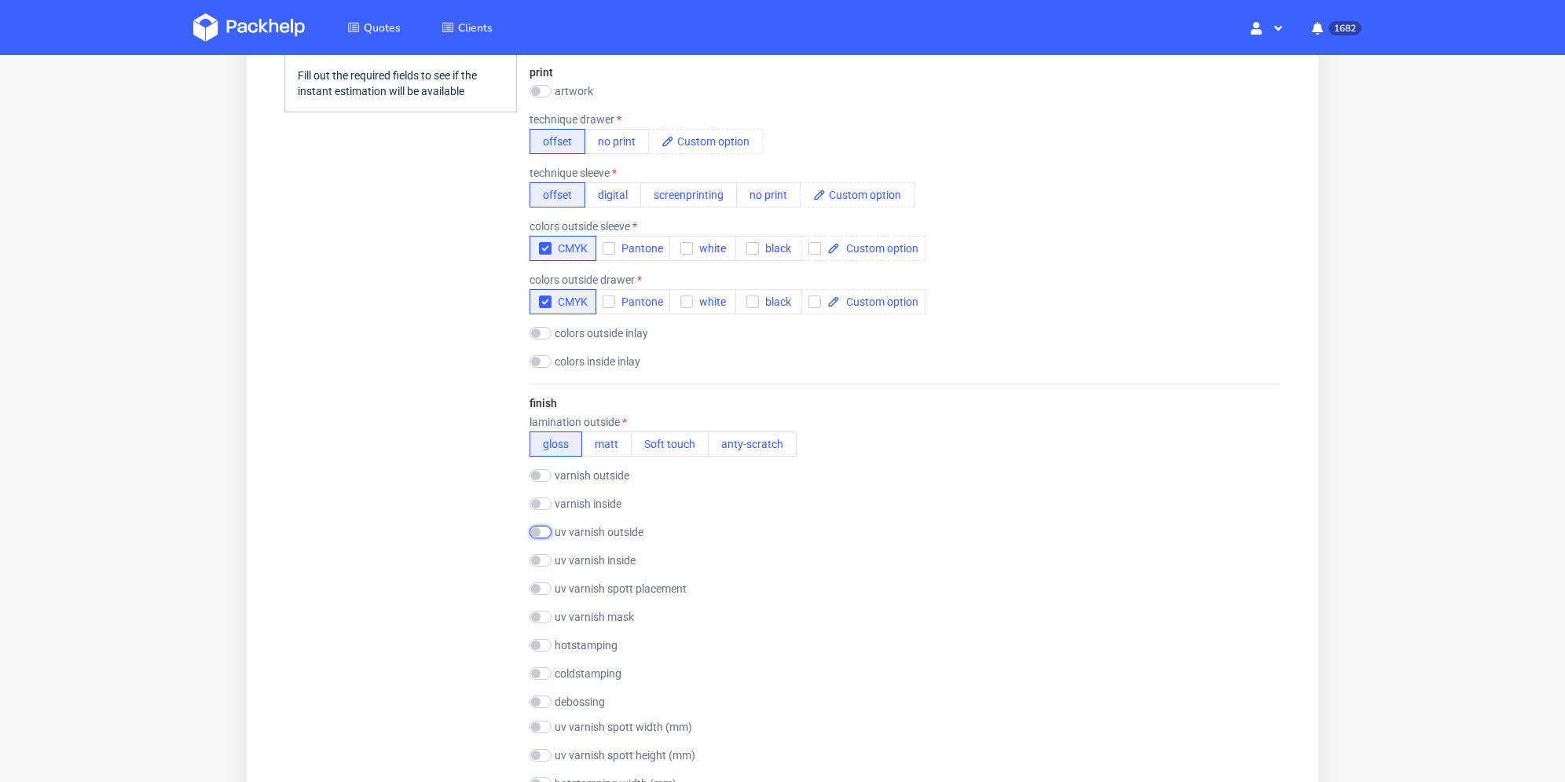
click at [537, 536] on input "checkbox" at bounding box center [540, 531] width 22 height 13
checkbox input "true"
click at [595, 554] on button "matt" at bounding box center [606, 553] width 50 height 25
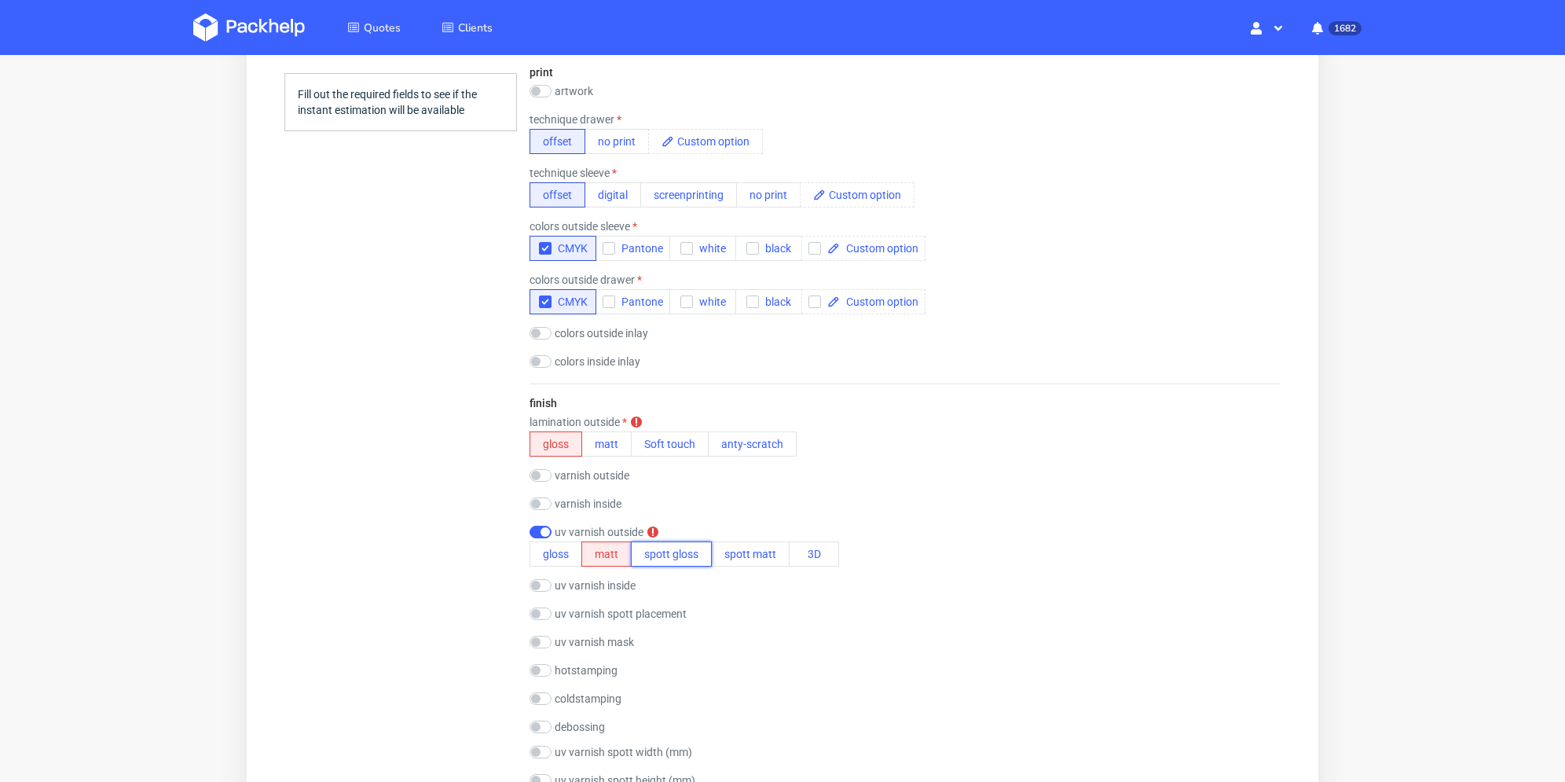
click at [677, 559] on button "spott gloss" at bounding box center [671, 553] width 81 height 25
click at [743, 558] on button "spott matt" at bounding box center [750, 553] width 79 height 25
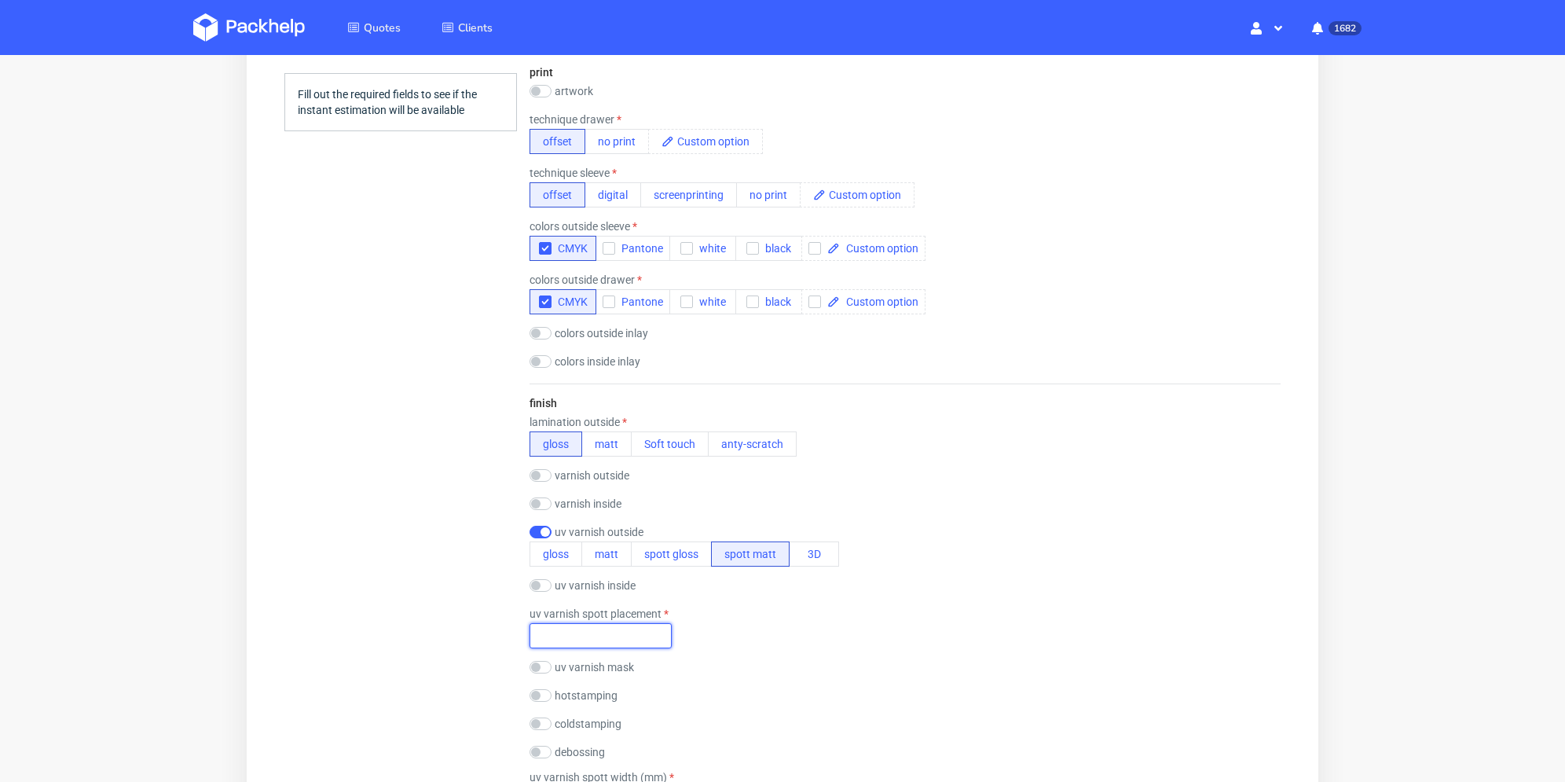
click at [592, 634] on input "text" at bounding box center [600, 635] width 142 height 25
type input "top logo"
click at [459, 631] on div "Summary Client valentin@bcm-goodies.com valentin@bcm-goodies.com valentin@bcm-g…" at bounding box center [400, 460] width 232 height 2636
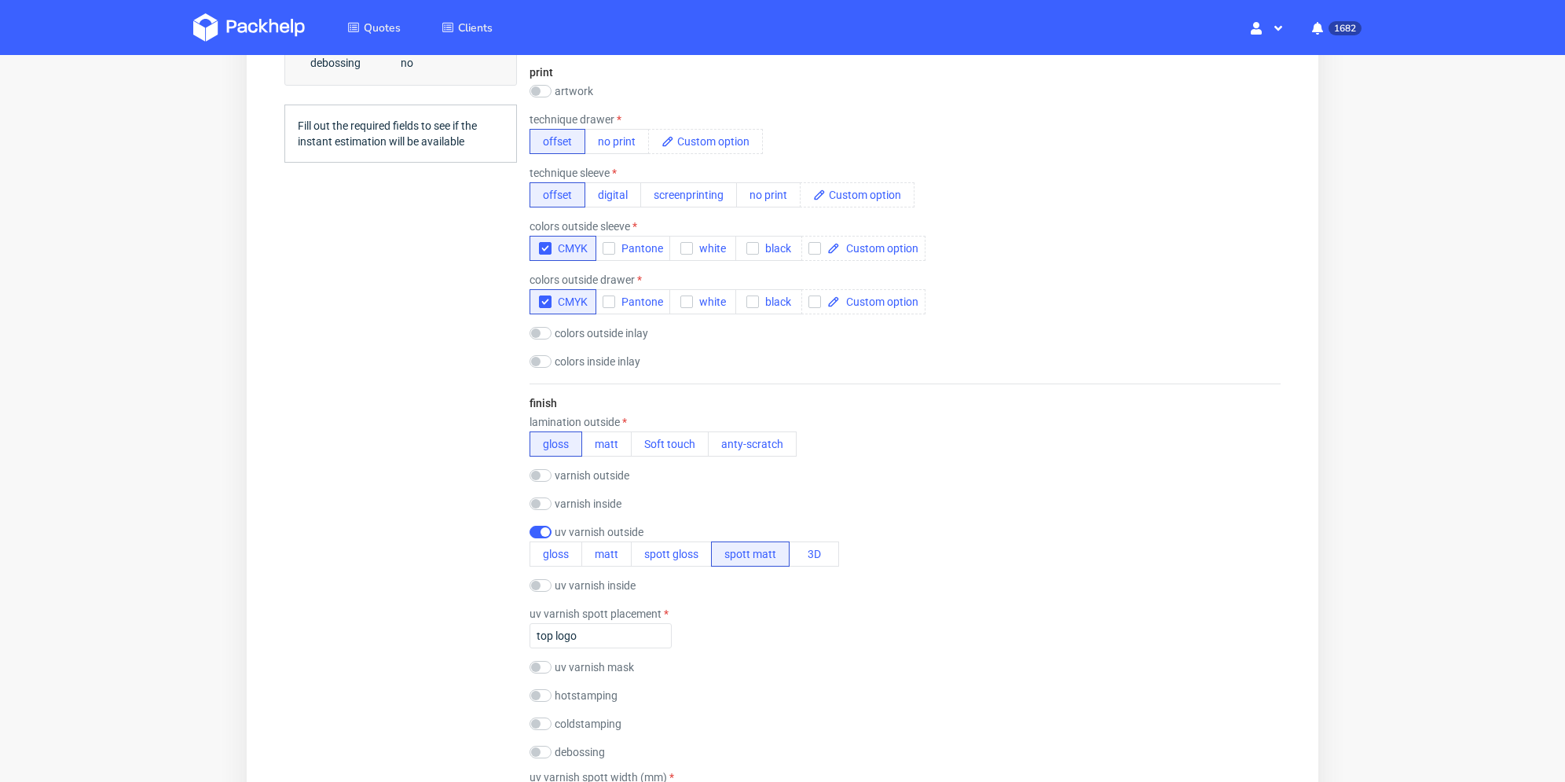
scroll to position [864, 0]
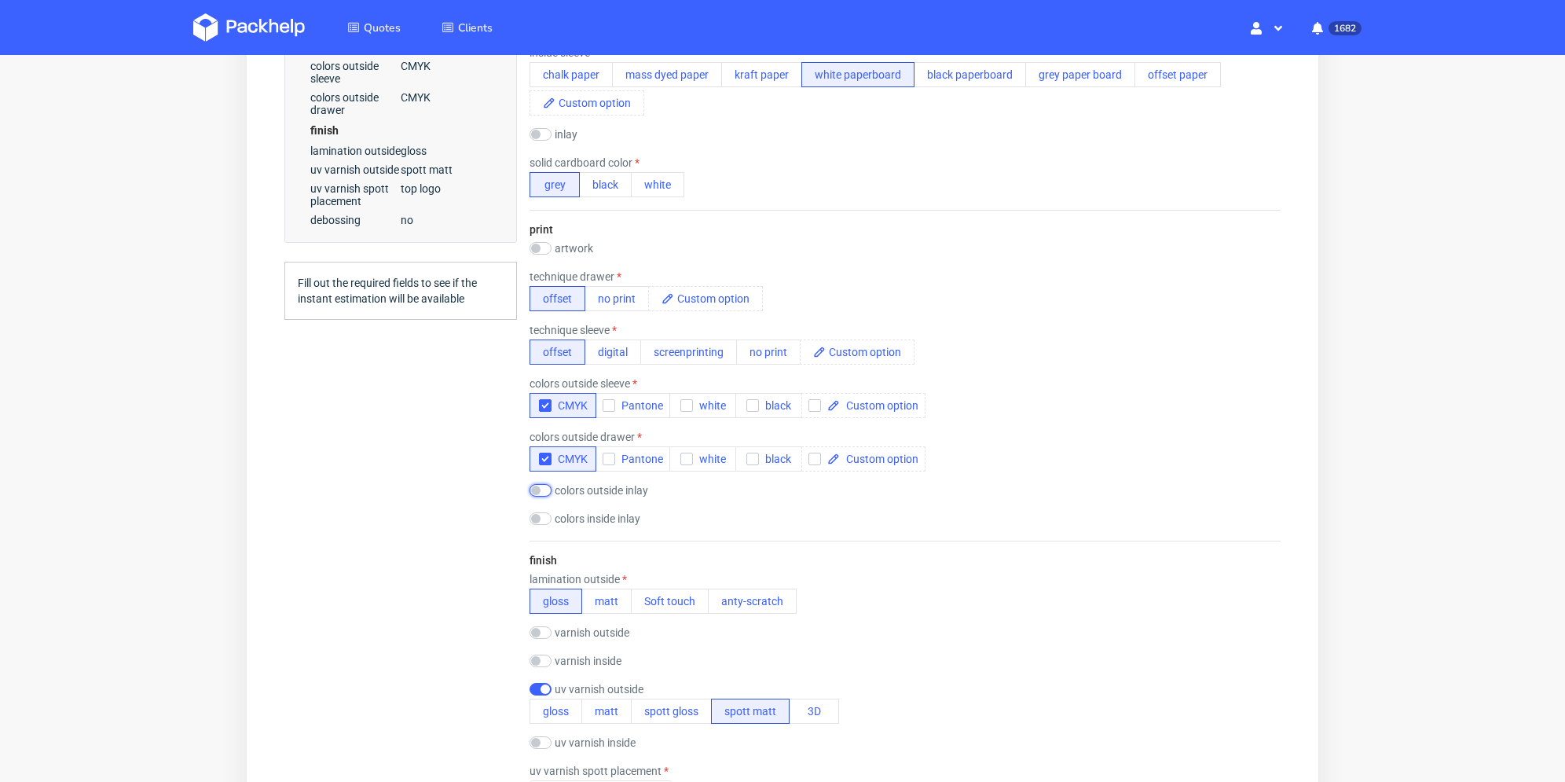
click at [534, 492] on input "checkbox" at bounding box center [540, 490] width 22 height 13
checkbox input "true"
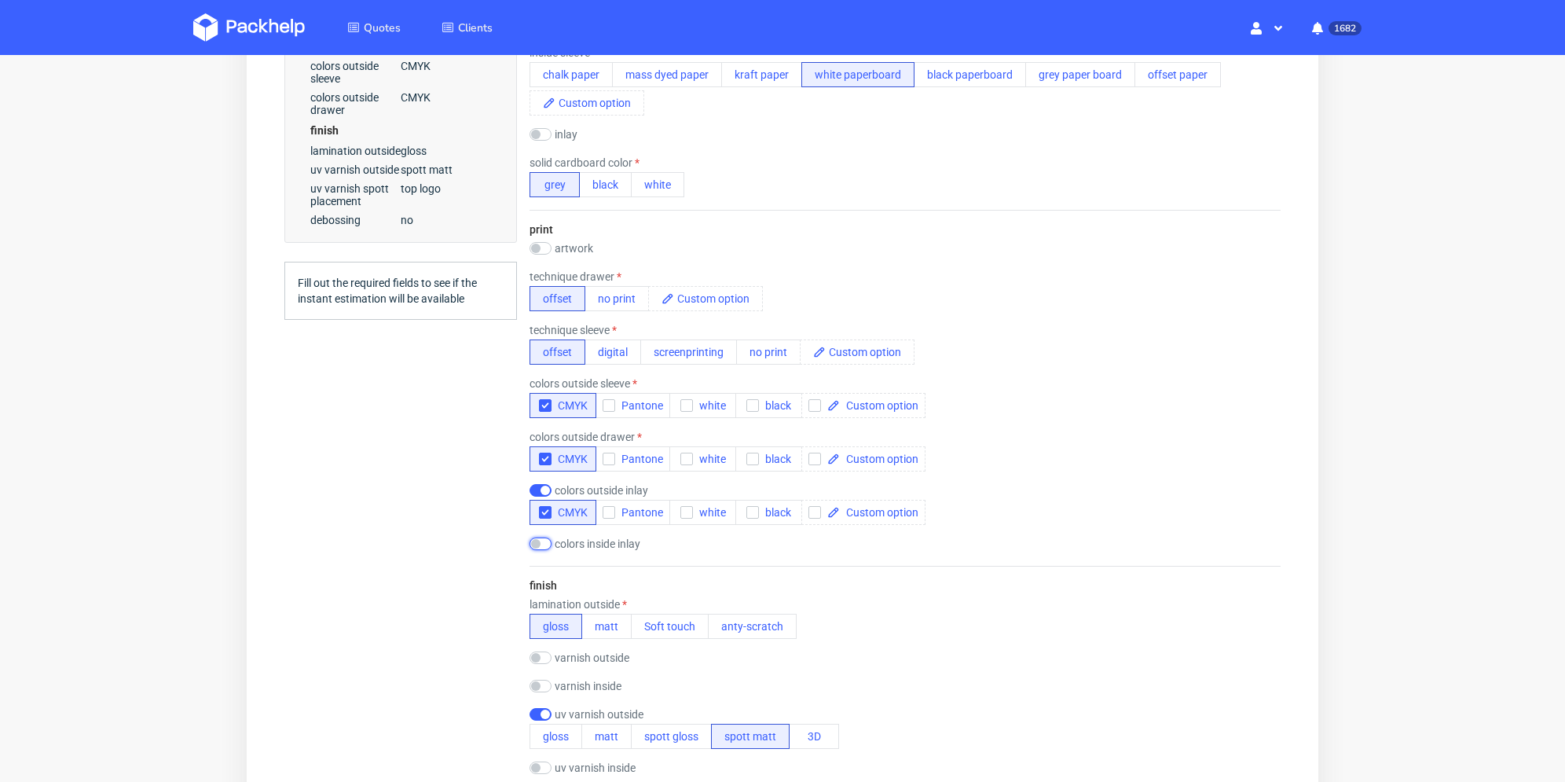
click at [536, 543] on input "checkbox" at bounding box center [540, 543] width 22 height 13
checkbox input "true"
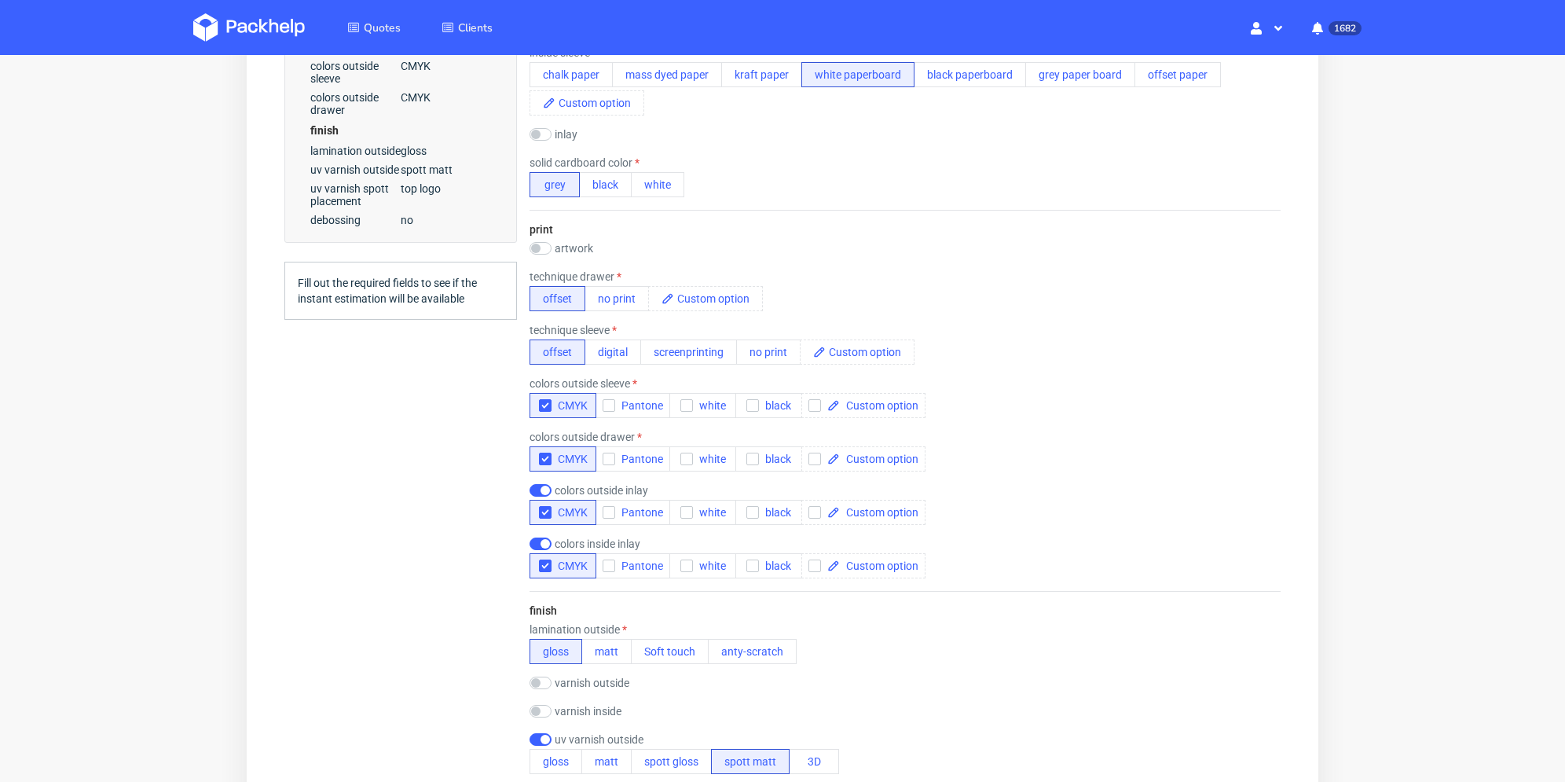
click at [463, 572] on div "Summary Client valentin@bcm-goodies.com valentin@bcm-goodies.com valentin@bcm-g…" at bounding box center [400, 642] width 232 height 2686
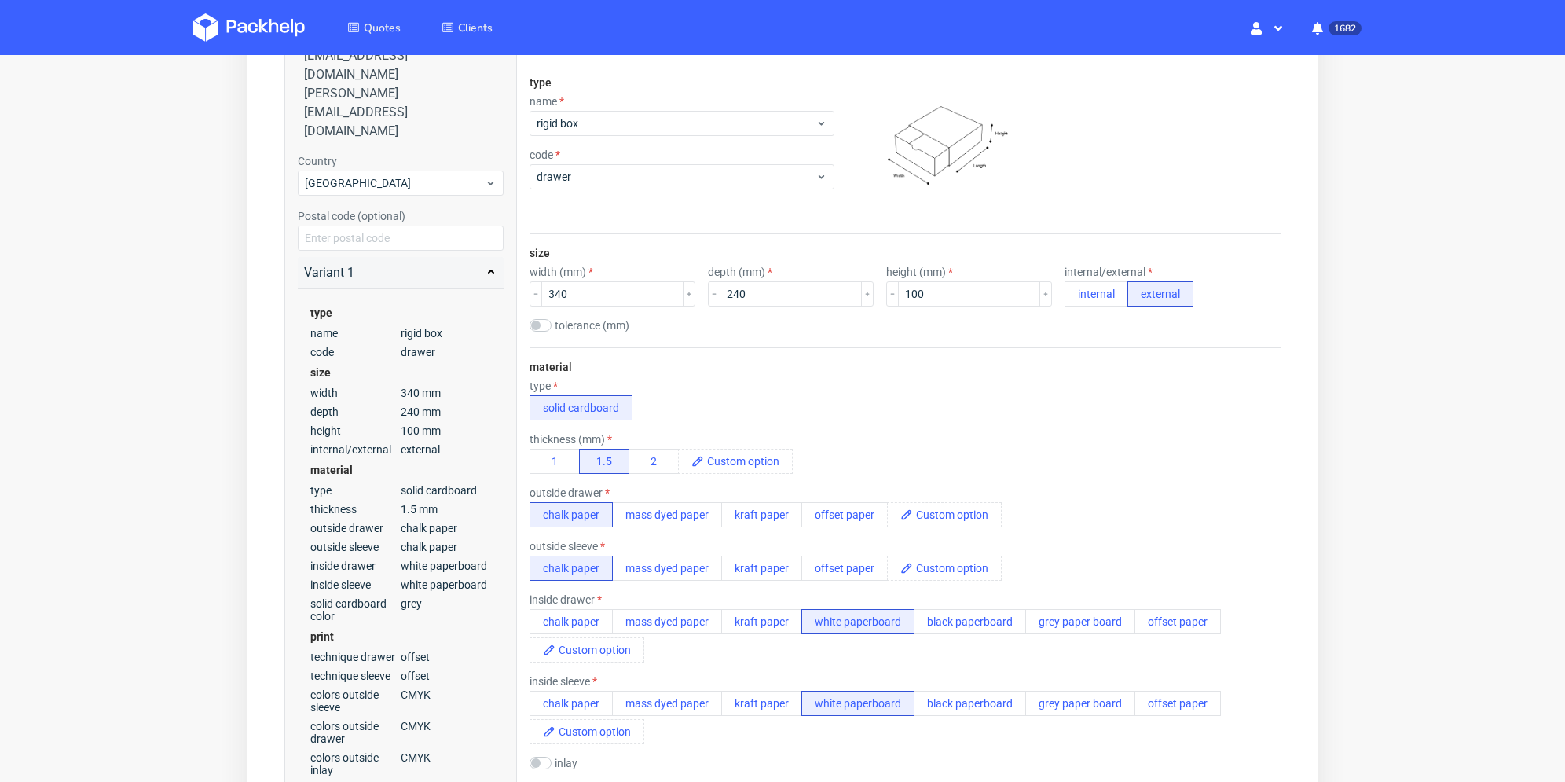
scroll to position [0, 0]
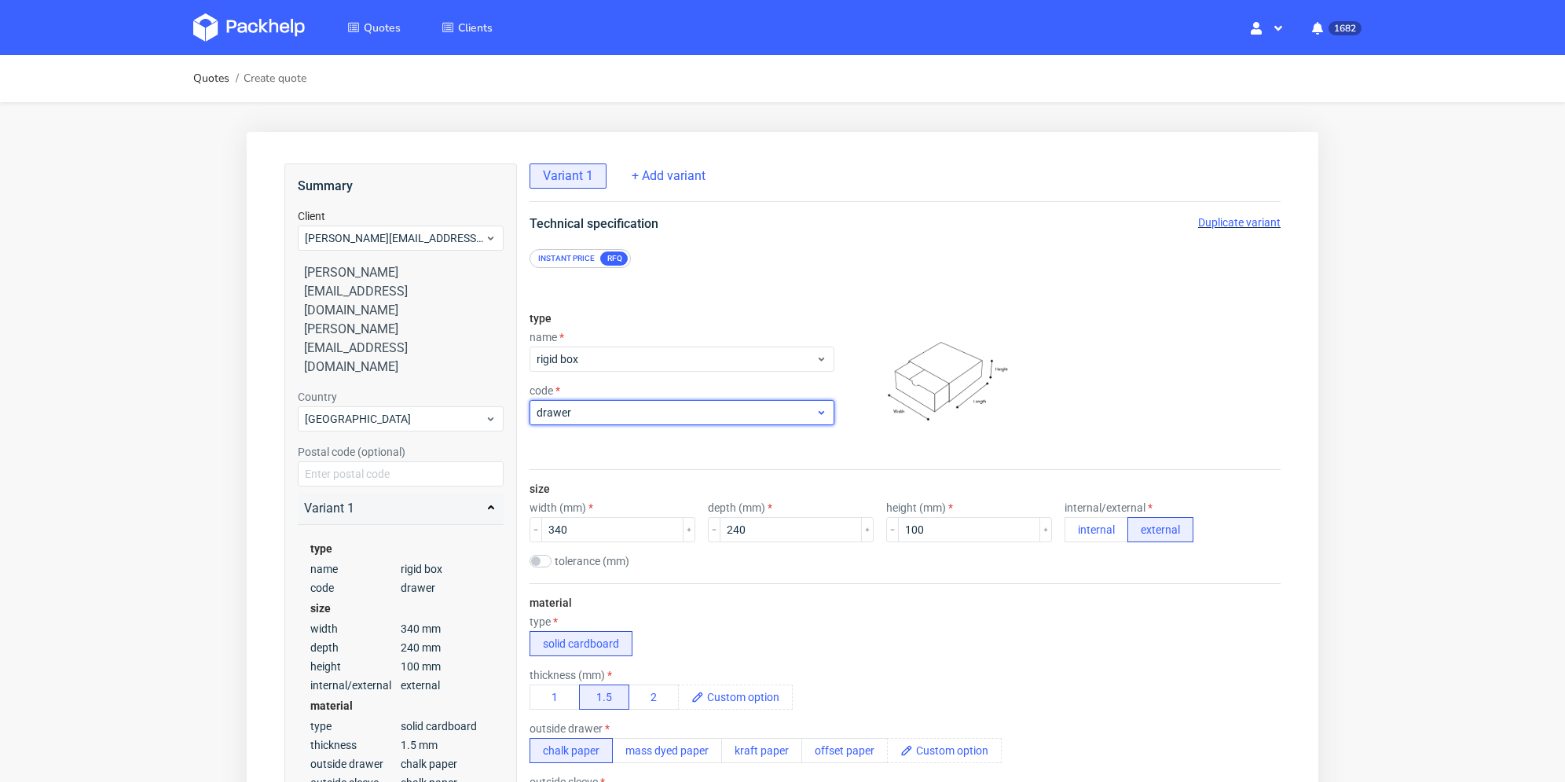
click at [740, 414] on span "drawer" at bounding box center [675, 413] width 279 height 16
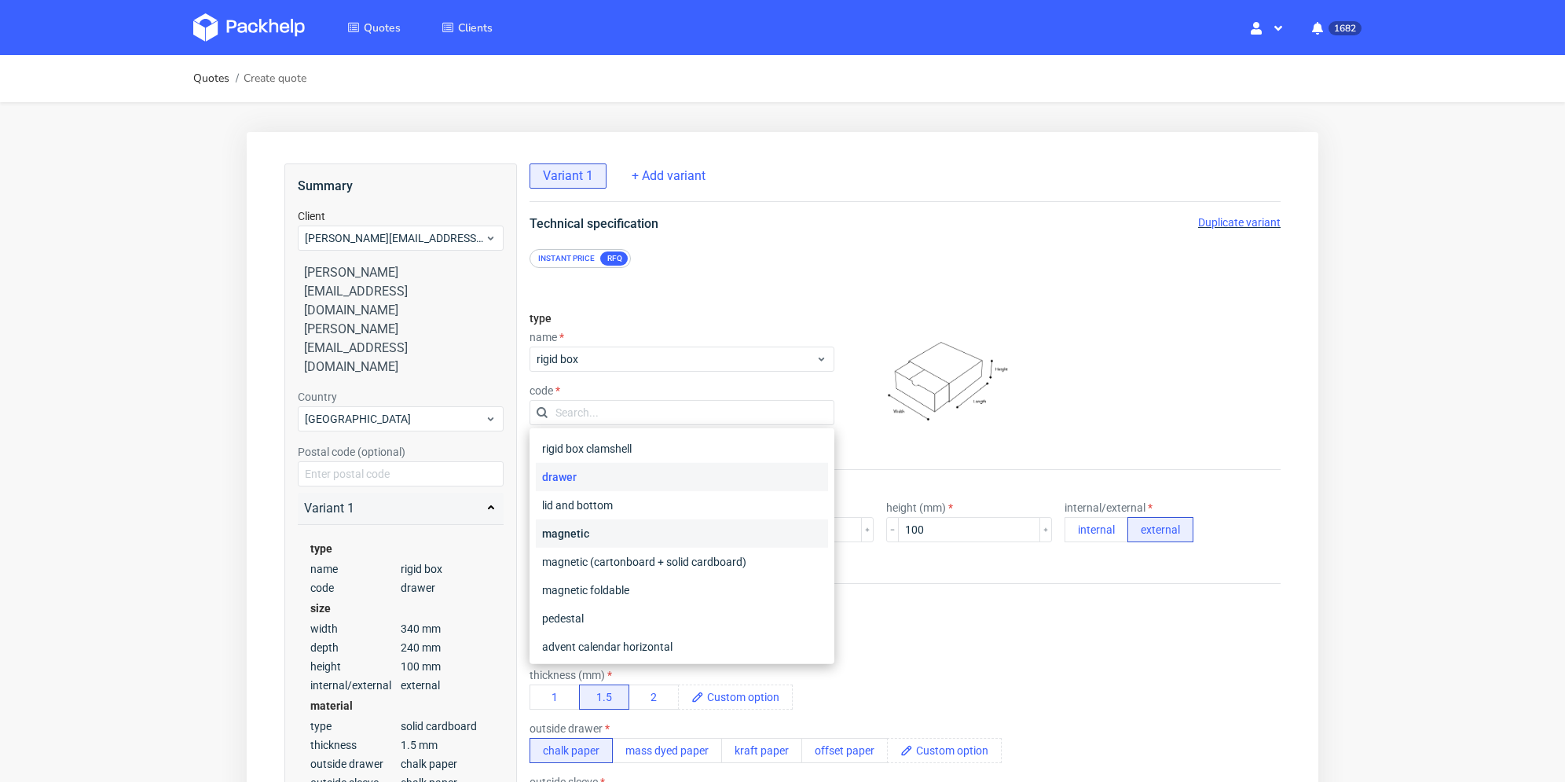
click at [622, 527] on div "magnetic" at bounding box center [682, 533] width 292 height 28
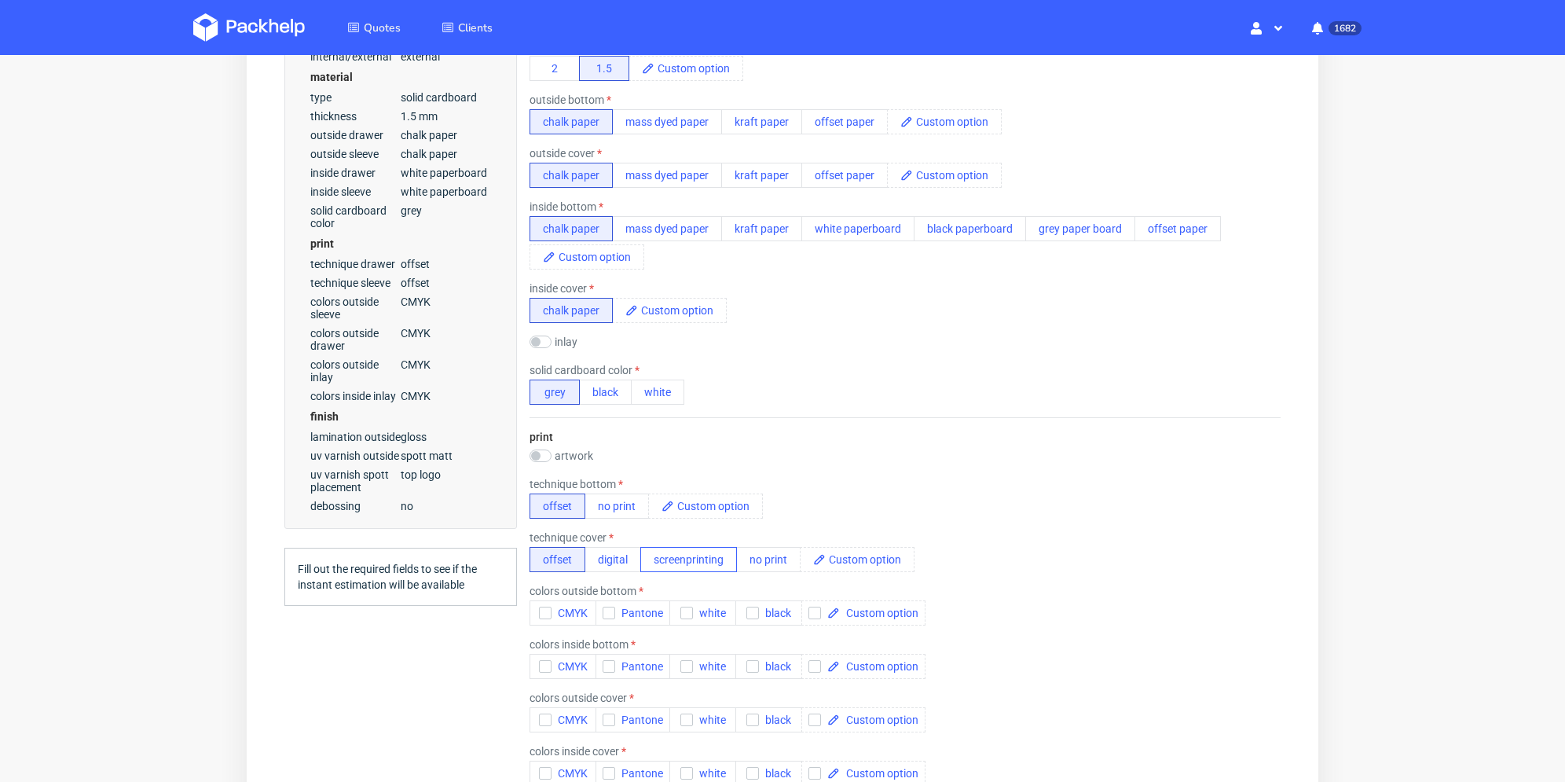
scroll to position [707, 0]
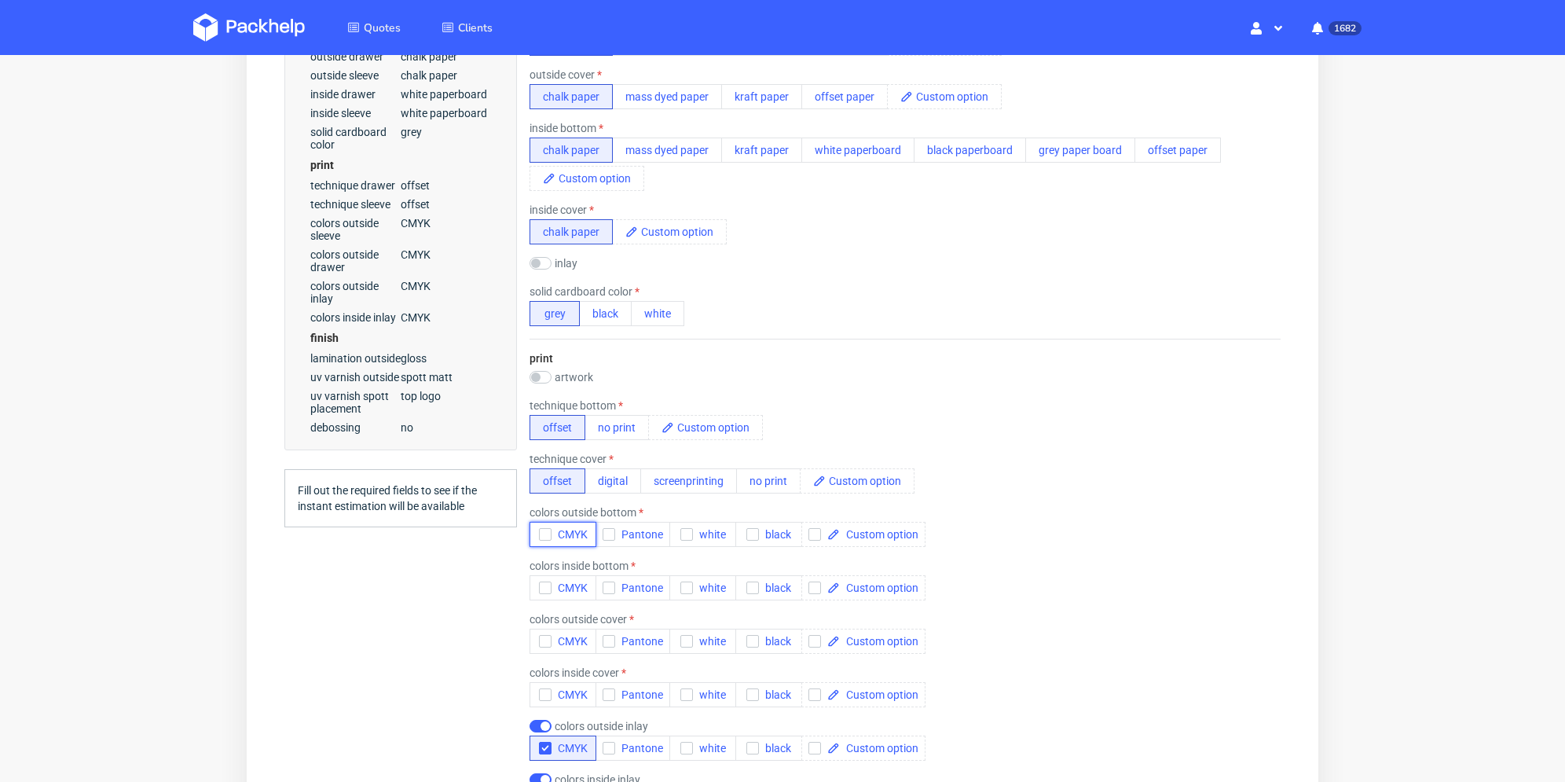
click at [542, 536] on icon "button" at bounding box center [545, 534] width 11 height 11
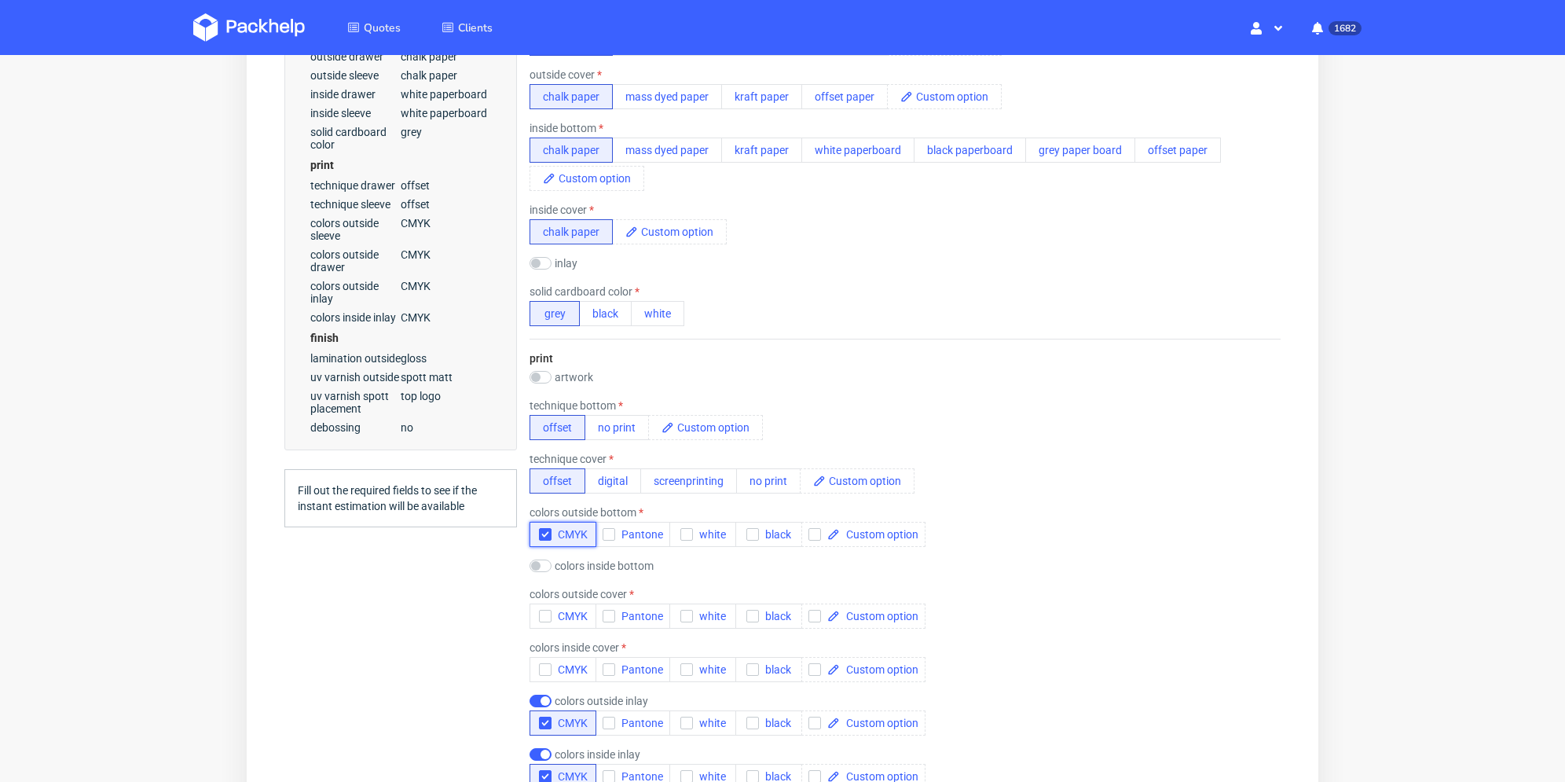
scroll to position [785, 0]
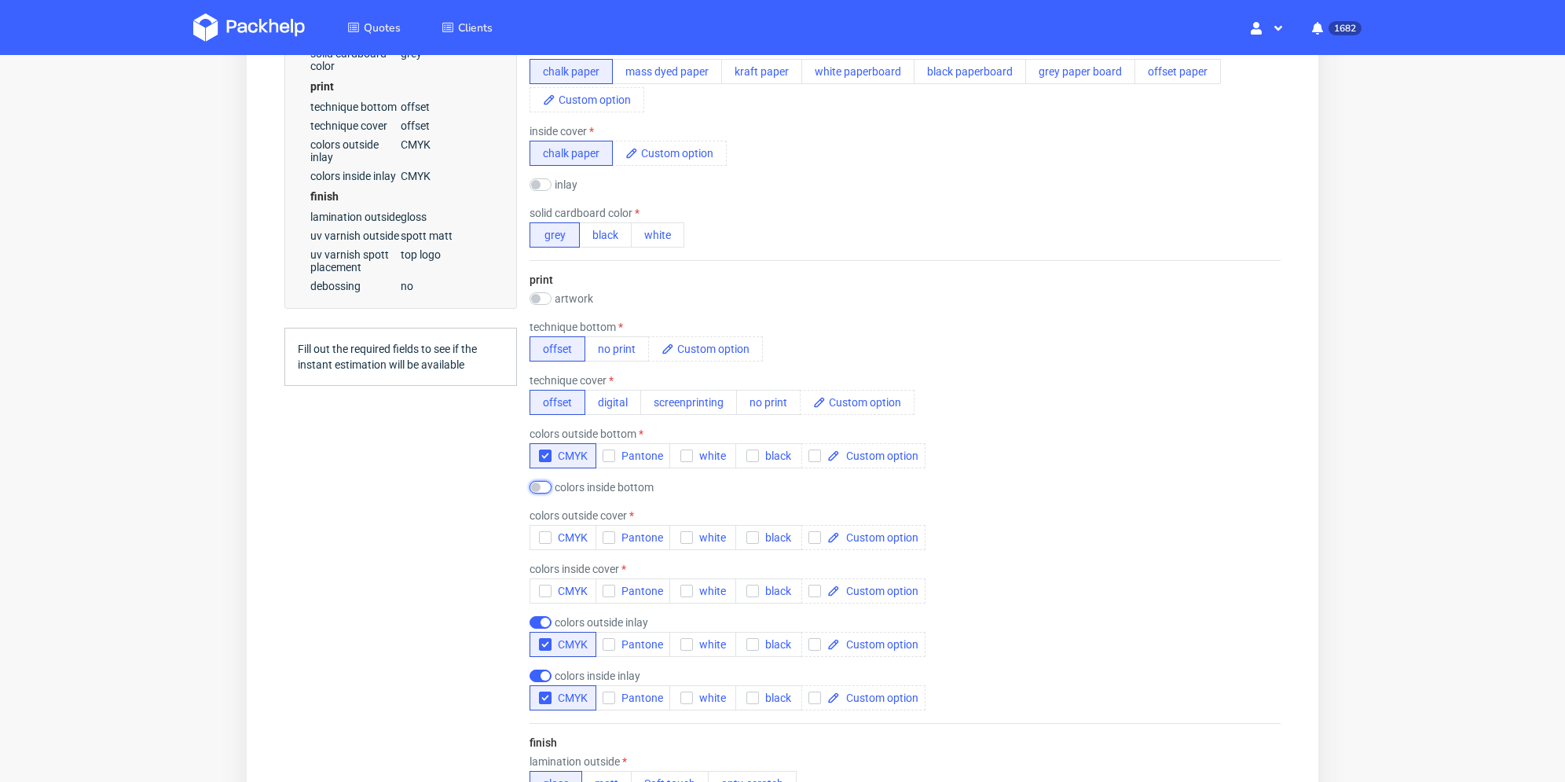
click at [542, 487] on input "checkbox" at bounding box center [540, 487] width 22 height 13
checkbox input "true"
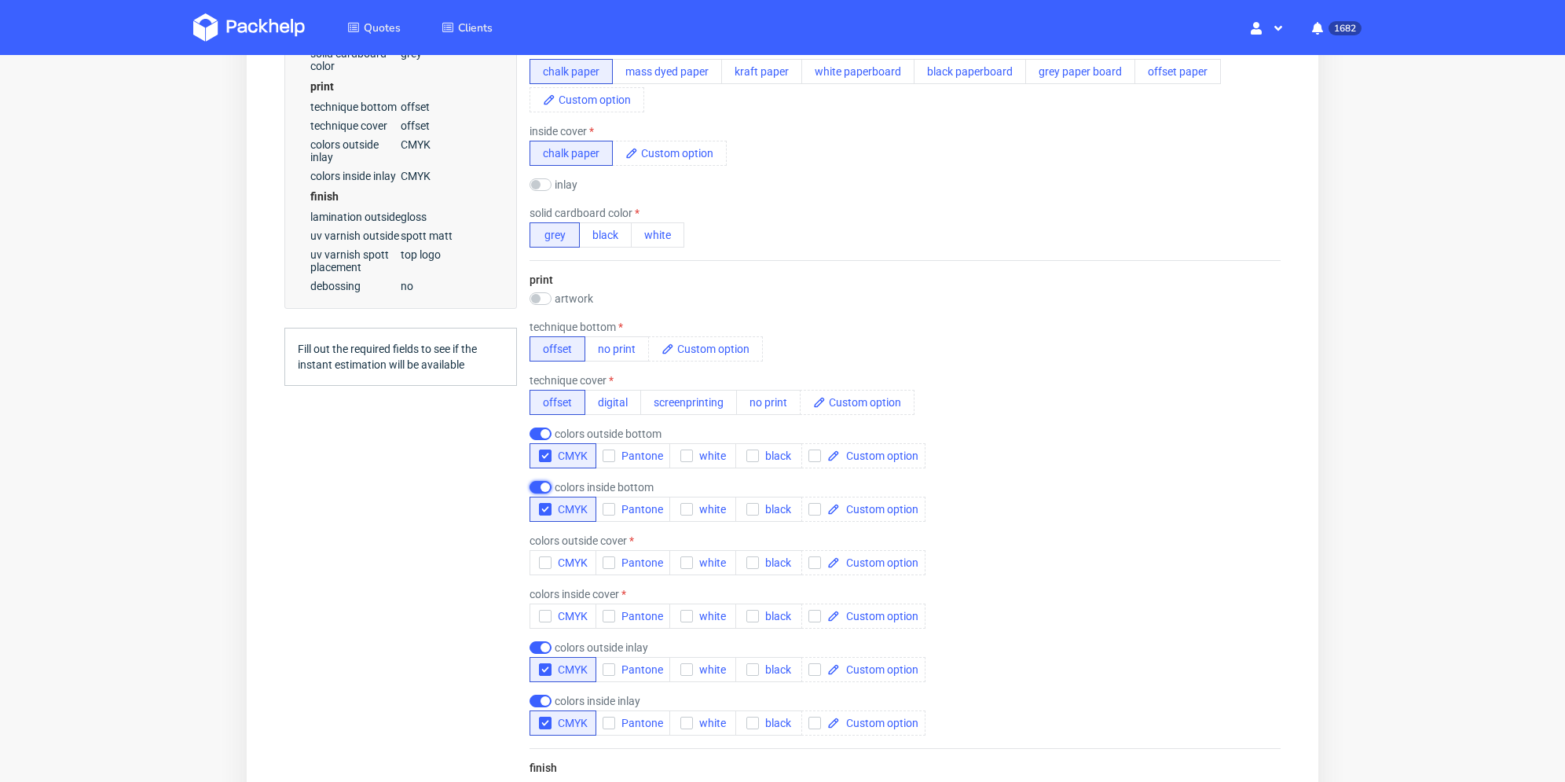
scroll to position [864, 0]
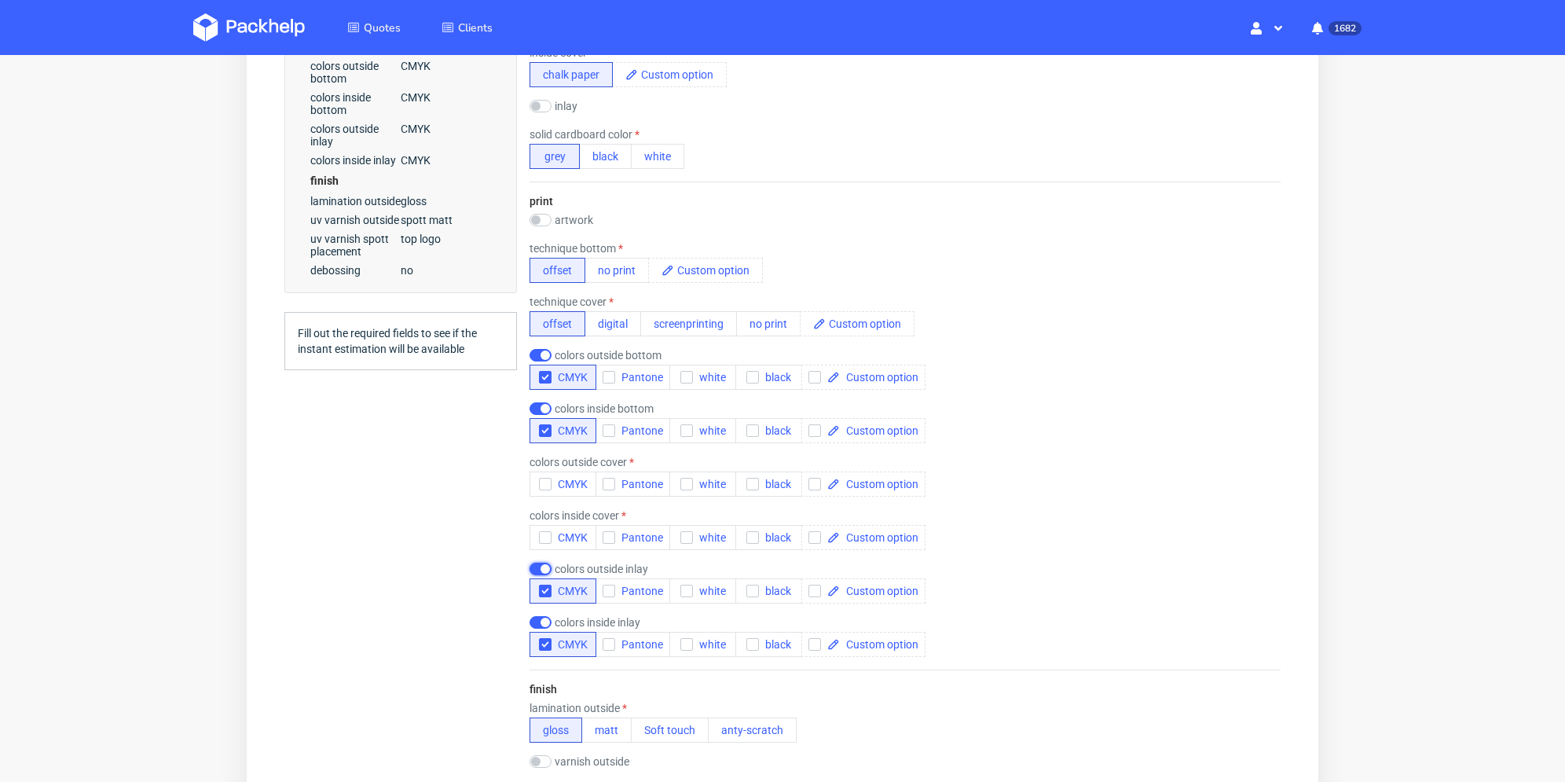
click at [544, 562] on input "checkbox" at bounding box center [540, 568] width 22 height 13
checkbox input "false"
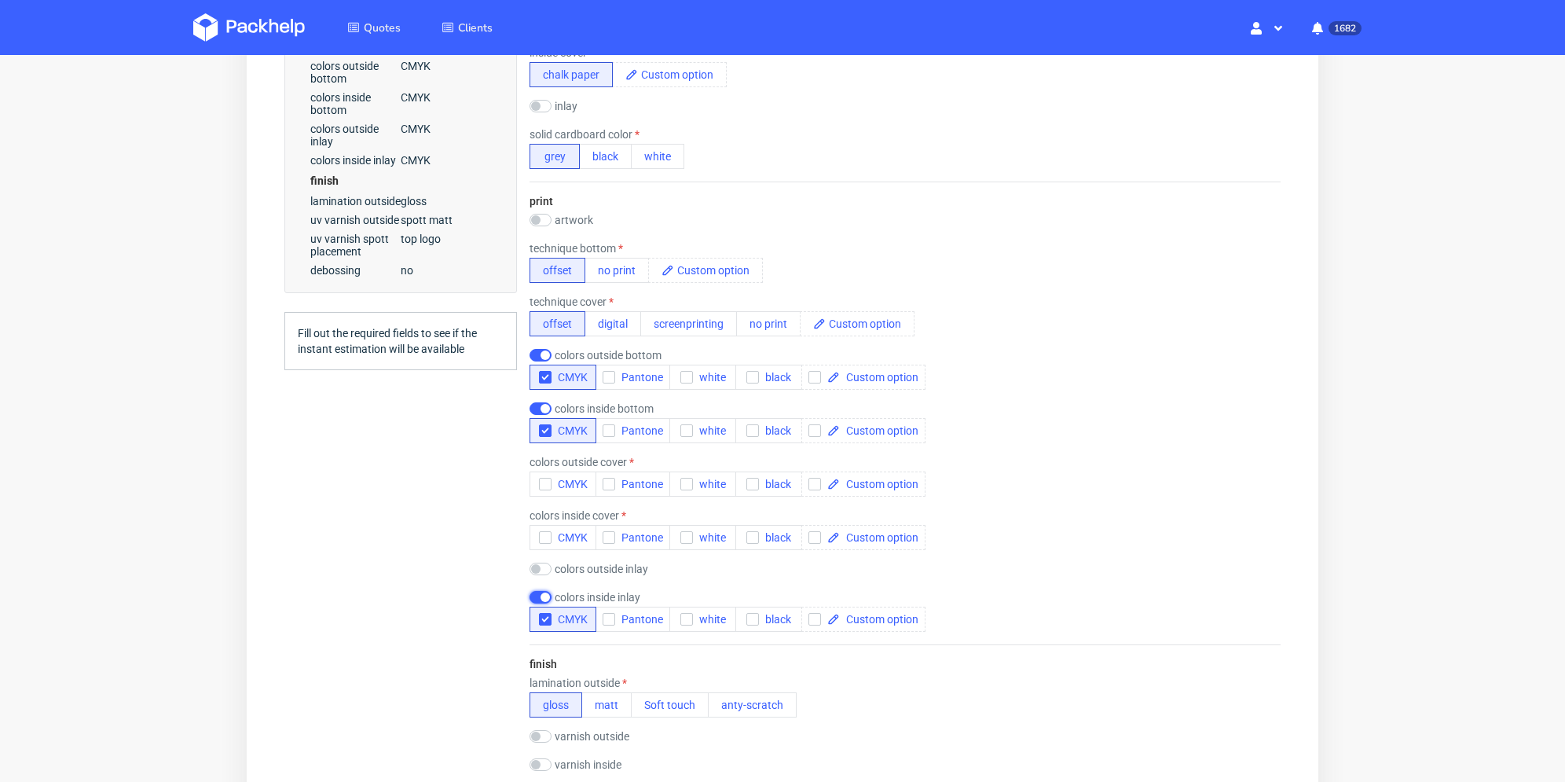
click at [540, 595] on input "checkbox" at bounding box center [540, 597] width 22 height 13
checkbox input "false"
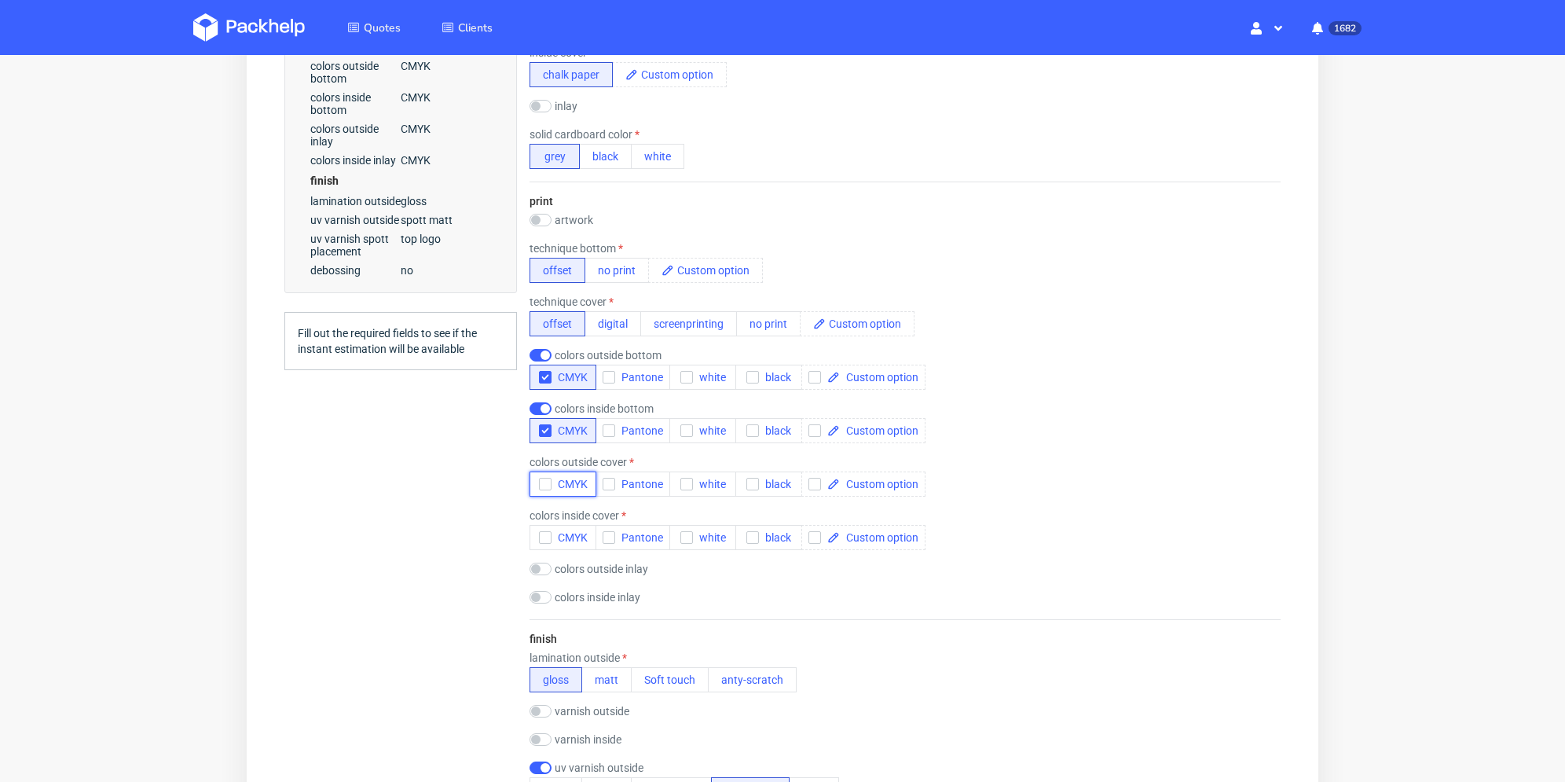
click at [544, 481] on icon "button" at bounding box center [545, 483] width 11 height 11
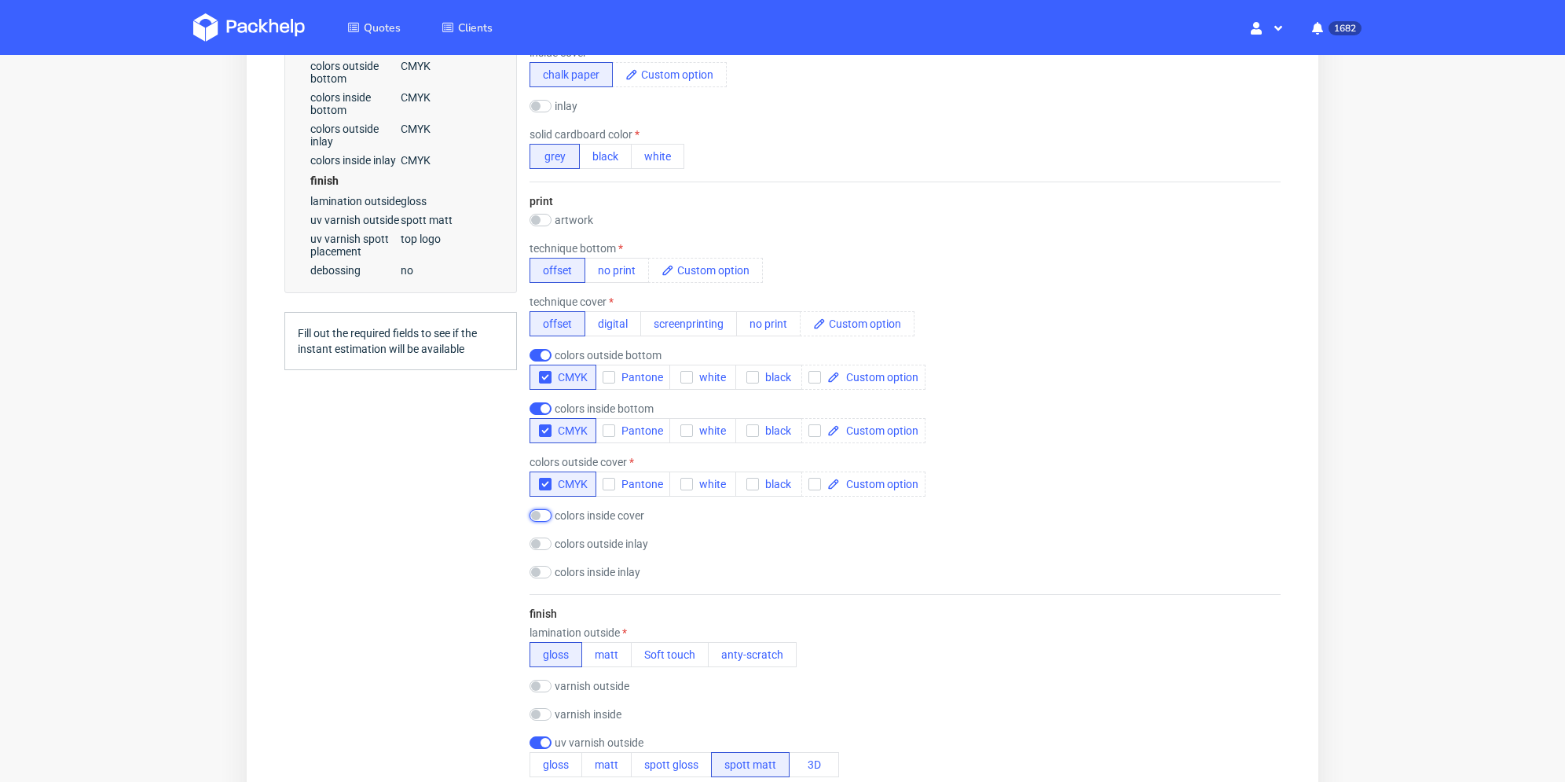
click at [544, 516] on input "checkbox" at bounding box center [540, 515] width 22 height 13
checkbox input "true"
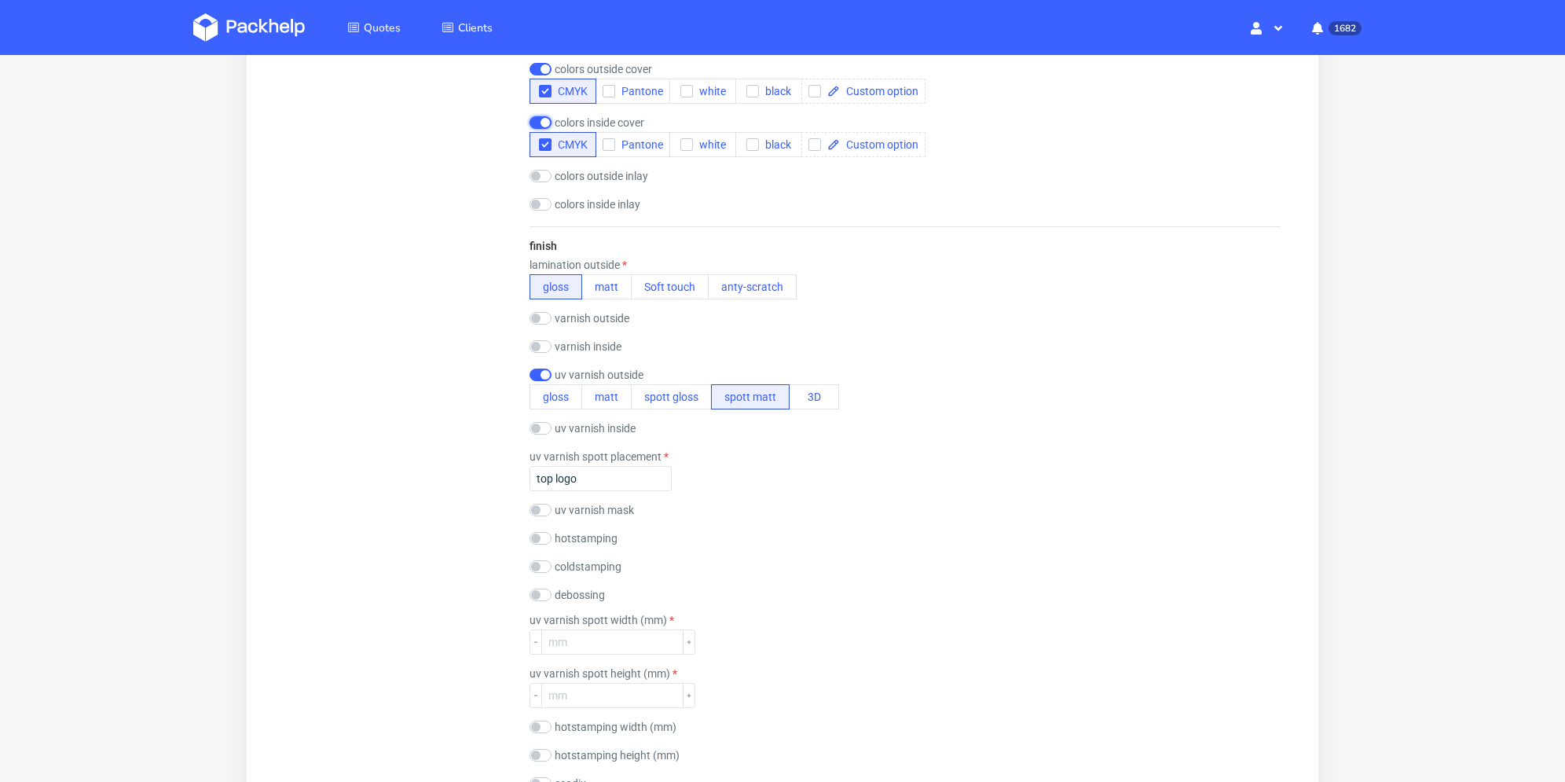
scroll to position [1414, 0]
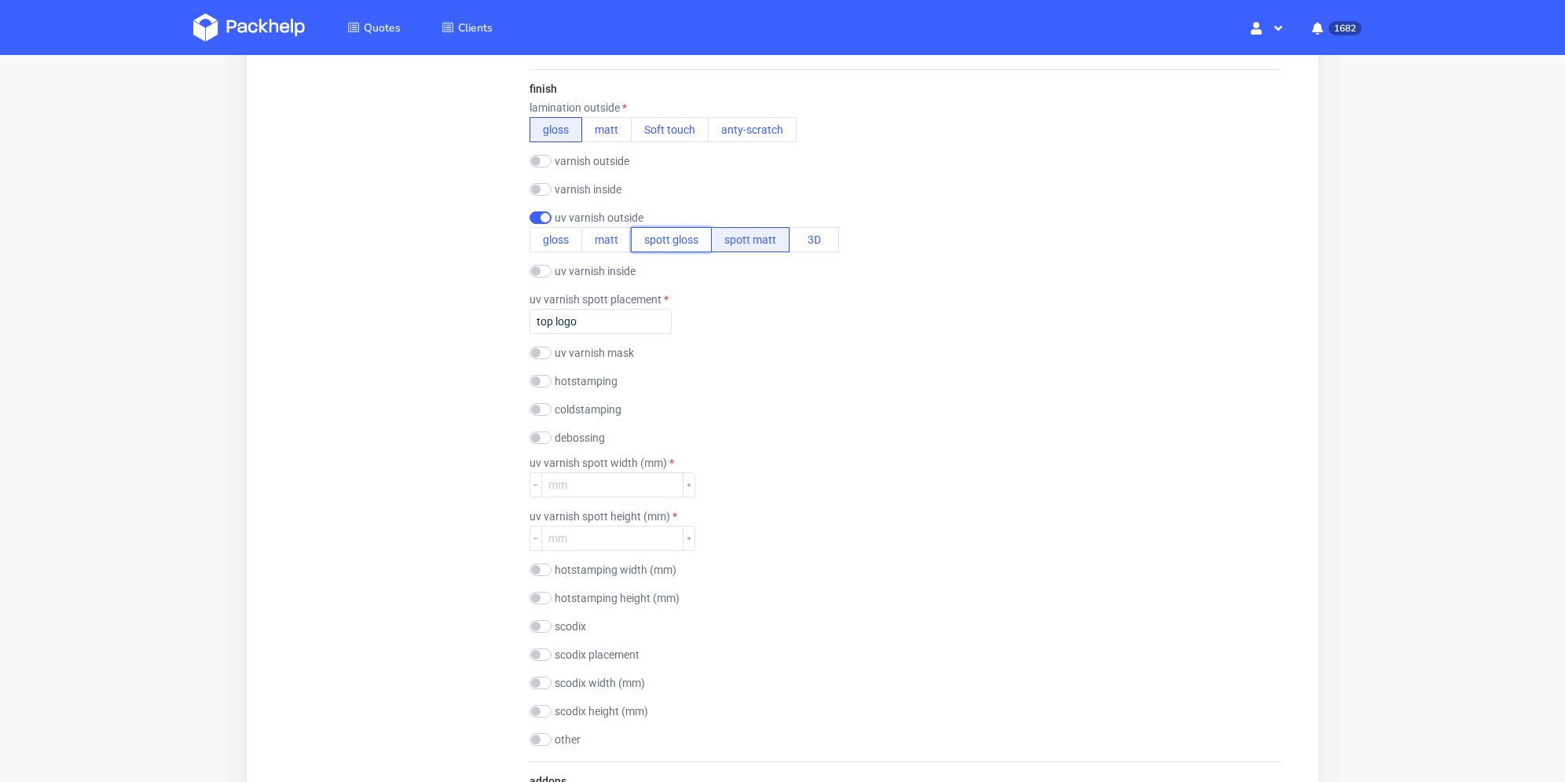
click at [679, 246] on button "spott gloss" at bounding box center [671, 239] width 81 height 25
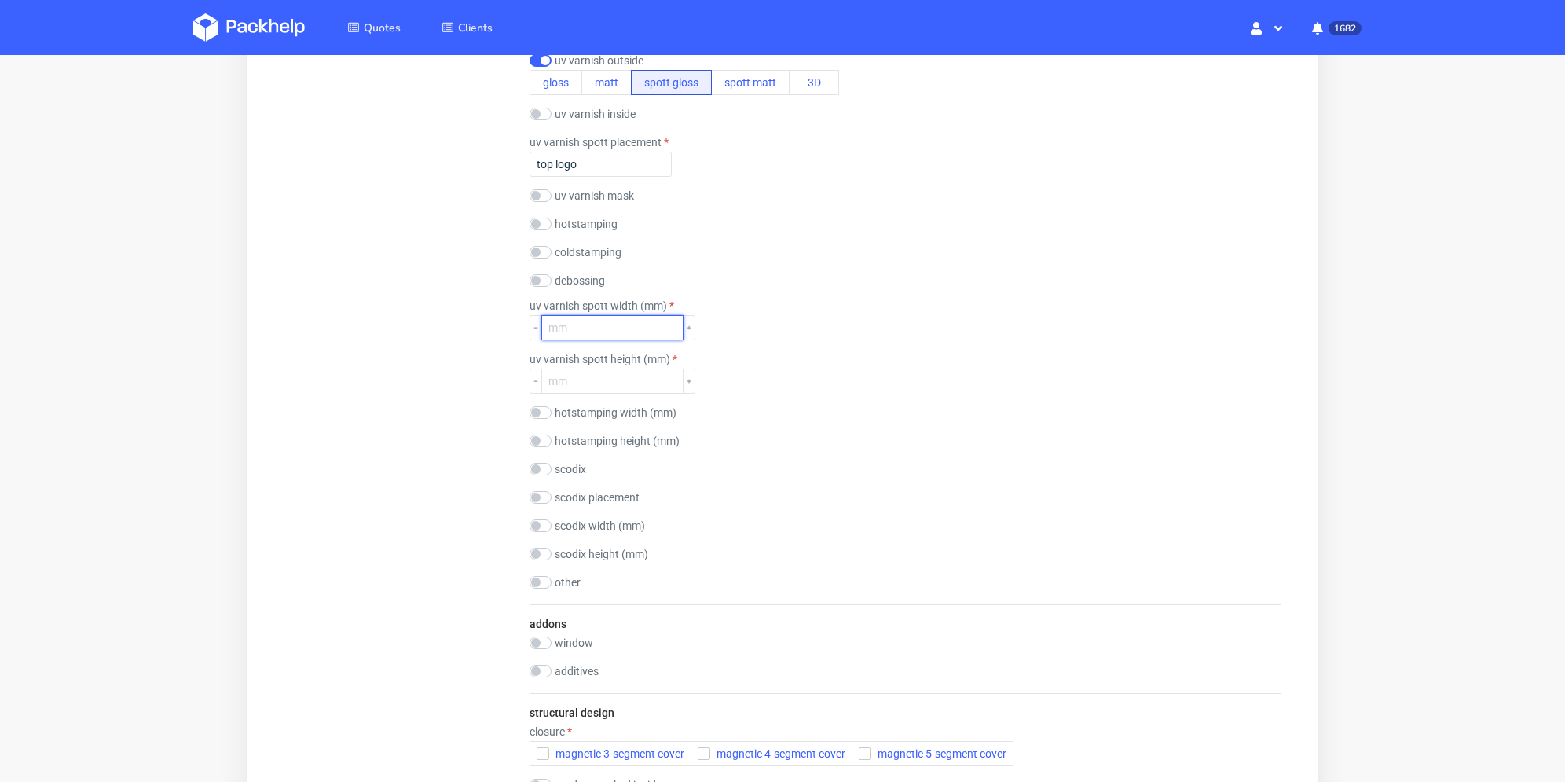
click at [587, 333] on input "number" at bounding box center [612, 327] width 142 height 25
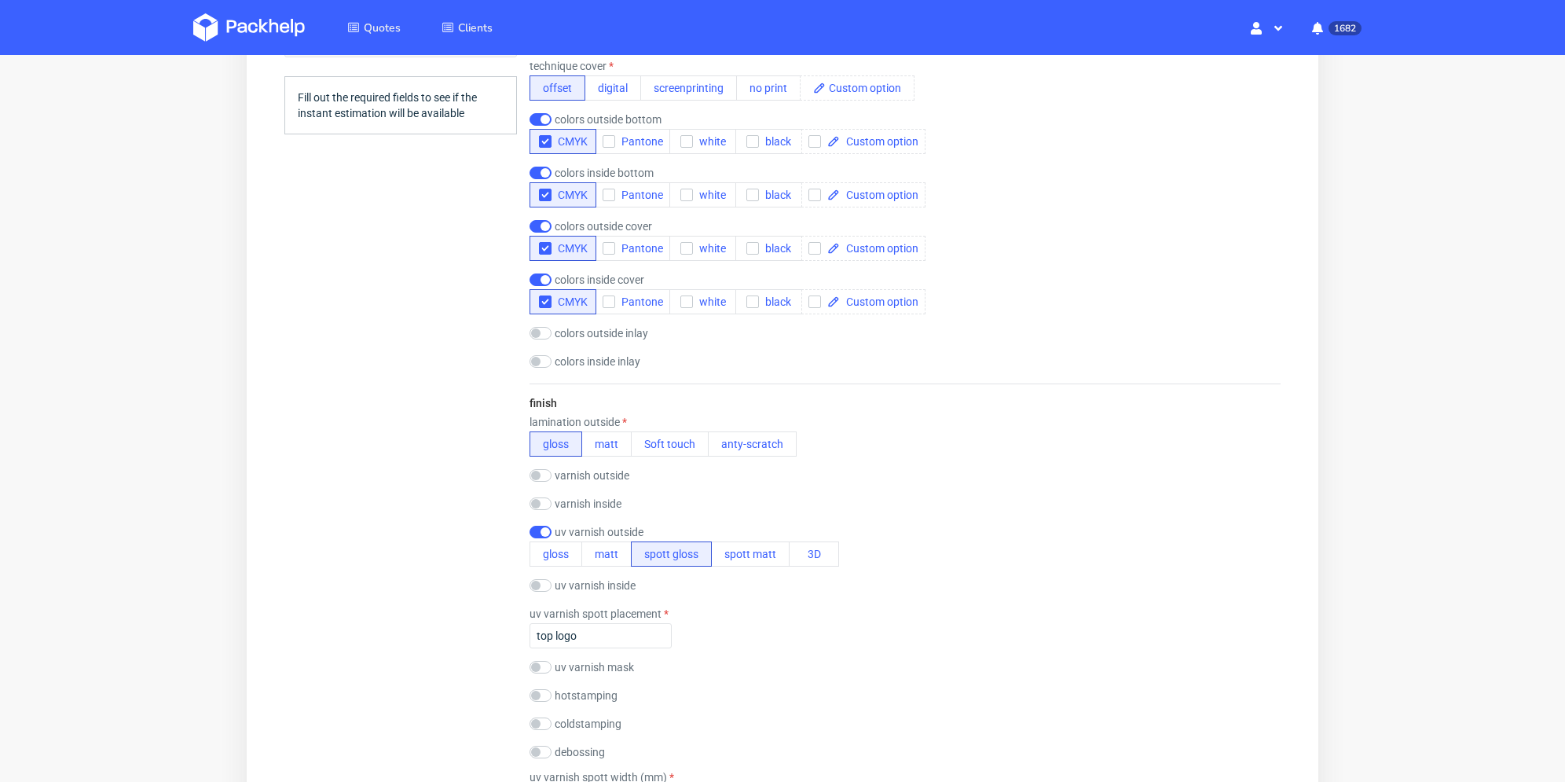
scroll to position [1414, 0]
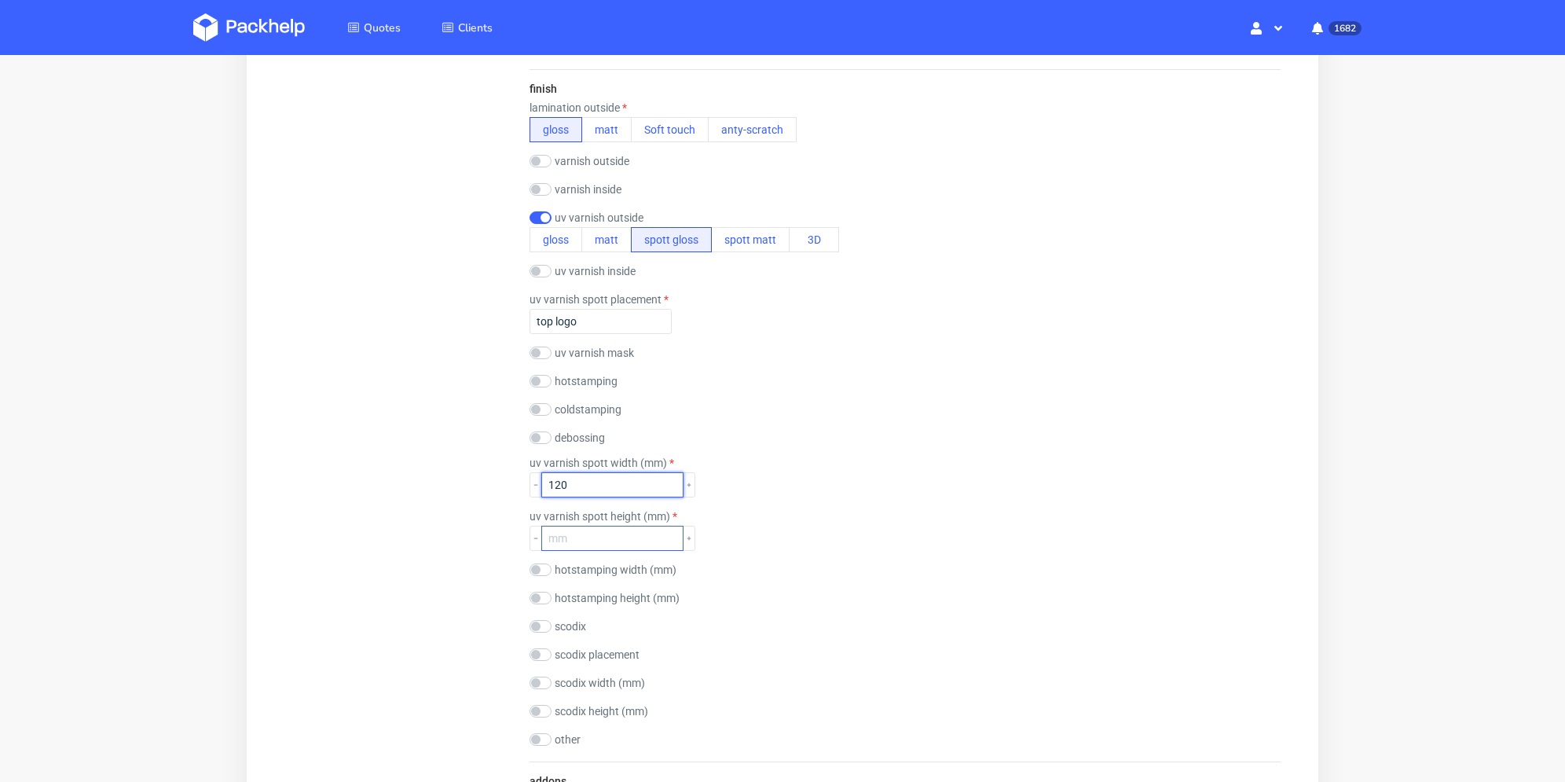
type input "120"
click at [628, 536] on input "number" at bounding box center [612, 537] width 142 height 25
type input "60"
click at [868, 529] on div "uv varnish spott height (mm) 60" at bounding box center [904, 530] width 751 height 41
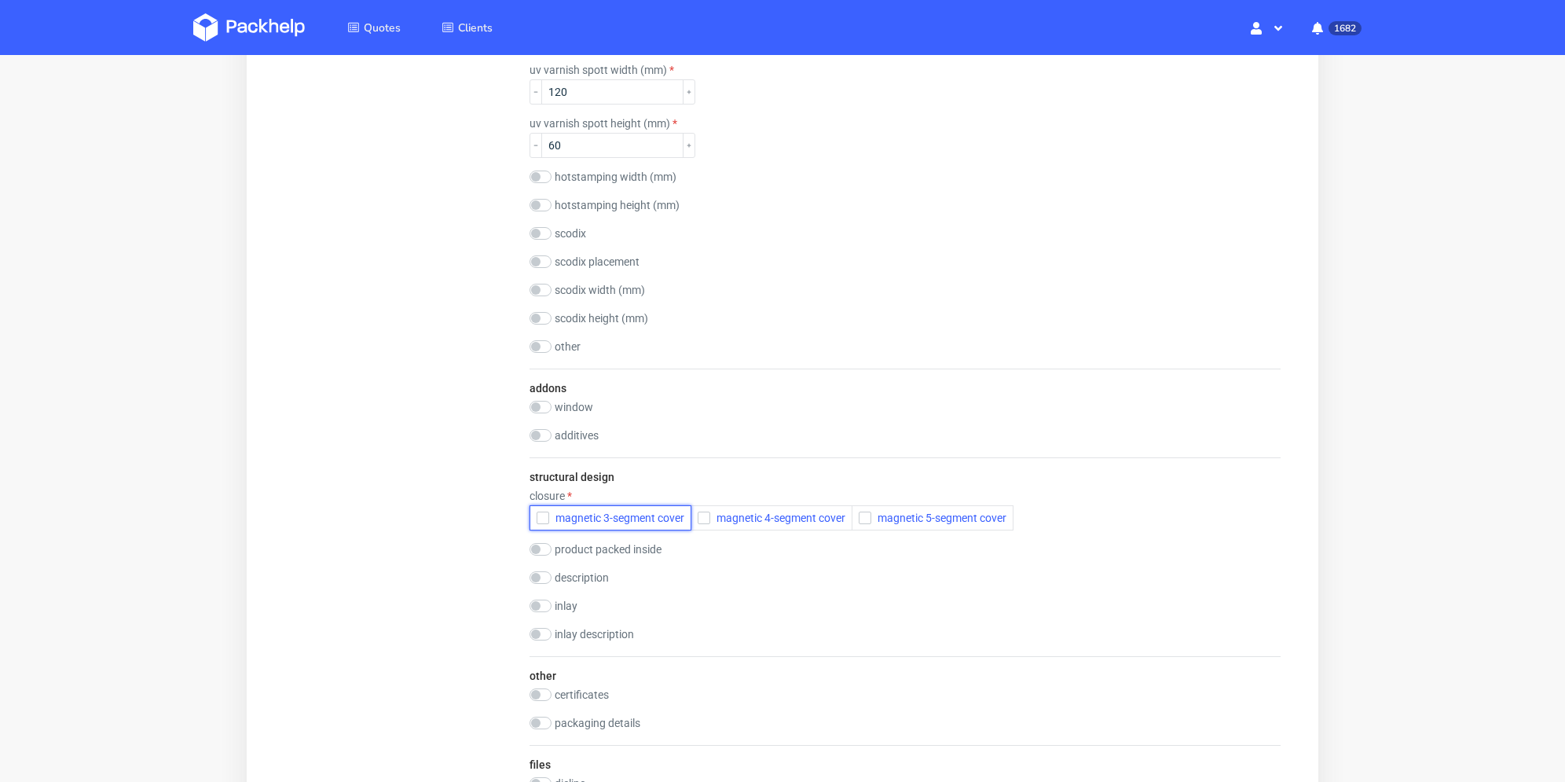
click at [541, 514] on icon "button" at bounding box center [542, 517] width 11 height 11
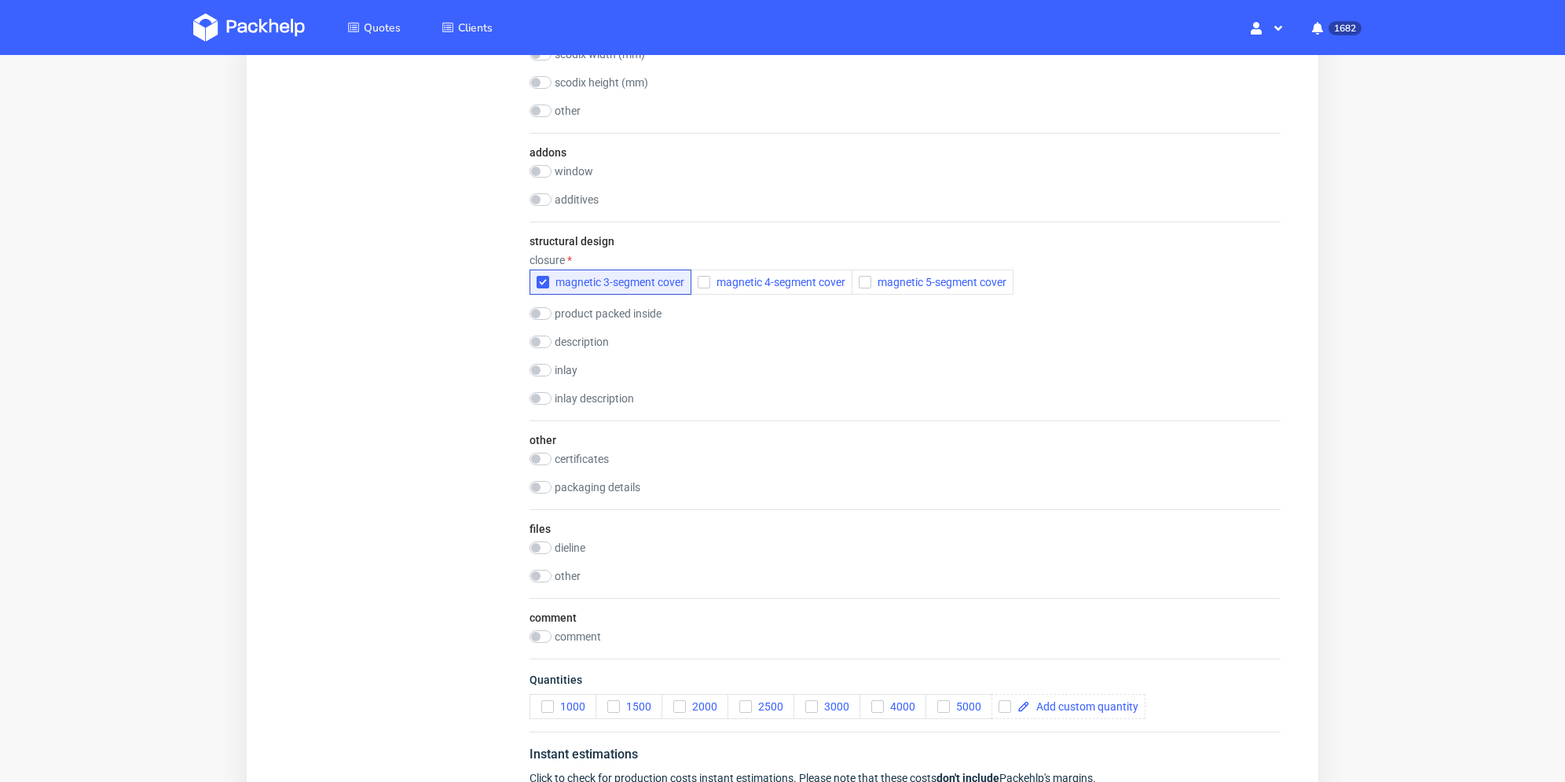
scroll to position [2121, 0]
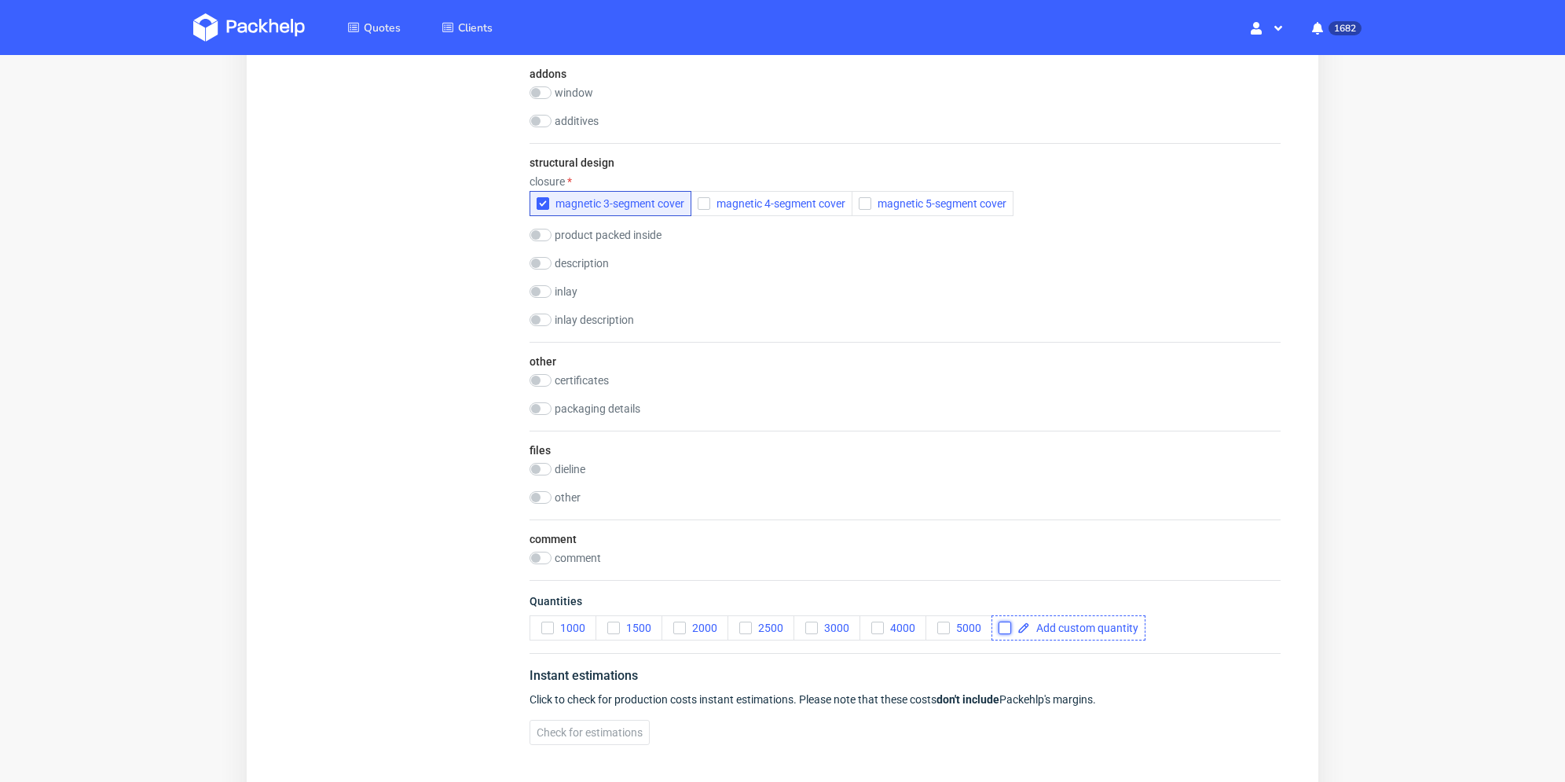
click at [1002, 621] on input "checkbox" at bounding box center [1004, 627] width 13 height 13
checkbox input "true"
click at [1034, 627] on span at bounding box center [1084, 627] width 108 height 11
checkbox input "true"
click at [1001, 658] on div "Instant estimations Click to check for production costs instant estimations. Pl…" at bounding box center [904, 705] width 751 height 104
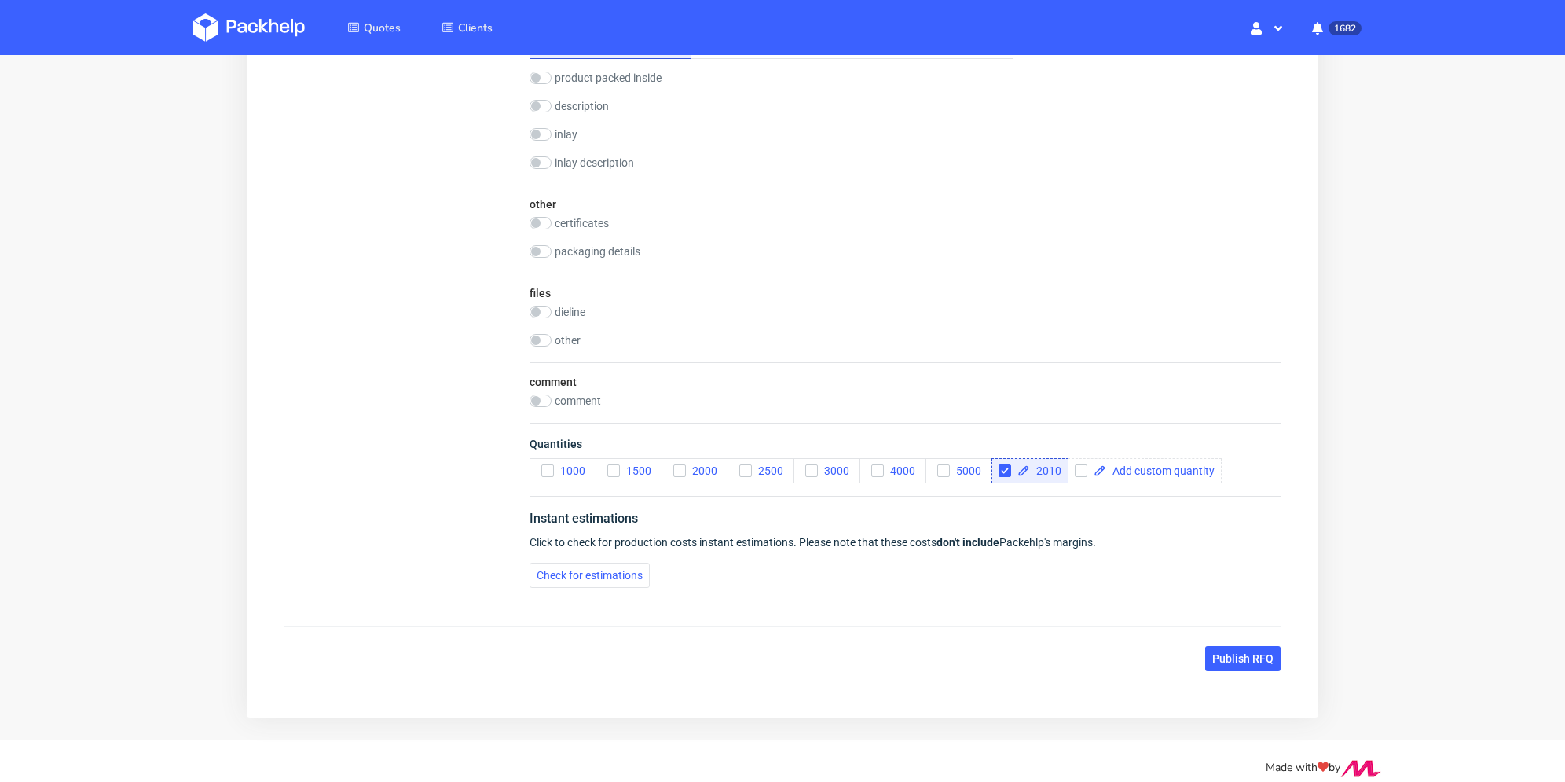
scroll to position [2290, 0]
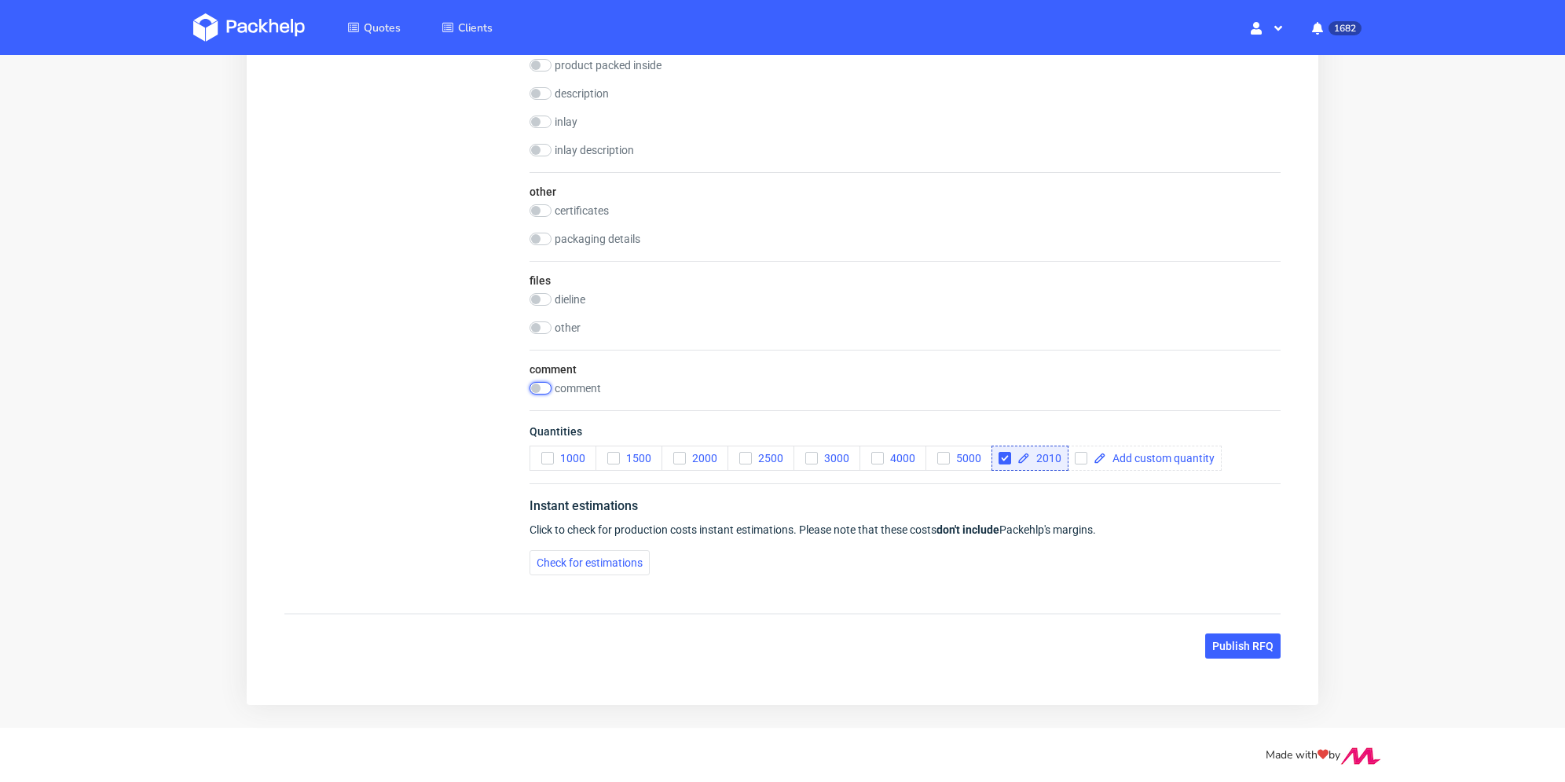
click at [544, 391] on input "checkbox" at bounding box center [540, 388] width 22 height 13
checkbox input "true"
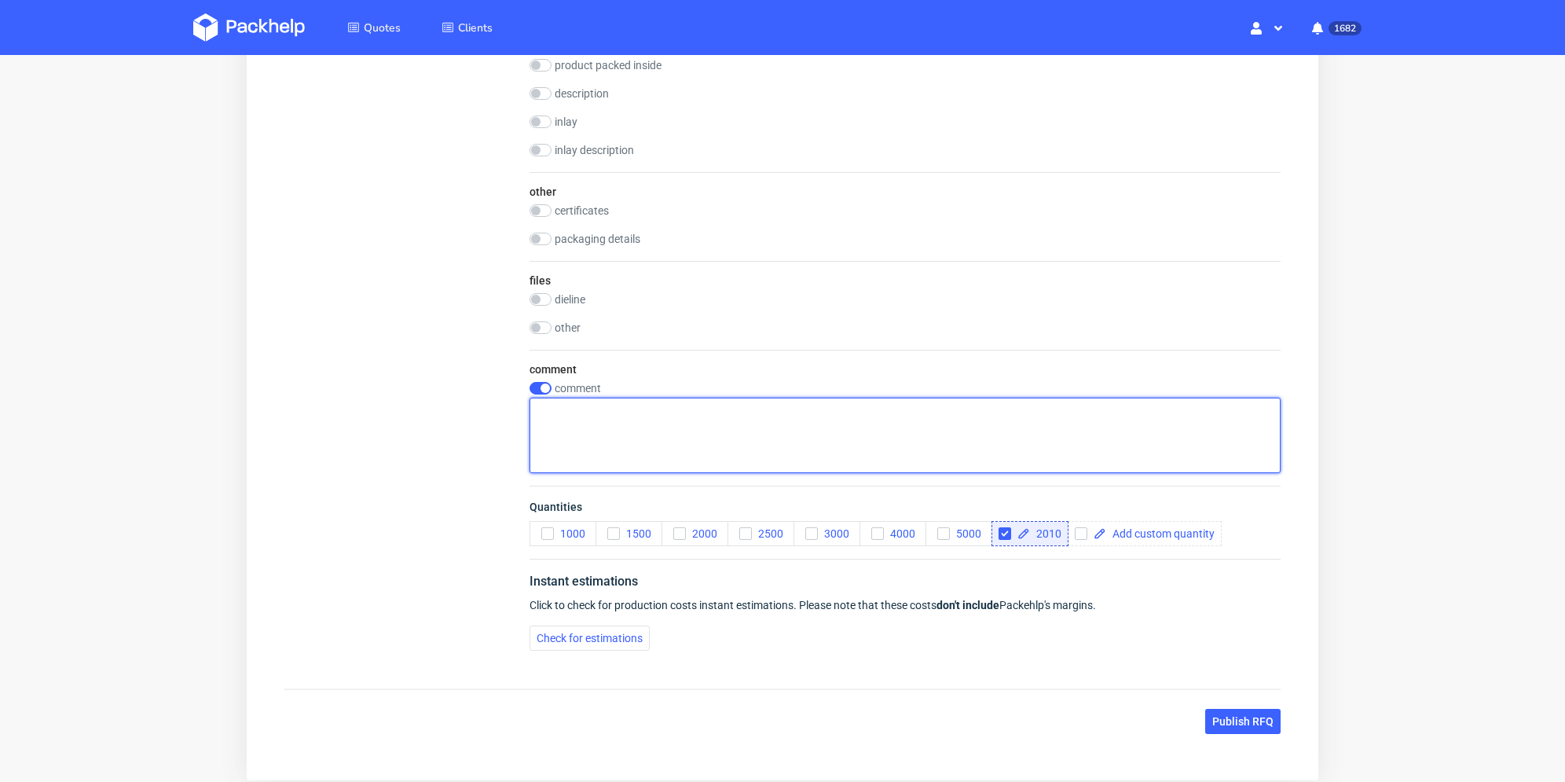
click at [594, 418] on textarea at bounding box center [904, 434] width 751 height 75
click at [622, 431] on textarea "Deadline" at bounding box center [904, 434] width 751 height 75
click at [676, 433] on textarea "Deadline" at bounding box center [904, 434] width 751 height 75
type textarea "Deadline 7.11"
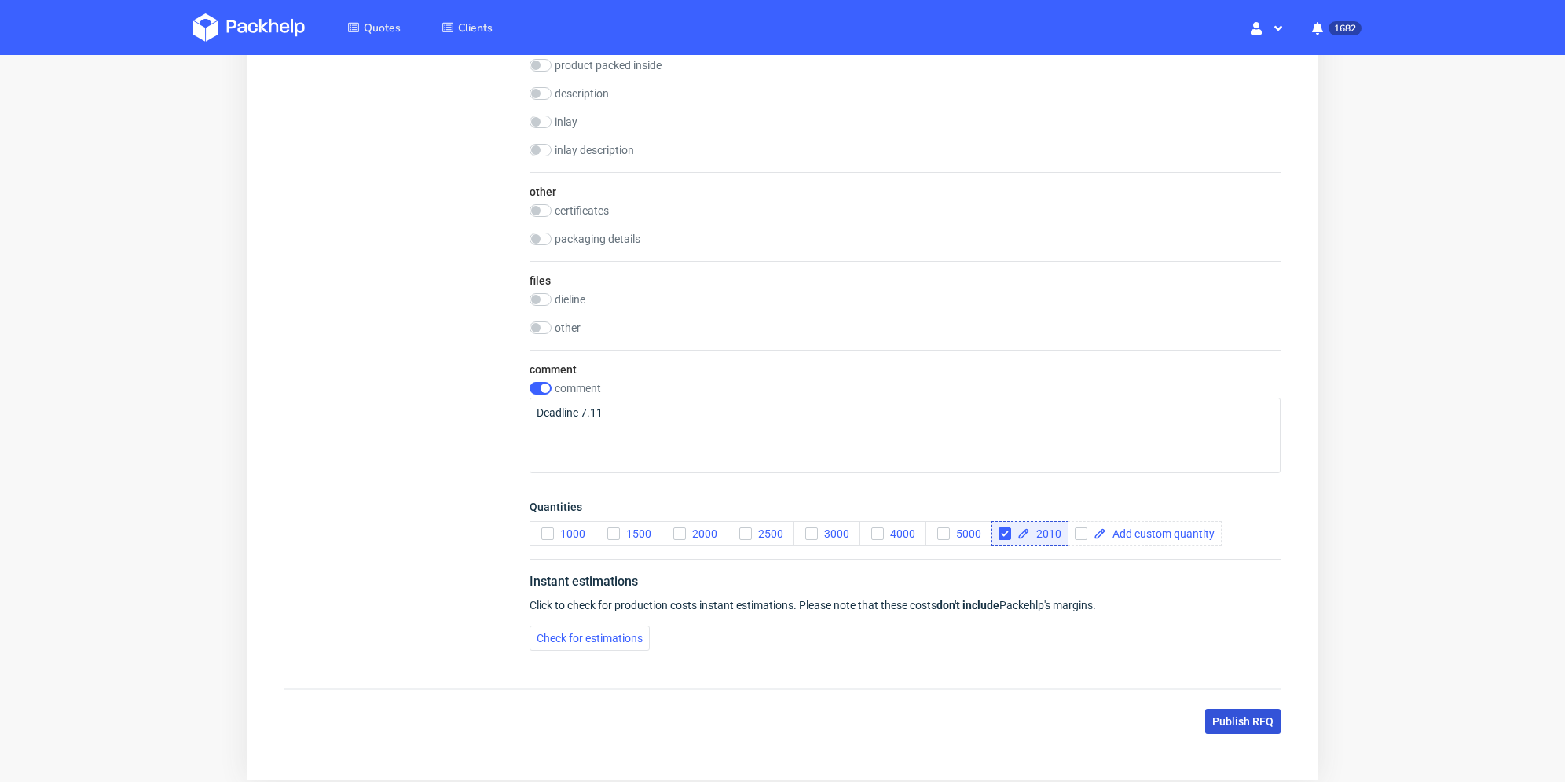
click at [1233, 725] on span "Publish RFQ" at bounding box center [1242, 721] width 61 height 11
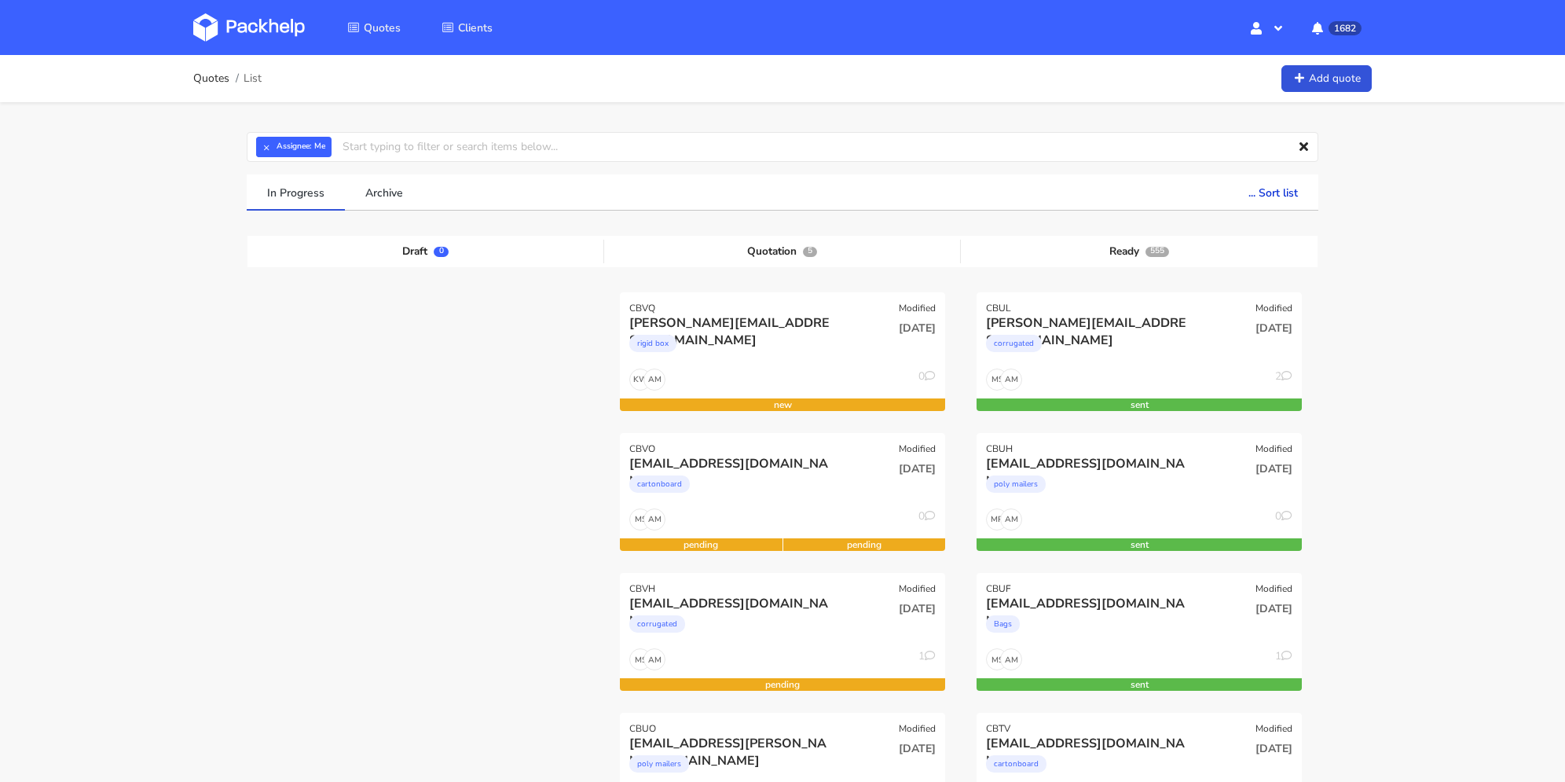
click at [848, 332] on div "[DATE]" at bounding box center [891, 327] width 87 height 15
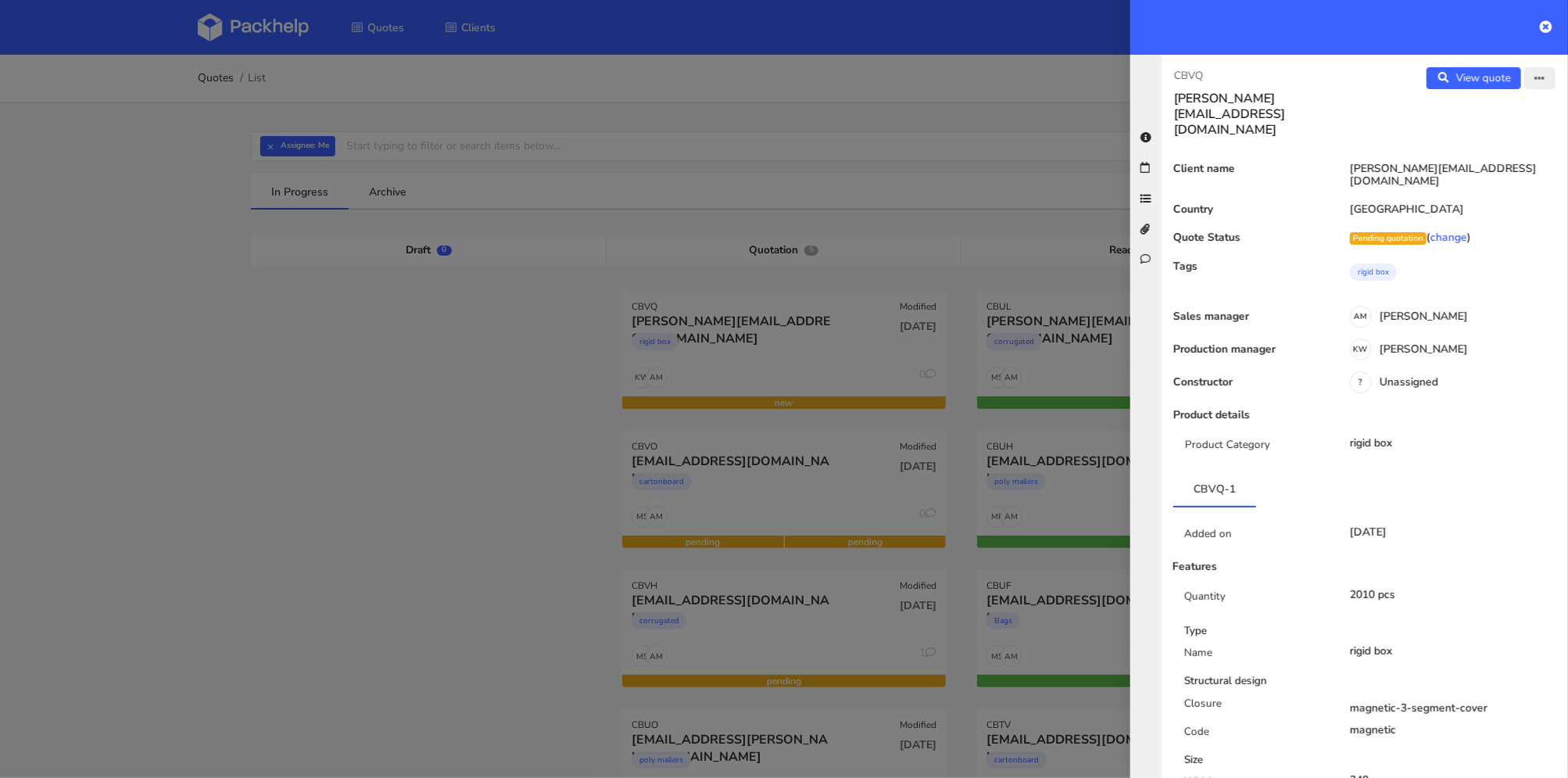
click at [1534, 82] on icon "button" at bounding box center [1539, 79] width 11 height 11
click at [1470, 105] on link "Edit quote" at bounding box center [1488, 109] width 137 height 26
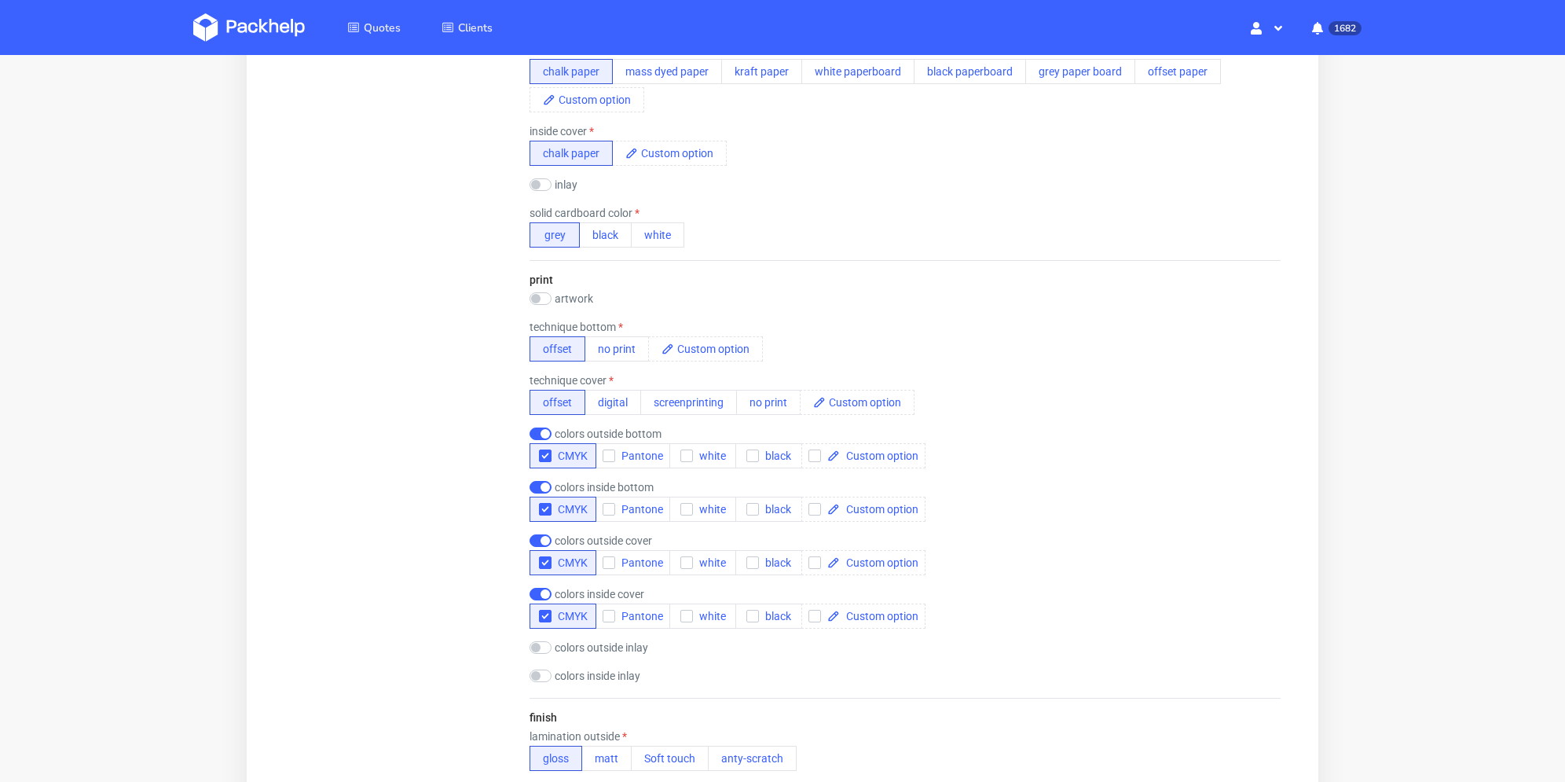
scroll to position [1178, 0]
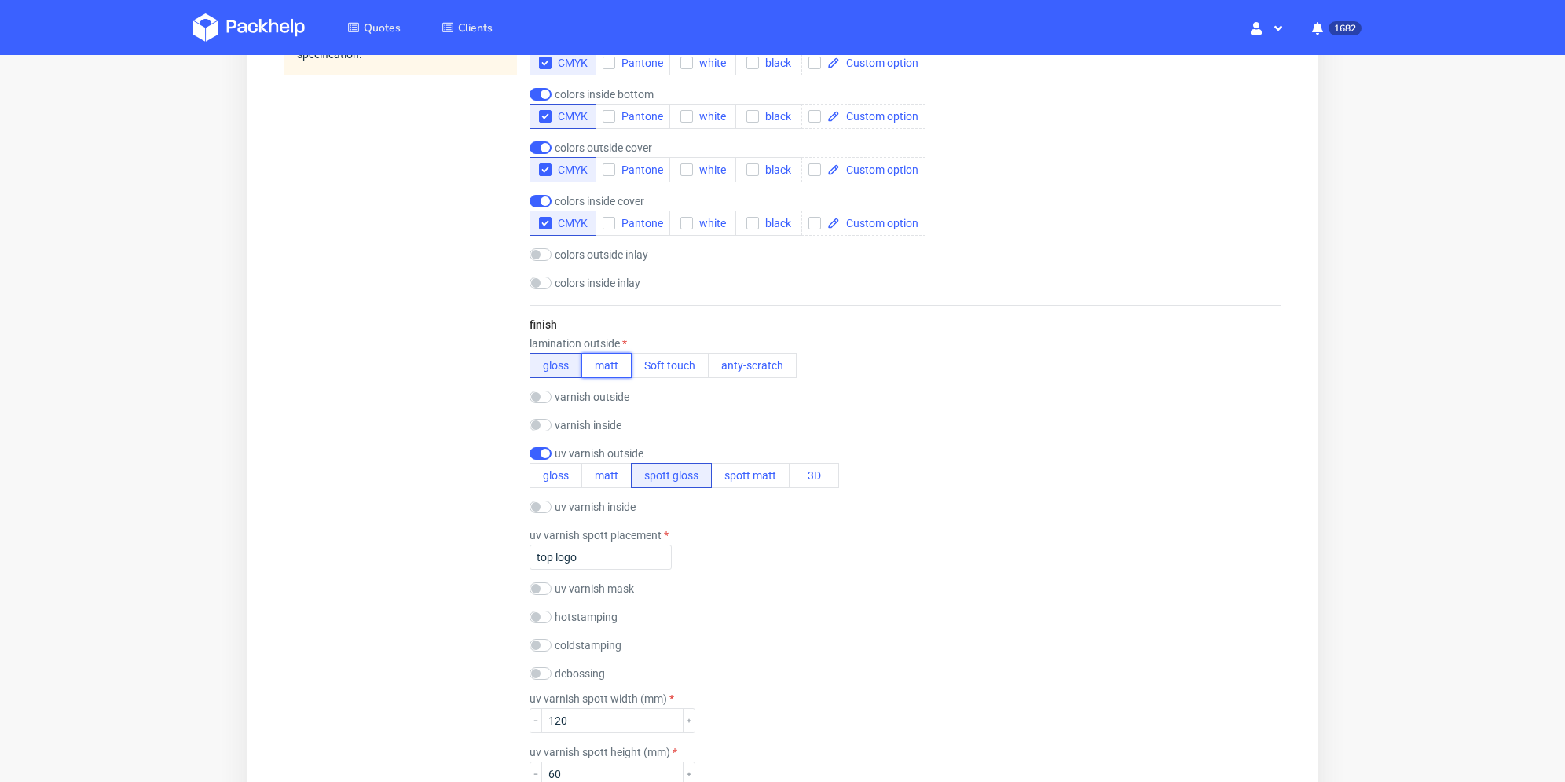
drag, startPoint x: 605, startPoint y: 361, endPoint x: 797, endPoint y: 395, distance: 195.5
click at [605, 361] on button "matt" at bounding box center [606, 365] width 50 height 25
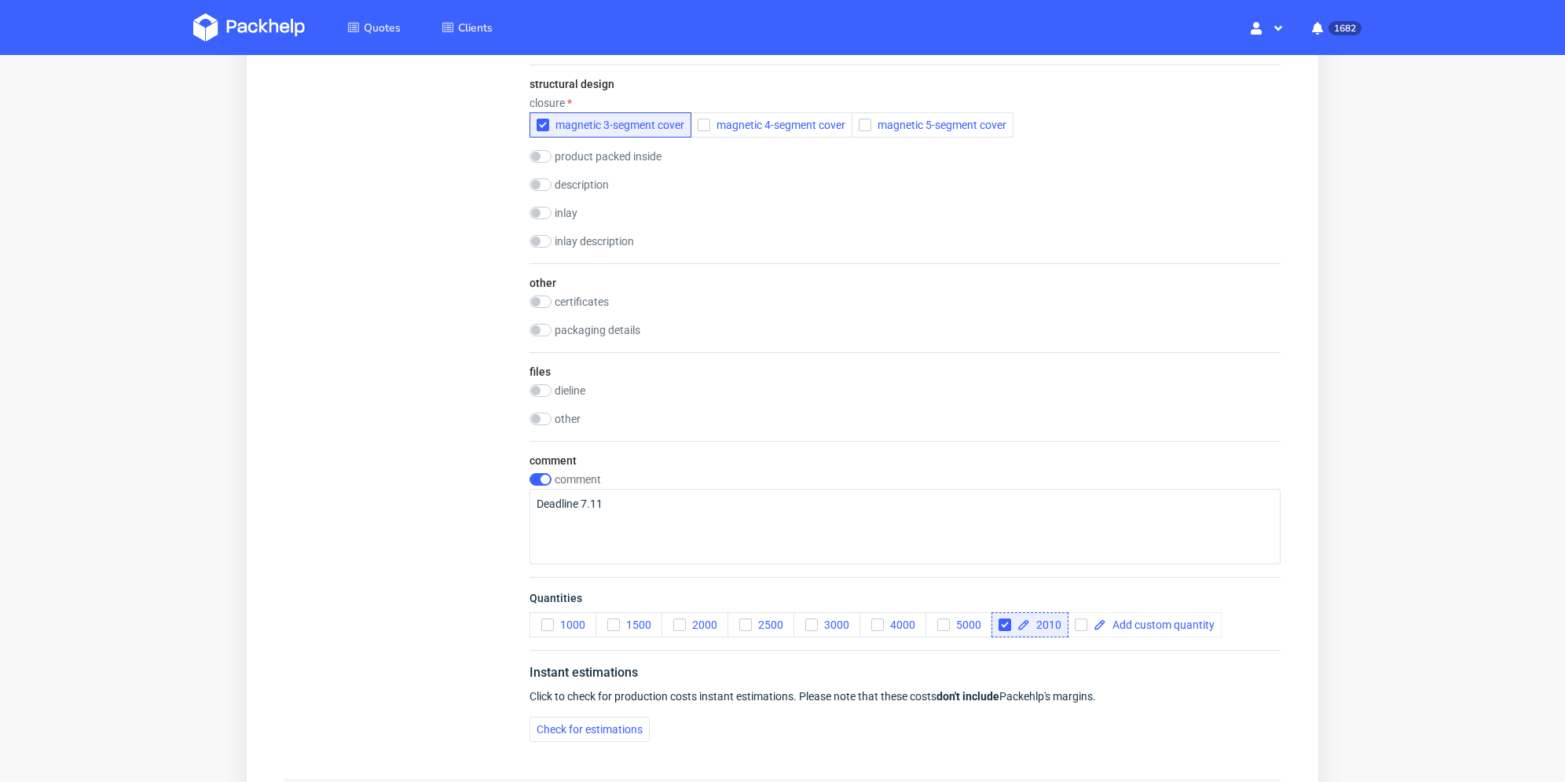
scroll to position [2356, 0]
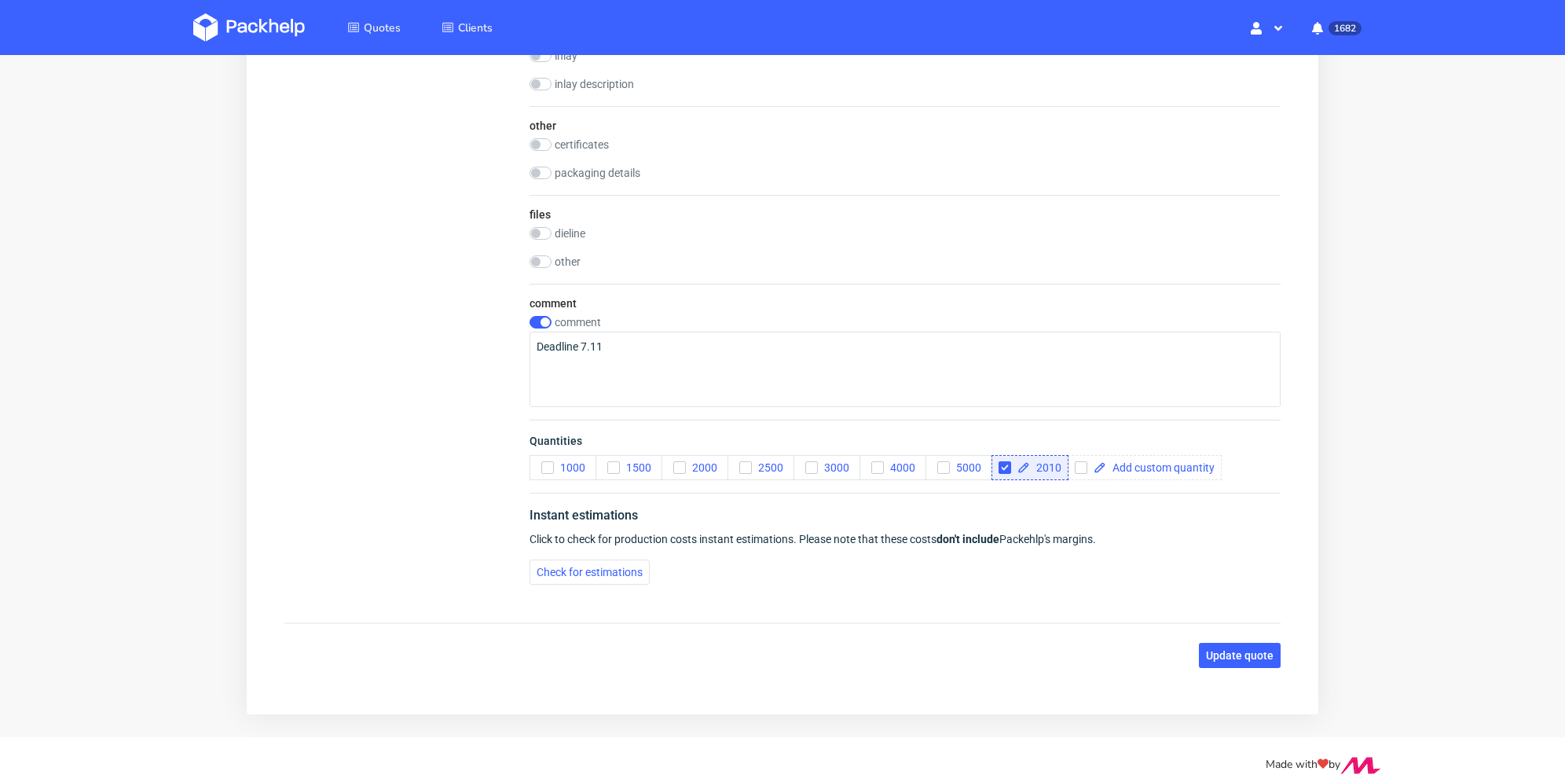
click at [1225, 645] on button "Update quote" at bounding box center [1240, 655] width 82 height 25
